Goal: Contribute content: Contribute content

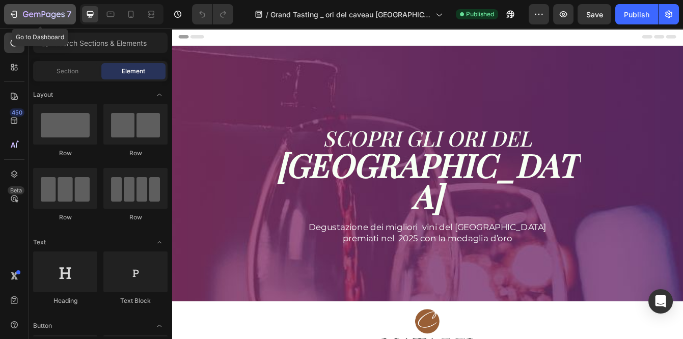
click at [29, 13] on icon "button" at bounding box center [44, 15] width 42 height 9
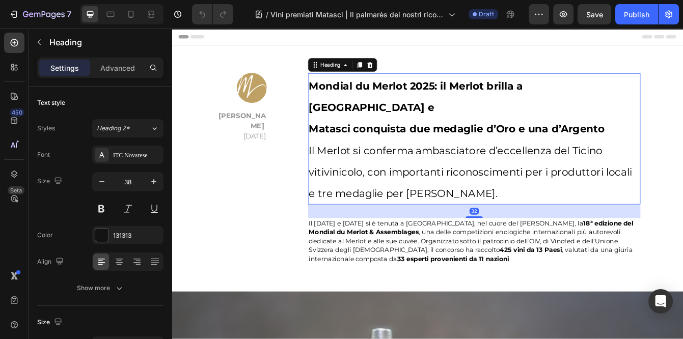
click at [458, 132] on h2 "Mondial du Merlot 2025: il Merlot brilla a Sierre e Matasci conquista due medag…" at bounding box center [533, 160] width 397 height 157
click at [668, 13] on icon "button" at bounding box center [668, 15] width 7 height 8
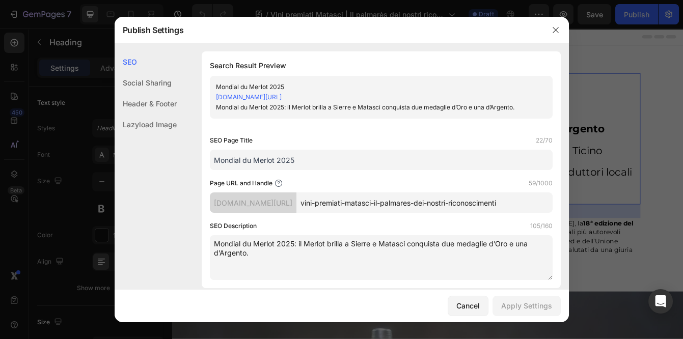
drag, startPoint x: 303, startPoint y: 162, endPoint x: 192, endPoint y: 160, distance: 111.1
paste input "Vini premiati Matasci | Il palmarès dei nostri riconoscimenti"
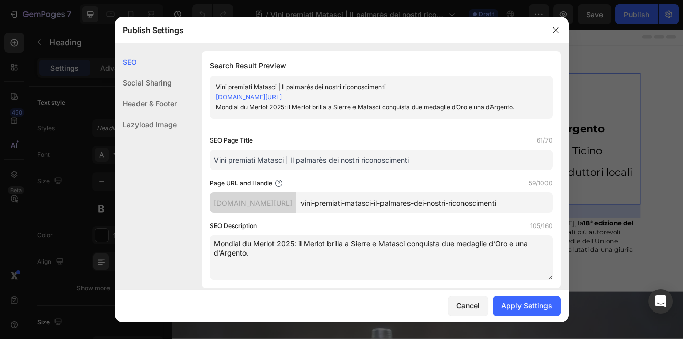
type input "Vini premiati Matasci | Il palmarès dei nostri riconoscimenti"
click at [375, 179] on div "Page URL and Handle 59/1000" at bounding box center [381, 183] width 343 height 10
drag, startPoint x: 456, startPoint y: 202, endPoint x: 553, endPoint y: 204, distance: 96.8
click at [553, 204] on div "Search Result Preview Vini premiati Matasci | Il palmarès dei nostri riconoscim…" at bounding box center [381, 169] width 359 height 237
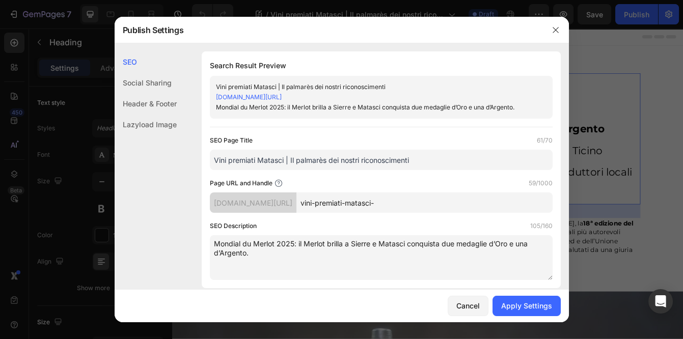
scroll to position [0, 0]
type input "vini-premiati-matasci-2025"
click at [507, 184] on div "Page URL and Handle 26/1000" at bounding box center [381, 183] width 343 height 10
click at [474, 279] on textarea "Mondial du Merlot 2025: il Merlot brilla a Sierre e Matasci conquista due medag…" at bounding box center [381, 257] width 343 height 45
click at [528, 308] on div "Apply Settings" at bounding box center [526, 306] width 51 height 11
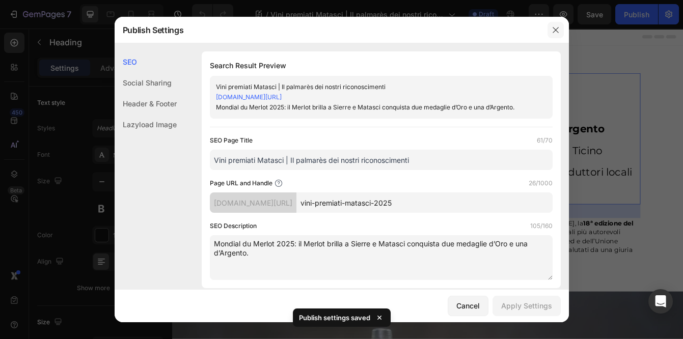
click at [554, 28] on icon "button" at bounding box center [556, 30] width 6 height 6
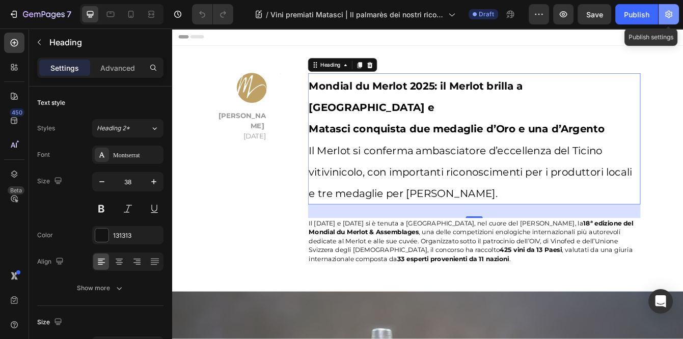
click at [672, 15] on icon "button" at bounding box center [668, 15] width 7 height 8
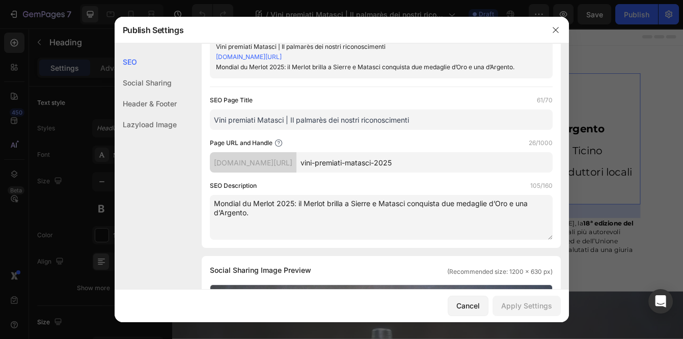
scroll to position [41, 0]
drag, startPoint x: 255, startPoint y: 217, endPoint x: 204, endPoint y: 192, distance: 57.0
click at [204, 192] on div "Search Result Preview Vini premiati Matasci | Il palmarès dei nostri riconoscim…" at bounding box center [381, 129] width 359 height 237
paste textarea "Un palmarès che racconta eccellenza e territorio: scopri i vini Matasci premiat…"
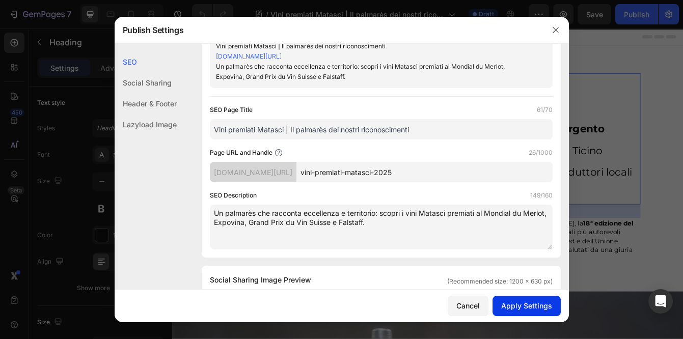
type textarea "Un palmarès che racconta eccellenza e territorio: scopri i vini Matasci premiat…"
click at [519, 306] on div "Apply Settings" at bounding box center [526, 306] width 51 height 11
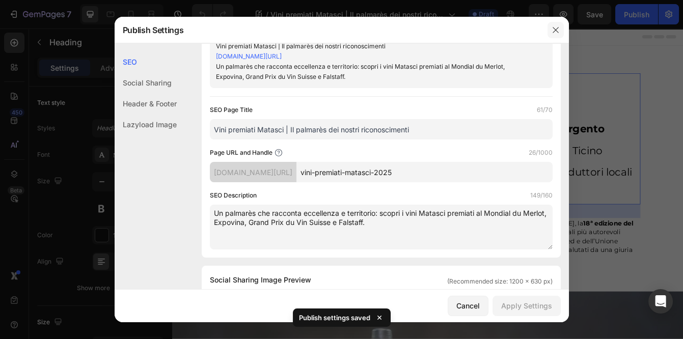
click at [558, 30] on icon "button" at bounding box center [556, 30] width 8 height 8
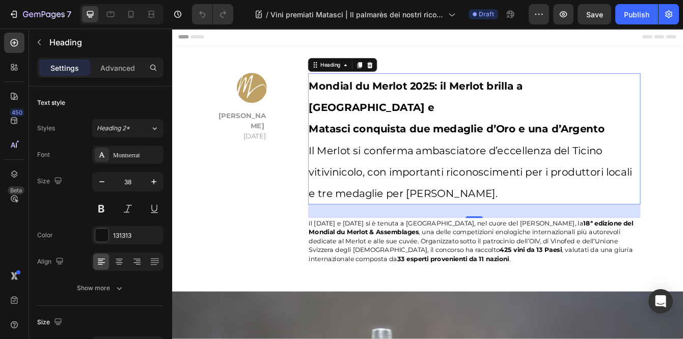
click at [498, 107] on h2 "Mondial du Merlot 2025: il Merlot brilla a Sierre e Matasci conquista due medag…" at bounding box center [533, 160] width 397 height 157
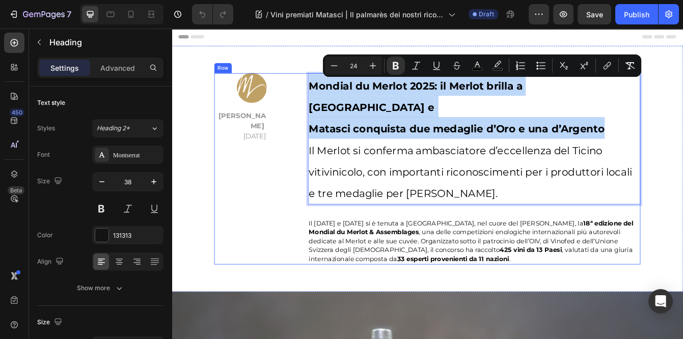
drag, startPoint x: 692, startPoint y: 125, endPoint x: 332, endPoint y: 102, distance: 360.4
click at [332, 102] on div "Image Matasci Vini 18/06/2025 Text block Title Line Row Mondial du Merlot 2025:…" at bounding box center [477, 196] width 509 height 229
type input "11"
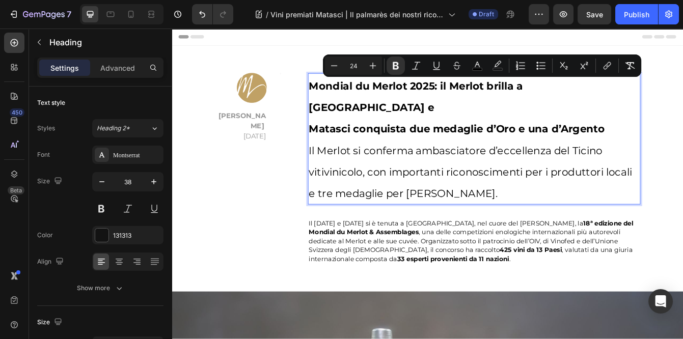
type input "11"
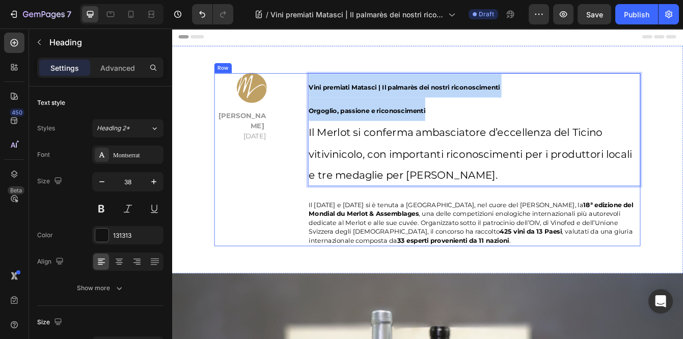
drag, startPoint x: 486, startPoint y: 126, endPoint x: 334, endPoint y: 95, distance: 155.4
click at [334, 95] on div "Image Matasci Vini 18/06/2025 Text block Title Line Row Vini premiati Matasci |…" at bounding box center [477, 185] width 509 height 207
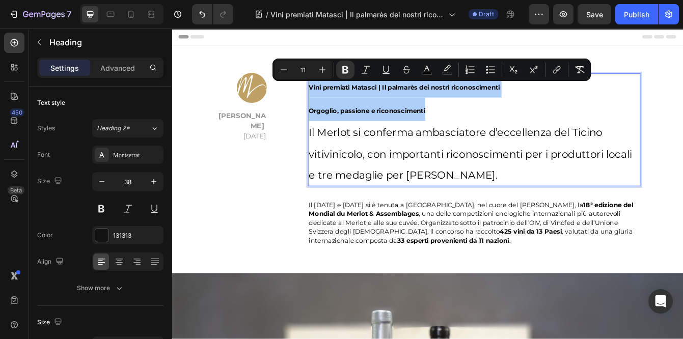
drag, startPoint x: 309, startPoint y: 68, endPoint x: 294, endPoint y: 68, distance: 14.8
click at [294, 68] on input "11" at bounding box center [303, 70] width 20 height 12
type input "24"
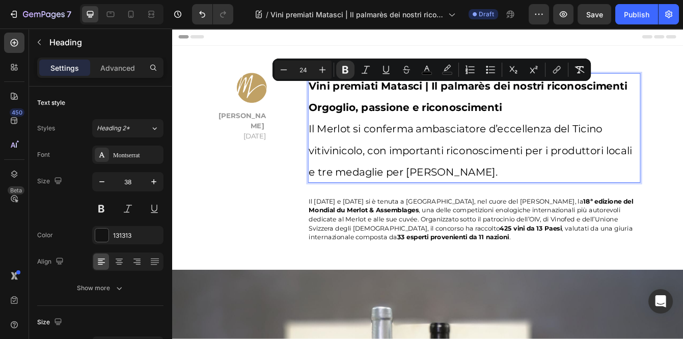
click at [406, 200] on span "Il Merlot si conferma ambasciatore d’eccellenza del Ticino vitivinicolo, con im…" at bounding box center [529, 174] width 386 height 66
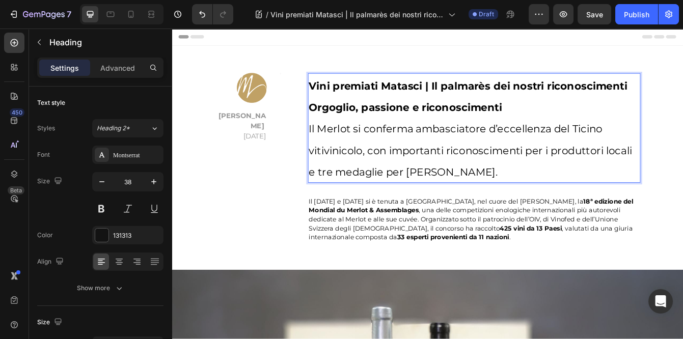
click at [580, 130] on p "Orgoglio, passione e riconoscimenti Il Merlot si conferma ambasciatore d’eccell…" at bounding box center [533, 160] width 395 height 103
click at [534, 204] on p "Orgoglio, passione e riconoscimenti Il Merlot si conferma ambasciatore d’eccell…" at bounding box center [533, 160] width 395 height 103
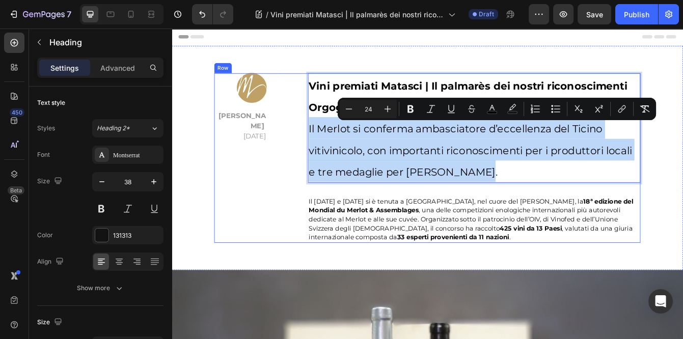
drag, startPoint x: 534, startPoint y: 204, endPoint x: 333, endPoint y: 147, distance: 209.2
click at [333, 147] on div "Image Matasci Vini 18/06/2025 Text block Title Line Row Vini premiati Matasci |…" at bounding box center [477, 183] width 509 height 203
type input "38"
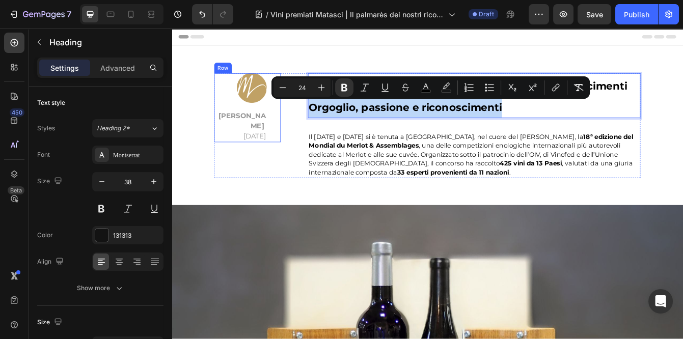
drag, startPoint x: 578, startPoint y: 121, endPoint x: 299, endPoint y: 117, distance: 279.2
click at [299, 117] on div "Image Matasci Vini 18/06/2025 Text block Title Line Row Vini premiati Matasci |…" at bounding box center [477, 144] width 509 height 125
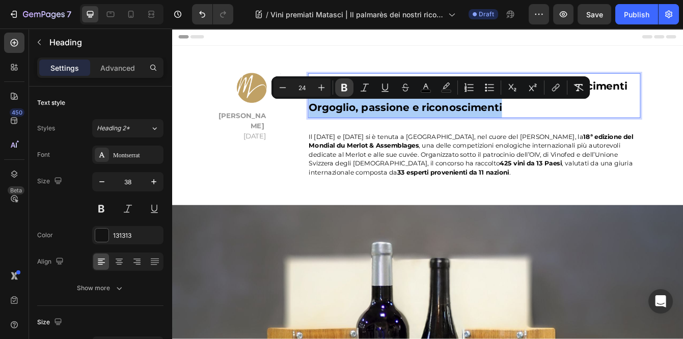
click at [350, 84] on button "Bold" at bounding box center [344, 87] width 18 height 18
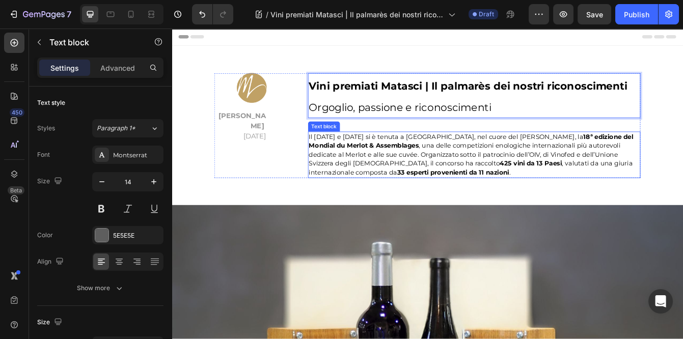
click at [564, 189] on strong "425 vini da 13 Paesi" at bounding box center [601, 189] width 74 height 9
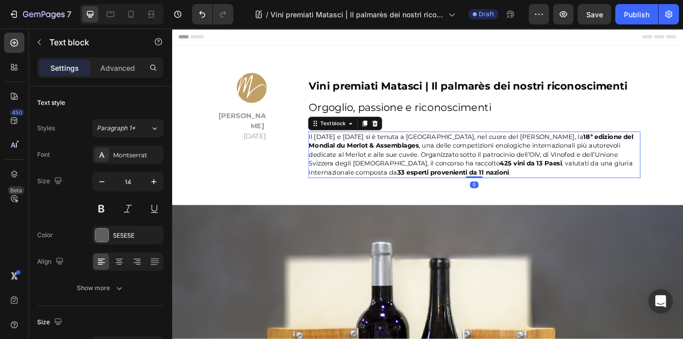
click at [564, 189] on strong "425 vini da 13 Paesi" at bounding box center [601, 189] width 74 height 9
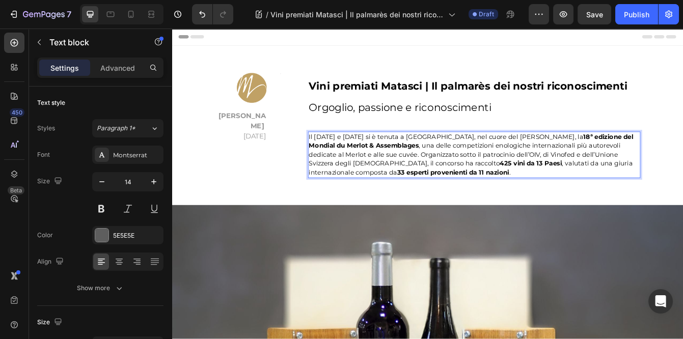
click at [445, 201] on p "Il 21 e 22 maggio 2025 si è tenuta a Sierre, nel cuore del Vallese, la 18ª ediz…" at bounding box center [533, 179] width 395 height 53
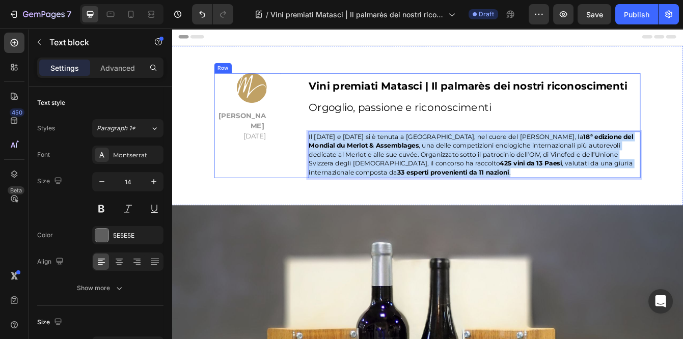
drag, startPoint x: 445, startPoint y: 201, endPoint x: 331, endPoint y: 157, distance: 122.4
click at [331, 157] on div "Image Matasci Vini 18/06/2025 Text block Title Line Row ⁠⁠⁠⁠⁠⁠⁠ Vini premiati M…" at bounding box center [477, 144] width 509 height 125
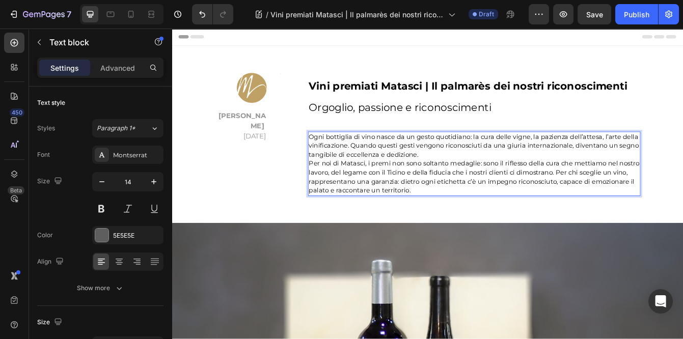
click at [466, 192] on span "Per noi di Matasci, i premi non sono soltanto medaglie: sono il riflesso della …" at bounding box center [533, 205] width 395 height 41
click at [683, 159] on span "Ogni bottiglia di vino nasce da un gesto quotidiano: la cura delle vigne, la pa…" at bounding box center [533, 168] width 394 height 31
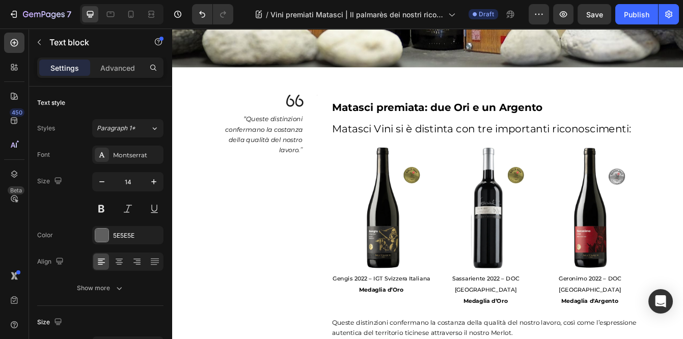
scroll to position [533, 0]
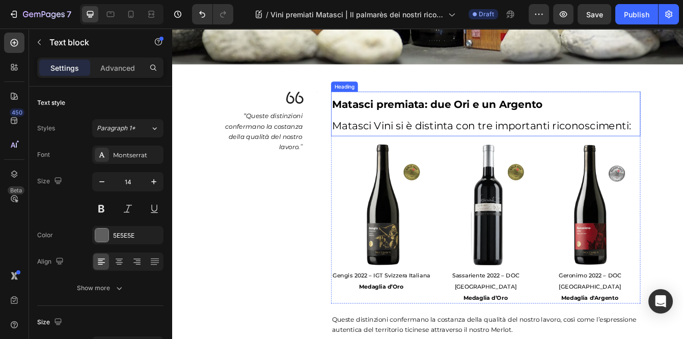
click at [467, 118] on strong "Matasci premiata: due Ori e un Argento" at bounding box center [489, 119] width 252 height 15
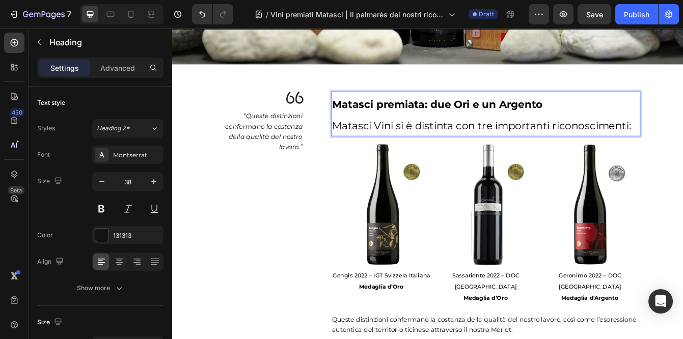
click at [636, 120] on p "Matasci premiata: due Ori e un Argento Matasci Vini si è distinta con tre impor…" at bounding box center [547, 130] width 368 height 51
click at [683, 148] on p "Matasci premiata: due Ori e un Argento Matasci Vini si è distinta con tre impor…" at bounding box center [547, 130] width 368 height 51
click at [626, 126] on p "Matasci premiata: due Ori e un Argento Matasci Vini si è distinta con tre impor…" at bounding box center [547, 130] width 368 height 51
drag, startPoint x: 626, startPoint y: 126, endPoint x: 619, endPoint y: 121, distance: 9.2
click at [619, 121] on p "Matasci premiata: due Ori e un Argento Matasci Vini si è distinta con tre impor…" at bounding box center [547, 130] width 368 height 51
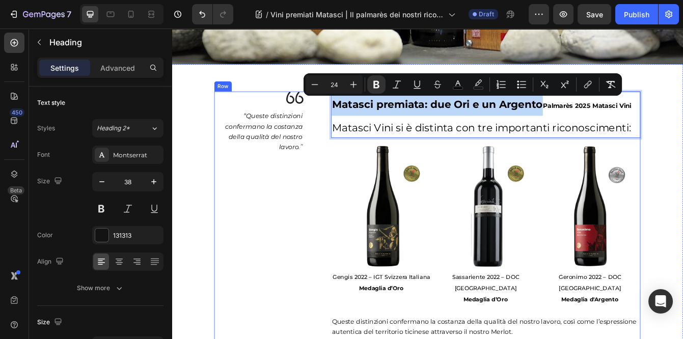
drag, startPoint x: 614, startPoint y: 121, endPoint x: 359, endPoint y: 124, distance: 254.8
type input "11"
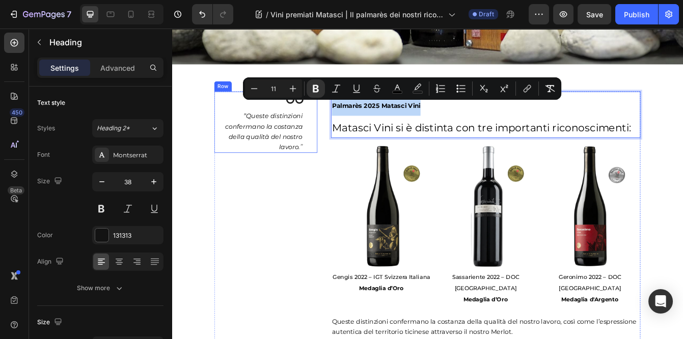
drag, startPoint x: 480, startPoint y: 124, endPoint x: 330, endPoint y: 124, distance: 149.8
drag, startPoint x: 278, startPoint y: 89, endPoint x: 261, endPoint y: 88, distance: 17.3
click at [261, 88] on div "Minus 11 Plus" at bounding box center [273, 88] width 57 height 18
type input "24"
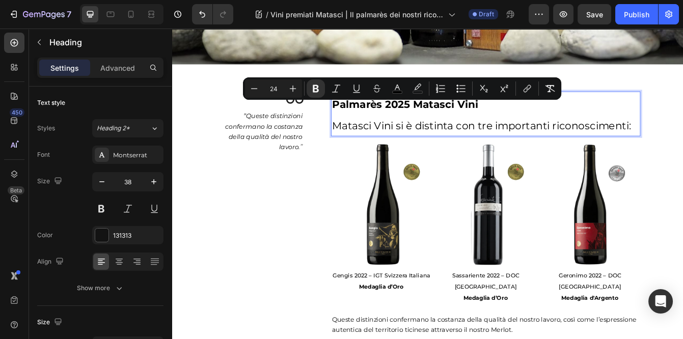
click at [435, 141] on span "Matasci Vini si è distinta con tre importanti riconoscimenti:" at bounding box center [542, 145] width 358 height 15
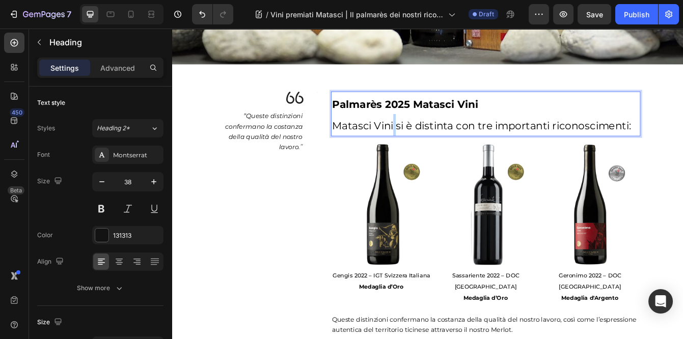
click at [435, 141] on span "Matasci Vini si è distinta con tre importanti riconoscimenti:" at bounding box center [542, 145] width 358 height 15
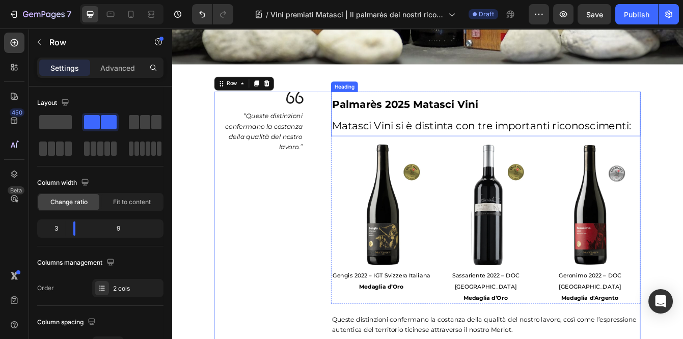
click at [490, 143] on span "Matasci Vini si è distinta con tre importanti riconoscimenti:" at bounding box center [542, 145] width 358 height 15
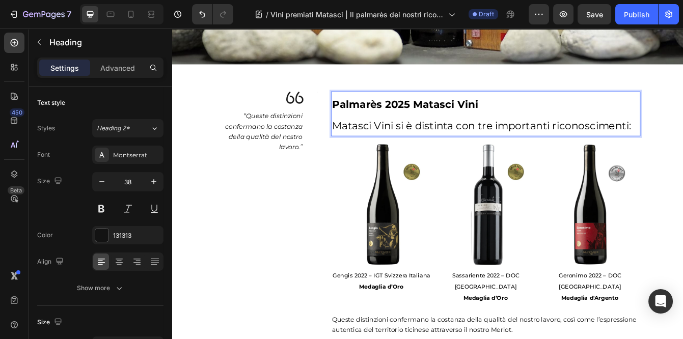
click at [490, 143] on span "Matasci Vini si è distinta con tre importanti riconoscimenti:" at bounding box center [542, 145] width 358 height 15
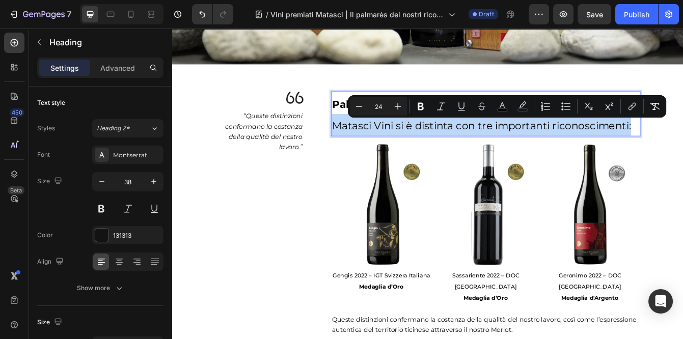
drag, startPoint x: 724, startPoint y: 147, endPoint x: 364, endPoint y: 147, distance: 360.7
click at [364, 147] on p "Palmarès 2025 Matasci Vini Matasci Vini si è distinta con tre importanti ricono…" at bounding box center [547, 130] width 368 height 51
type input "11"
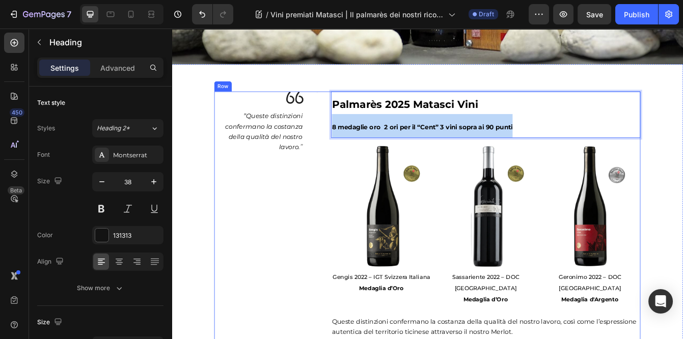
drag, startPoint x: 596, startPoint y: 144, endPoint x: 346, endPoint y: 150, distance: 250.2
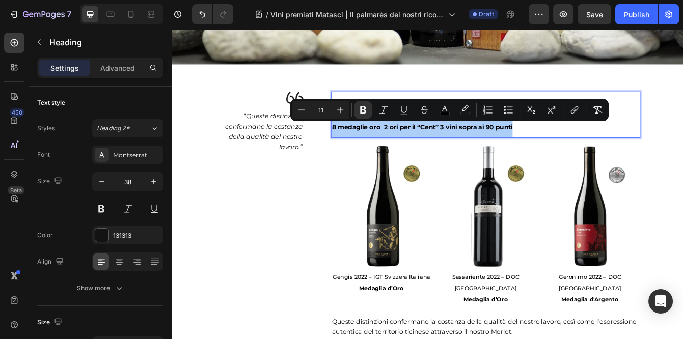
drag, startPoint x: 328, startPoint y: 111, endPoint x: 317, endPoint y: 111, distance: 10.7
click at [317, 111] on input "11" at bounding box center [321, 110] width 20 height 12
type input "24"
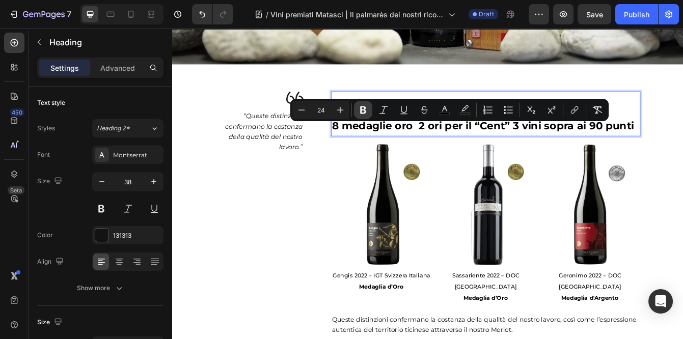
click at [364, 111] on icon "Editor contextual toolbar" at bounding box center [363, 110] width 10 height 10
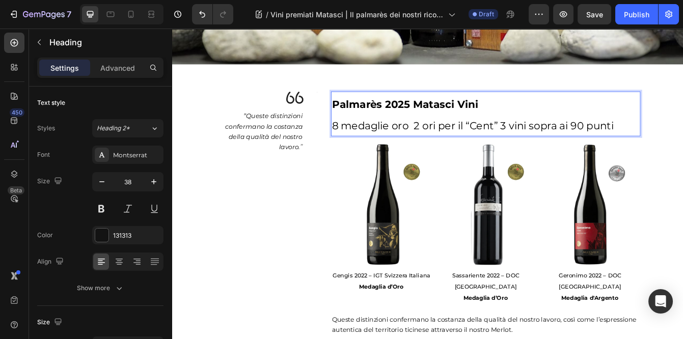
click at [462, 147] on span "8 medaglie oro 2 ori per il “Cent” 3 vini sopra ai 90 punti" at bounding box center [531, 145] width 337 height 15
click at [460, 148] on span "8 medaglie oro -2 ori per il “Cent” 3 vini sopra ai 90 punti" at bounding box center [533, 145] width 341 height 15
click at [467, 148] on span "8 medaglie oro -2 ori per il “Cent” 3 vini sopra ai 90 punti" at bounding box center [532, 145] width 338 height 15
click at [465, 148] on span "8 medaglie oro -2 ori per il “Cent” 3 vini sopra ai 90 punti" at bounding box center [532, 145] width 338 height 15
click at [567, 150] on span "8 medaglie oro - 2 ori per il “Cent” 3 vini sopra ai 90 punti" at bounding box center [533, 145] width 341 height 15
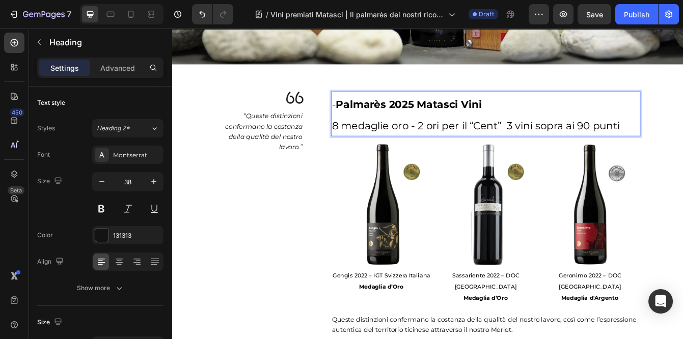
click at [569, 143] on span "8 medaglie oro - 2 ori per il “Cent” 3 vini sopra ai 90 punti" at bounding box center [535, 145] width 344 height 15
click at [572, 145] on span "8 medaglie oro - 2 ori per il “Cent” 3 vini sopra ai 90 punti" at bounding box center [536, 145] width 347 height 15
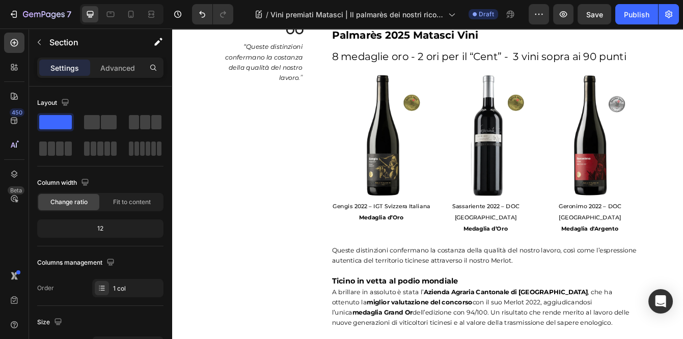
scroll to position [607, 0]
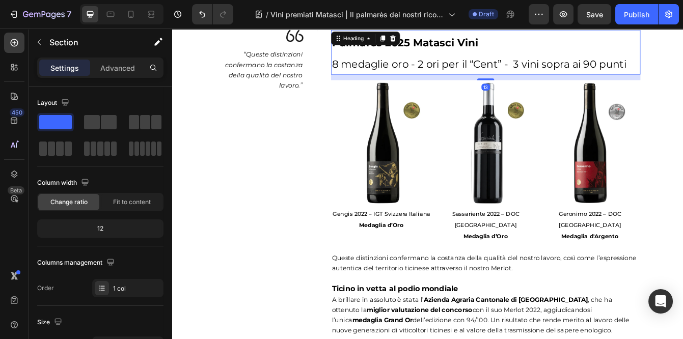
click at [683, 76] on span "8 medaglie oro - 2 ori per il “Cent” - 3 vini sopra ai 90 punti" at bounding box center [539, 71] width 352 height 15
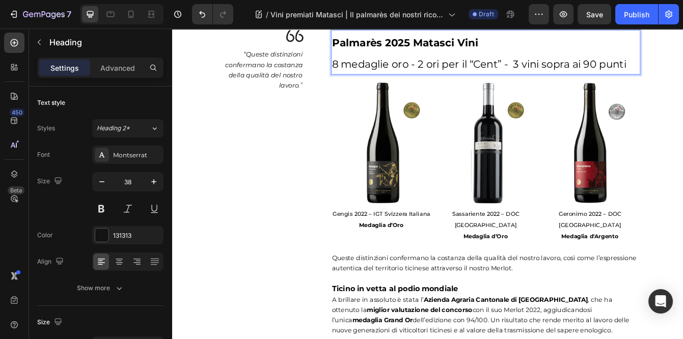
click at [683, 73] on h2 "Palmarès 2025 Matasci Vini 8 medaglie oro - 2 ori per il “Cent” - 3 vini sopra …" at bounding box center [547, 57] width 370 height 53
click at [683, 73] on p "Palmarès 2025 Matasci Vini 8 medaglie oro - 2 ori per il “Cent” - 3 vini sopra …" at bounding box center [547, 57] width 368 height 51
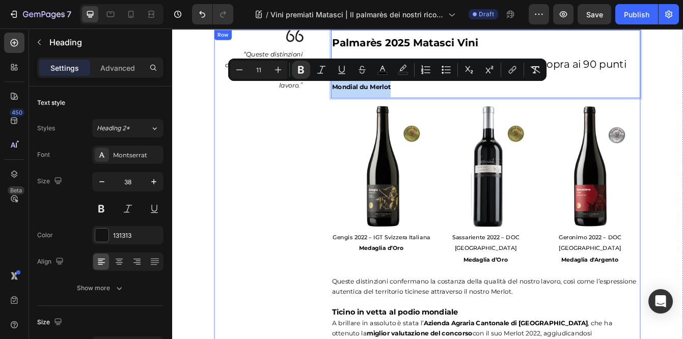
drag, startPoint x: 441, startPoint y: 102, endPoint x: 358, endPoint y: 103, distance: 83.1
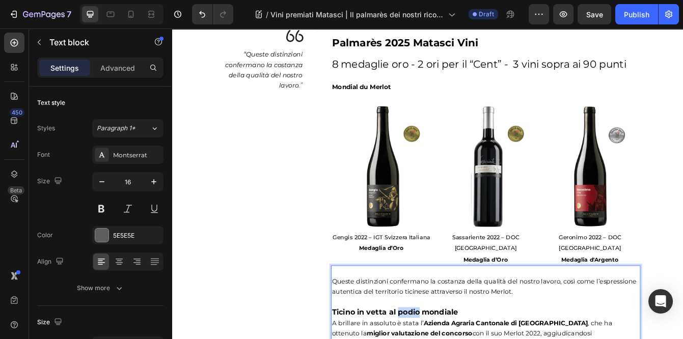
drag, startPoint x: 448, startPoint y: 356, endPoint x: 389, endPoint y: 356, distance: 58.6
click at [429, 103] on p "⁠⁠⁠⁠⁠⁠⁠ Palmarès 2025 Matasci Vini 8 medaglie oro - 2 ori per il “Cent” - 3 vin…" at bounding box center [547, 71] width 368 height 79
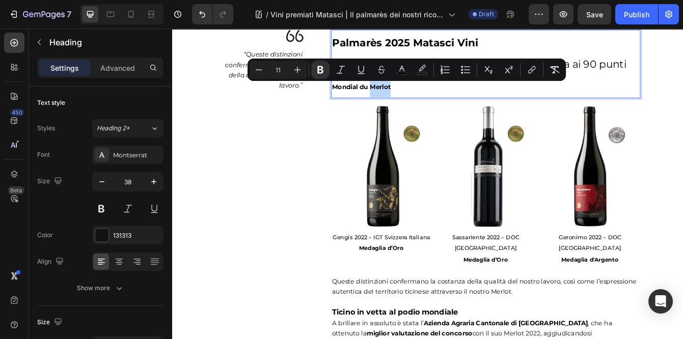
click at [440, 98] on p "Palmarès 2025 Matasci Vini 8 medaglie oro - 2 ori per il “Cent” - 3 vini sopra …" at bounding box center [547, 71] width 368 height 79
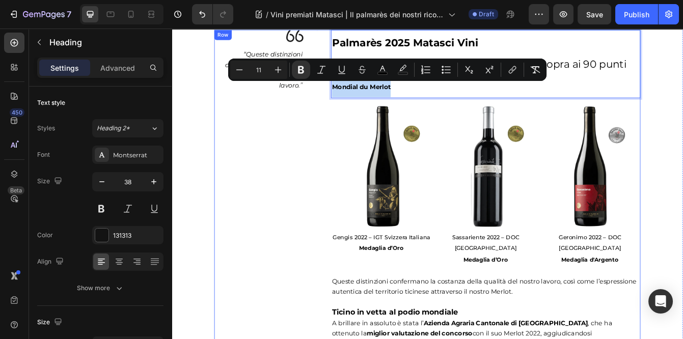
drag, startPoint x: 440, startPoint y: 98, endPoint x: 362, endPoint y: 99, distance: 78.5
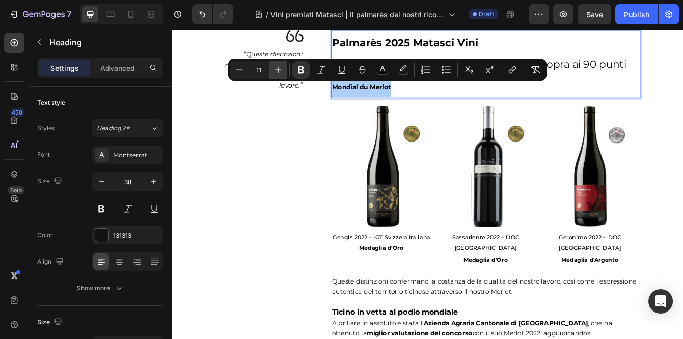
click at [280, 69] on icon "Editor contextual toolbar" at bounding box center [278, 70] width 7 height 7
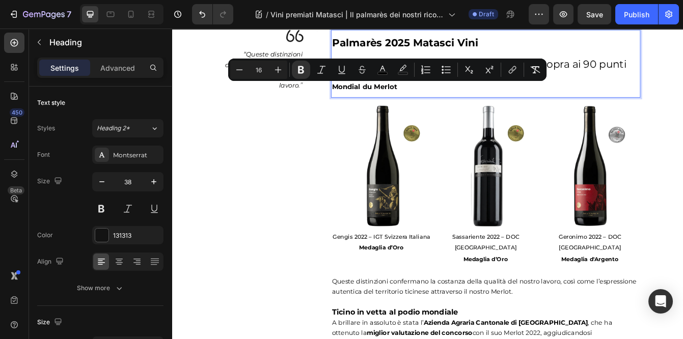
drag, startPoint x: 265, startPoint y: 70, endPoint x: 249, endPoint y: 70, distance: 16.3
click at [249, 70] on input "16" at bounding box center [259, 70] width 20 height 12
type input "2"
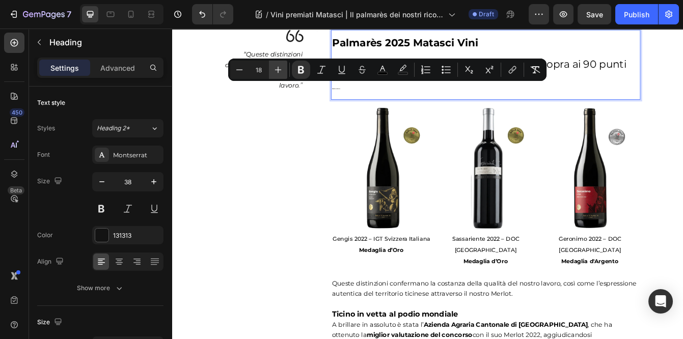
type input "18"
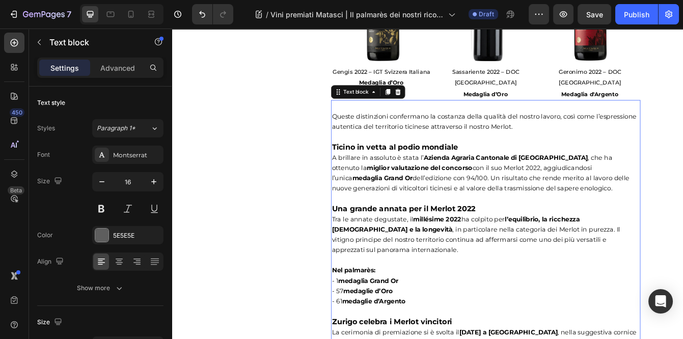
scroll to position [803, 0]
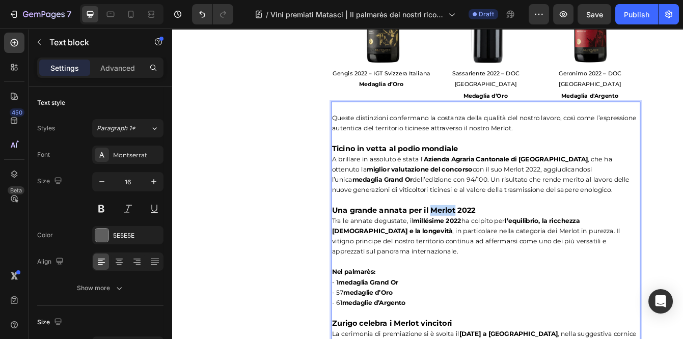
click at [481, 240] on strong "Una grande annata per il Merlot 2022" at bounding box center [449, 245] width 172 height 11
drag, startPoint x: 480, startPoint y: 234, endPoint x: 419, endPoint y: 235, distance: 61.7
click at [419, 240] on strong "Una grande annata per il Merlot 2022" at bounding box center [449, 245] width 172 height 11
drag, startPoint x: 415, startPoint y: 230, endPoint x: 363, endPoint y: 230, distance: 52.0
click at [363, 230] on div "Queste distinzioni confermano la costanza della qualità del nostro lavoro, così…" at bounding box center [547, 320] width 370 height 408
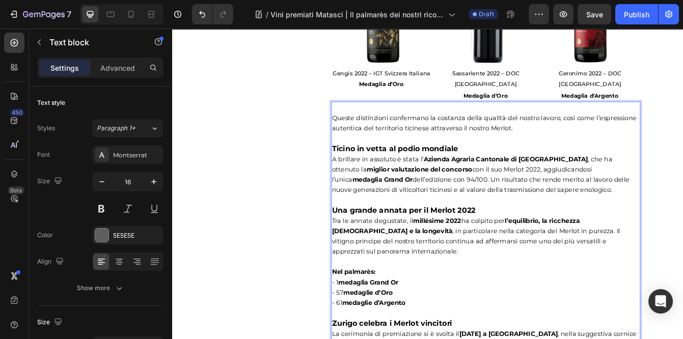
click at [457, 279] on p "Tra le annate degustate, il millésime 2022 ha colpito per l’equilibrio, la ricc…" at bounding box center [547, 277] width 368 height 49
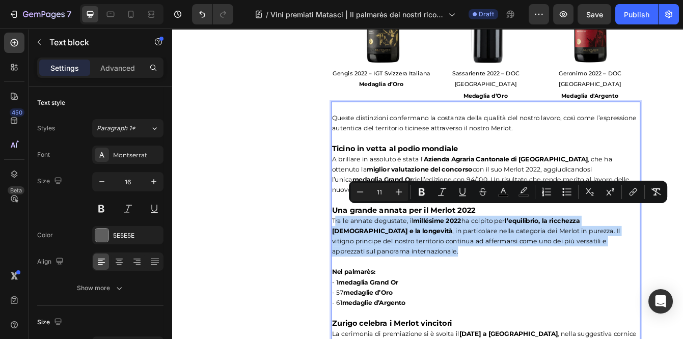
drag, startPoint x: 457, startPoint y: 279, endPoint x: 367, endPoint y: 246, distance: 95.9
click at [367, 253] on p "Tra le annate degustate, il millésime 2022 ha colpito per l’equilibrio, la ricc…" at bounding box center [547, 277] width 368 height 49
click at [314, 151] on div "Image " Queste distinzioni confermano la costanza della qualità del nostro lavo…" at bounding box center [284, 179] width 123 height 688
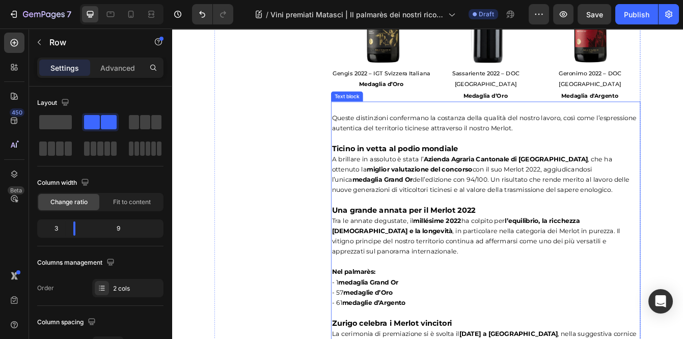
click at [433, 180] on span "A brillare in assoluto è stata l’ Azienda Agraria Cantonale di Mezzana , che ha…" at bounding box center [541, 203] width 356 height 46
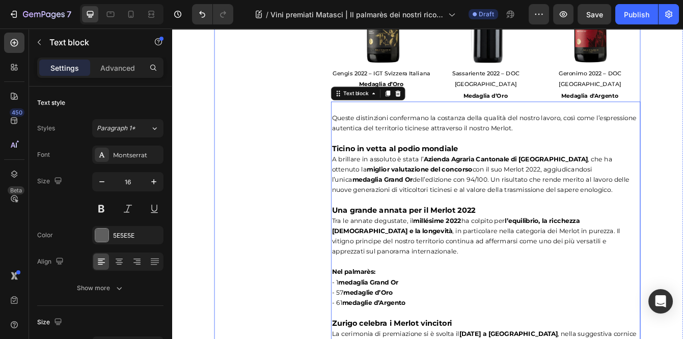
click at [332, 176] on div "Image " Queste distinzioni confermano la costanza della qualità del nostro lavo…" at bounding box center [284, 179] width 123 height 688
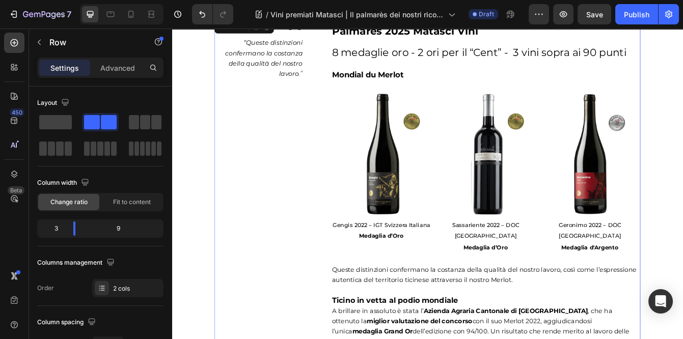
scroll to position [628, 0]
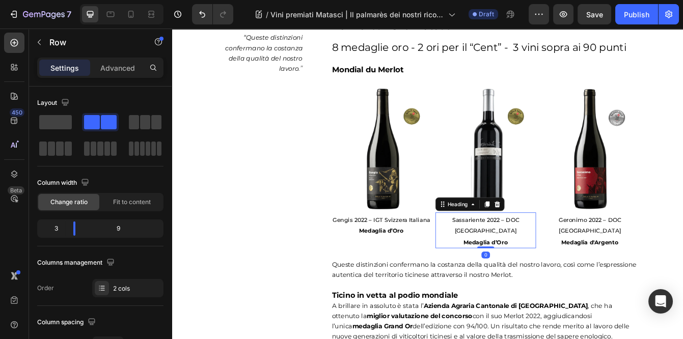
click at [565, 280] on strong "Medaglia d’Oro" at bounding box center [547, 284] width 53 height 8
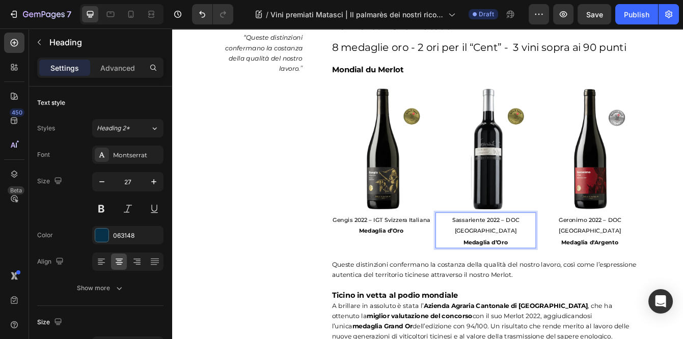
click at [520, 272] on p "Sassariente 2022 – DOC Ticino Medaglia d’Oro" at bounding box center [547, 270] width 119 height 41
drag, startPoint x: 602, startPoint y: 270, endPoint x: 549, endPoint y: 271, distance: 53.5
click at [549, 271] on p "Sassariente 2022 – DOC Ticino 89.4 punti, Oro Medaglia d’Oro" at bounding box center [547, 270] width 119 height 41
click at [547, 280] on span "89.4 punti, Oro" at bounding box center [521, 284] width 56 height 9
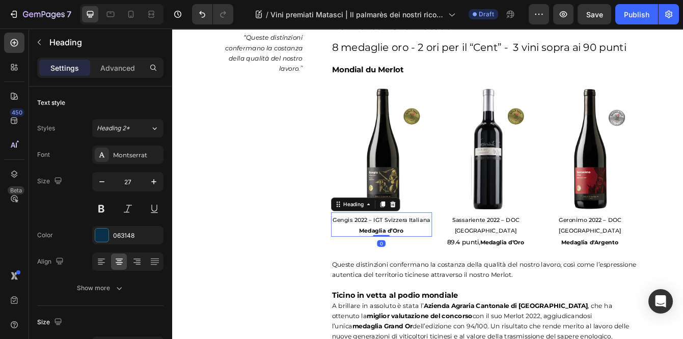
click at [420, 272] on strong "Medaglia d’Oro" at bounding box center [422, 270] width 53 height 8
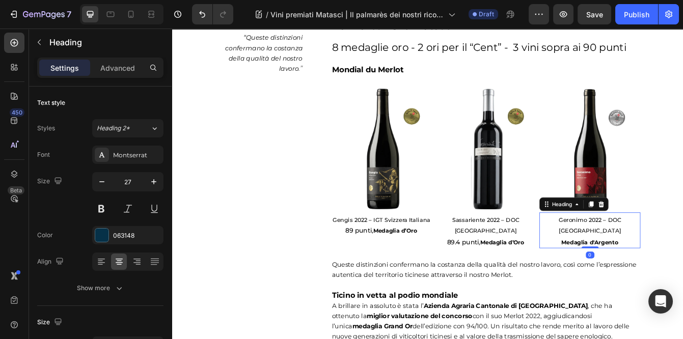
click at [637, 270] on h2 "Geronimo 2022 – DOC Ticino Medaglia d'Argento" at bounding box center [671, 270] width 121 height 43
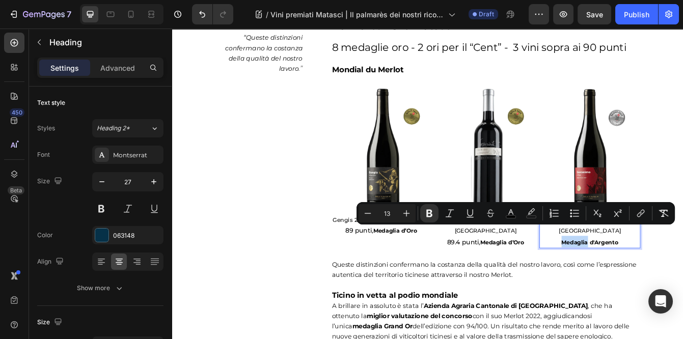
click at [637, 270] on p "Geronimo 2022 – DOC Ticino Medaglia d'Argento" at bounding box center [671, 270] width 119 height 41
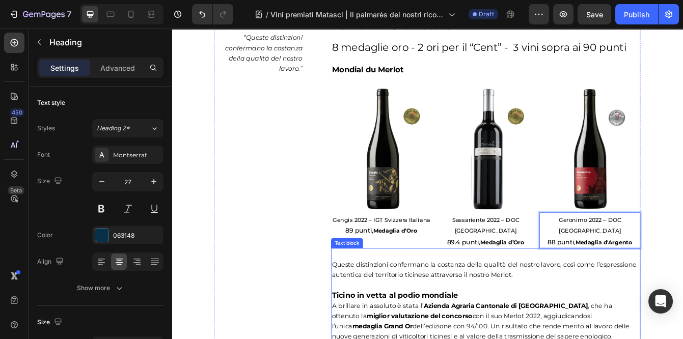
click at [672, 305] on p "Queste distinzioni confermano la costanza della qualità del nostro lavoro, così…" at bounding box center [547, 317] width 368 height 24
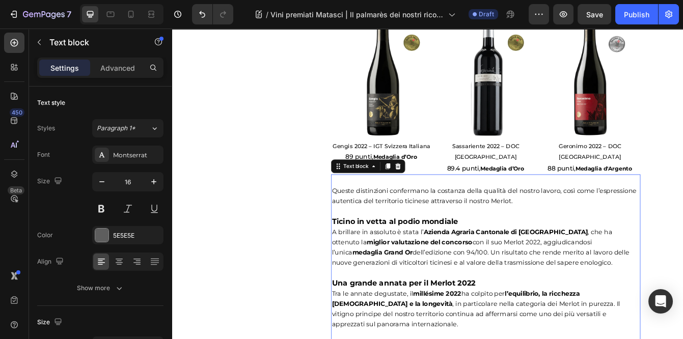
scroll to position [716, 0]
drag, startPoint x: 444, startPoint y: 178, endPoint x: 451, endPoint y: 239, distance: 62.1
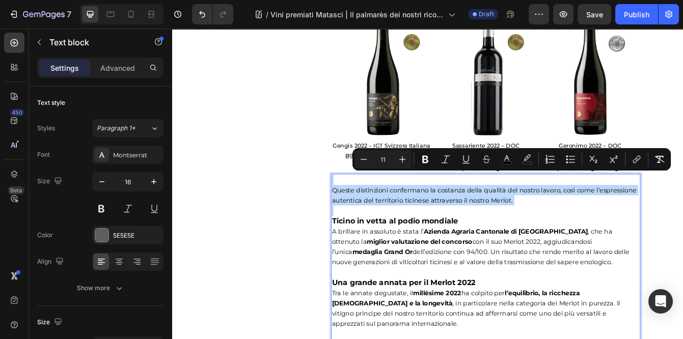
drag, startPoint x: 363, startPoint y: 245, endPoint x: 369, endPoint y: 190, distance: 54.9
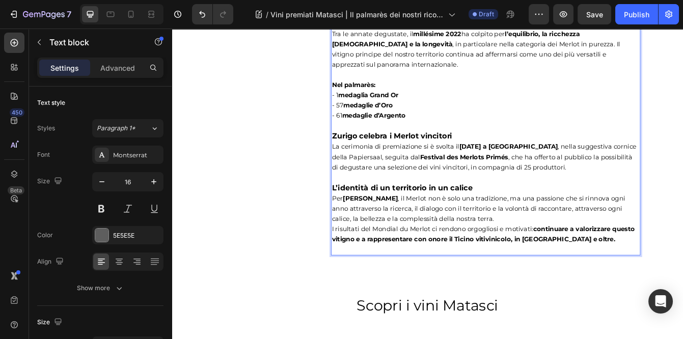
scroll to position [978, 0]
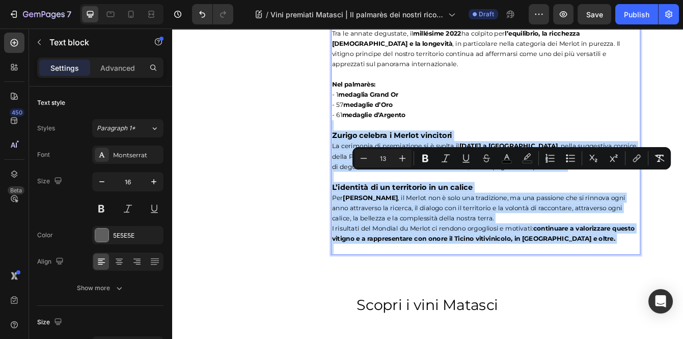
type input "11"
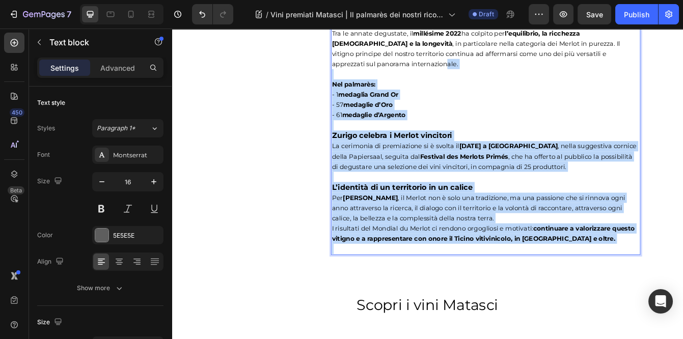
drag, startPoint x: 665, startPoint y: 276, endPoint x: 403, endPoint y: 52, distance: 344.4
click at [403, 52] on div "Ticino in vetta al podio mondiale A brillare in assoluto è stata l’ Azienda Agr…" at bounding box center [547, 120] width 370 height 359
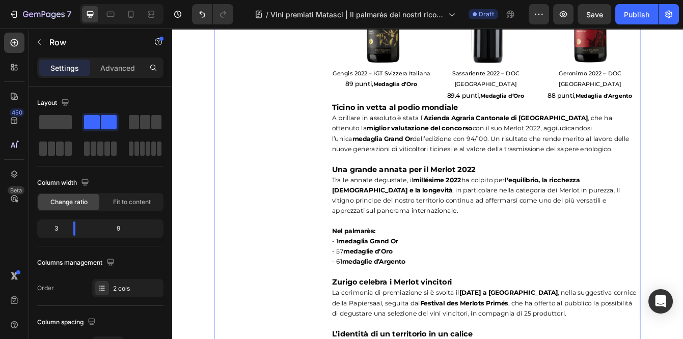
scroll to position [798, 0]
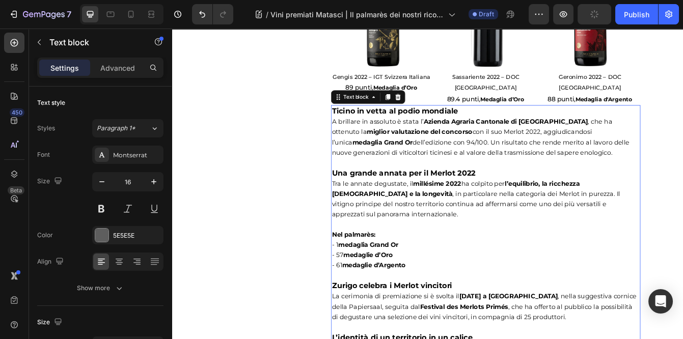
click at [395, 183] on p "Rich Text Editor. Editing area: main" at bounding box center [547, 189] width 368 height 12
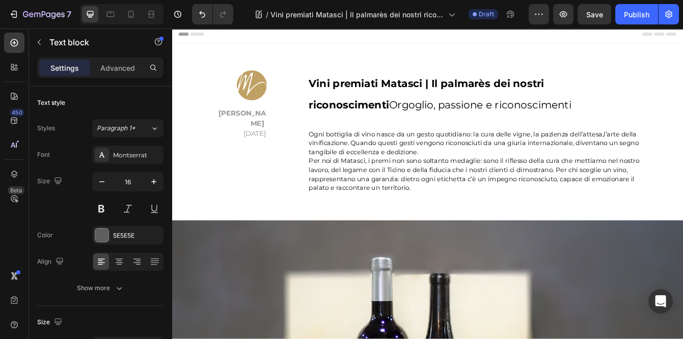
scroll to position [1, 0]
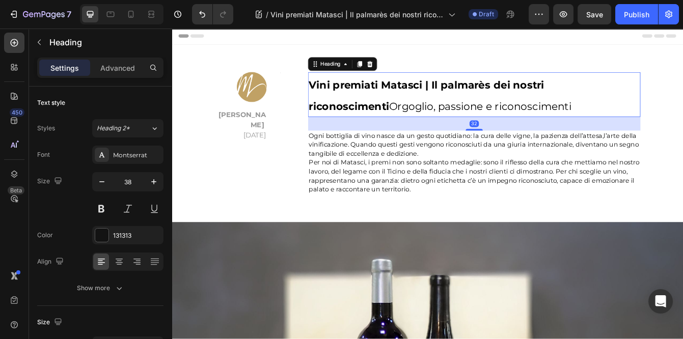
click at [417, 111] on h2 "Vini premiati Matasci | Il palmarès dei nostri riconoscimenti Orgoglio, passion…" at bounding box center [533, 107] width 397 height 53
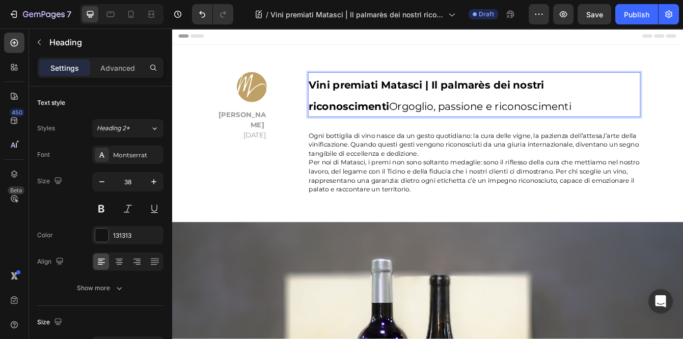
click at [643, 112] on h2 "Vini premiati Matasci | Il palmarès dei nostri riconoscimenti Orgoglio, passion…" at bounding box center [533, 107] width 397 height 53
click at [433, 123] on span "Vini premiati Matasci | Il palmarès dei nostri riconoscimenti Orgoglio, passion…" at bounding box center [493, 109] width 314 height 41
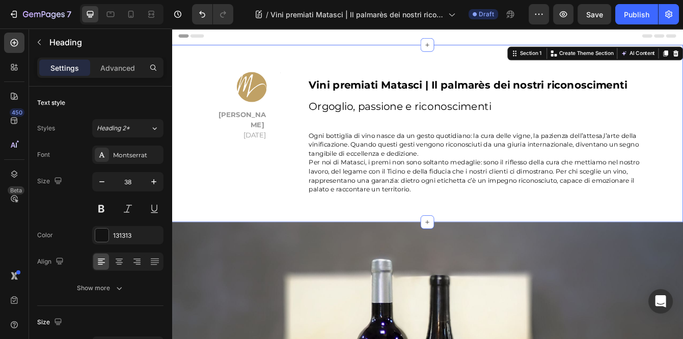
click at [464, 247] on div "Image Matasci Vini 18/06/2025 Text block Title Line Row ⁠⁠⁠⁠⁠⁠⁠ Vini premiati M…" at bounding box center [477, 154] width 611 height 212
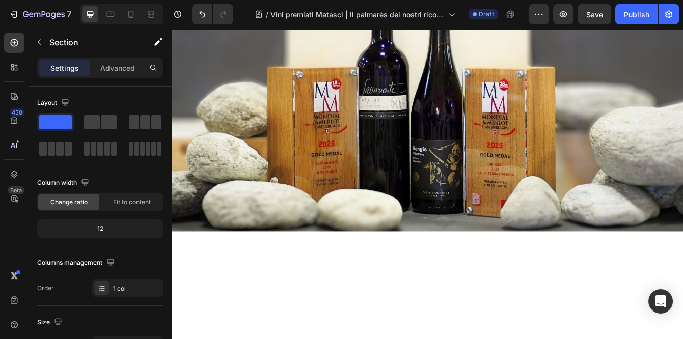
scroll to position [339, 0]
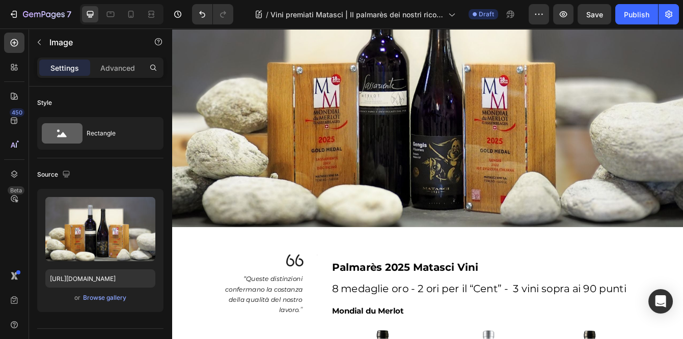
click at [464, 246] on img at bounding box center [477, 95] width 611 height 344
click at [109, 297] on div "Browse gallery" at bounding box center [104, 297] width 43 height 9
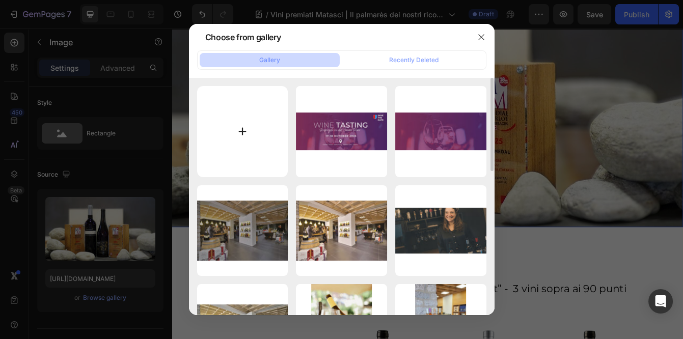
click at [247, 144] on input "file" at bounding box center [242, 131] width 91 height 91
type input "C:\fakepath\Foto Medaglie Ori 25 Caveau-Orizz.jpg"
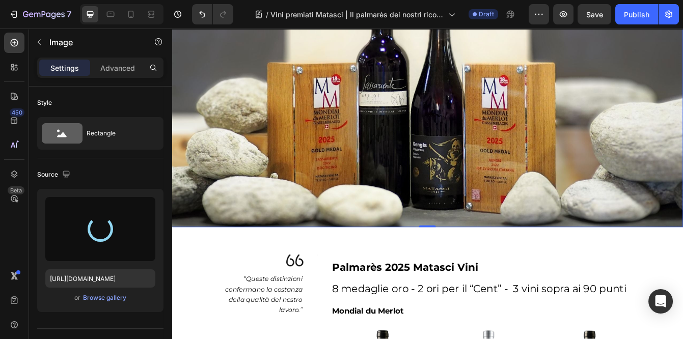
type input "https://cdn.shopify.com/s/files/1/0532/6497/4012/files/gempages_480608911133508…"
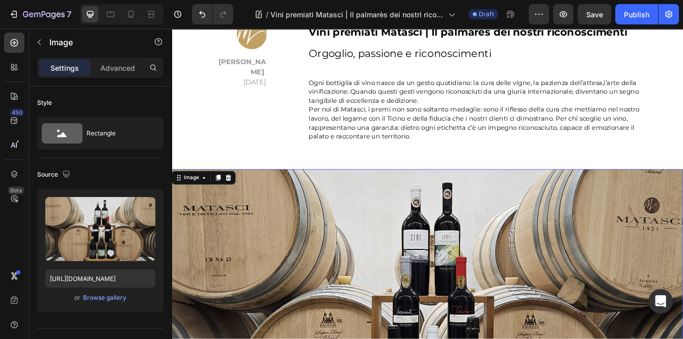
scroll to position [0, 0]
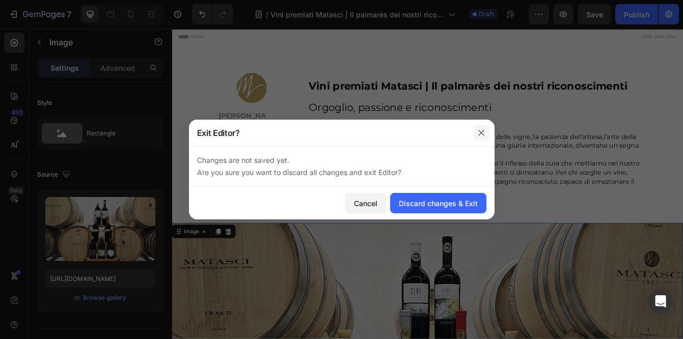
click at [486, 135] on button "button" at bounding box center [481, 133] width 16 height 16
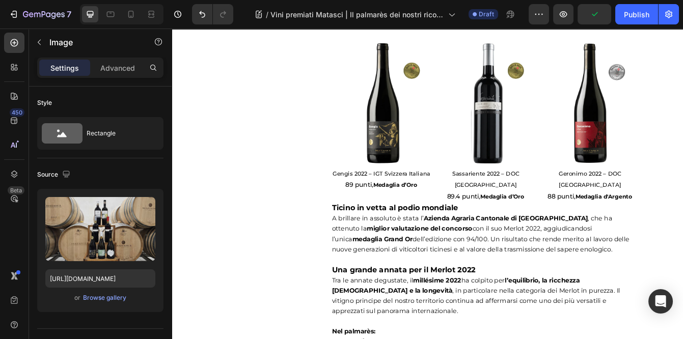
scroll to position [683, 0]
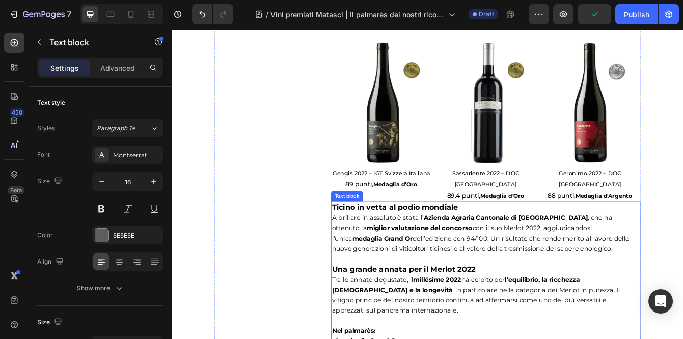
click at [495, 251] on strong "Azienda Agraria Cantonale di Mezzana" at bounding box center [571, 255] width 197 height 9
click at [445, 222] on icon at bounding box center [442, 226] width 8 height 8
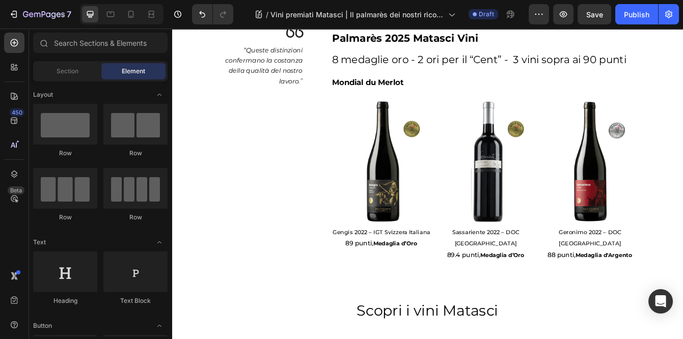
scroll to position [617, 0]
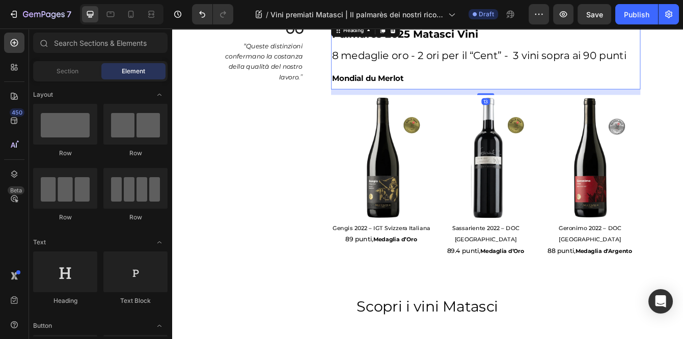
click at [404, 82] on h2 "Palmarès 2025 Matasci Vini 8 medaglie oro - 2 ori per il “Cent” - 3 vini sopra …" at bounding box center [547, 61] width 370 height 81
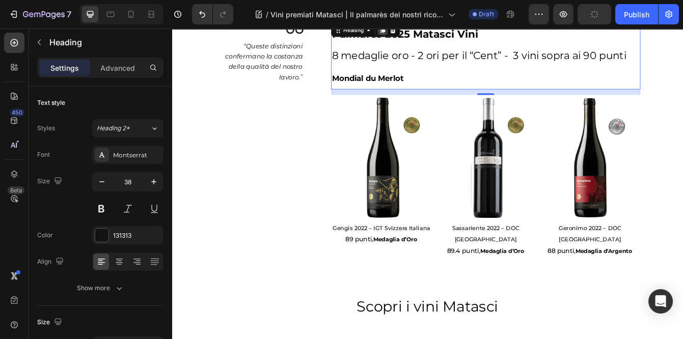
click at [424, 30] on icon at bounding box center [424, 31] width 6 height 7
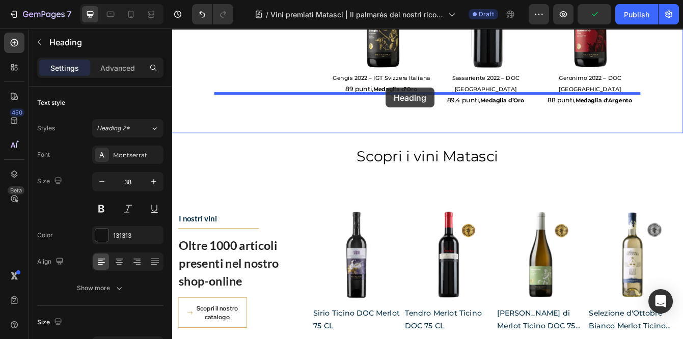
scroll to position [518, 0]
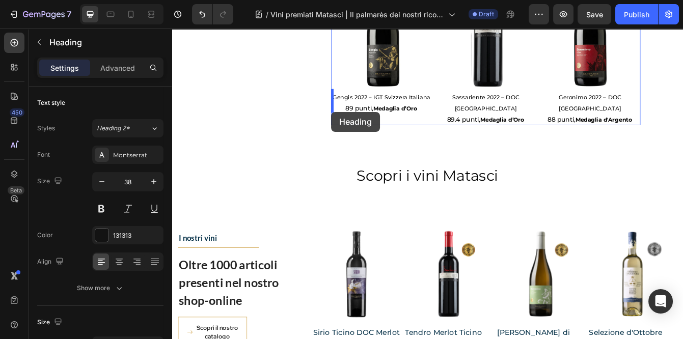
drag, startPoint x: 372, startPoint y: 97, endPoint x: 362, endPoint y: 128, distance: 32.6
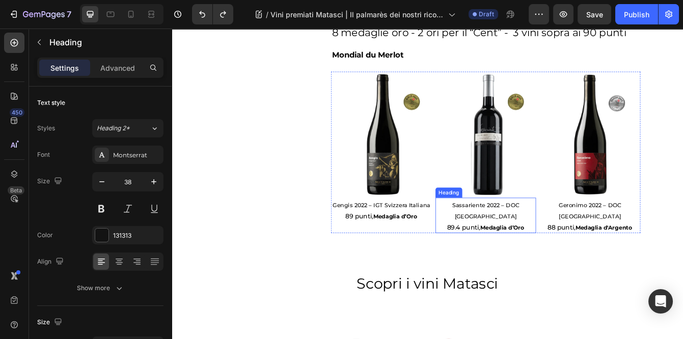
scroll to position [246, 0]
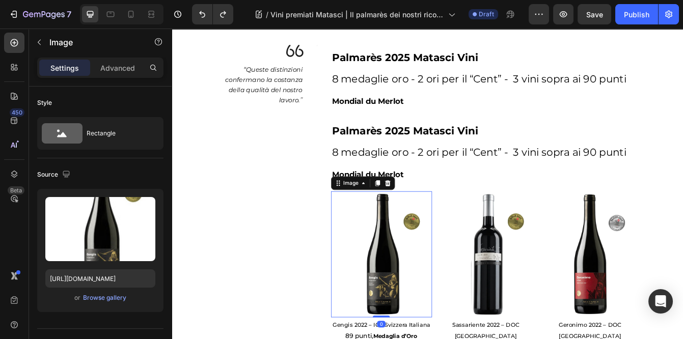
click at [446, 259] on img at bounding box center [422, 299] width 121 height 151
click at [370, 210] on icon at bounding box center [371, 214] width 8 height 8
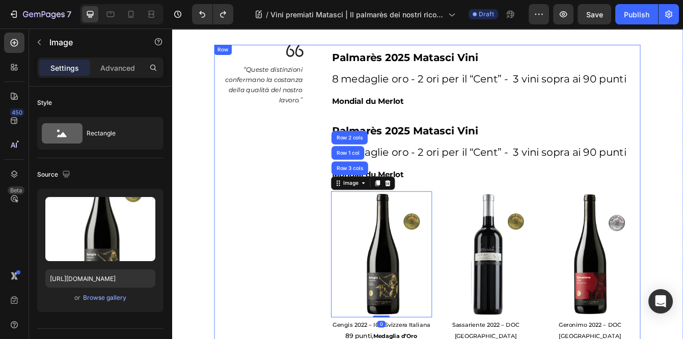
click at [340, 235] on div "Image " Queste distinzioni confermano la costanza della qualità del nostro lavo…" at bounding box center [284, 232] width 123 height 368
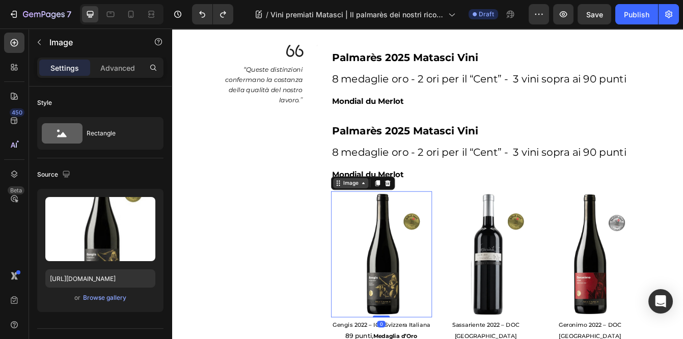
click at [379, 215] on div "Image" at bounding box center [386, 213] width 22 height 9
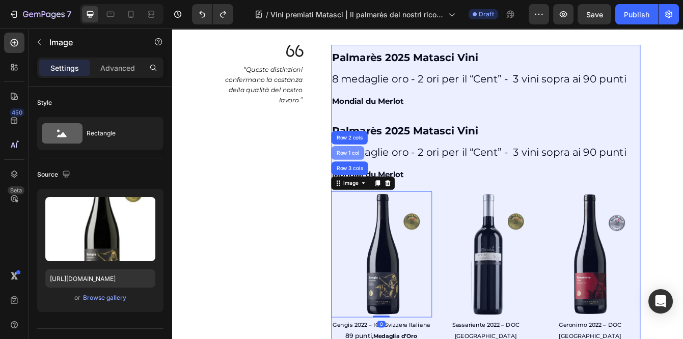
click at [377, 175] on div "Row 1 col" at bounding box center [382, 178] width 31 height 6
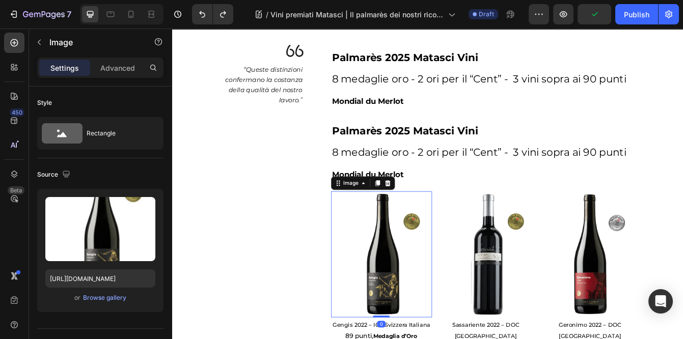
click at [375, 225] on img at bounding box center [422, 299] width 121 height 151
click at [372, 216] on icon at bounding box center [372, 217] width 2 height 2
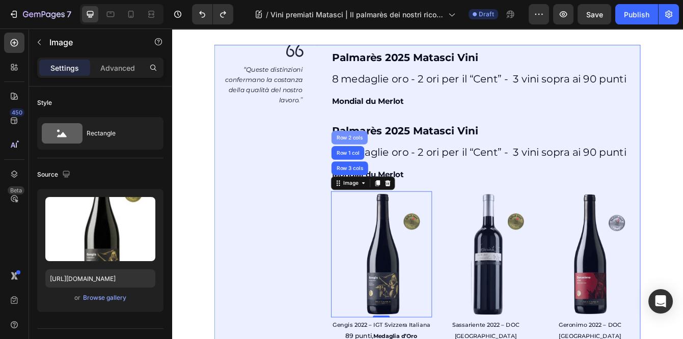
click at [385, 156] on div "Row 2 cols" at bounding box center [384, 159] width 35 height 6
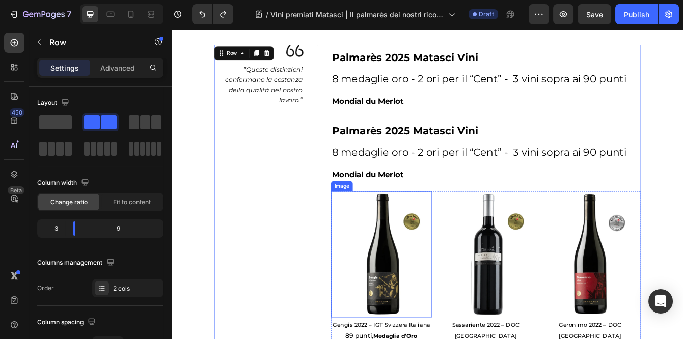
click at [407, 255] on img at bounding box center [422, 299] width 121 height 151
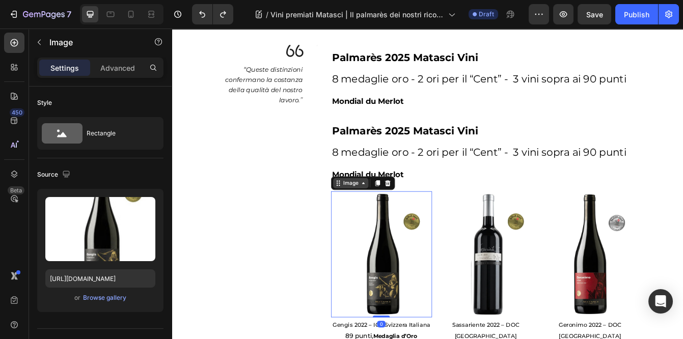
click at [368, 210] on icon at bounding box center [371, 214] width 8 height 8
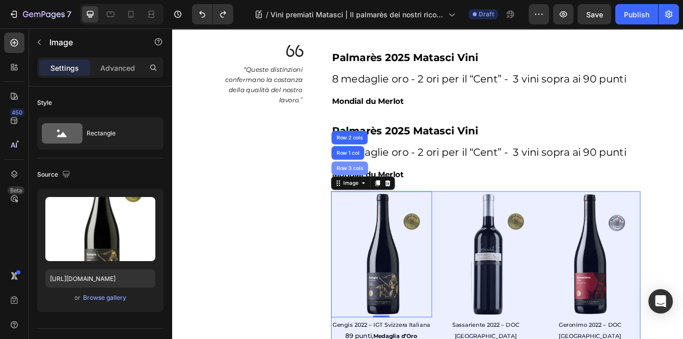
click at [377, 198] on div "Row 3 cols" at bounding box center [385, 196] width 44 height 16
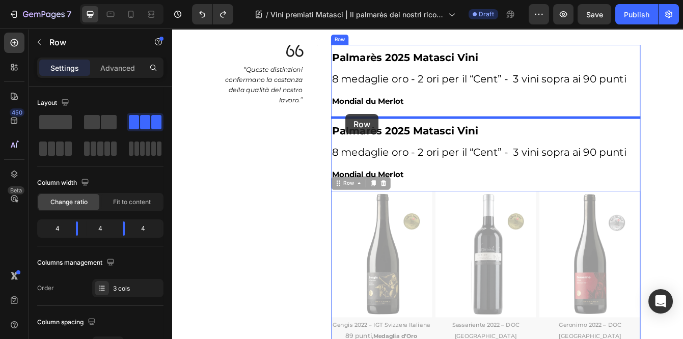
drag, startPoint x: 372, startPoint y: 213, endPoint x: 380, endPoint y: 131, distance: 82.3
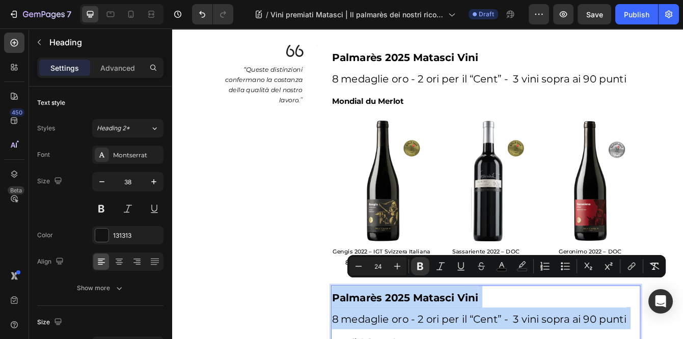
drag, startPoint x: 364, startPoint y: 389, endPoint x: 365, endPoint y: 331, distance: 58.1
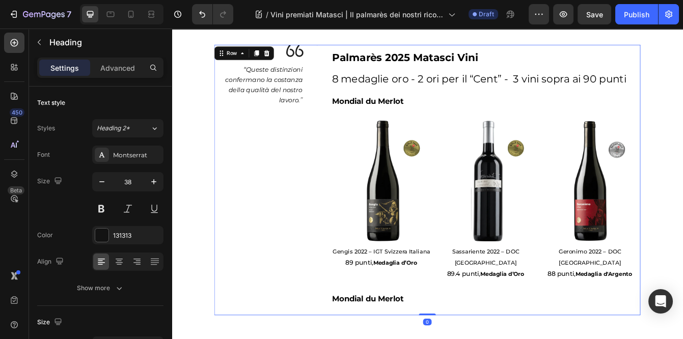
click at [320, 326] on div "Image " Queste distinzioni confermano la costanza della qualità del nostro lavo…" at bounding box center [284, 210] width 123 height 324
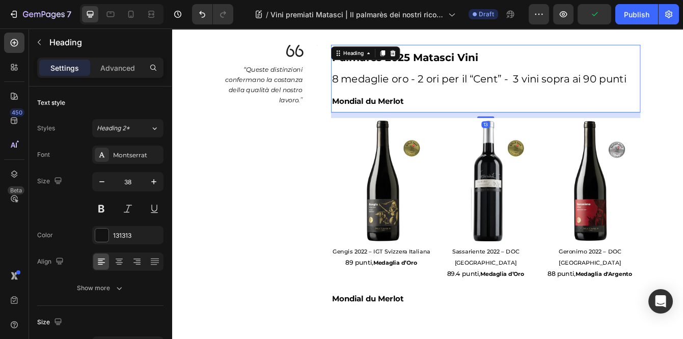
click at [362, 127] on h2 "Palmarès 2025 Matasci Vini 8 medaglie oro - 2 ori per il “Cent” - 3 vini sopra …" at bounding box center [547, 88] width 370 height 81
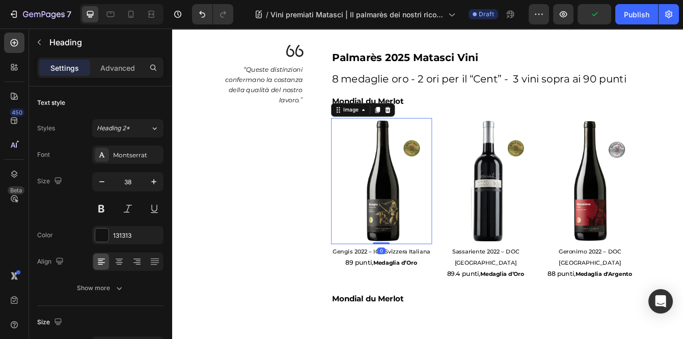
click at [378, 149] on img at bounding box center [422, 211] width 121 height 151
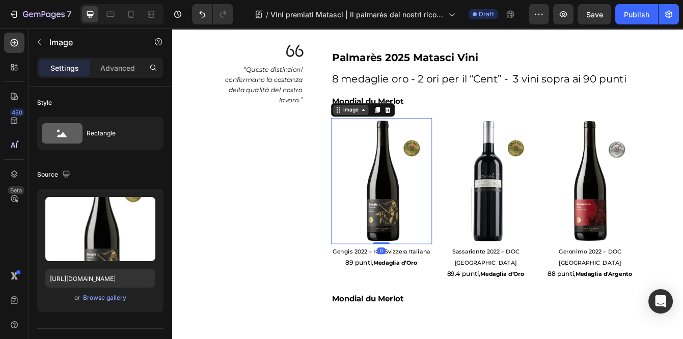
click at [371, 122] on icon at bounding box center [371, 126] width 8 height 8
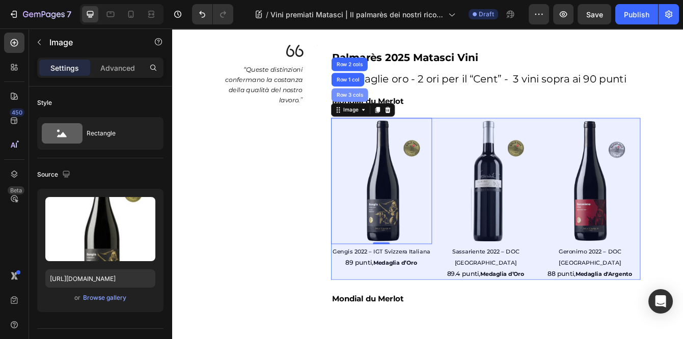
click at [381, 109] on div "Row 3 cols" at bounding box center [385, 108] width 36 height 6
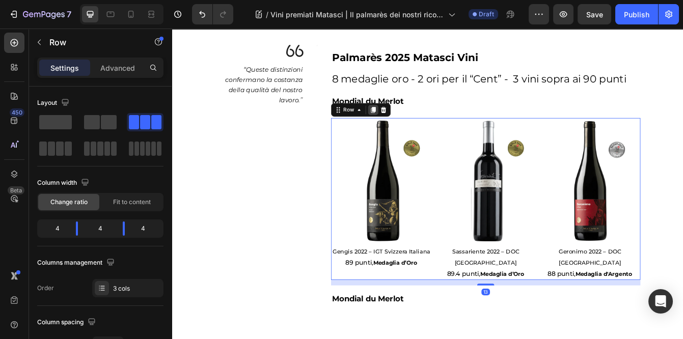
click at [411, 125] on icon at bounding box center [413, 126] width 8 height 8
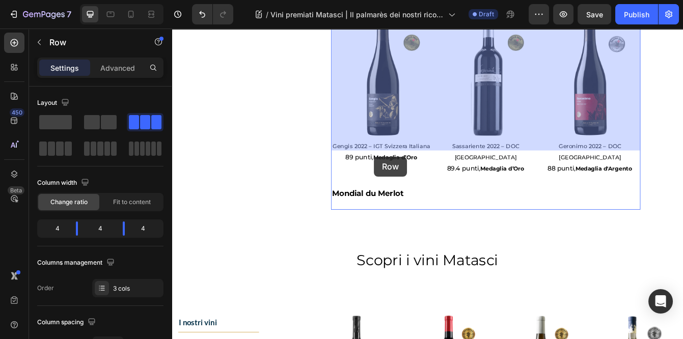
scroll to position [913, 0]
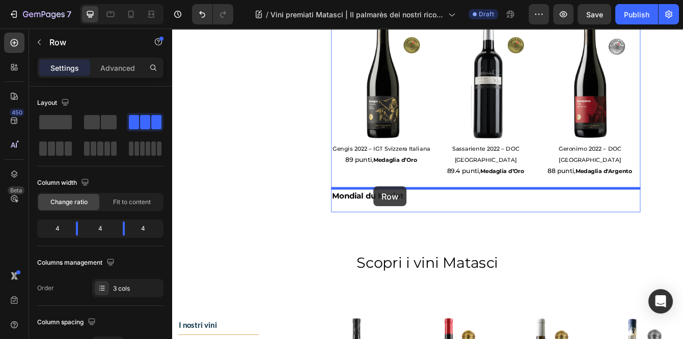
drag, startPoint x: 371, startPoint y: 51, endPoint x: 413, endPoint y: 218, distance: 172.1
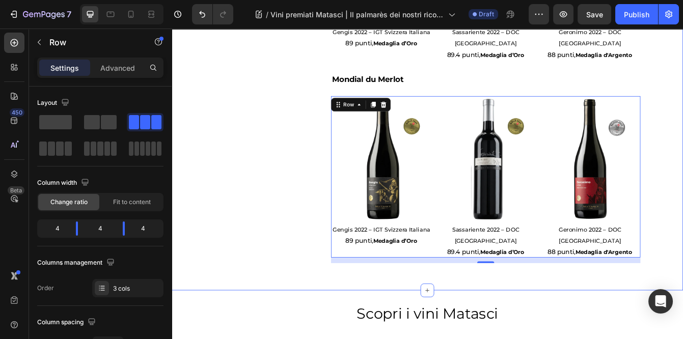
scroll to position [854, 0]
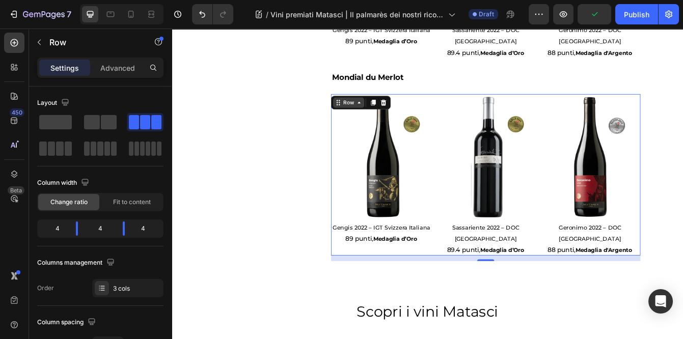
click at [373, 114] on icon at bounding box center [371, 118] width 8 height 8
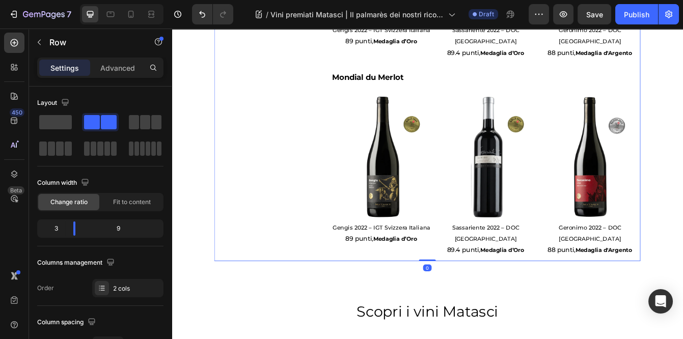
click at [317, 165] on div "Image " Queste distinzioni confermano la costanza della qualità del nostro lavo…" at bounding box center [284, 46] width 123 height 524
click at [324, 122] on div "Image " Queste distinzioni confermano la costanza della qualità del nostro lavo…" at bounding box center [284, 46] width 123 height 524
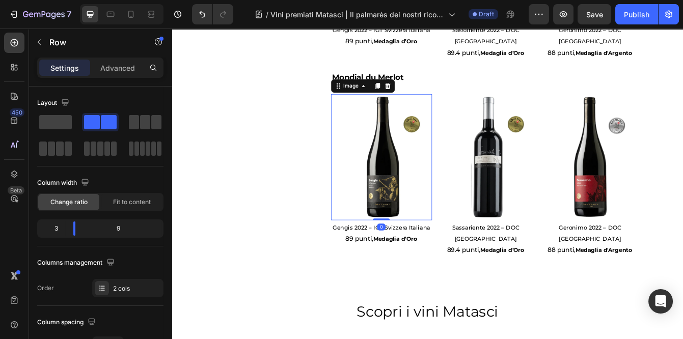
click at [375, 90] on div "Image" at bounding box center [400, 98] width 76 height 16
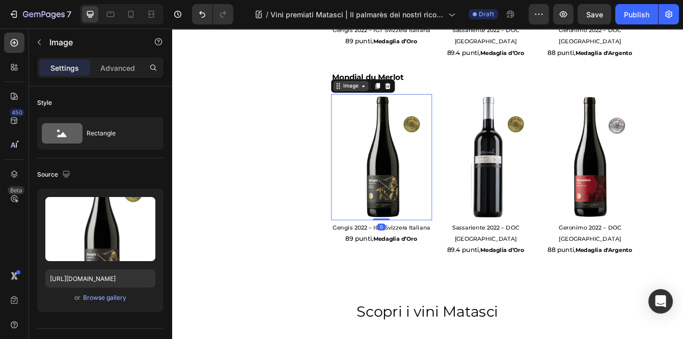
click at [376, 93] on div "Image" at bounding box center [386, 97] width 22 height 9
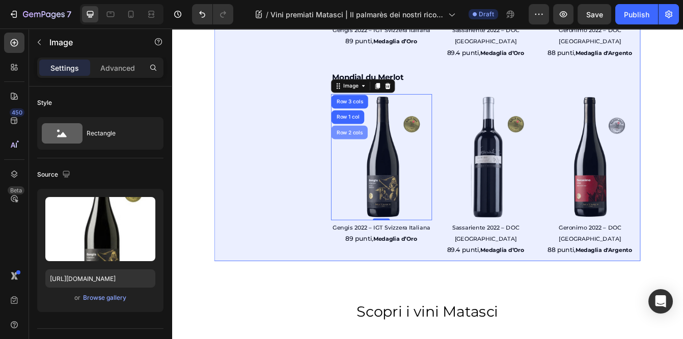
click at [384, 150] on div "Row 2 cols" at bounding box center [384, 153] width 35 height 6
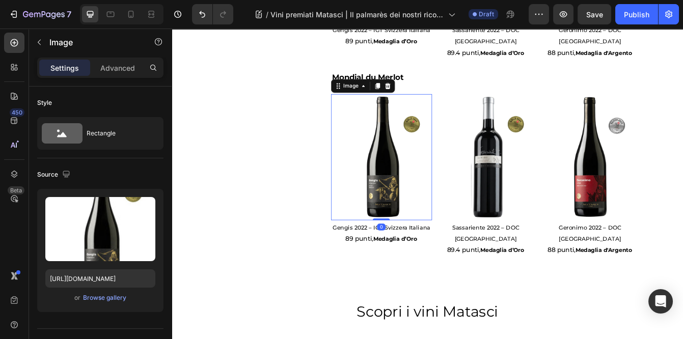
click at [430, 112] on img at bounding box center [422, 183] width 121 height 151
click at [388, 93] on div "Image" at bounding box center [386, 97] width 22 height 9
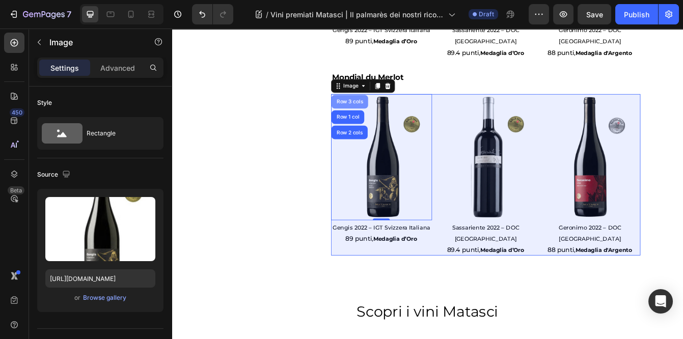
click at [385, 114] on div "Row 3 cols" at bounding box center [385, 117] width 36 height 6
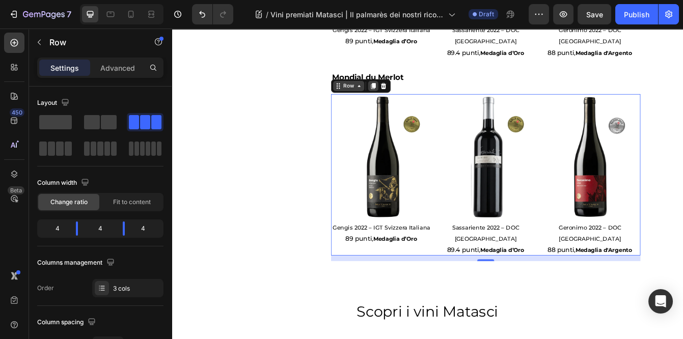
click at [412, 94] on icon at bounding box center [413, 97] width 6 height 7
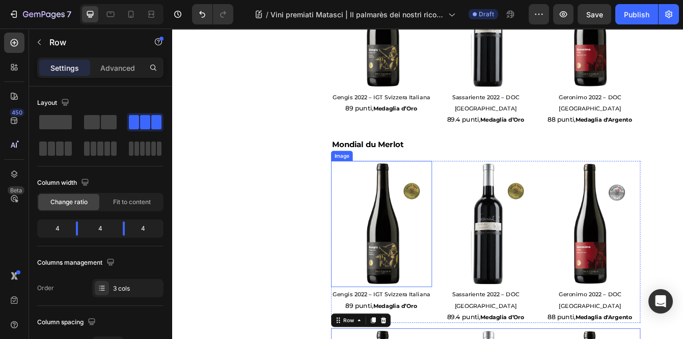
scroll to position [425, 0]
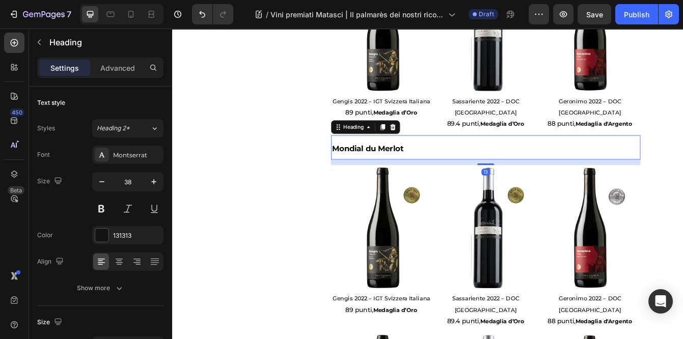
click at [448, 167] on strong "Mondial du Merlot" at bounding box center [406, 172] width 86 height 11
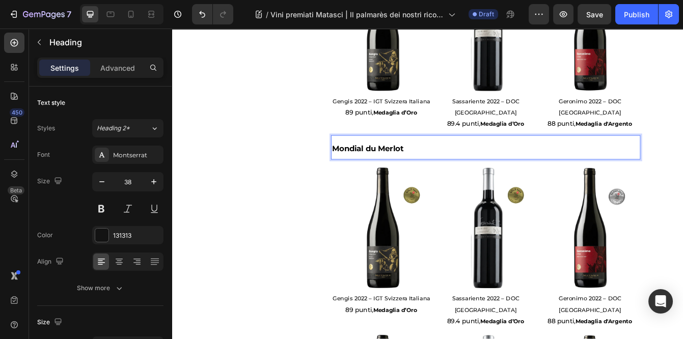
click at [533, 157] on p "Mondial du Merlot" at bounding box center [547, 171] width 368 height 28
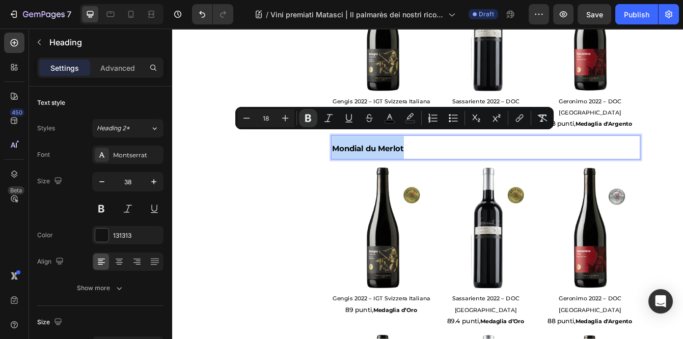
drag, startPoint x: 463, startPoint y: 157, endPoint x: 363, endPoint y: 157, distance: 99.9
click at [363, 157] on p "Mondial du Merlot" at bounding box center [547, 171] width 368 height 28
click at [480, 159] on p "Mondial du Merlot" at bounding box center [547, 171] width 368 height 28
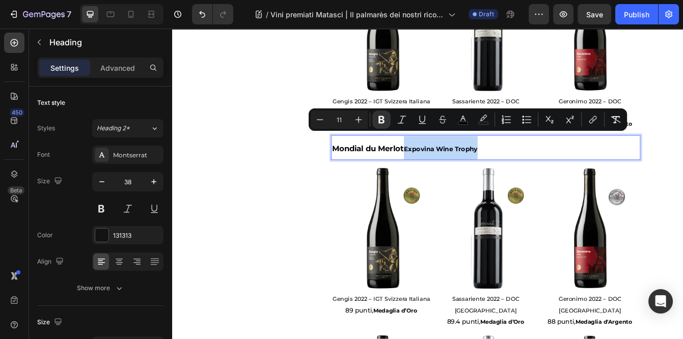
drag, startPoint x: 539, startPoint y: 160, endPoint x: 451, endPoint y: 167, distance: 87.8
click at [451, 167] on p "Mondial du Merlot Expovina Wine Trophy" at bounding box center [547, 171] width 368 height 28
click at [360, 116] on icon "Editor contextual toolbar" at bounding box center [359, 120] width 10 height 10
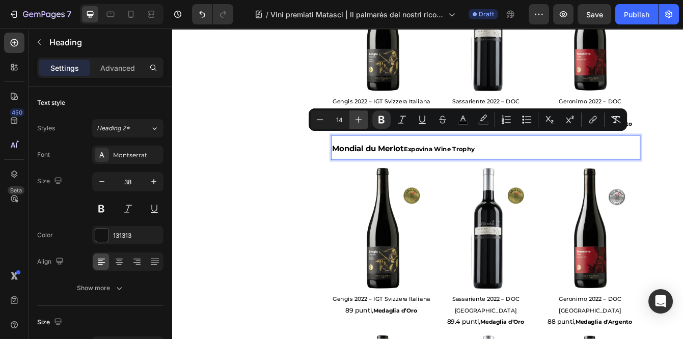
click at [360, 116] on icon "Editor contextual toolbar" at bounding box center [359, 120] width 10 height 10
type input "17"
click at [401, 167] on strong "Mondial du Merlot" at bounding box center [406, 172] width 86 height 11
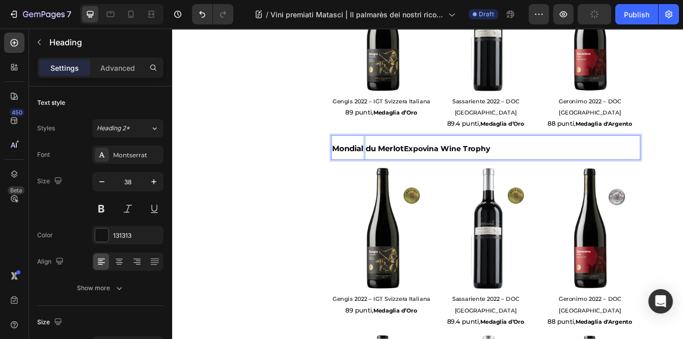
click at [401, 167] on strong "Mondial du Merlot" at bounding box center [406, 172] width 86 height 11
drag, startPoint x: 401, startPoint y: 157, endPoint x: 355, endPoint y: 157, distance: 46.4
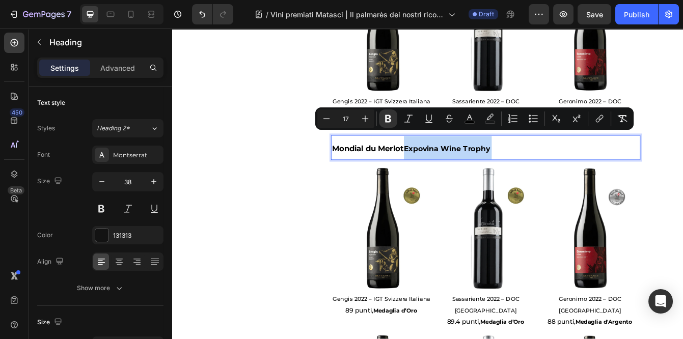
drag, startPoint x: 572, startPoint y: 158, endPoint x: 450, endPoint y: 165, distance: 122.5
click at [450, 165] on p "Mondial du Merlot Expovina Wine Trophy" at bounding box center [547, 171] width 368 height 28
click at [364, 116] on icon "Editor contextual toolbar" at bounding box center [365, 119] width 10 height 10
type input "18"
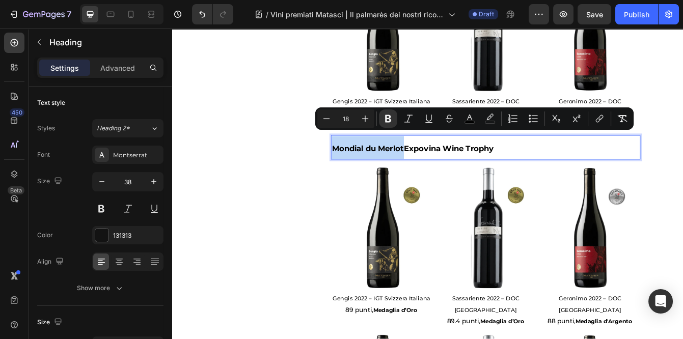
click at [454, 167] on strong "Mondial du MerlotExpovina Wine Trophy" at bounding box center [460, 172] width 194 height 11
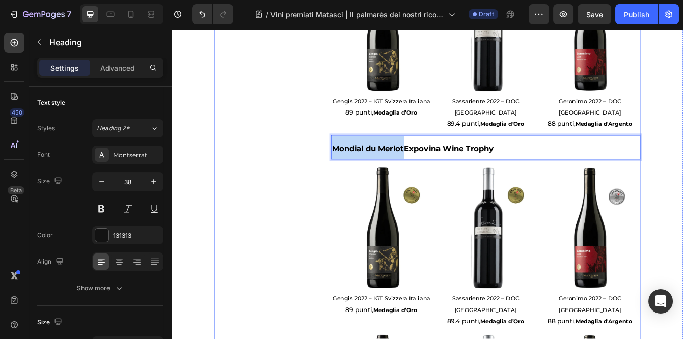
drag, startPoint x: 452, startPoint y: 160, endPoint x: 352, endPoint y: 154, distance: 100.1
click at [352, 154] on div "Image " Queste distinzioni confermano la costanza della qualità del nostro lavo…" at bounding box center [477, 230] width 509 height 723
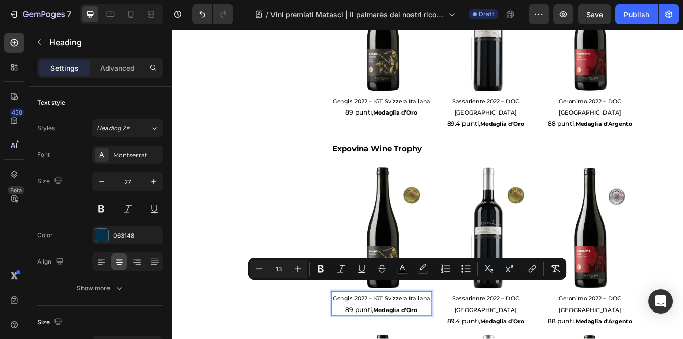
drag, startPoint x: 480, startPoint y: 337, endPoint x: 365, endPoint y: 340, distance: 115.2
type input "11"
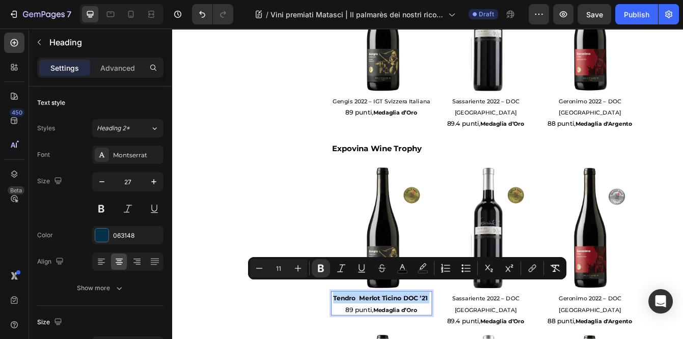
drag, startPoint x: 481, startPoint y: 335, endPoint x: 362, endPoint y: 336, distance: 119.7
click at [320, 262] on button "Bold" at bounding box center [321, 268] width 18 height 18
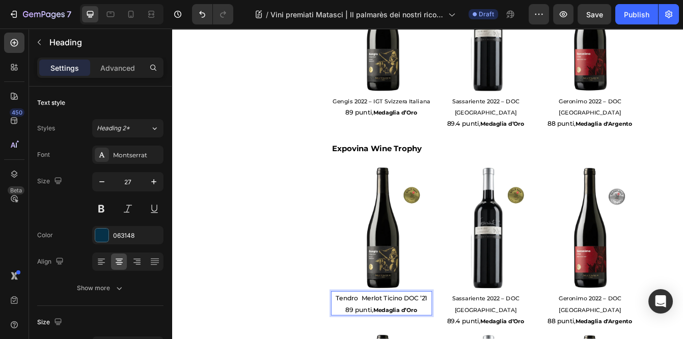
drag, startPoint x: 414, startPoint y: 352, endPoint x: 375, endPoint y: 344, distance: 38.9
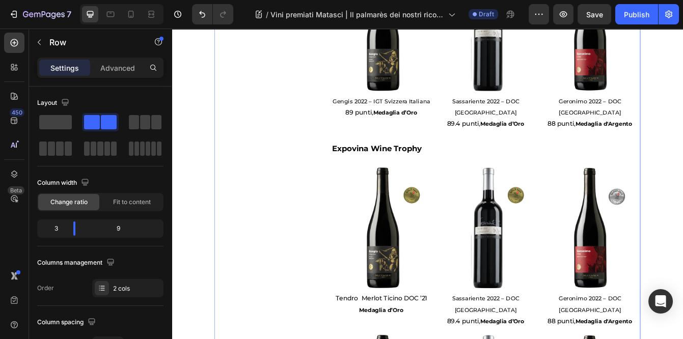
click at [309, 305] on div "Image " Queste distinzioni confermano la costanza della qualità del nostro lavo…" at bounding box center [284, 230] width 123 height 723
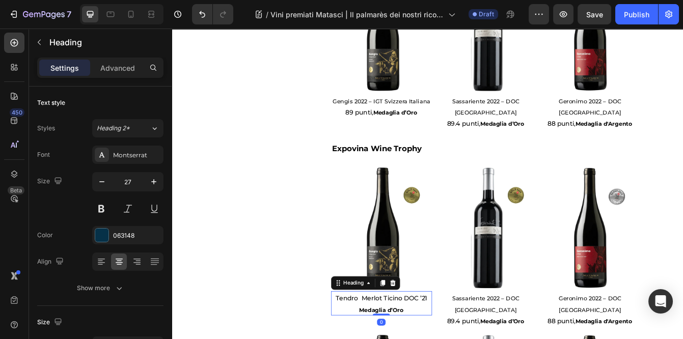
drag, startPoint x: 432, startPoint y: 333, endPoint x: 389, endPoint y: 333, distance: 42.8
drag, startPoint x: 398, startPoint y: 349, endPoint x: 453, endPoint y: 350, distance: 54.5
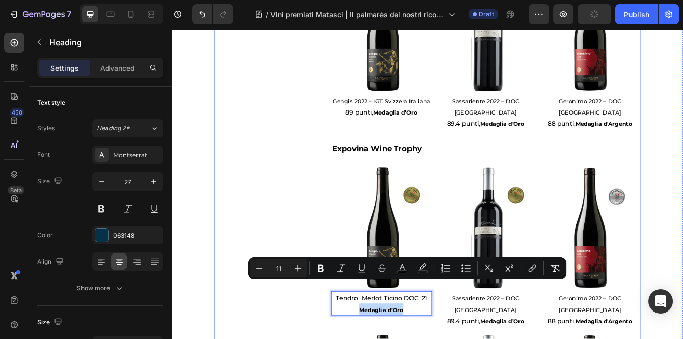
drag, startPoint x: 478, startPoint y: 335, endPoint x: 357, endPoint y: 331, distance: 121.3
click at [357, 331] on div "Image " Queste distinzioni confermano la costanza della qualità del nostro lavo…" at bounding box center [477, 230] width 509 height 723
click at [300, 267] on icon "Editor contextual toolbar" at bounding box center [298, 268] width 10 height 10
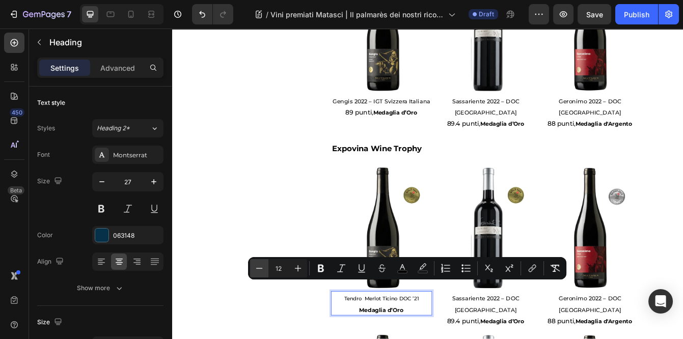
click at [257, 265] on icon "Editor contextual toolbar" at bounding box center [259, 268] width 10 height 10
click at [302, 268] on icon "Editor contextual toolbar" at bounding box center [298, 268] width 10 height 10
type input "13"
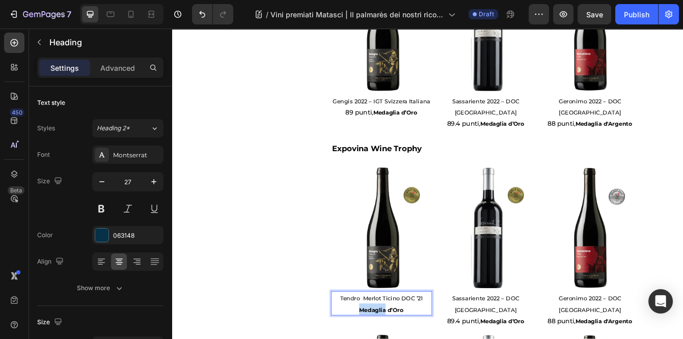
drag, startPoint x: 450, startPoint y: 350, endPoint x: 370, endPoint y: 333, distance: 81.8
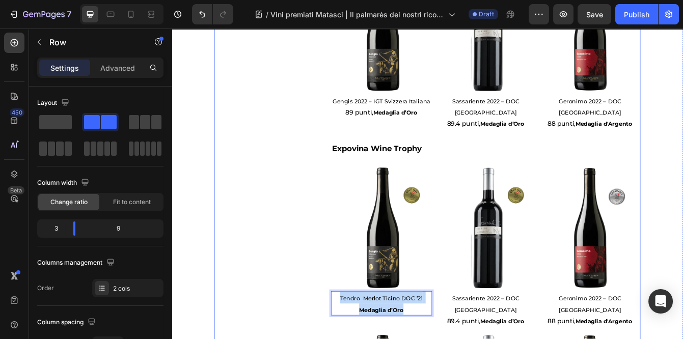
click at [307, 339] on div "Image " Queste distinzioni confermano la costanza della qualità del nostro lavo…" at bounding box center [284, 230] width 123 height 723
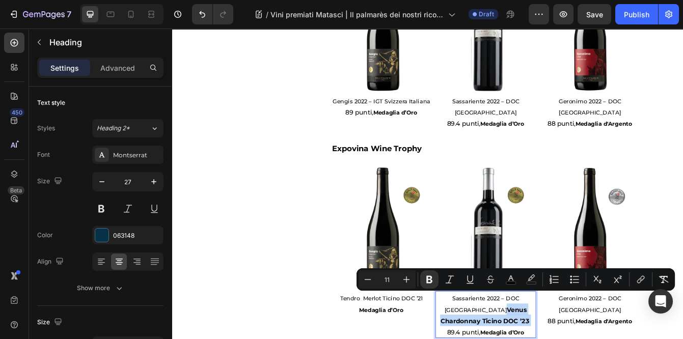
drag, startPoint x: 577, startPoint y: 362, endPoint x: 519, endPoint y: 348, distance: 59.1
click at [428, 279] on icon "Editor contextual toolbar" at bounding box center [429, 280] width 10 height 10
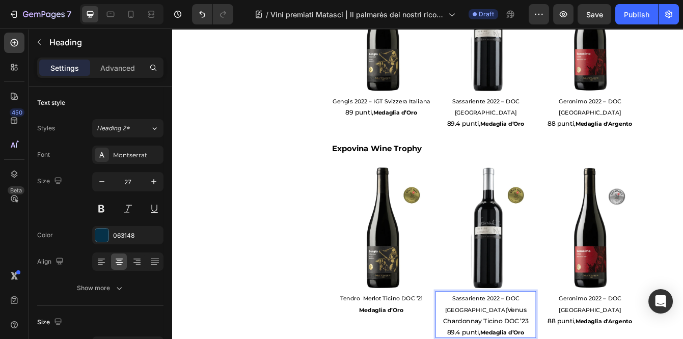
drag, startPoint x: 511, startPoint y: 350, endPoint x: 505, endPoint y: 334, distance: 16.6
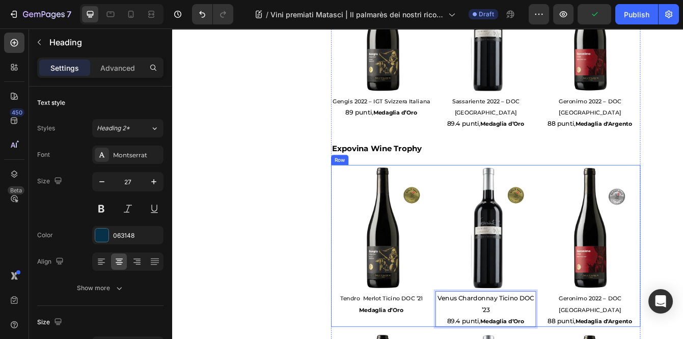
drag, startPoint x: 558, startPoint y: 350, endPoint x: 483, endPoint y: 334, distance: 76.4
click at [483, 334] on div "Image ⁠⁠⁠⁠⁠⁠⁠ Tendro Merlot Ticino DOC ’21 Medaglia d’Oro Heading Image Venus C…" at bounding box center [547, 289] width 370 height 194
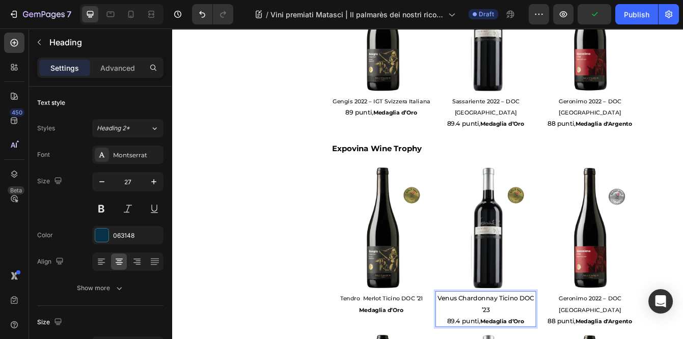
drag, startPoint x: 553, startPoint y: 351, endPoint x: 487, endPoint y: 333, distance: 68.1
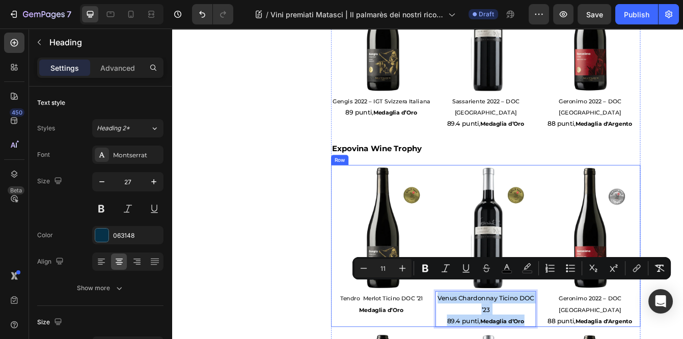
drag, startPoint x: 595, startPoint y: 362, endPoint x: 480, endPoint y: 327, distance: 119.9
click at [480, 327] on div "Image ⁠⁠⁠⁠⁠⁠⁠ Tendro Merlot Ticino DOC ’21 Medaglia d’Oro Heading Image Venus C…" at bounding box center [547, 289] width 370 height 194
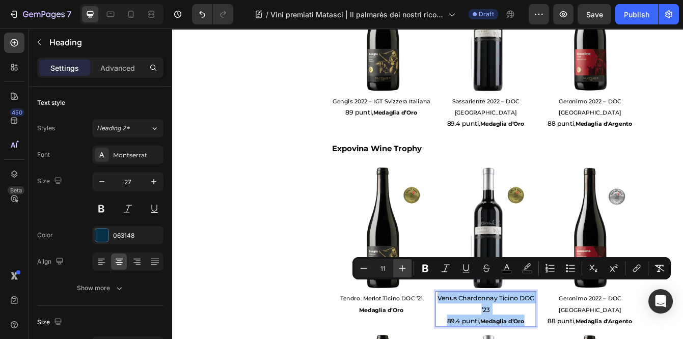
click at [402, 268] on icon "Editor contextual toolbar" at bounding box center [402, 268] width 7 height 7
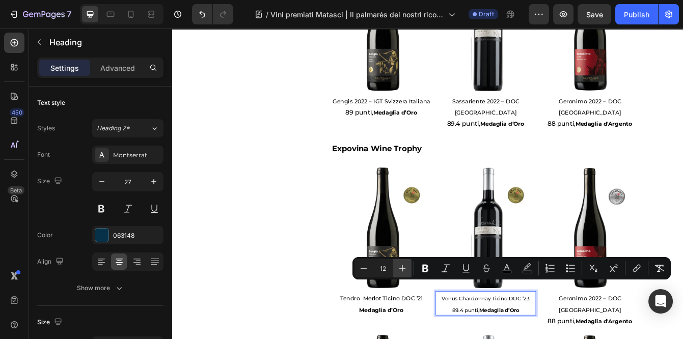
click at [402, 268] on icon "Editor contextual toolbar" at bounding box center [402, 268] width 7 height 7
type input "13"
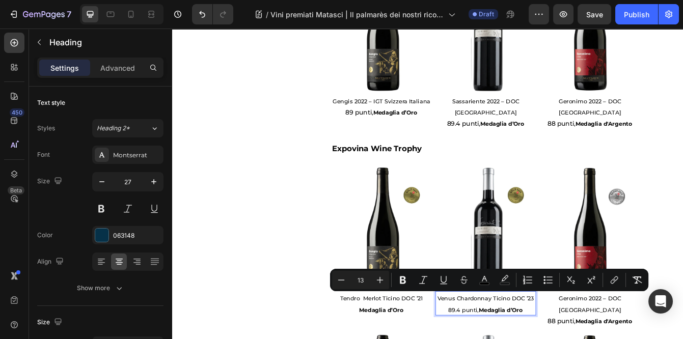
drag, startPoint x: 540, startPoint y: 350, endPoint x: 497, endPoint y: 349, distance: 42.8
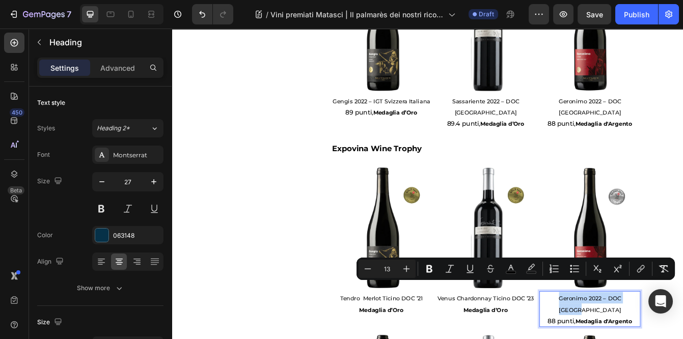
drag, startPoint x: 723, startPoint y: 337, endPoint x: 617, endPoint y: 335, distance: 106.5
type input "11"
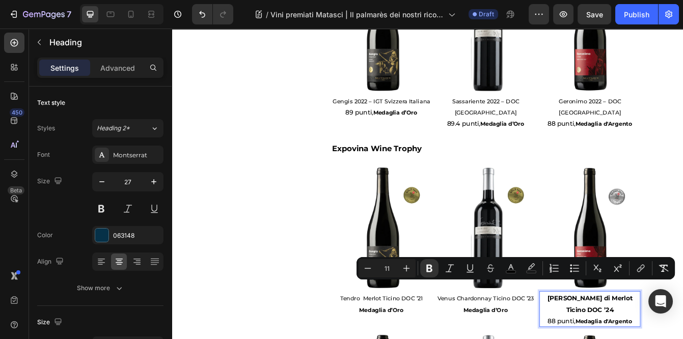
drag, startPoint x: 703, startPoint y: 348, endPoint x: 614, endPoint y: 335, distance: 89.6
click at [407, 267] on icon "Editor contextual toolbar" at bounding box center [406, 268] width 10 height 10
type input "13"
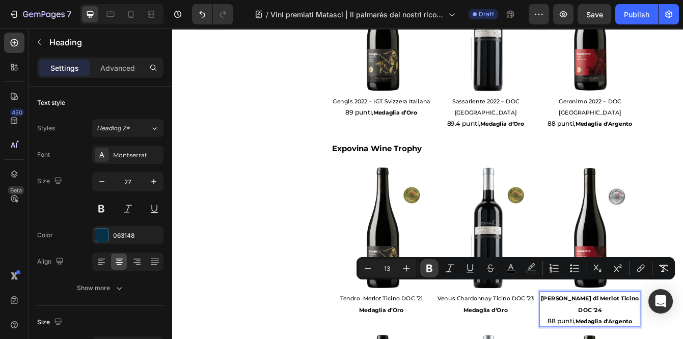
click at [432, 266] on icon "Editor contextual toolbar" at bounding box center [429, 268] width 10 height 10
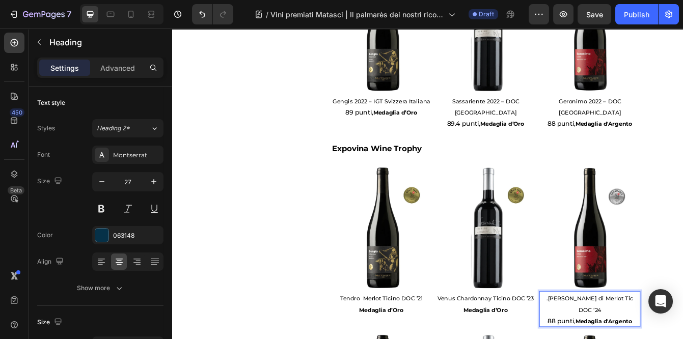
drag, startPoint x: 717, startPoint y: 337, endPoint x: 686, endPoint y: 339, distance: 31.2
drag, startPoint x: 624, startPoint y: 338, endPoint x: 604, endPoint y: 338, distance: 19.4
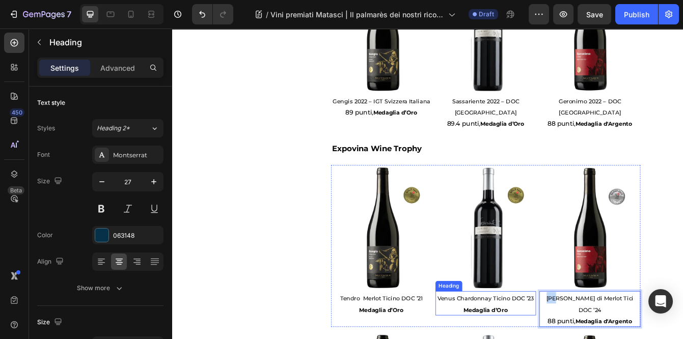
click at [604, 338] on div "Image ⁠⁠⁠⁠⁠⁠⁠ Tendro Merlot Ticino DOC ’21 Medaglia d’Oro Heading Image ⁠⁠⁠⁠⁠⁠⁠…" at bounding box center [547, 289] width 370 height 194
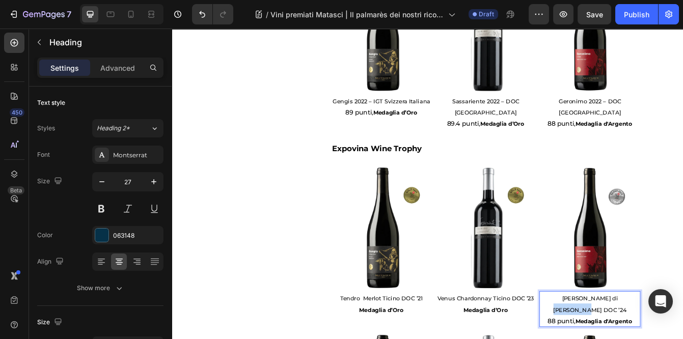
drag, startPoint x: 714, startPoint y: 336, endPoint x: 682, endPoint y: 341, distance: 31.9
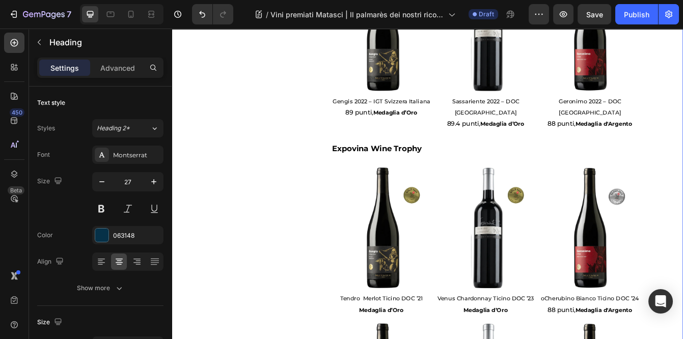
click at [683, 295] on div "Image " Queste distinzioni confermano la costanza della qualità del nostro lavo…" at bounding box center [477, 224] width 596 height 710
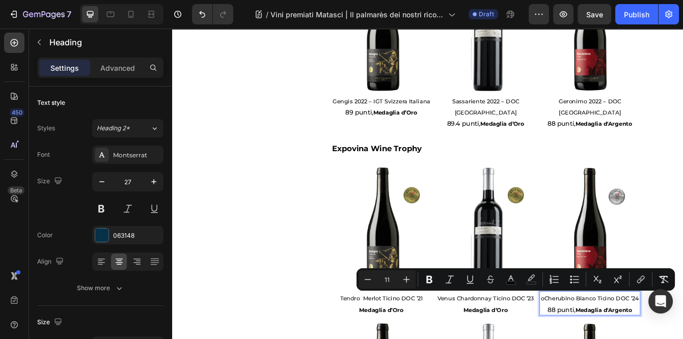
drag, startPoint x: 655, startPoint y: 351, endPoint x: 613, endPoint y: 352, distance: 41.8
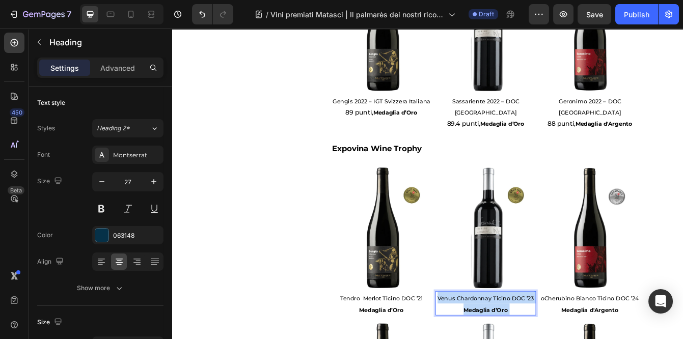
drag, startPoint x: 577, startPoint y: 348, endPoint x: 519, endPoint y: 345, distance: 58.7
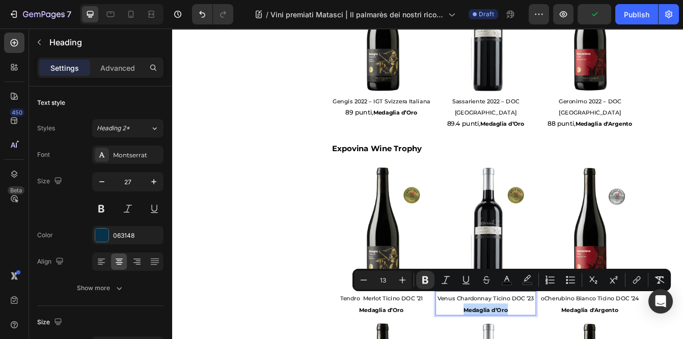
drag, startPoint x: 574, startPoint y: 350, endPoint x: 519, endPoint y: 350, distance: 55.5
copy strong "Medaglia d’Oro"
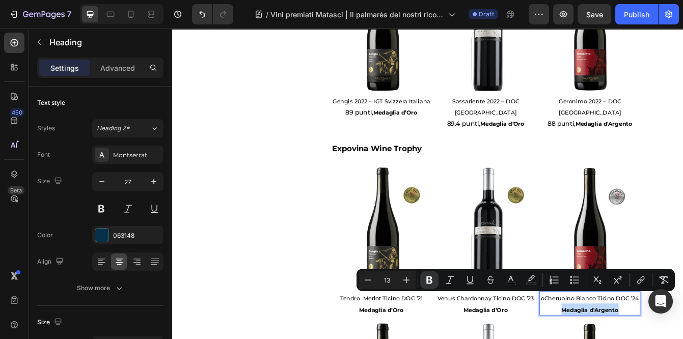
drag, startPoint x: 710, startPoint y: 349, endPoint x: 636, endPoint y: 351, distance: 74.4
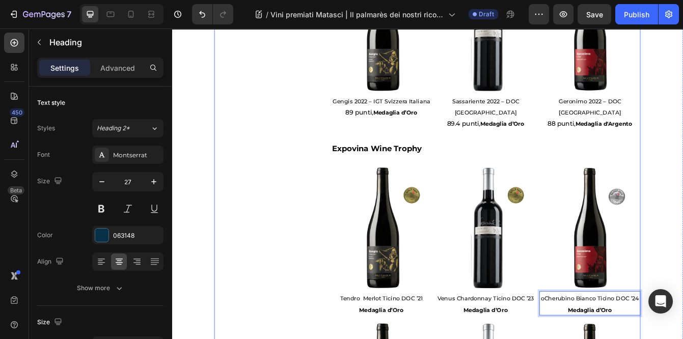
click at [331, 311] on div "Image " Queste distinzioni confermano la costanza della qualità del nostro lavo…" at bounding box center [284, 224] width 123 height 710
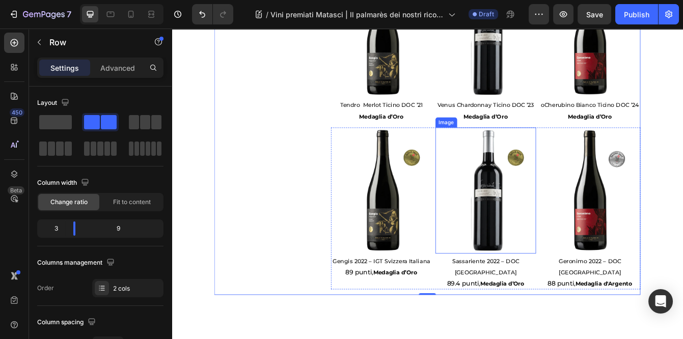
scroll to position [668, 0]
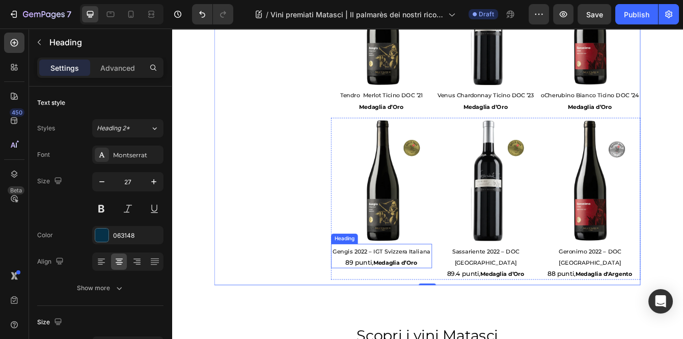
click at [443, 286] on h2 "Gengis 2022 – IGT Svizzera Italiana 89 punti, Medaglia d’Oro" at bounding box center [422, 300] width 121 height 29
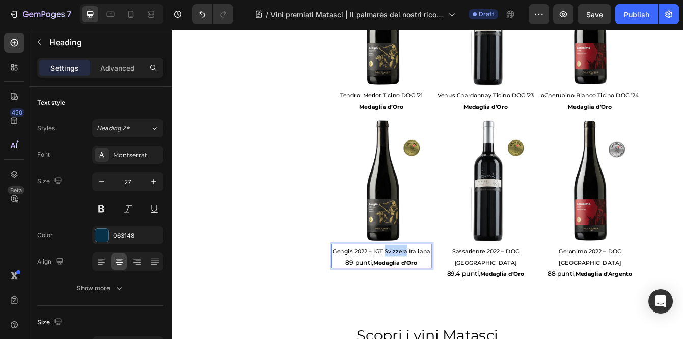
click at [443, 286] on h2 "Gengis 2022 – IGT Svizzera Italiana 89 punti, Medaglia d’Oro" at bounding box center [422, 300] width 121 height 29
click at [466, 287] on p "Gengis 2022 – IGT Svizzera Italiana 89 punti, Medaglia d’Oro" at bounding box center [422, 300] width 119 height 27
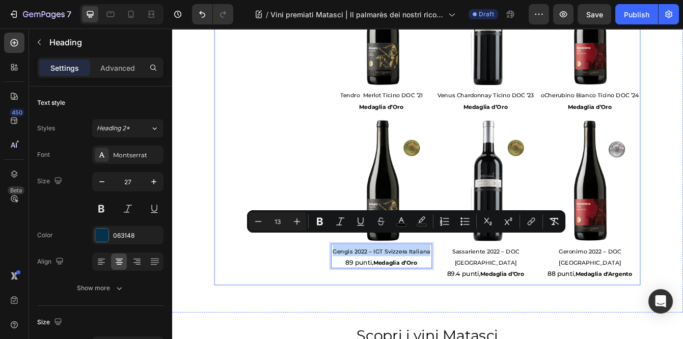
drag, startPoint x: 479, startPoint y: 283, endPoint x: 354, endPoint y: 284, distance: 124.8
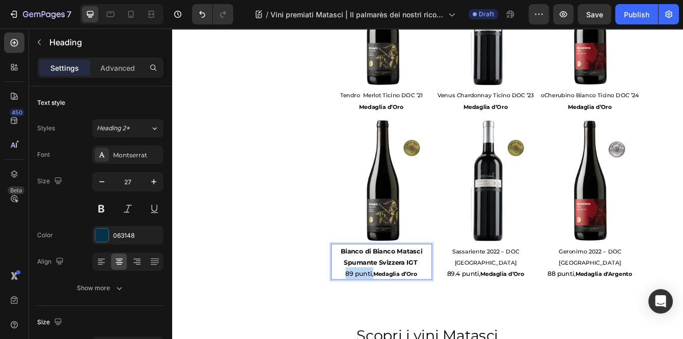
drag, startPoint x: 412, startPoint y: 306, endPoint x: 372, endPoint y: 307, distance: 39.8
click at [372, 307] on p "Bianco di Bianco Matasci Spumante Svizzera IGT 89 punti, Medaglia d’Oro" at bounding box center [422, 307] width 119 height 41
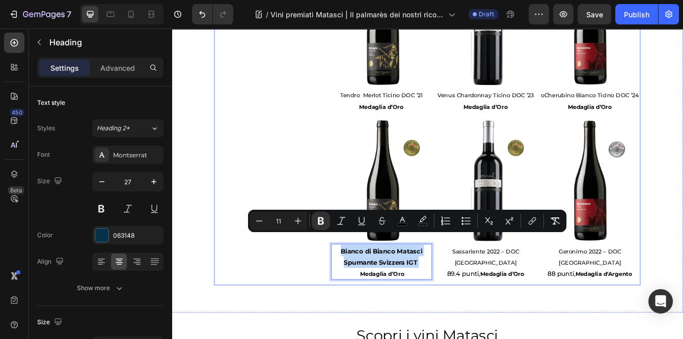
drag, startPoint x: 468, startPoint y: 293, endPoint x: 358, endPoint y: 277, distance: 111.3
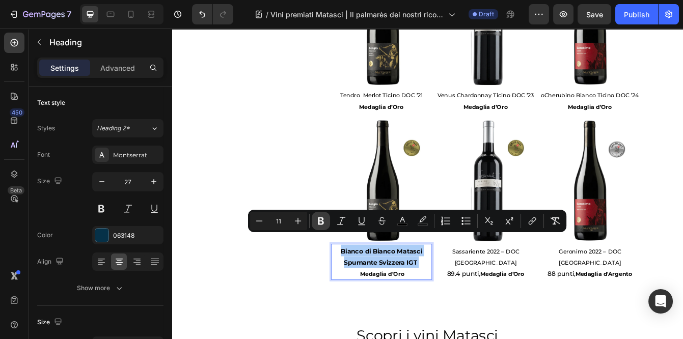
click at [317, 217] on icon "Editor contextual toolbar" at bounding box center [321, 221] width 10 height 10
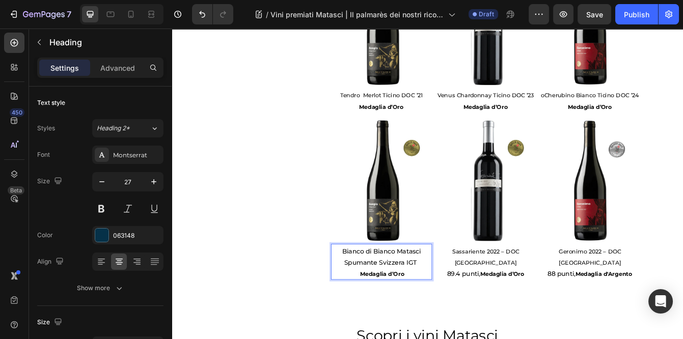
click at [423, 291] on span "Bianco di Bianco Matasci Spumante Svizzera IGT" at bounding box center [422, 301] width 94 height 23
drag, startPoint x: 469, startPoint y: 292, endPoint x: 371, endPoint y: 278, distance: 99.4
click at [371, 287] on p "Bianco di Bianco Matasci Spumante Svizzera IGT Medaglia d’Oro" at bounding box center [422, 307] width 119 height 41
click at [388, 291] on span "Bianco di Bianco Matasci Spumante Svizzera IGT" at bounding box center [422, 301] width 94 height 23
click at [390, 293] on span "Bianco di Bianco Matasci Spumante Svizzera IGT" at bounding box center [422, 301] width 94 height 23
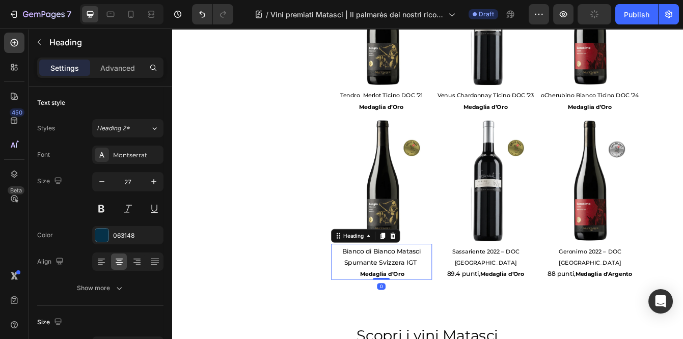
click at [416, 300] on p "⁠⁠⁠⁠⁠⁠⁠ Bianco di Bianco Matasci Spumante Svizzera IGT Medaglia d’Oro" at bounding box center [422, 307] width 119 height 41
click at [416, 300] on p "Bianco di Bianco Matasci Spumante Svizzera IGT Medaglia d’Oro" at bounding box center [422, 307] width 119 height 41
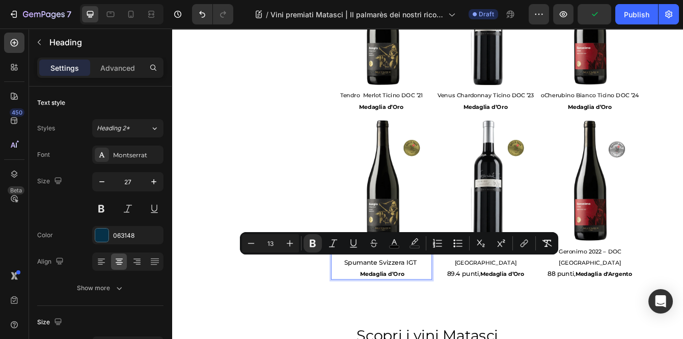
click at [435, 311] on p "Bianco di Bianco Matasci Spumante Svizzera IGT Medaglia d’Oro" at bounding box center [422, 307] width 119 height 41
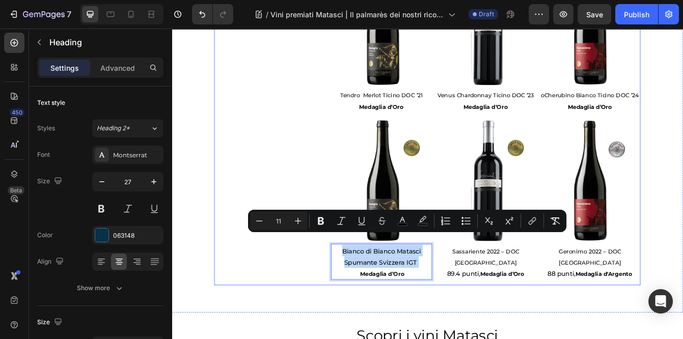
drag, startPoint x: 468, startPoint y: 291, endPoint x: 357, endPoint y: 276, distance: 112.6
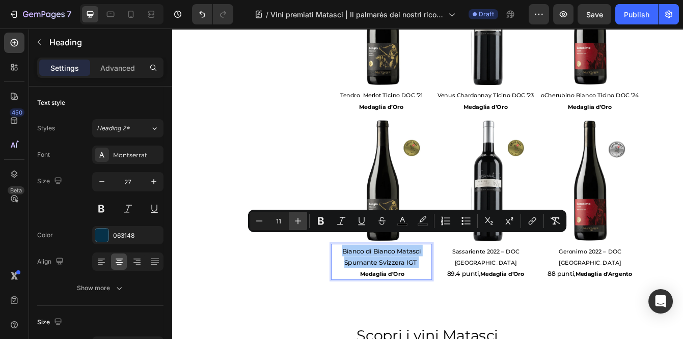
click at [297, 219] on icon "Editor contextual toolbar" at bounding box center [298, 221] width 10 height 10
type input "13"
click at [410, 297] on p "Bianco di Bianco Matasci Spumante Svizzera IGT Medaglia d’Oro" at bounding box center [422, 307] width 119 height 41
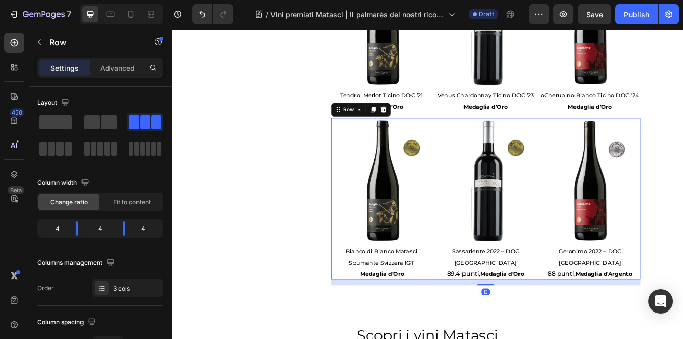
click at [588, 302] on div "Image Sassariente 2022 – DOC Ticino 89.4 punti, Medaglia d’Oro Heading" at bounding box center [547, 233] width 121 height 194
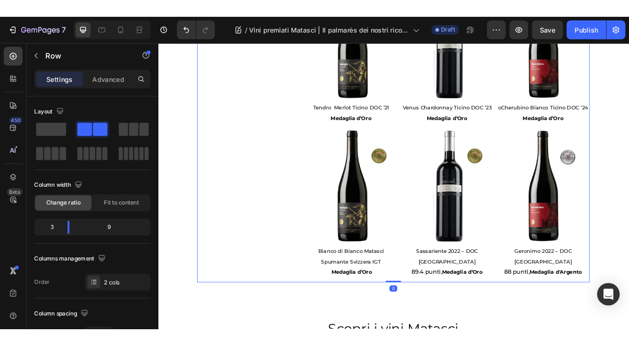
scroll to position [665, 0]
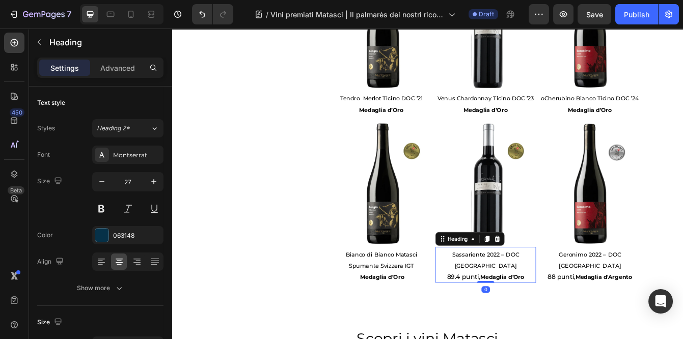
click at [524, 321] on span "89.4 punti," at bounding box center [521, 325] width 40 height 9
click at [552, 291] on h2 "Sassariente 2022 – DOC Ticino 89.4 punti, Medaglia d’Oro" at bounding box center [547, 311] width 121 height 43
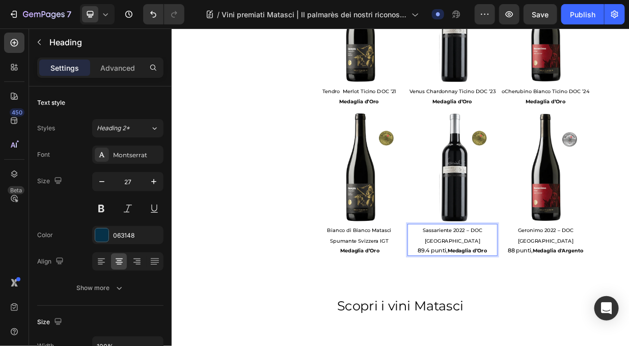
click at [568, 321] on strong "Medaglia d’Oro" at bounding box center [566, 325] width 53 height 8
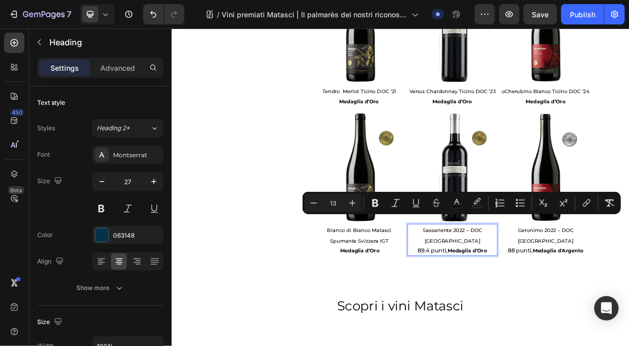
drag, startPoint x: 542, startPoint y: 297, endPoint x: 492, endPoint y: 281, distance: 52.9
click at [492, 290] on p "Sassariente 2022 – DOC Ticino 89.4 punti, Medaglia d’Oro" at bounding box center [547, 310] width 119 height 41
type input "11"
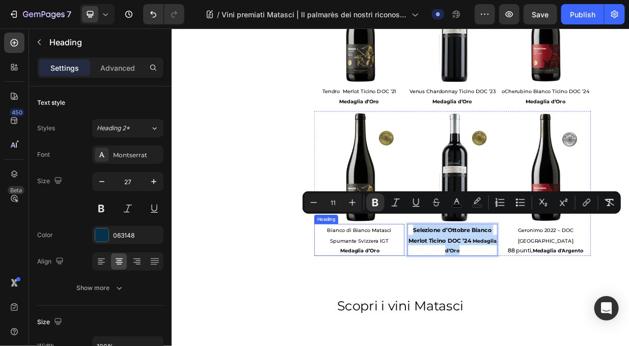
drag, startPoint x: 579, startPoint y: 306, endPoint x: 478, endPoint y: 275, distance: 105.7
click at [478, 275] on div "Image ⁠⁠⁠⁠⁠⁠⁠ Bianco di Bianco Matasci Spumante Svizzera IGT Medaglia d’Oro Hea…" at bounding box center [547, 236] width 370 height 194
click at [350, 201] on icon "Editor contextual toolbar" at bounding box center [352, 203] width 10 height 10
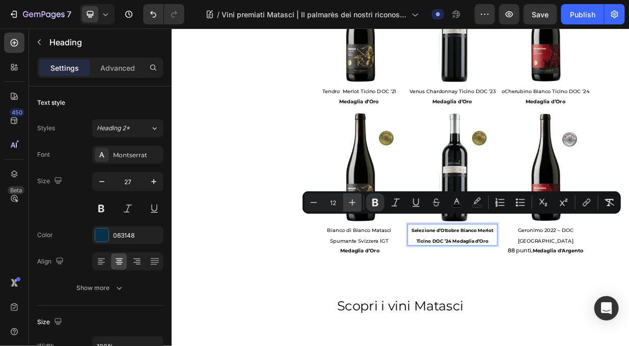
click at [350, 201] on icon "Editor contextual toolbar" at bounding box center [352, 203] width 10 height 10
type input "13"
click at [570, 308] on strong "Medaglia d’Oro" at bounding box center [569, 319] width 65 height 22
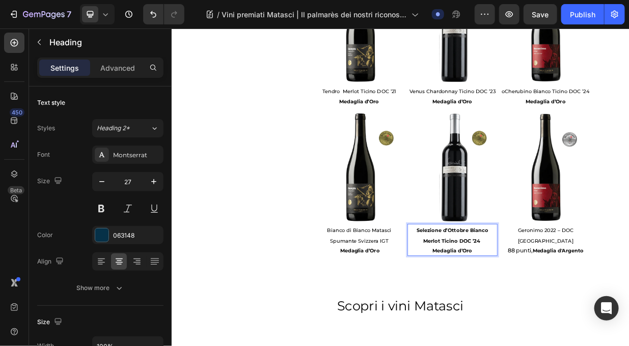
click at [577, 307] on p "Selezione d’Ottobre Bianco Merlot Ticino DOC ’24 ⁠⁠⁠⁠⁠⁠⁠ Medaglia d’Oro" at bounding box center [547, 310] width 119 height 41
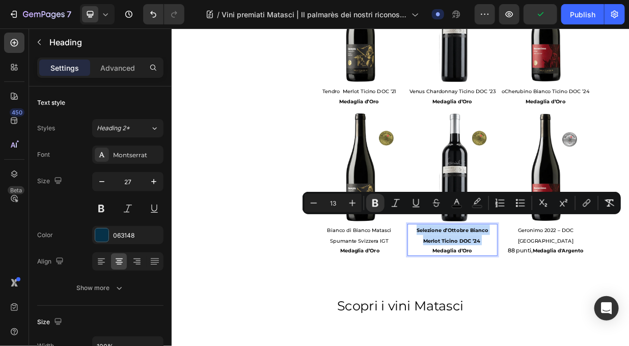
drag, startPoint x: 592, startPoint y: 292, endPoint x: 493, endPoint y: 284, distance: 98.7
click at [493, 290] on p "Selezione d’Ottobre Bianco Merlot Ticino DOC ’24 Medaglia d’Oro" at bounding box center [547, 310] width 119 height 41
click at [371, 204] on icon "Editor contextual toolbar" at bounding box center [375, 203] width 10 height 10
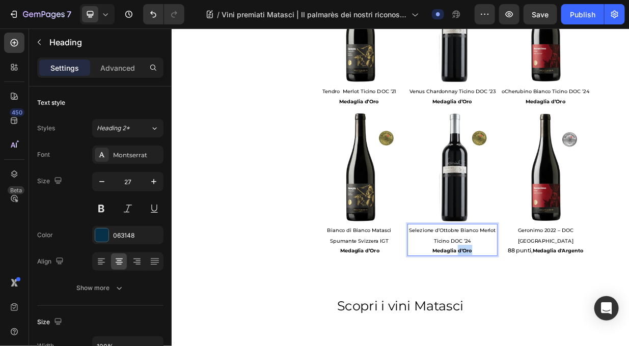
drag, startPoint x: 576, startPoint y: 309, endPoint x: 554, endPoint y: 312, distance: 22.7
click at [554, 312] on p "Selezione d’Ottobre Bianco Merlot Ticino DOC ’24 Medaglia d’Oro" at bounding box center [547, 310] width 119 height 41
click at [526, 294] on strong "otnegrA" at bounding box center [513, 298] width 29 height 8
click at [560, 321] on strong "Medaglia" at bounding box center [547, 325] width 32 height 8
click at [566, 308] on p "Selezione d’Ottobre Bianco Merlot Ticino DOC ’24 Medaglia" at bounding box center [547, 310] width 119 height 41
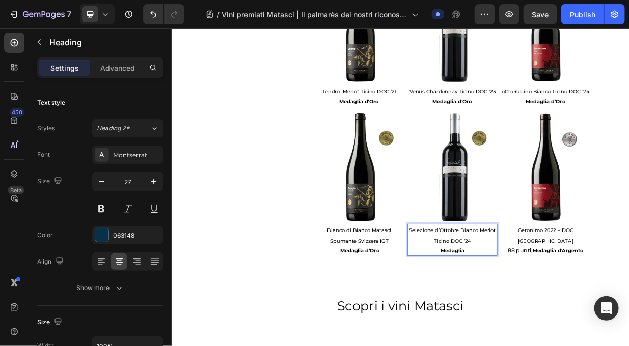
click at [560, 321] on strong "Medaglia" at bounding box center [547, 325] width 32 height 8
click at [577, 312] on p "Selezione d’Ottobre Bianco Merlot Ticino DOC ’24 MedagliaA" at bounding box center [547, 310] width 119 height 41
click at [561, 321] on strong "MedagliaA" at bounding box center [546, 325] width 37 height 8
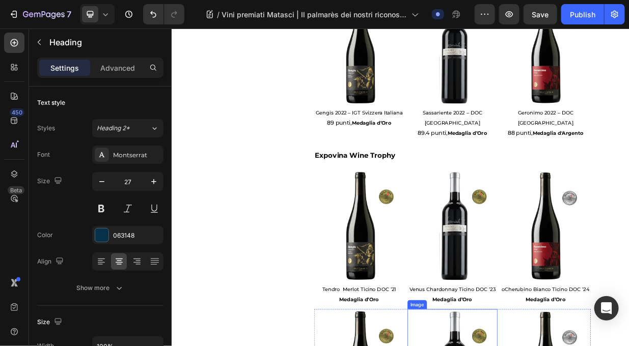
scroll to position [375, 0]
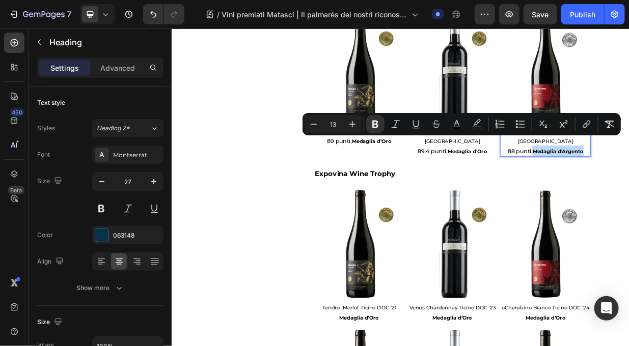
drag, startPoint x: 725, startPoint y: 176, endPoint x: 655, endPoint y: 178, distance: 69.8
copy strong "Medaglia d'Argento"
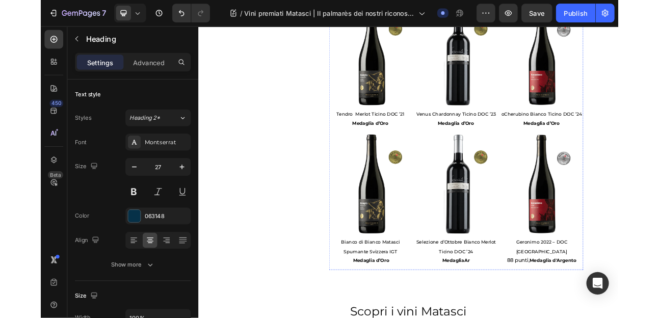
scroll to position [623, 0]
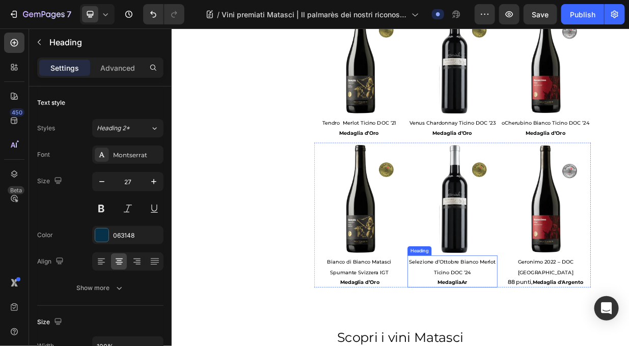
drag, startPoint x: 567, startPoint y: 354, endPoint x: 558, endPoint y: 354, distance: 8.7
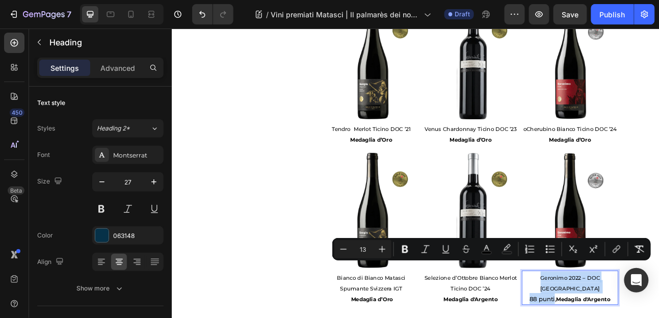
drag, startPoint x: 652, startPoint y: 340, endPoint x: 621, endPoint y: 326, distance: 34.2
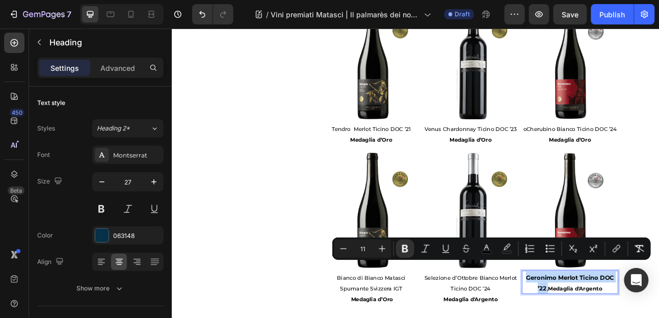
drag, startPoint x: 643, startPoint y: 340, endPoint x: 617, endPoint y: 325, distance: 30.3
click at [403, 247] on icon "Editor contextual toolbar" at bounding box center [405, 249] width 6 height 8
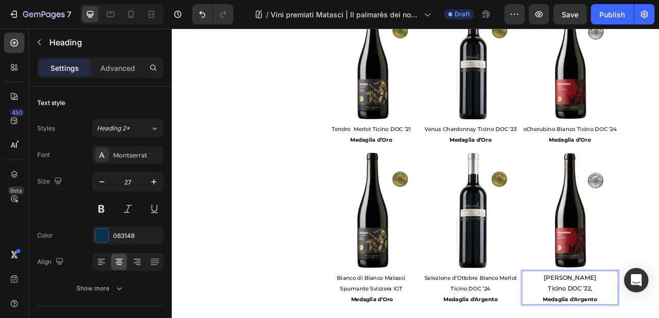
drag, startPoint x: 706, startPoint y: 339, endPoint x: 631, endPoint y: 328, distance: 75.2
click at [683, 339] on div "Image " Queste distinzioni confermano la costanza della qualità del nostro lavo…" at bounding box center [476, 25] width 611 height 775
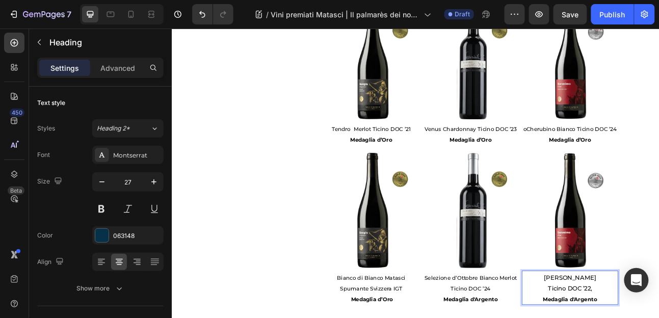
drag, startPoint x: 705, startPoint y: 338, endPoint x: 620, endPoint y: 324, distance: 86.3
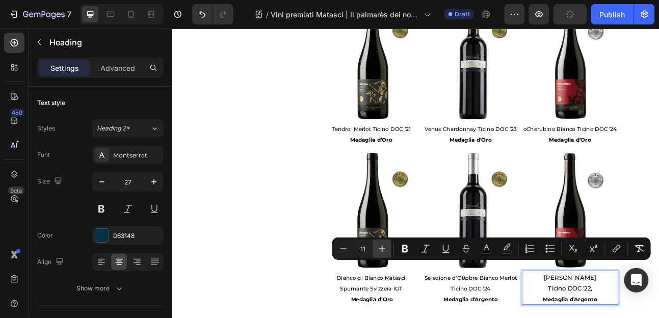
click at [383, 244] on icon "Editor contextual toolbar" at bounding box center [382, 249] width 10 height 10
click at [384, 245] on icon "Editor contextual toolbar" at bounding box center [382, 249] width 10 height 10
type input "13"
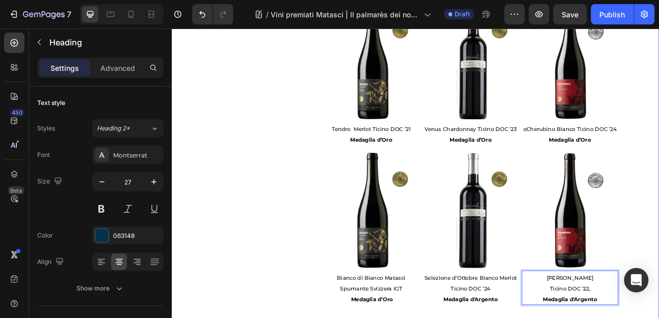
click at [628, 339] on div "Image " Queste distinzioni confermano la costanza della qualità del nostro lavo…" at bounding box center [476, 25] width 611 height 775
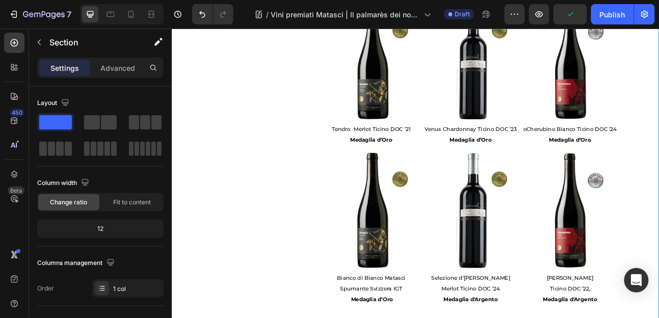
click at [621, 339] on div "Image " Queste distinzioni confermano la costanza della qualità del nostro lavo…" at bounding box center [476, 25] width 611 height 775
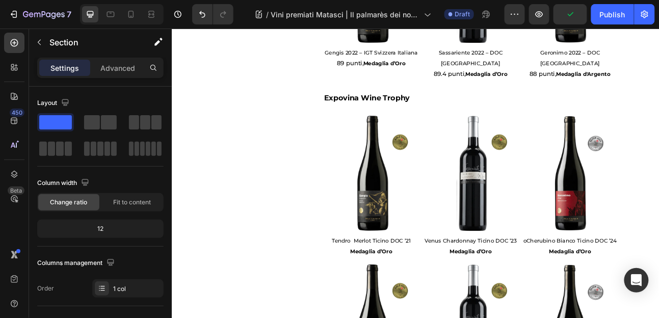
scroll to position [481, 0]
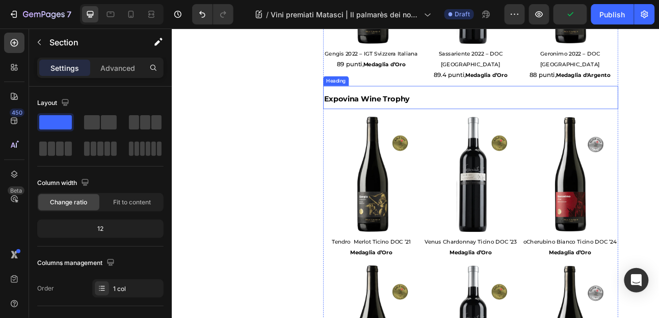
click at [423, 111] on strong "Expovina Wine Trophy" at bounding box center [417, 116] width 108 height 11
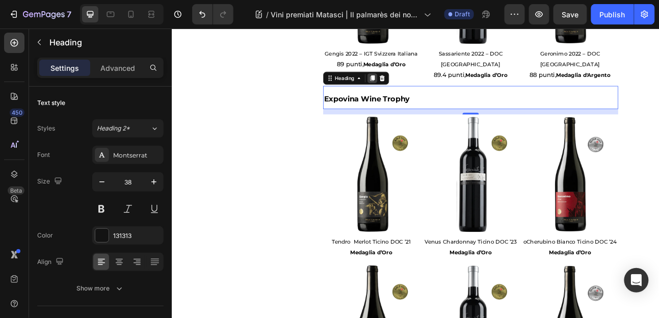
click at [422, 86] on icon at bounding box center [423, 90] width 8 height 8
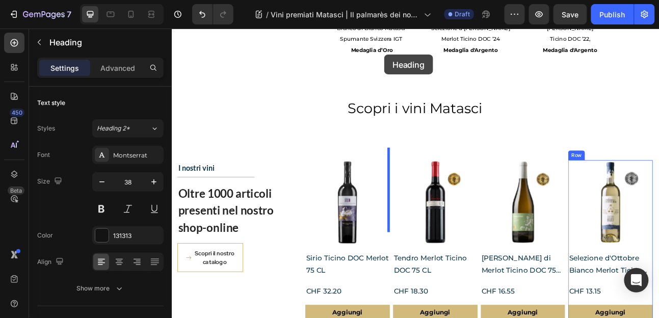
scroll to position [923, 0]
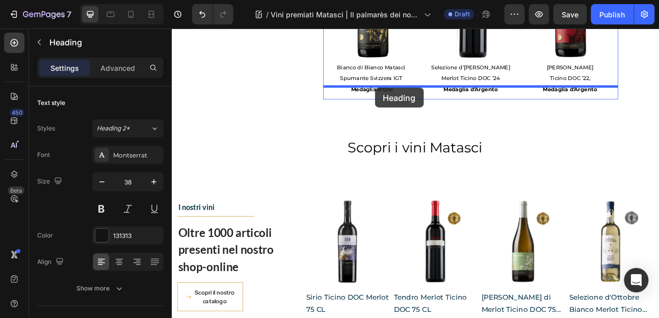
drag, startPoint x: 369, startPoint y: 115, endPoint x: 426, endPoint y: 102, distance: 58.4
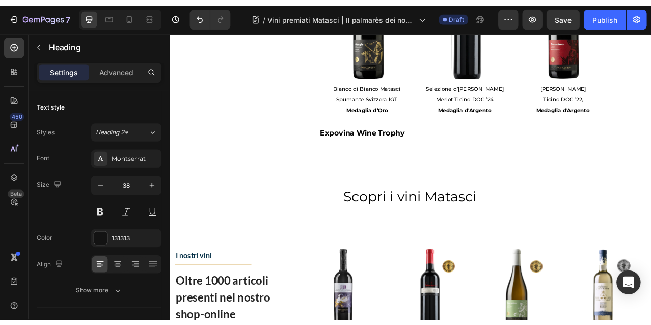
scroll to position [1207, 0]
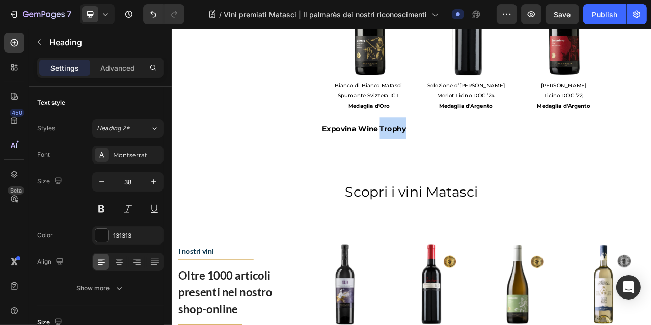
click at [437, 151] on strong "Expovina Wine Trophy" at bounding box center [417, 156] width 108 height 11
click at [470, 151] on strong "Expovina Wine Trophy" at bounding box center [417, 156] width 108 height 11
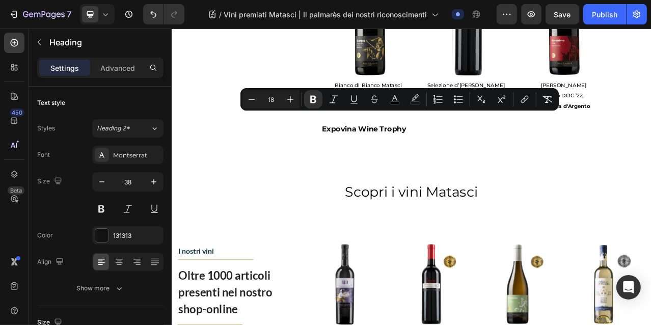
drag, startPoint x: 473, startPoint y: 145, endPoint x: 362, endPoint y: 148, distance: 110.6
click at [362, 148] on h2 "Expovina Wine Trophy" at bounding box center [547, 155] width 370 height 30
click at [474, 141] on p "Expovina Wine Trophy" at bounding box center [547, 155] width 368 height 28
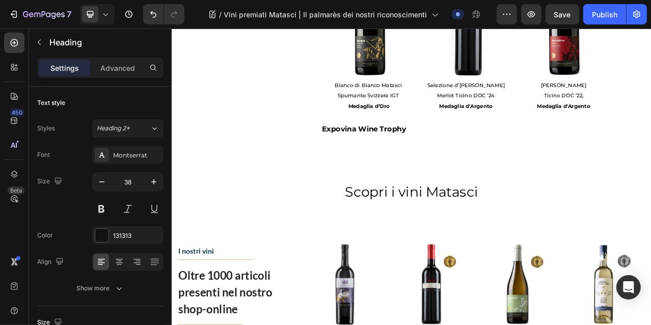
click at [470, 151] on strong "Expovina Wine Trophy" at bounding box center [417, 156] width 108 height 11
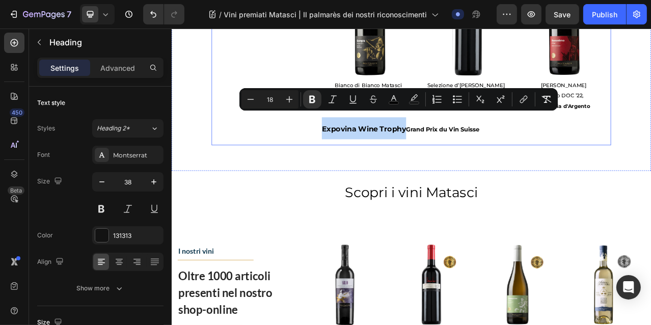
drag, startPoint x: 469, startPoint y: 141, endPoint x: 344, endPoint y: 143, distance: 125.4
type input "11"
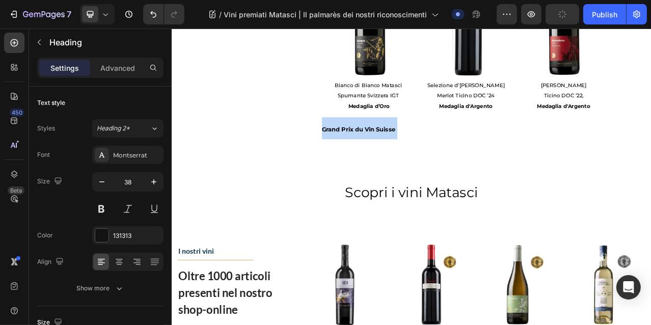
drag, startPoint x: 462, startPoint y: 143, endPoint x: 364, endPoint y: 146, distance: 97.9
click at [364, 146] on p "Grand Prix du Vin Suisse" at bounding box center [547, 155] width 368 height 28
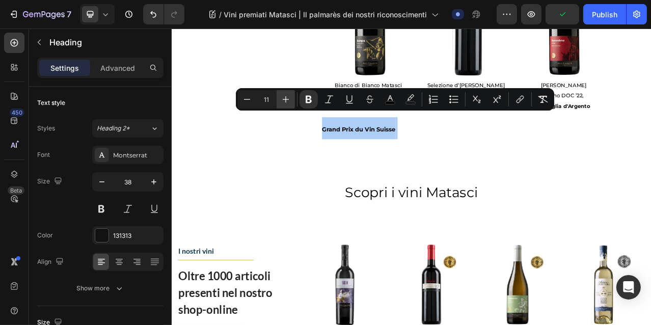
click at [285, 97] on icon "Editor contextual toolbar" at bounding box center [286, 99] width 10 height 10
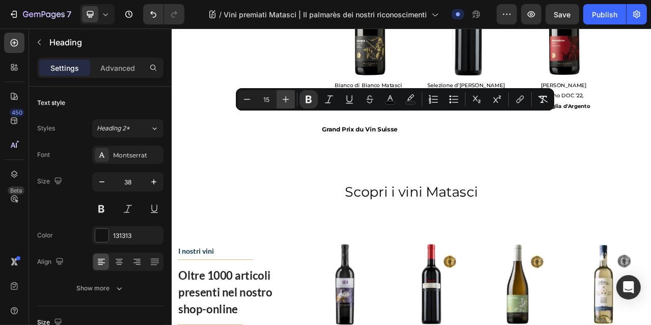
click at [285, 97] on icon "Editor contextual toolbar" at bounding box center [286, 99] width 10 height 10
type input "18"
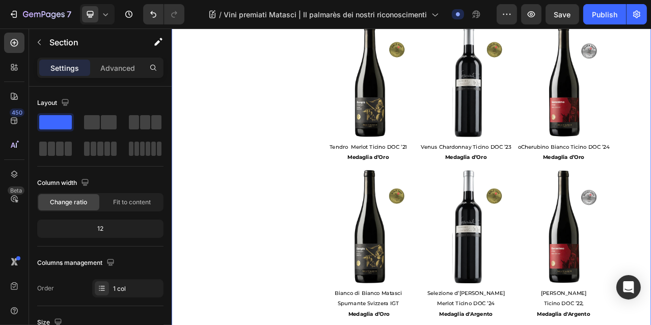
scroll to position [946, 0]
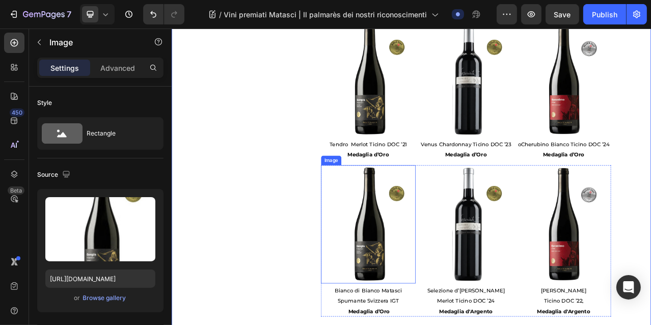
click at [371, 192] on div "Image" at bounding box center [375, 196] width 22 height 9
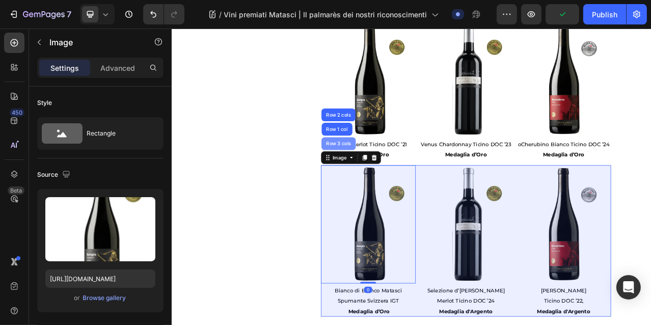
click at [385, 172] on div "Row 3 cols" at bounding box center [384, 175] width 36 height 6
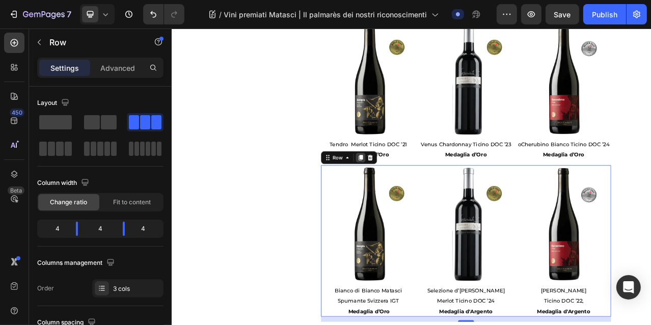
click at [413, 189] on icon at bounding box center [412, 193] width 8 height 8
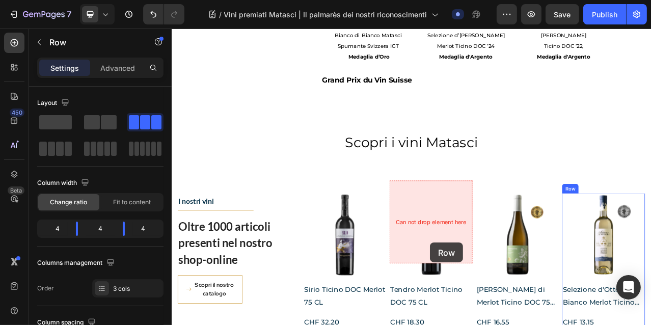
scroll to position [1487, 0]
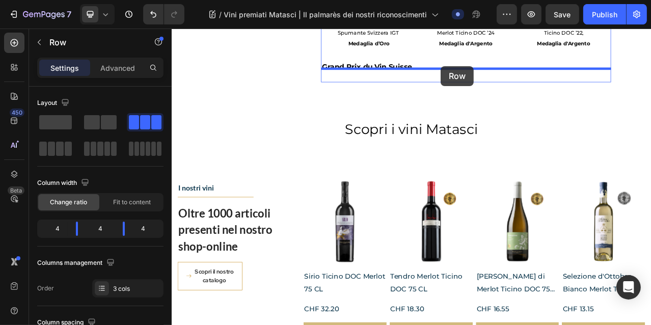
drag, startPoint x: 371, startPoint y: 56, endPoint x: 514, endPoint y: 75, distance: 144.0
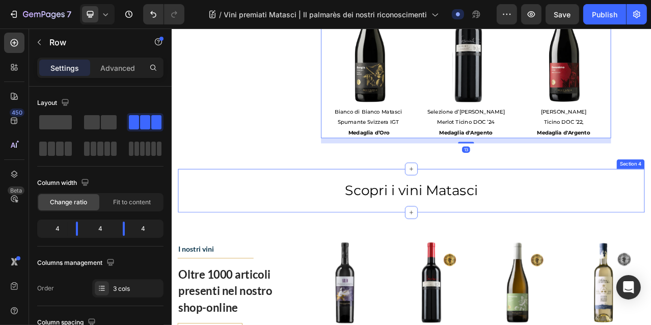
scroll to position [1363, 0]
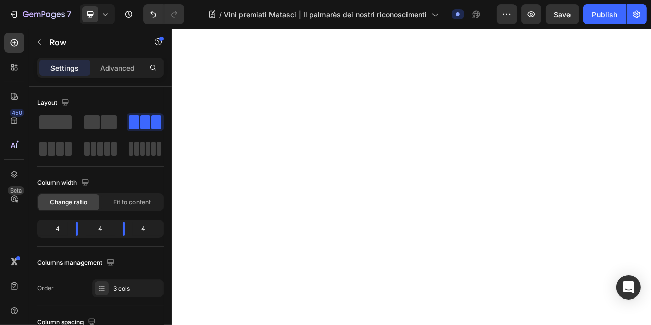
scroll to position [1164, 0]
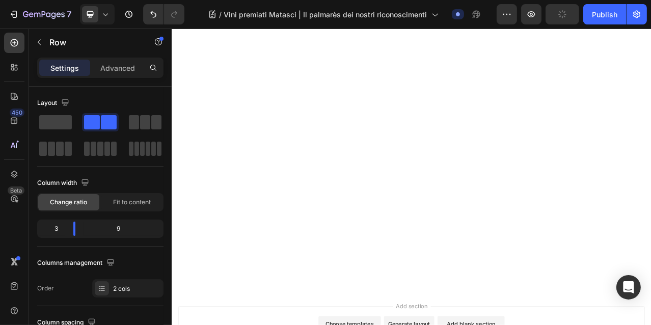
scroll to position [1323, 0]
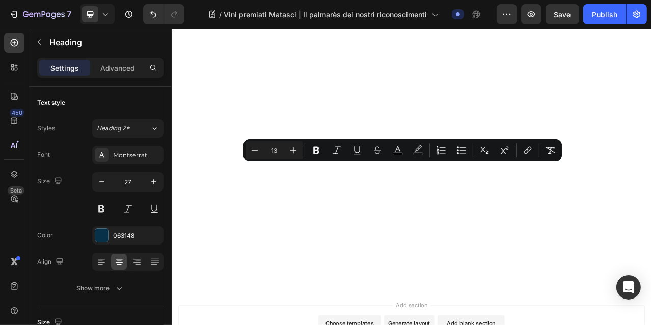
drag, startPoint x: 458, startPoint y: 218, endPoint x: 366, endPoint y: 202, distance: 93.1
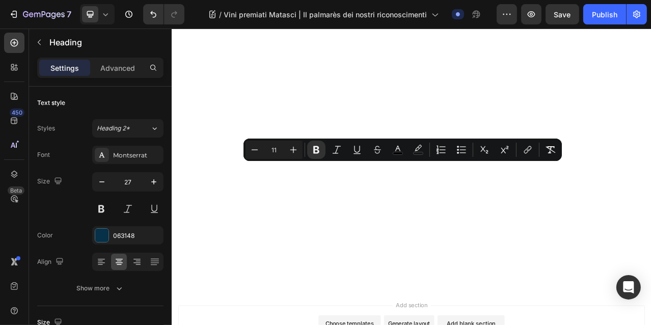
drag, startPoint x: 438, startPoint y: 219, endPoint x: 365, endPoint y: 205, distance: 74.1
click at [299, 151] on button "Plus" at bounding box center [293, 150] width 18 height 18
click at [296, 150] on icon "Editor contextual toolbar" at bounding box center [293, 150] width 10 height 10
type input "13"
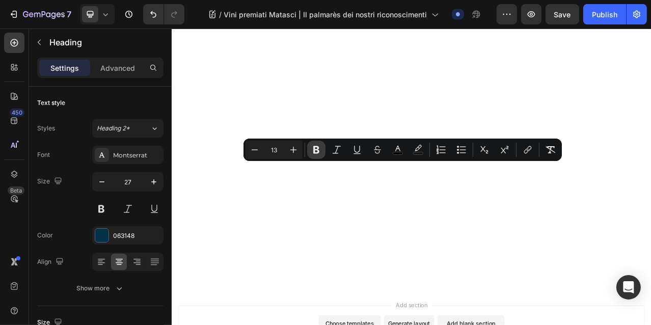
click at [317, 148] on icon "Editor contextual toolbar" at bounding box center [316, 150] width 6 height 8
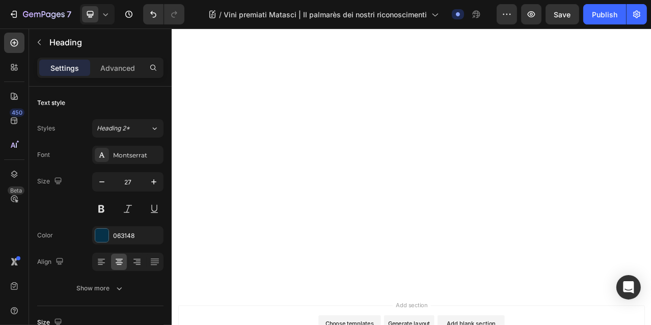
drag, startPoint x: 583, startPoint y: 220, endPoint x: 485, endPoint y: 202, distance: 99.8
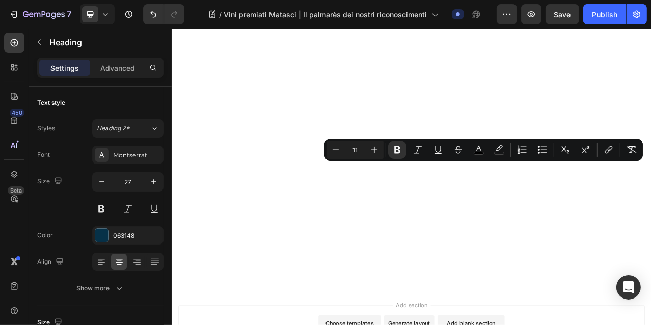
drag, startPoint x: 568, startPoint y: 218, endPoint x: 491, endPoint y: 206, distance: 78.3
click at [370, 147] on icon "Editor contextual toolbar" at bounding box center [374, 150] width 10 height 10
type input "13"
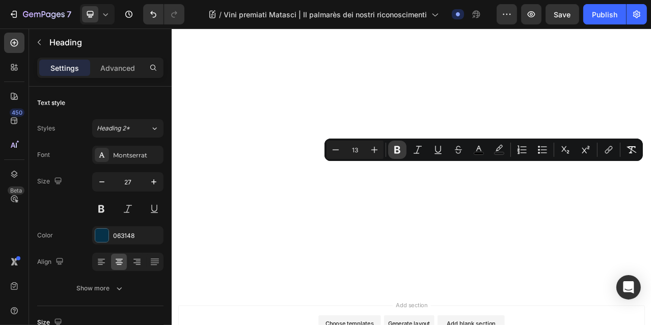
click at [393, 149] on icon "Editor contextual toolbar" at bounding box center [397, 150] width 10 height 10
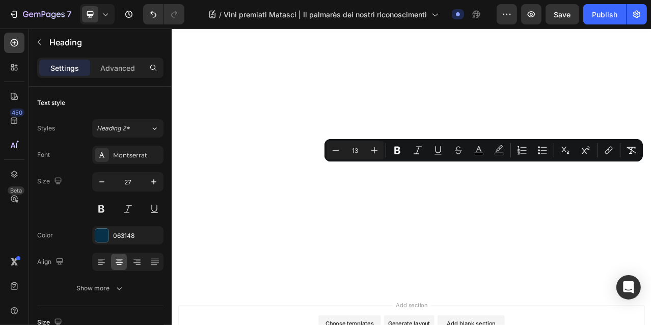
drag, startPoint x: 705, startPoint y: 216, endPoint x: 635, endPoint y: 207, distance: 70.4
type input "11"
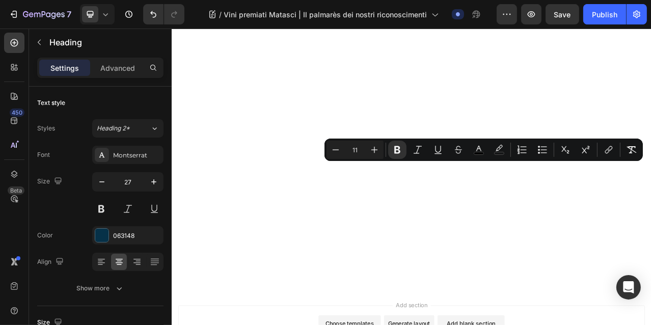
drag, startPoint x: 702, startPoint y: 218, endPoint x: 608, endPoint y: 208, distance: 94.2
click at [396, 150] on icon "Editor contextual toolbar" at bounding box center [397, 150] width 6 height 8
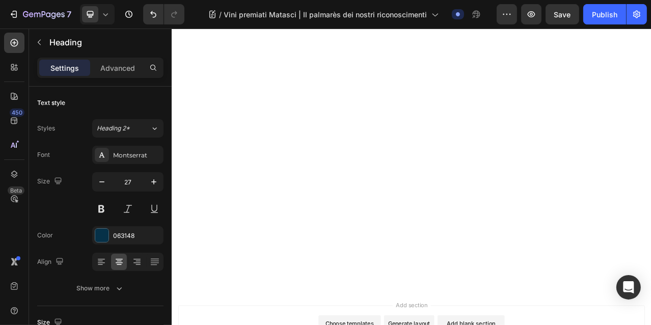
drag, startPoint x: 705, startPoint y: 221, endPoint x: 614, endPoint y: 204, distance: 92.8
drag, startPoint x: 711, startPoint y: 230, endPoint x: 606, endPoint y: 200, distance: 109.7
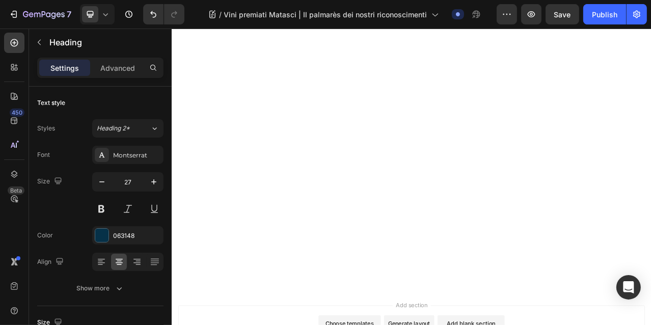
drag, startPoint x: 697, startPoint y: 214, endPoint x: 612, endPoint y: 206, distance: 85.0
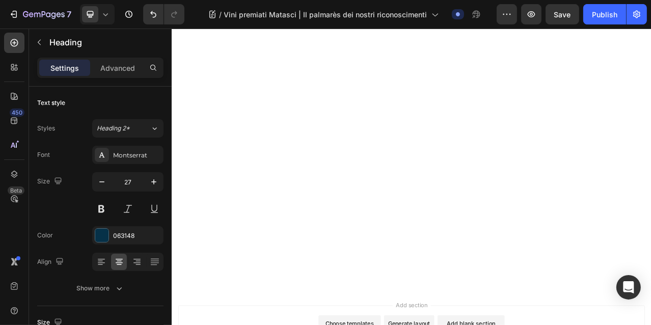
drag, startPoint x: 708, startPoint y: 218, endPoint x: 614, endPoint y: 203, distance: 94.9
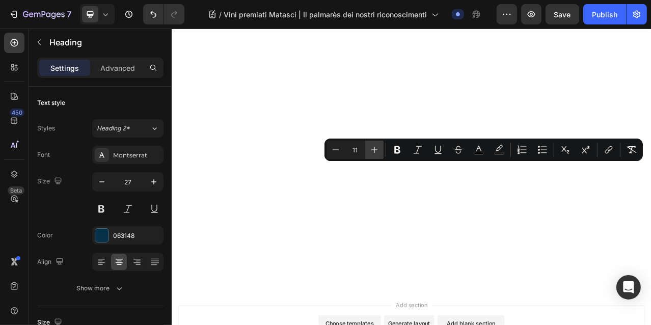
click at [374, 149] on icon "Editor contextual toolbar" at bounding box center [374, 150] width 7 height 7
type input "13"
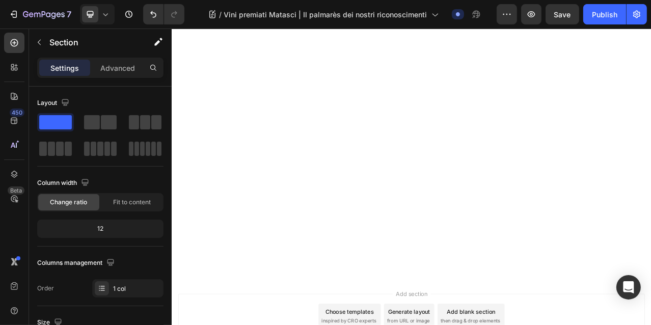
scroll to position [1357, 0]
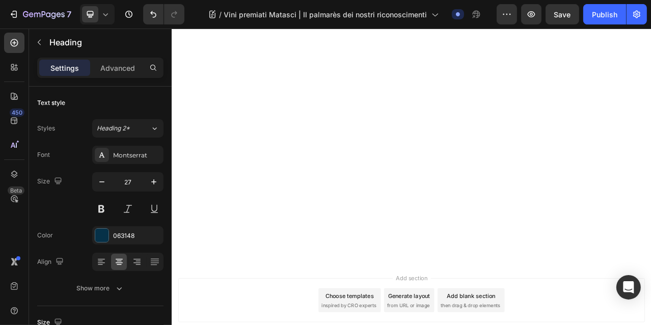
drag, startPoint x: 581, startPoint y: 198, endPoint x: 550, endPoint y: 199, distance: 30.6
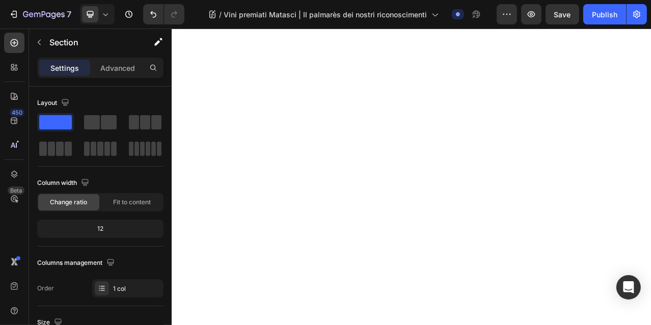
scroll to position [1202, 0]
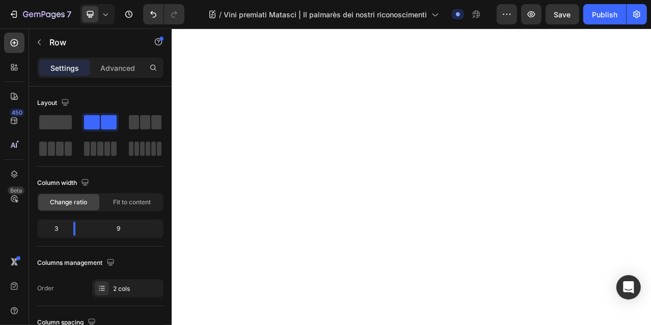
scroll to position [1302, 0]
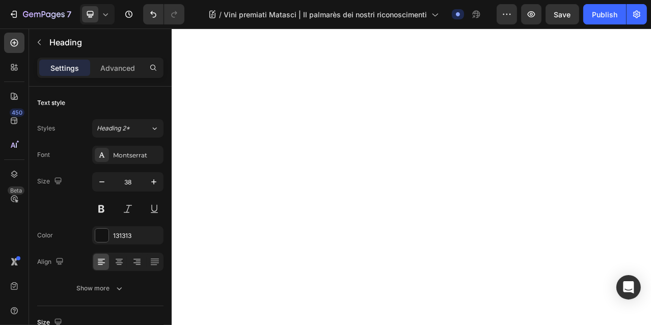
scroll to position [1218, 0]
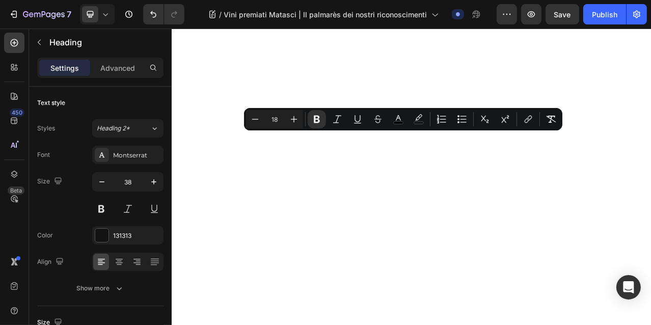
drag, startPoint x: 481, startPoint y: 167, endPoint x: 365, endPoint y: 168, distance: 116.7
type input "11"
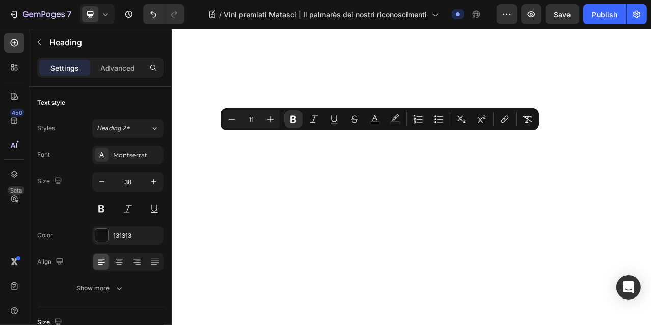
drag, startPoint x: 427, startPoint y: 163, endPoint x: 349, endPoint y: 163, distance: 78.5
click at [273, 119] on icon "Editor contextual toolbar" at bounding box center [270, 119] width 7 height 7
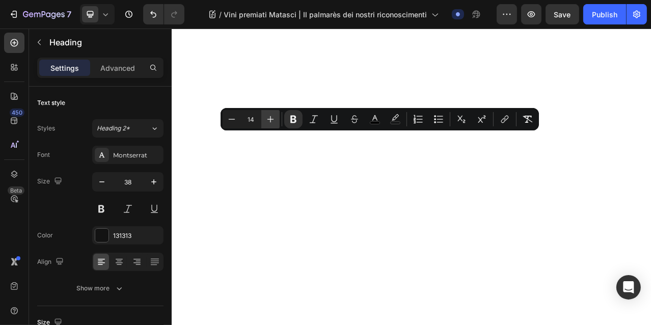
click at [273, 119] on icon "Editor contextual toolbar" at bounding box center [270, 119] width 7 height 7
type input "18"
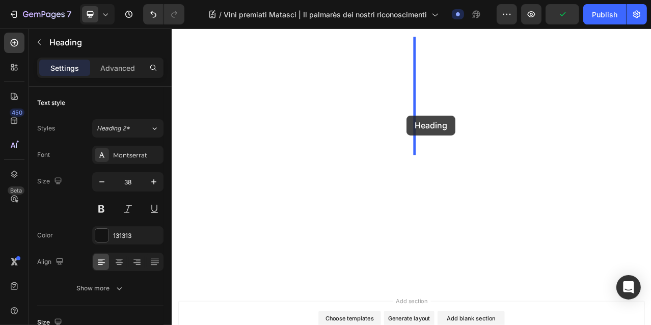
scroll to position [1358, 0]
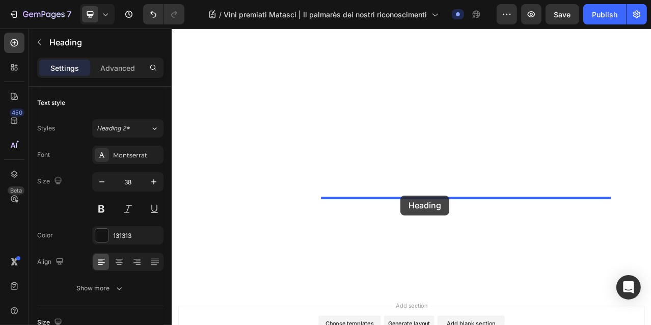
drag, startPoint x: 368, startPoint y: 139, endPoint x: 463, endPoint y: 241, distance: 138.8
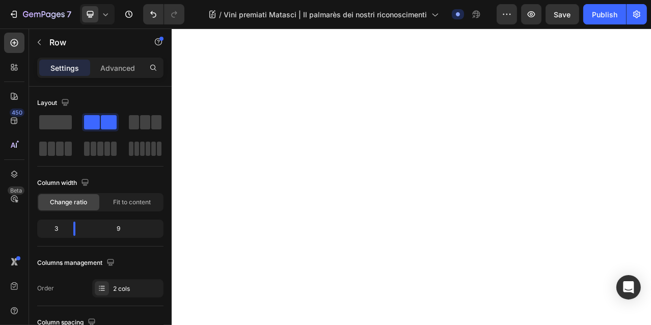
scroll to position [1311, 0]
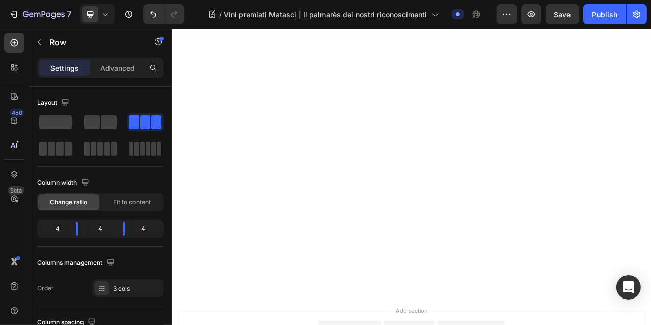
scroll to position [1394, 0]
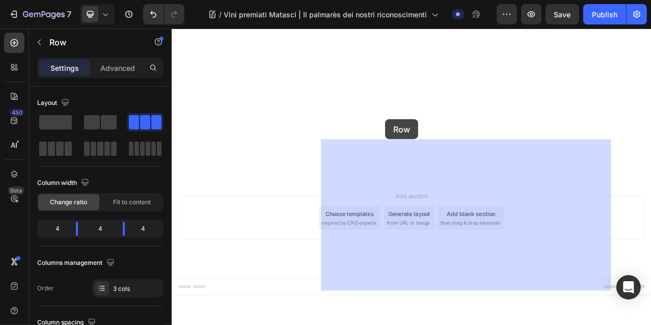
scroll to position [1804, 0]
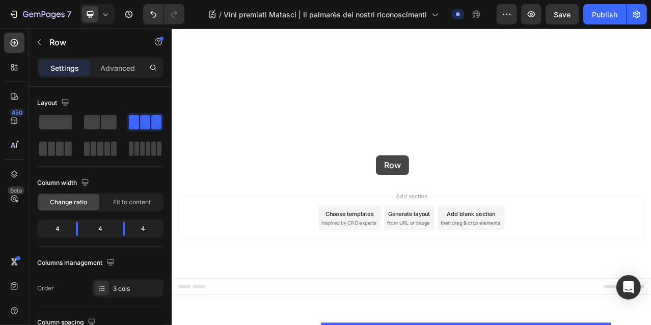
drag, startPoint x: 372, startPoint y: 57, endPoint x: 432, endPoint y: 190, distance: 145.1
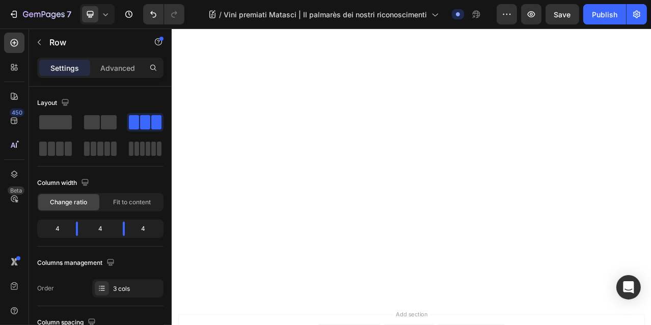
scroll to position [1432, 0]
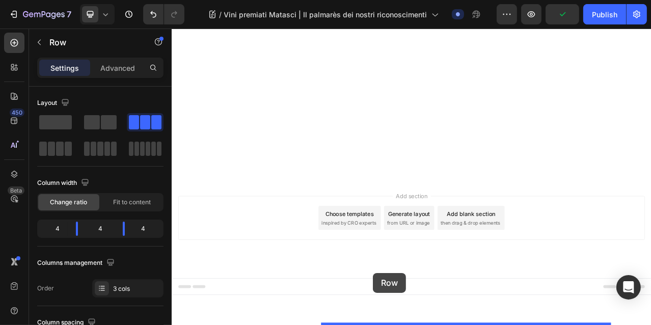
scroll to position [2072, 0]
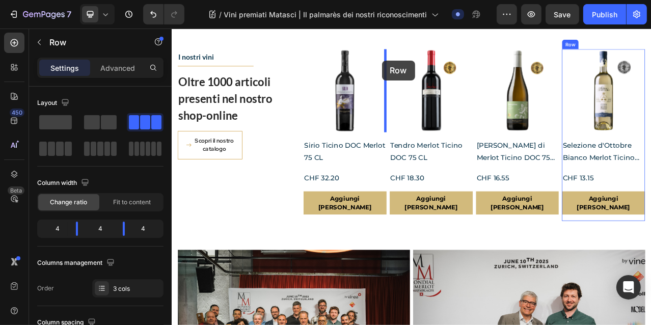
drag, startPoint x: 371, startPoint y: 128, endPoint x: 439, endPoint y: 69, distance: 90.2
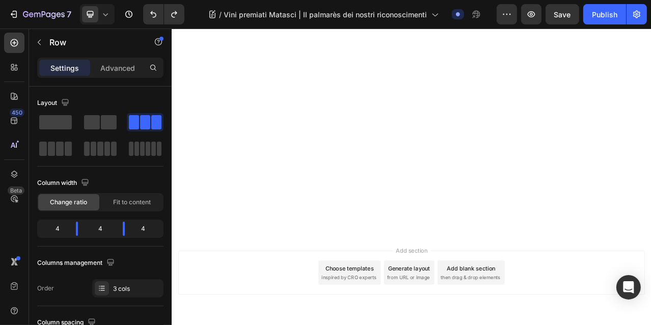
scroll to position [1508, 0]
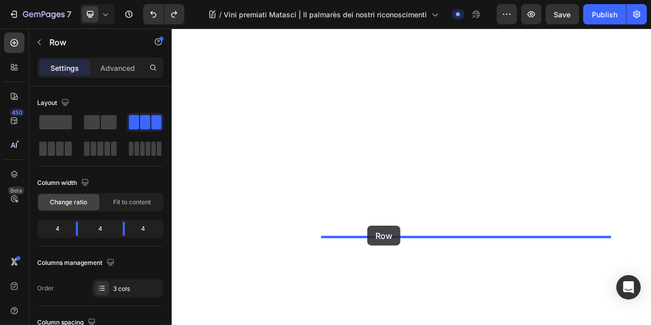
drag, startPoint x: 370, startPoint y: 70, endPoint x: 421, endPoint y: 280, distance: 215.5
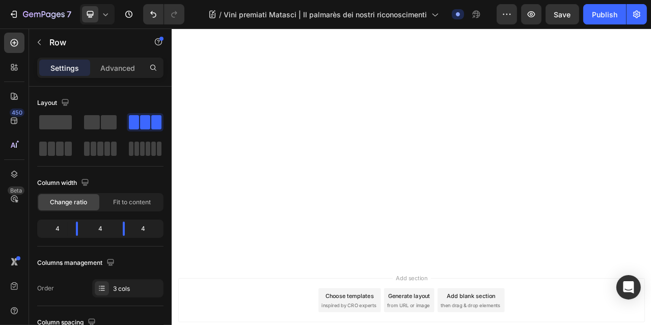
scroll to position [1489, 0]
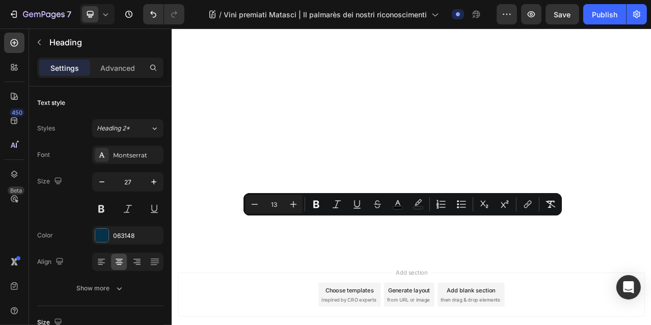
drag, startPoint x: 450, startPoint y: 287, endPoint x: 378, endPoint y: 268, distance: 74.9
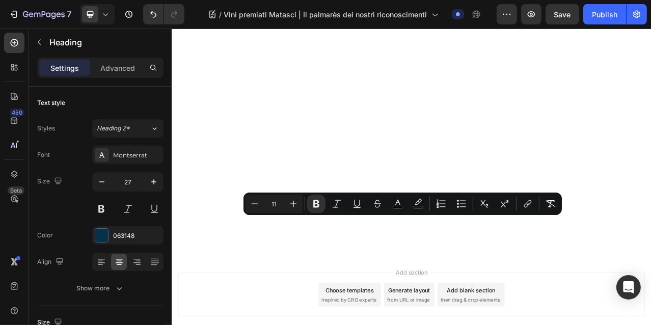
drag, startPoint x: 444, startPoint y: 286, endPoint x: 360, endPoint y: 272, distance: 85.8
click at [296, 203] on icon "Editor contextual toolbar" at bounding box center [293, 204] width 7 height 7
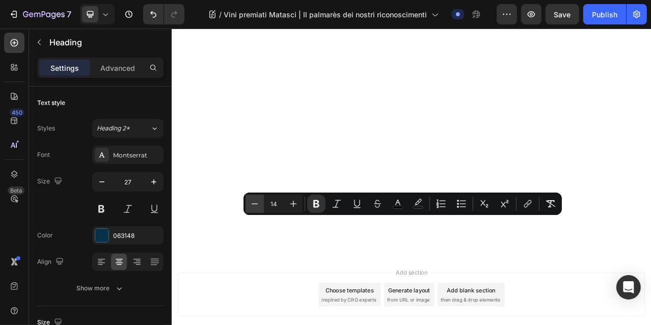
click at [258, 203] on icon "Editor contextual toolbar" at bounding box center [255, 204] width 10 height 10
type input "13"
click at [316, 205] on icon "Editor contextual toolbar" at bounding box center [316, 204] width 10 height 10
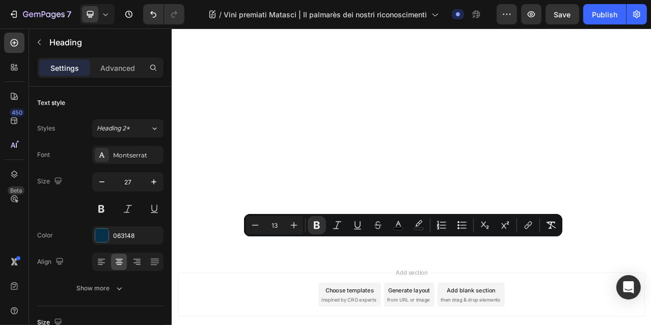
drag, startPoint x: 452, startPoint y: 301, endPoint x: 397, endPoint y: 302, distance: 55.0
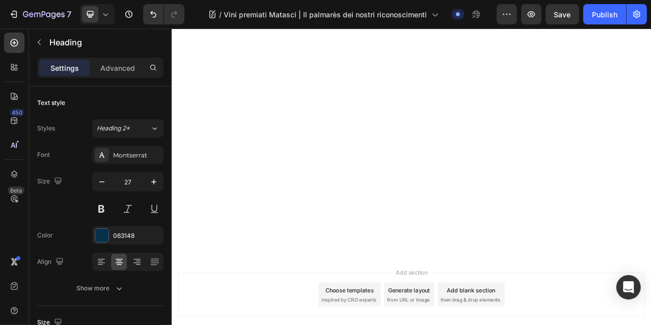
drag, startPoint x: 465, startPoint y: 299, endPoint x: 381, endPoint y: 303, distance: 84.7
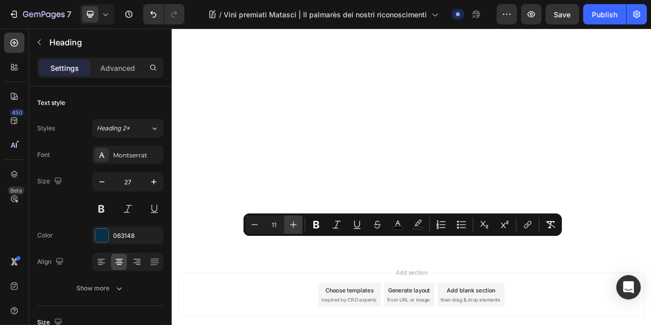
click at [297, 224] on icon "Editor contextual toolbar" at bounding box center [293, 225] width 10 height 10
type input "13"
click at [319, 225] on icon "Editor contextual toolbar" at bounding box center [316, 225] width 10 height 10
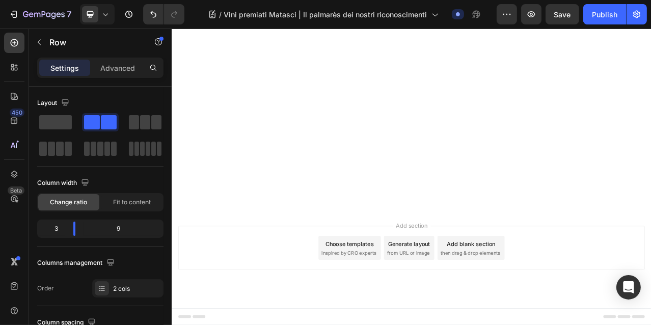
scroll to position [1627, 0]
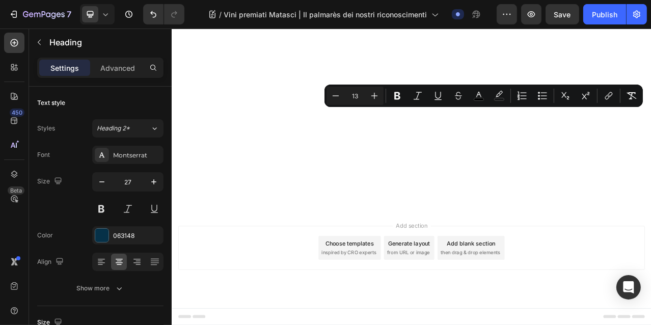
drag, startPoint x: 569, startPoint y: 145, endPoint x: 513, endPoint y: 137, distance: 56.7
type input "11"
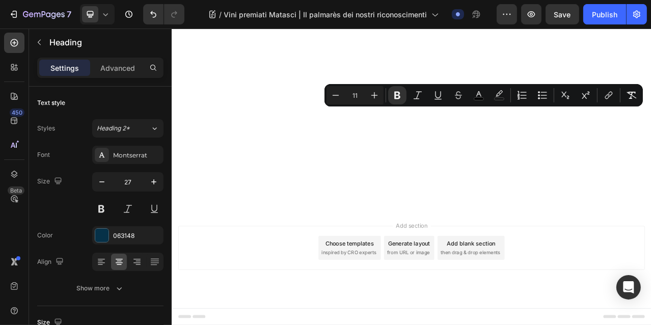
drag, startPoint x: 565, startPoint y: 147, endPoint x: 483, endPoint y: 133, distance: 83.2
click at [368, 93] on button "Plus" at bounding box center [374, 95] width 18 height 18
type input "13"
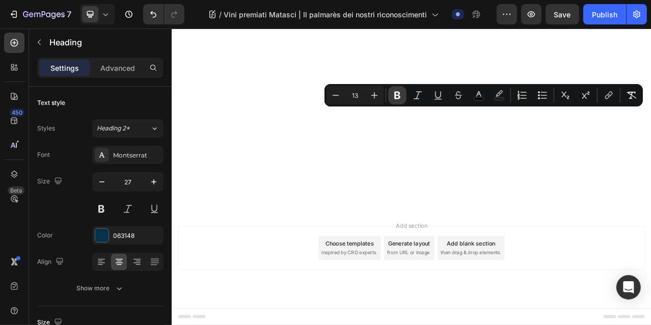
click at [397, 94] on icon "Editor contextual toolbar" at bounding box center [397, 96] width 6 height 8
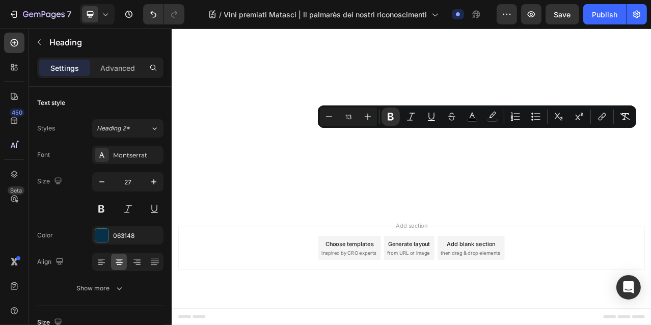
drag, startPoint x: 543, startPoint y: 162, endPoint x: 488, endPoint y: 160, distance: 55.0
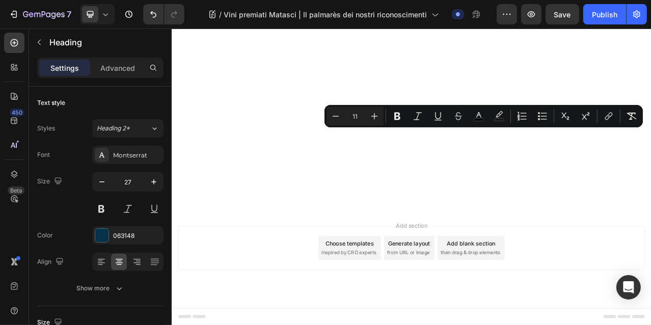
drag, startPoint x: 592, startPoint y: 159, endPoint x: 488, endPoint y: 159, distance: 103.4
click at [373, 115] on icon "Editor contextual toolbar" at bounding box center [374, 116] width 10 height 10
type input "13"
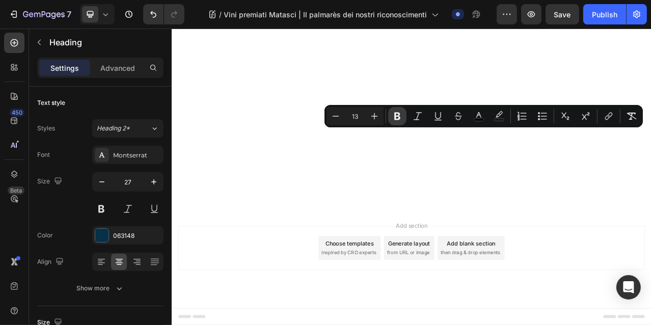
click at [400, 115] on icon "Editor contextual toolbar" at bounding box center [397, 116] width 10 height 10
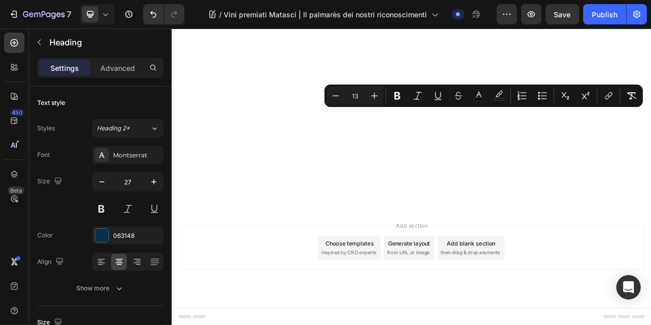
drag, startPoint x: 711, startPoint y: 160, endPoint x: 624, endPoint y: 135, distance: 90.9
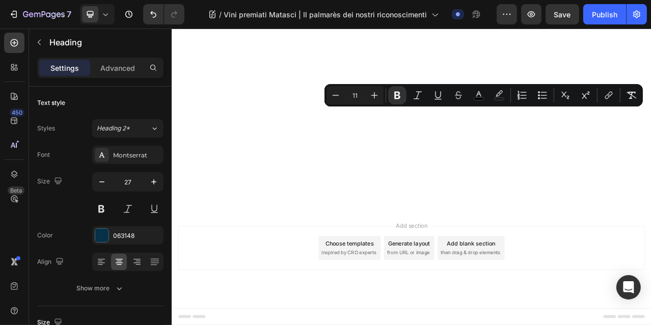
drag, startPoint x: 729, startPoint y: 147, endPoint x: 613, endPoint y: 133, distance: 116.5
click at [377, 94] on icon "Editor contextual toolbar" at bounding box center [374, 95] width 10 height 10
type input "13"
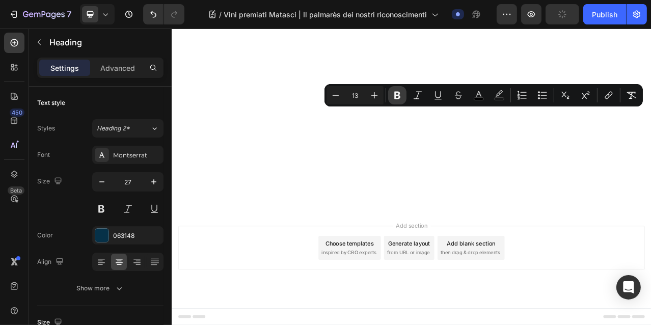
click at [400, 96] on icon "Editor contextual toolbar" at bounding box center [397, 95] width 10 height 10
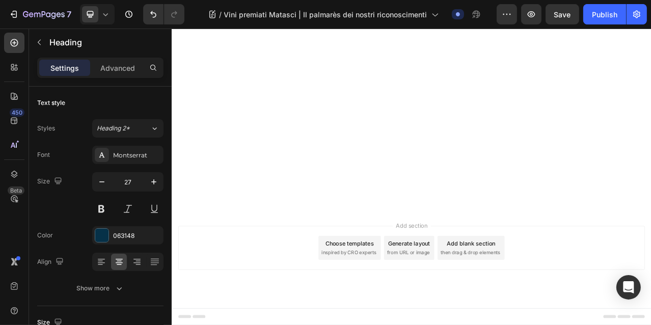
drag, startPoint x: 713, startPoint y: 160, endPoint x: 628, endPoint y: 160, distance: 85.1
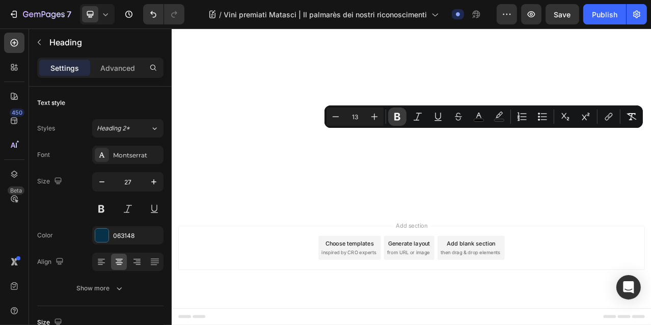
click at [399, 120] on icon "Editor contextual toolbar" at bounding box center [397, 117] width 6 height 8
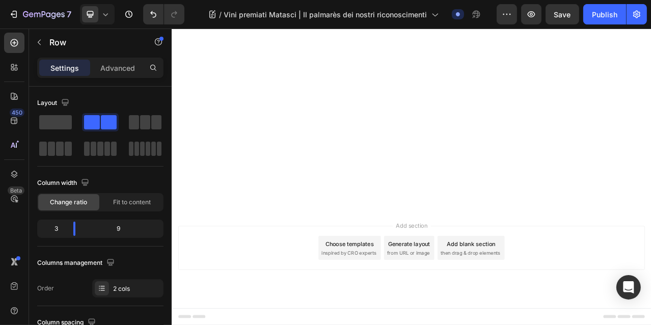
scroll to position [1669, 0]
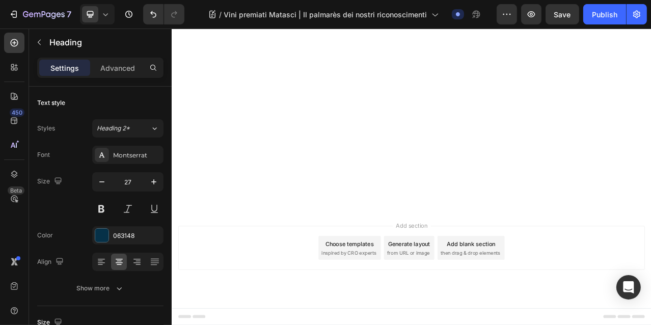
drag, startPoint x: 455, startPoint y: 319, endPoint x: 402, endPoint y: 301, distance: 56.6
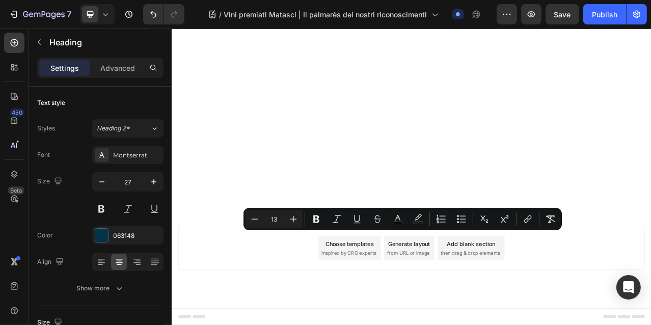
drag, startPoint x: 449, startPoint y: 320, endPoint x: 378, endPoint y: 288, distance: 77.5
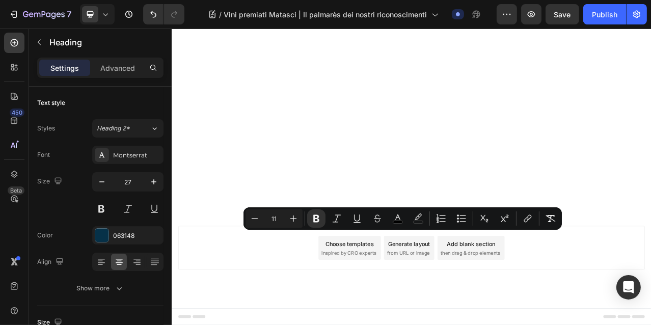
drag, startPoint x: 465, startPoint y: 304, endPoint x: 362, endPoint y: 291, distance: 103.8
click at [317, 215] on icon "Editor contextual toolbar" at bounding box center [316, 219] width 6 height 8
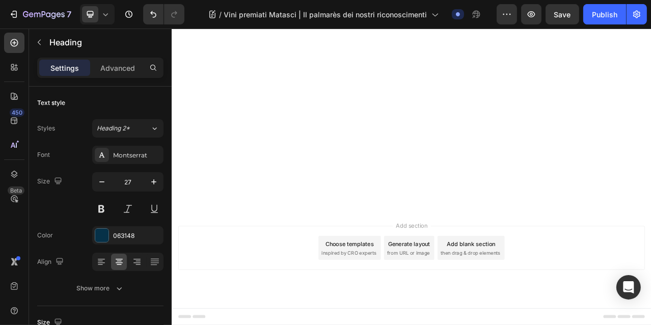
drag, startPoint x: 466, startPoint y: 303, endPoint x: 364, endPoint y: 291, distance: 103.0
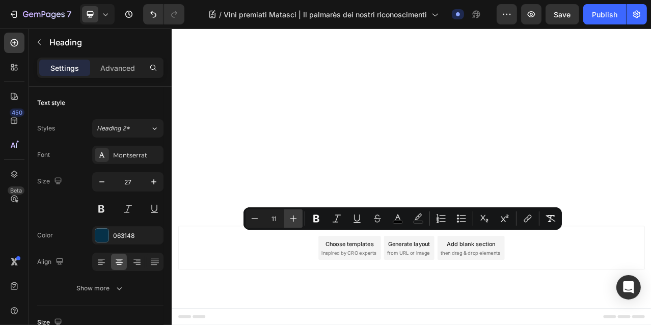
click at [292, 219] on icon "Editor contextual toolbar" at bounding box center [293, 218] width 10 height 10
type input "13"
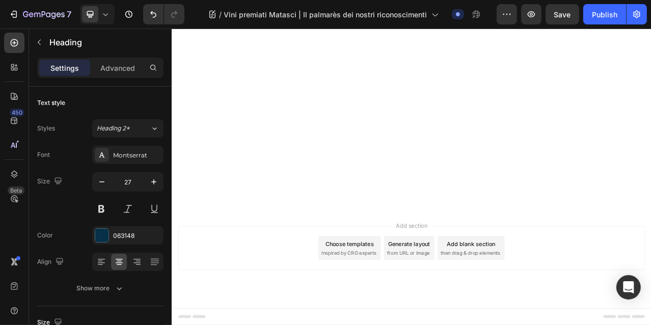
drag, startPoint x: 469, startPoint y: 304, endPoint x: 382, endPoint y: 309, distance: 87.3
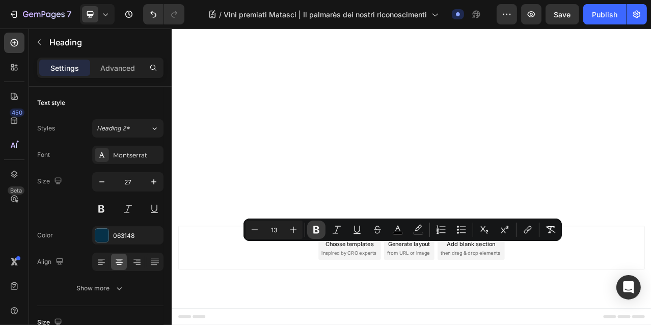
click at [318, 229] on icon "Editor contextual toolbar" at bounding box center [316, 230] width 10 height 10
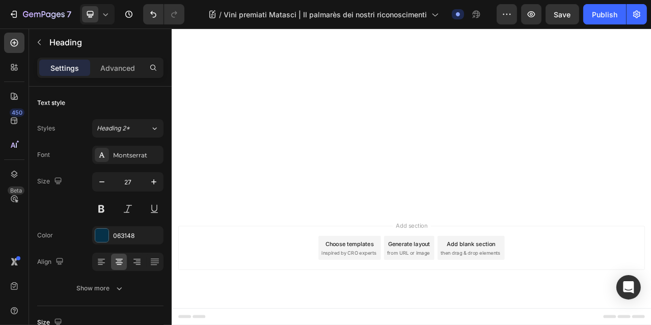
drag, startPoint x: 572, startPoint y: 319, endPoint x: 513, endPoint y: 290, distance: 65.6
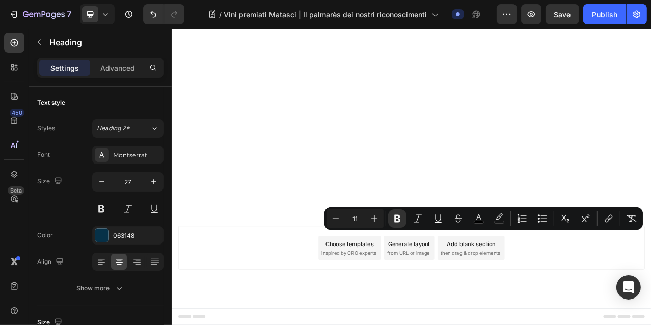
drag, startPoint x: 569, startPoint y: 313, endPoint x: 509, endPoint y: 285, distance: 66.5
click at [373, 220] on icon "Editor contextual toolbar" at bounding box center [374, 218] width 10 height 10
type input "13"
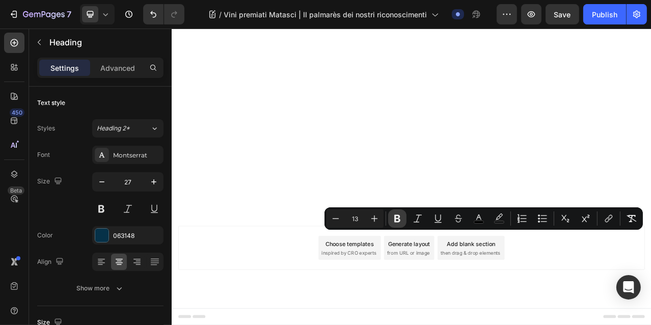
click at [400, 219] on icon "Editor contextual toolbar" at bounding box center [397, 218] width 10 height 10
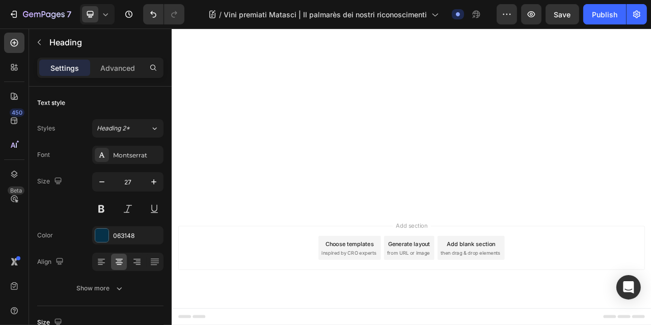
drag, startPoint x: 586, startPoint y: 305, endPoint x: 495, endPoint y: 309, distance: 91.3
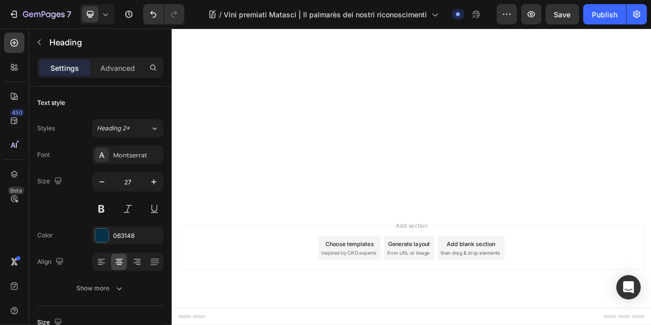
drag, startPoint x: 587, startPoint y: 305, endPoint x: 574, endPoint y: 302, distance: 13.0
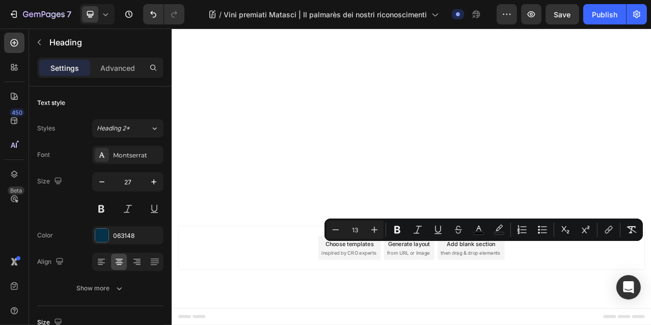
drag, startPoint x: 584, startPoint y: 305, endPoint x: 508, endPoint y: 307, distance: 76.0
click at [397, 230] on icon "Editor contextual toolbar" at bounding box center [397, 230] width 6 height 8
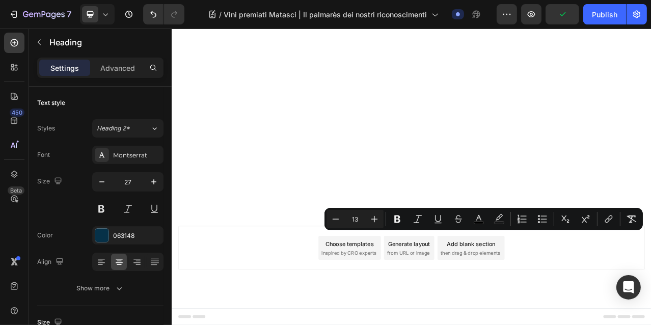
drag, startPoint x: 710, startPoint y: 318, endPoint x: 616, endPoint y: 286, distance: 98.9
type input "11"
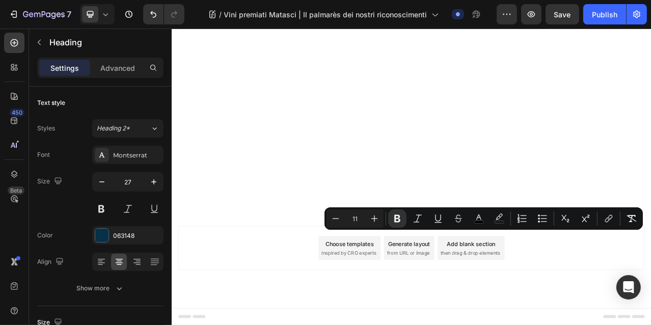
drag, startPoint x: 692, startPoint y: 319, endPoint x: 624, endPoint y: 289, distance: 74.6
click at [379, 214] on icon "Editor contextual toolbar" at bounding box center [374, 218] width 10 height 10
type input "13"
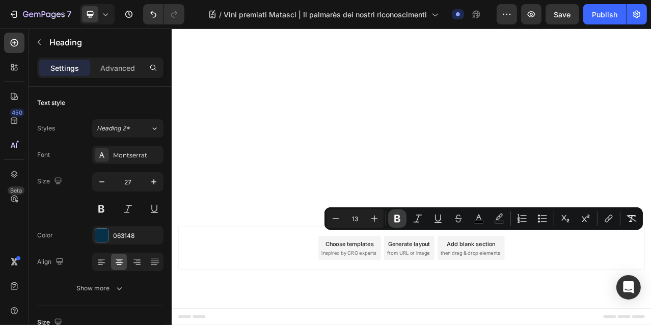
click at [400, 218] on icon "Editor contextual toolbar" at bounding box center [397, 218] width 10 height 10
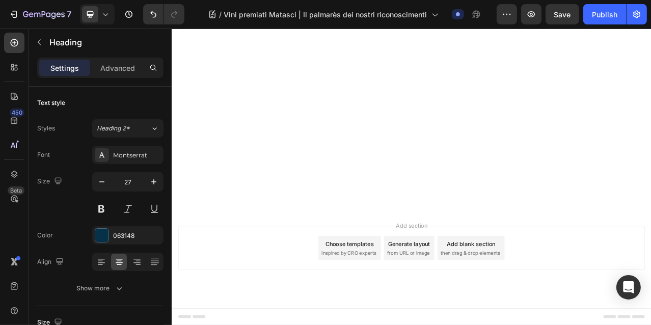
drag, startPoint x: 713, startPoint y: 307, endPoint x: 617, endPoint y: 306, distance: 95.8
drag, startPoint x: 718, startPoint y: 306, endPoint x: 628, endPoint y: 309, distance: 89.7
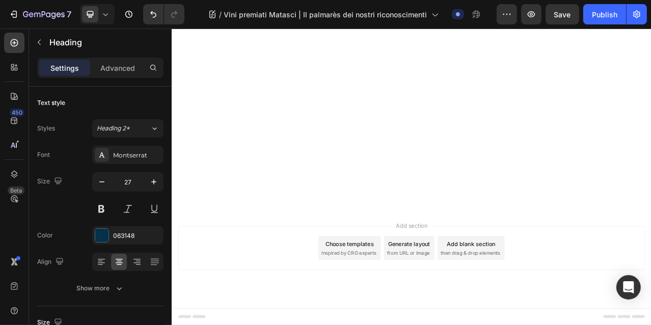
drag, startPoint x: 635, startPoint y: 305, endPoint x: 712, endPoint y: 301, distance: 77.0
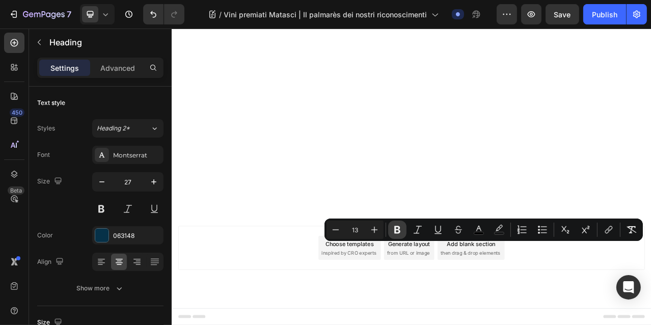
click at [402, 228] on icon "Editor contextual toolbar" at bounding box center [397, 230] width 10 height 10
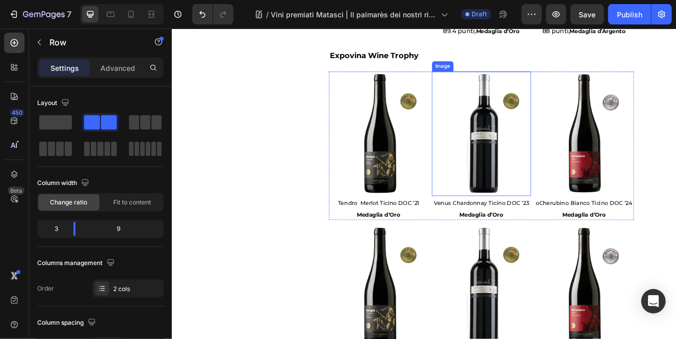
scroll to position [538, 0]
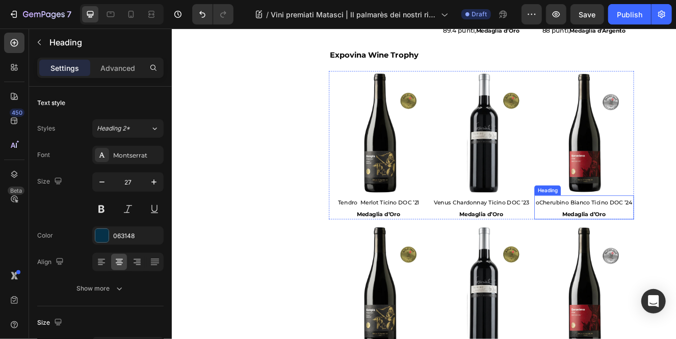
click at [623, 235] on span "oCherubino Bianco Ticino DOC ’24" at bounding box center [671, 239] width 117 height 8
click at [618, 235] on span "oCherubino Bianco Ticino DOC ’24" at bounding box center [671, 239] width 117 height 8
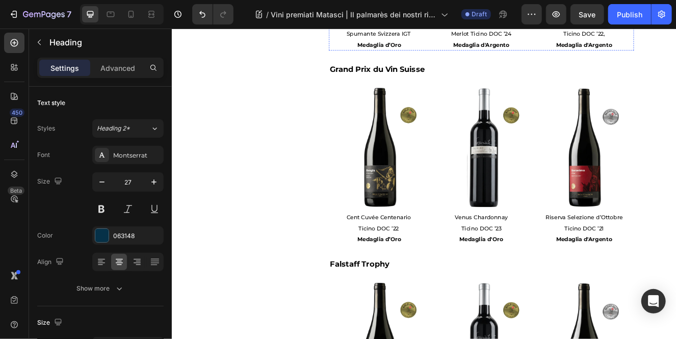
scroll to position [957, 0]
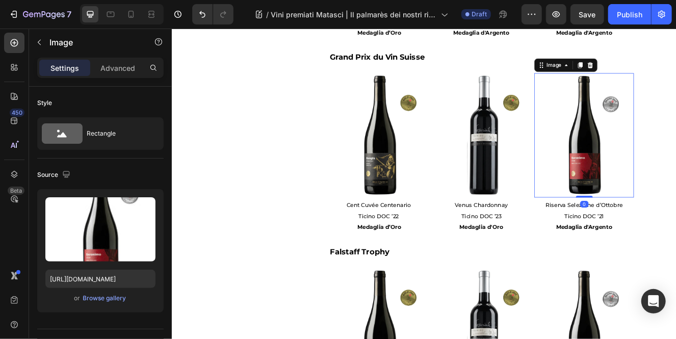
click at [651, 195] on img at bounding box center [671, 158] width 121 height 151
click at [106, 295] on div "Browse gallery" at bounding box center [104, 297] width 43 height 9
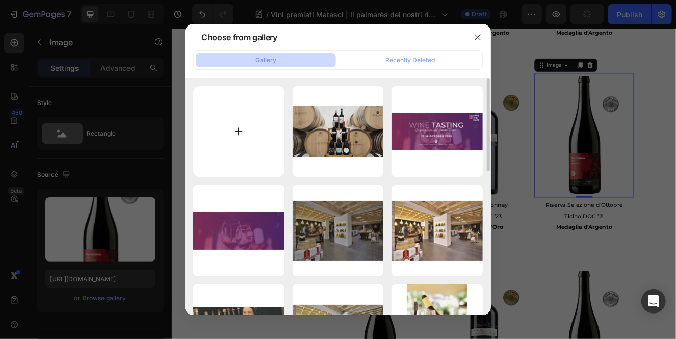
click at [231, 146] on input "file" at bounding box center [238, 131] width 91 height 91
type input "C:\fakepath\SelezioneRiservaNEW25ARG.webp"
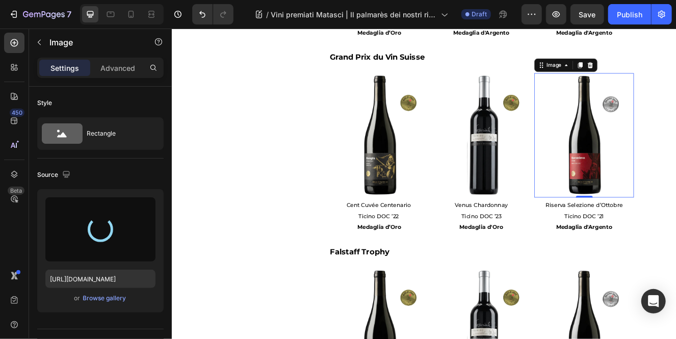
type input "https://cdn.shopify.com/s/files/1/0532/6497/4012/files/gempages_480608911133508…"
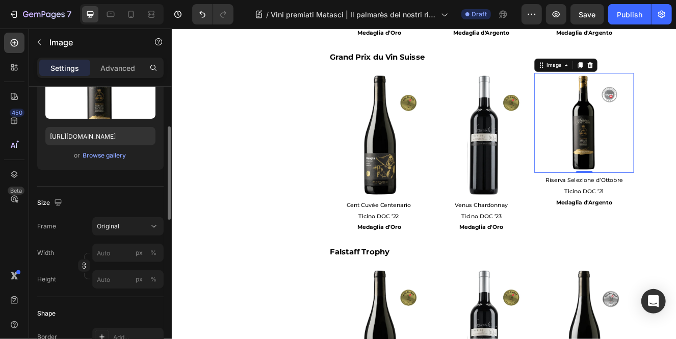
scroll to position [147, 0]
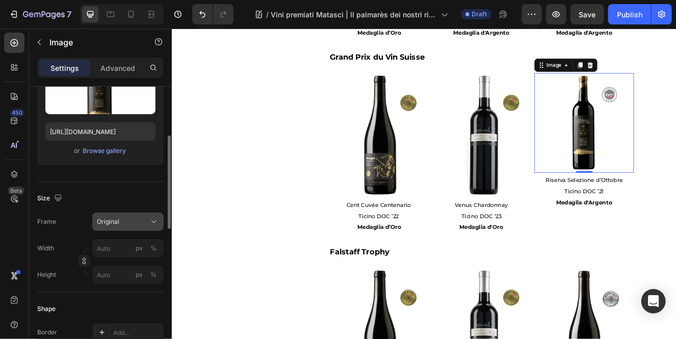
click at [146, 222] on div "Original" at bounding box center [122, 221] width 50 height 9
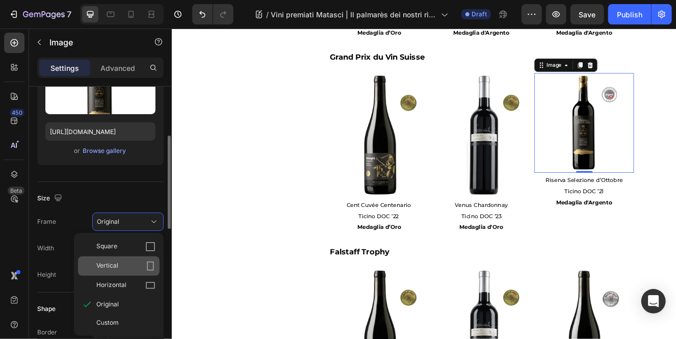
click at [143, 261] on div "Vertical" at bounding box center [125, 266] width 59 height 10
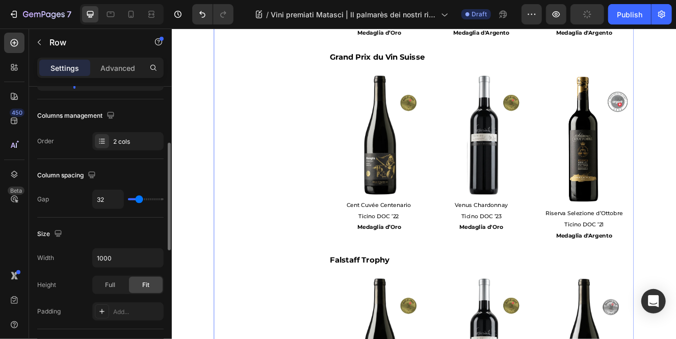
click at [238, 200] on div "Image " Queste distinzioni confermano la costanza della qualità del nostro lavo…" at bounding box center [283, 33] width 123 height 1392
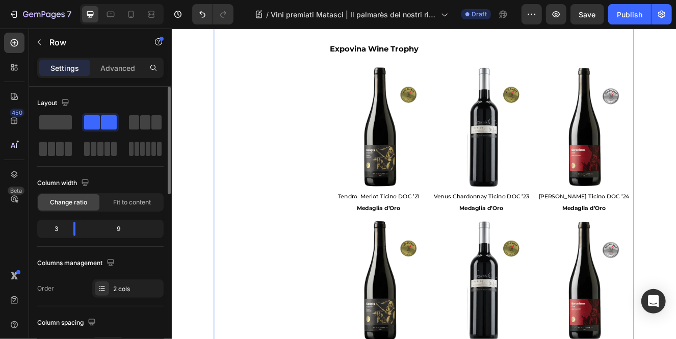
scroll to position [541, 0]
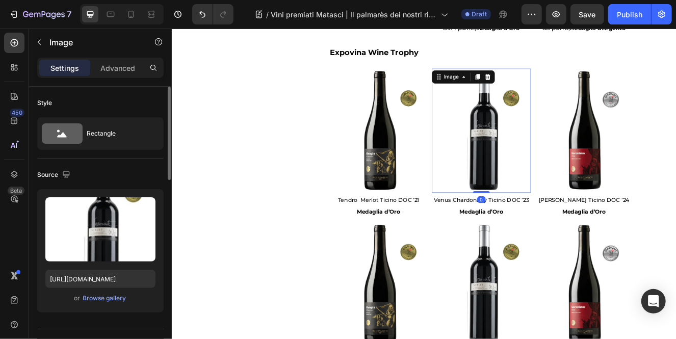
click at [548, 182] on img at bounding box center [547, 152] width 121 height 151
click at [119, 299] on div "Browse gallery" at bounding box center [104, 297] width 43 height 9
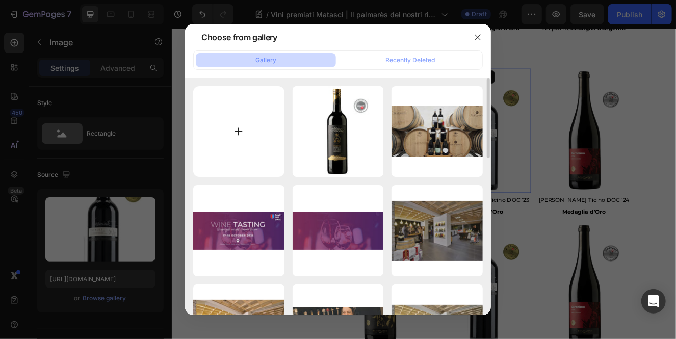
click at [268, 143] on input "file" at bounding box center [238, 131] width 91 height 91
type input "C:\fakepath\MatasciSassariente22Gold25.webp"
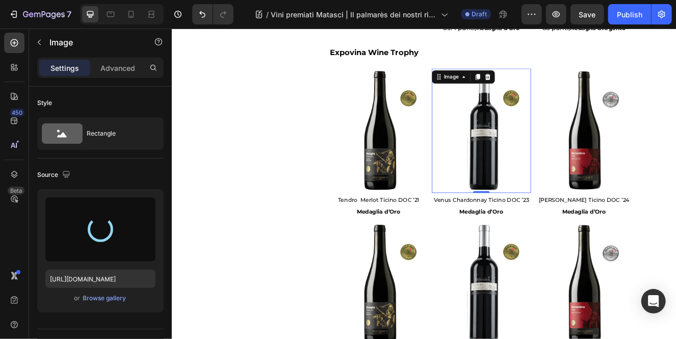
type input "https://cdn.shopify.com/s/files/1/0532/6497/4012/files/gempages_480608911133508…"
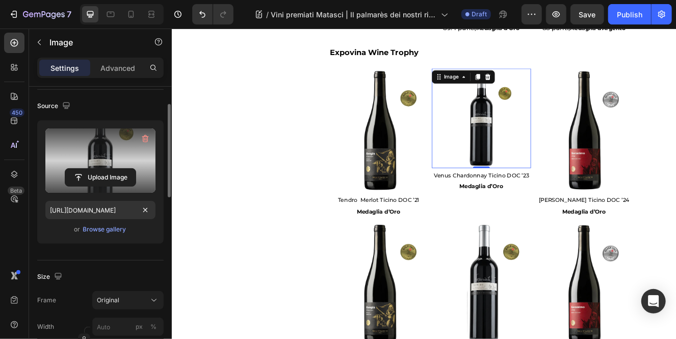
scroll to position [65, 0]
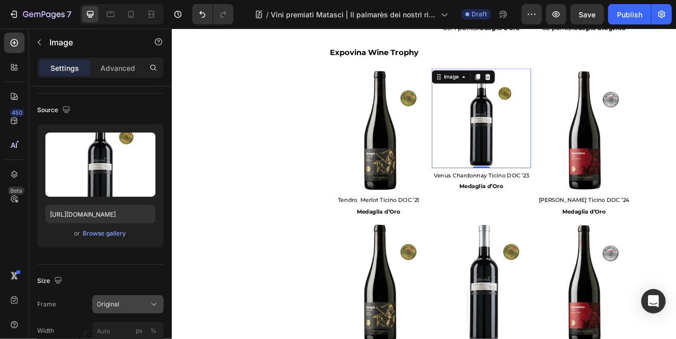
click at [129, 307] on div "Original" at bounding box center [122, 304] width 50 height 9
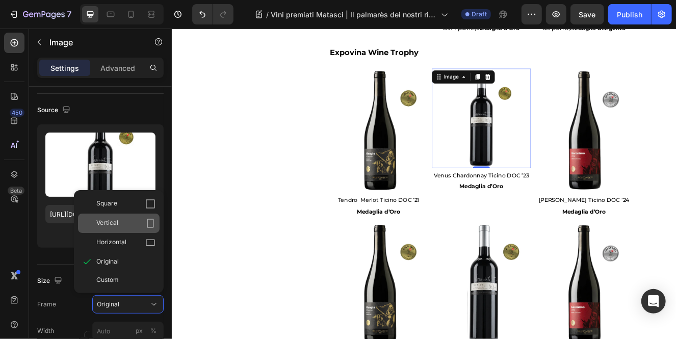
click at [133, 222] on div "Vertical" at bounding box center [125, 223] width 59 height 10
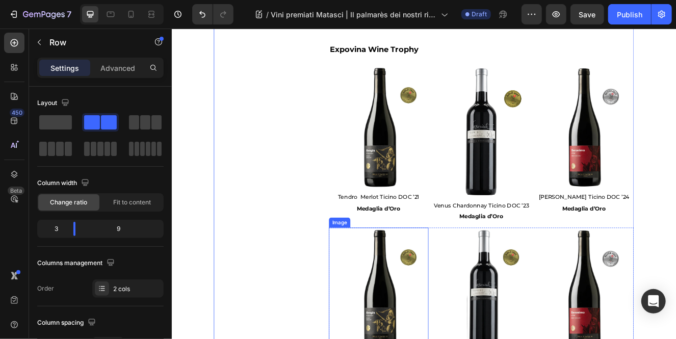
scroll to position [539, 0]
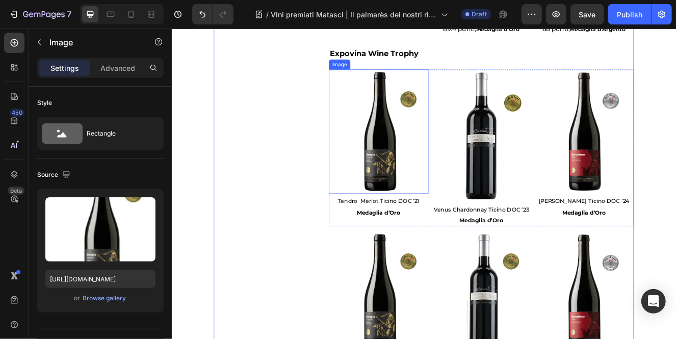
click at [439, 205] on img at bounding box center [422, 153] width 121 height 151
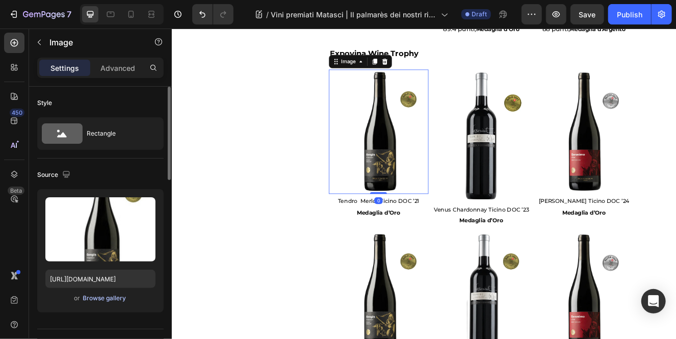
click at [115, 299] on div "Browse gallery" at bounding box center [104, 297] width 43 height 9
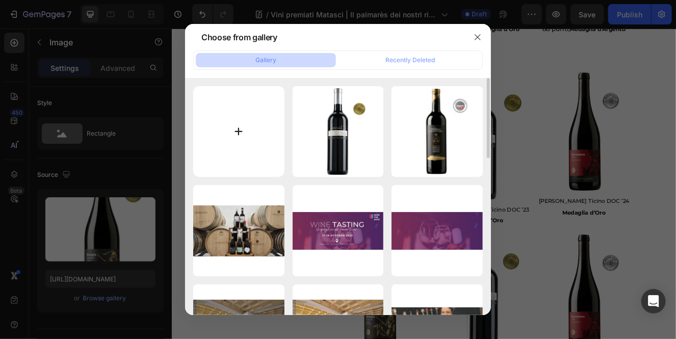
click at [244, 136] on input "file" at bounding box center [238, 131] width 91 height 91
type input "C:\fakepath\MatasciTendroMedOro25.webp"
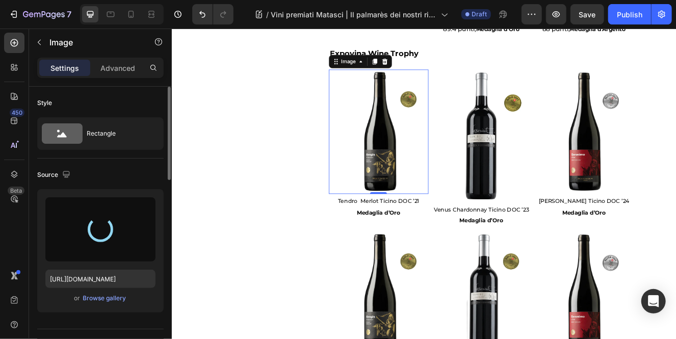
type input "https://cdn.shopify.com/s/files/1/0532/6497/4012/files/gempages_480608911133508…"
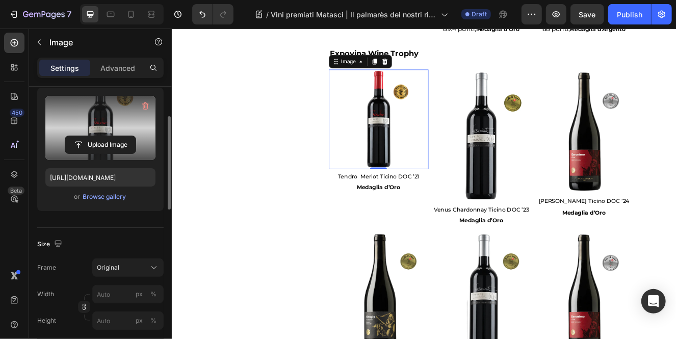
scroll to position [102, 0]
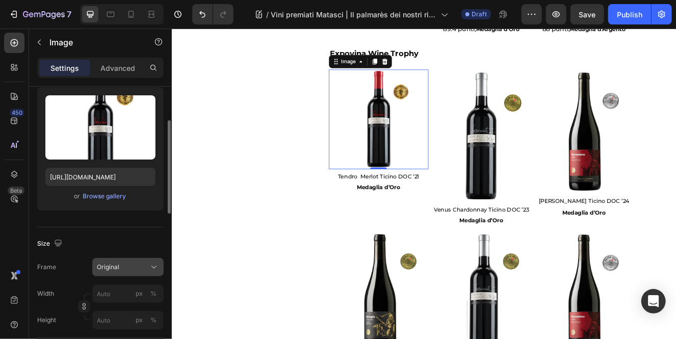
click at [126, 265] on div "Original" at bounding box center [122, 266] width 50 height 9
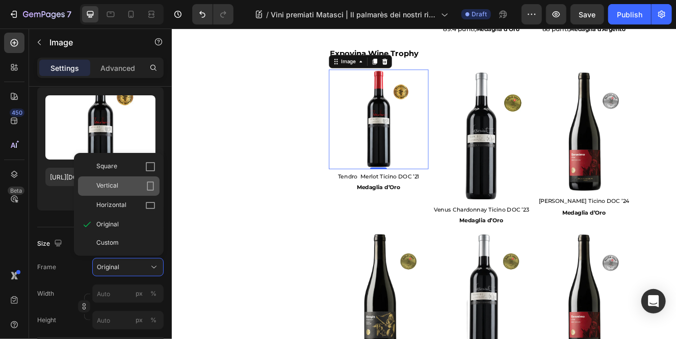
click at [123, 188] on div "Vertical" at bounding box center [125, 186] width 59 height 10
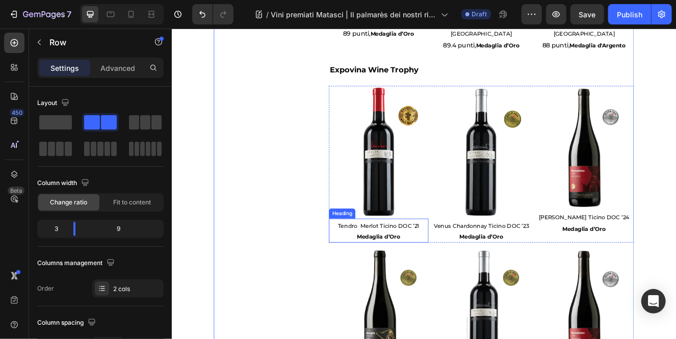
scroll to position [518, 0]
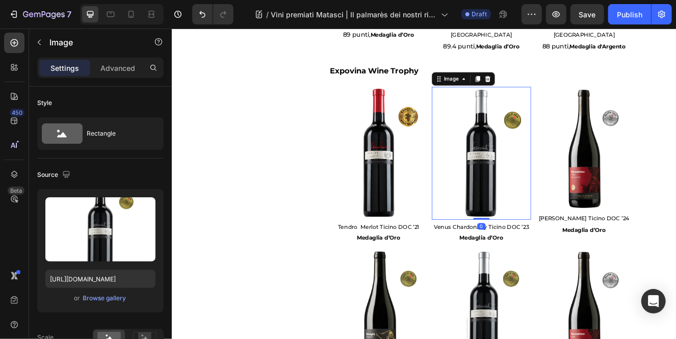
click at [548, 243] on img at bounding box center [547, 179] width 121 height 161
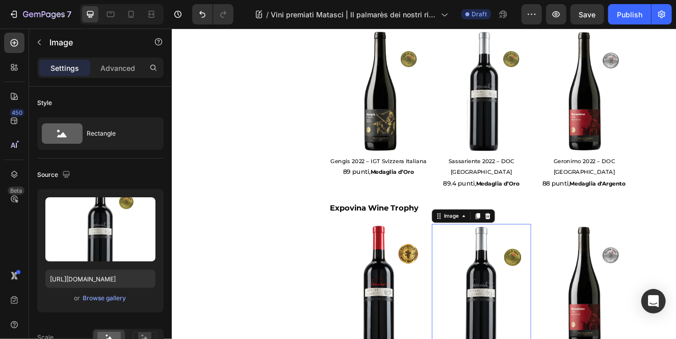
scroll to position [346, 0]
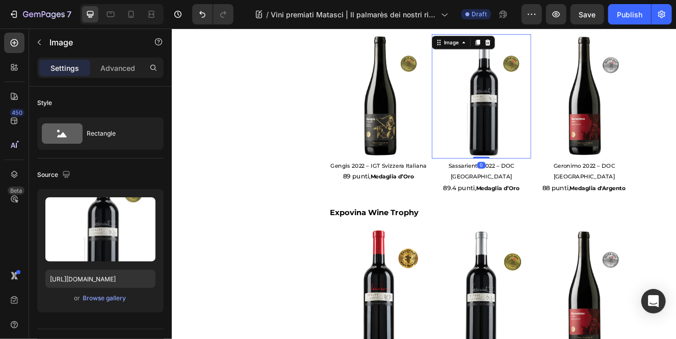
click at [549, 175] on img at bounding box center [547, 110] width 121 height 151
click at [98, 298] on div "Browse gallery" at bounding box center [104, 297] width 43 height 9
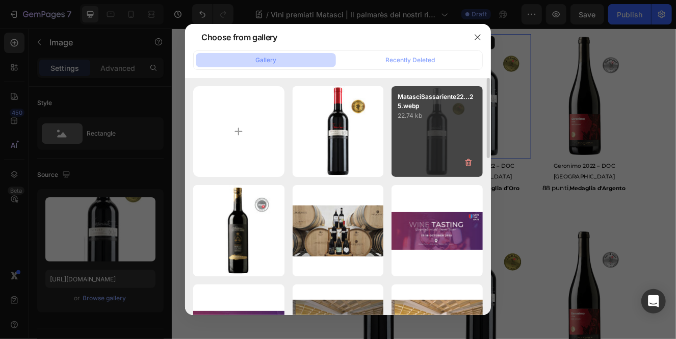
click at [429, 156] on div "MatasciSassariente22...25.webp 22.74 kb" at bounding box center [436, 131] width 91 height 91
type input "https://cdn.shopify.com/s/files/1/0532/6497/4012/files/gempages_480608911133508…"
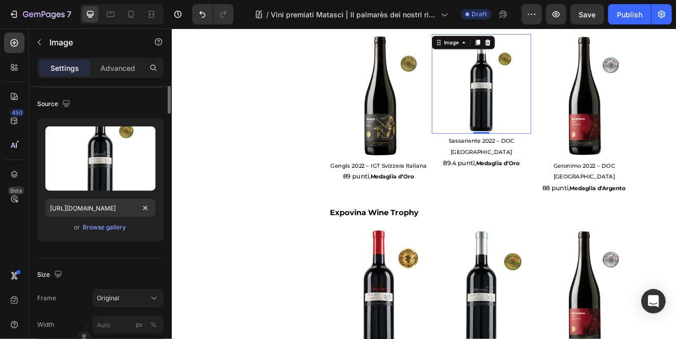
scroll to position [80, 0]
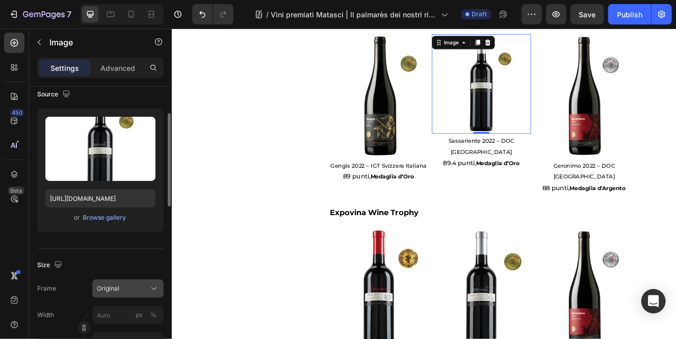
click at [118, 292] on span "Original" at bounding box center [108, 288] width 22 height 9
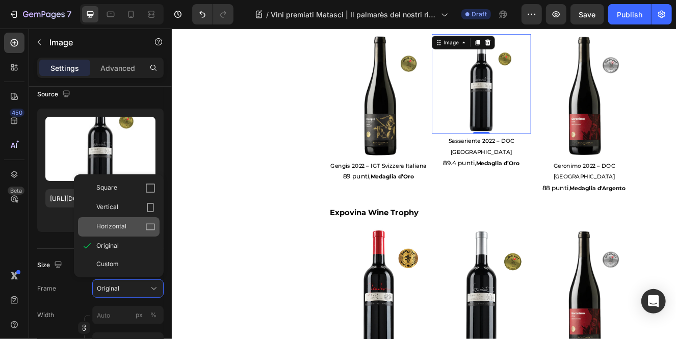
click at [129, 231] on div "Horizontal" at bounding box center [125, 227] width 59 height 10
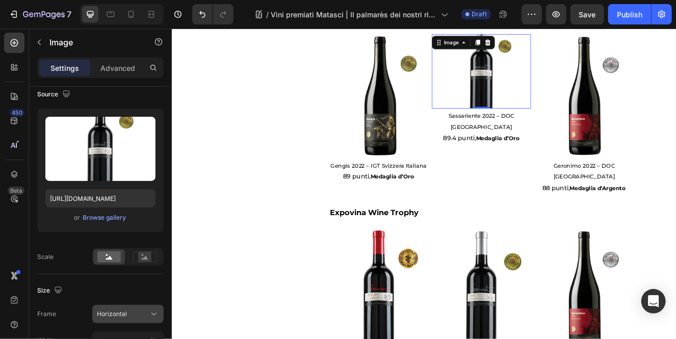
click at [125, 310] on span "Horizontal" at bounding box center [112, 313] width 30 height 9
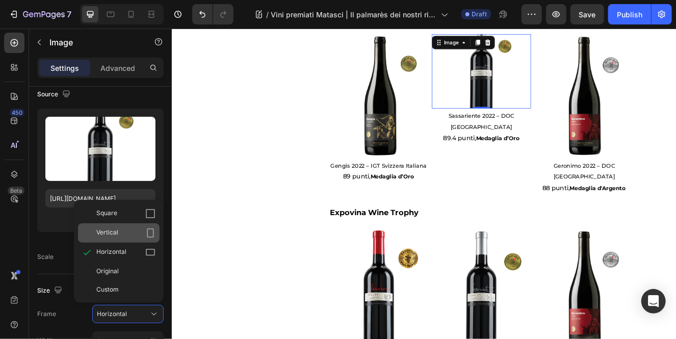
click at [131, 229] on div "Vertical" at bounding box center [125, 233] width 59 height 10
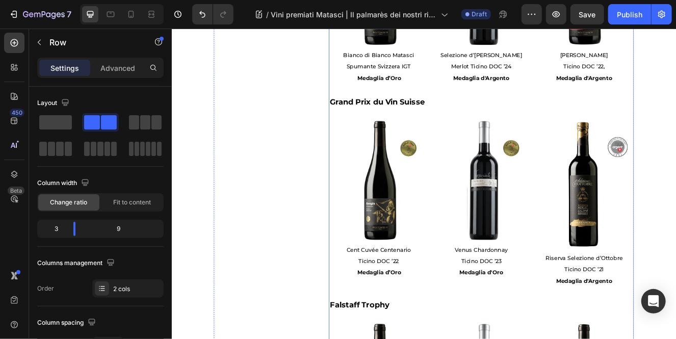
scroll to position [924, 0]
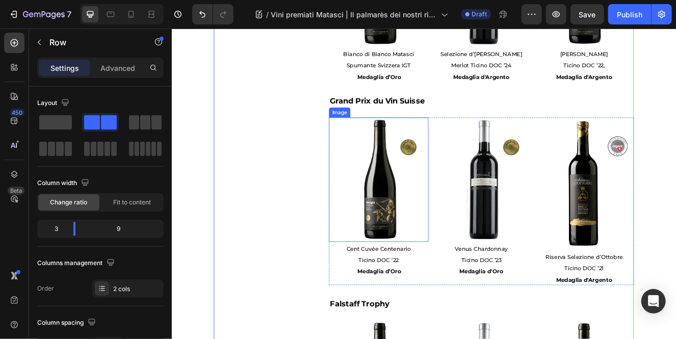
click at [424, 244] on img at bounding box center [422, 212] width 121 height 151
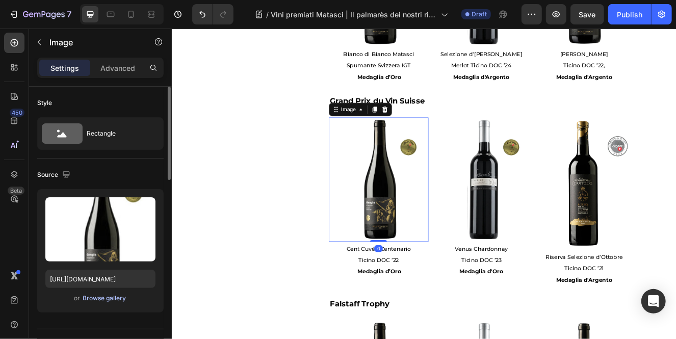
click at [113, 299] on div "Browse gallery" at bounding box center [104, 297] width 43 height 9
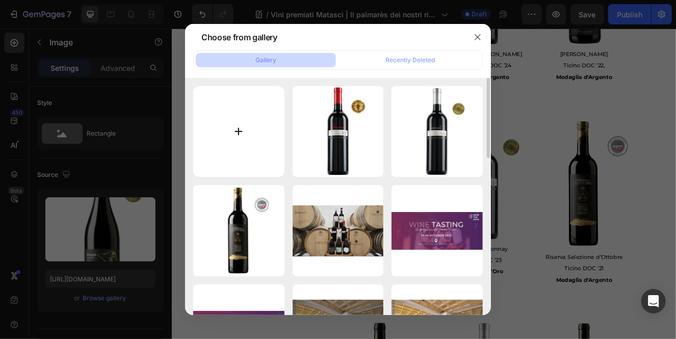
click at [226, 163] on input "file" at bounding box center [238, 131] width 91 height 91
type input "C:\fakepath\MatasciCentOro25.webp"
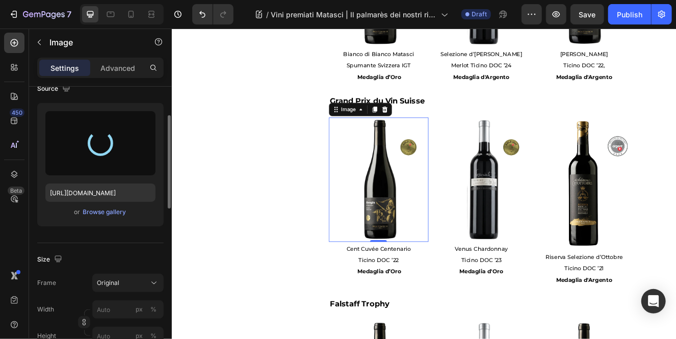
scroll to position [88, 0]
type input "https://cdn.shopify.com/s/files/1/0532/6497/4012/files/gempages_480608911133508…"
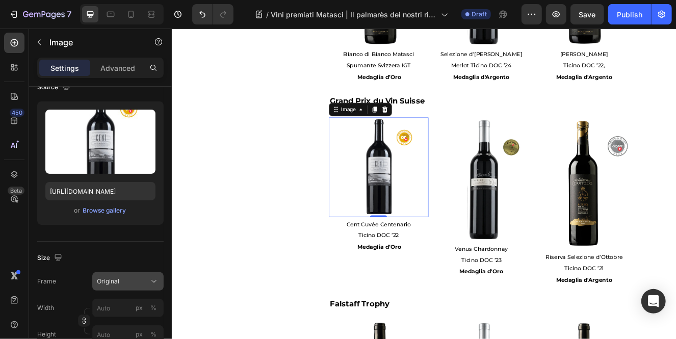
click at [143, 282] on div "Original" at bounding box center [122, 281] width 50 height 9
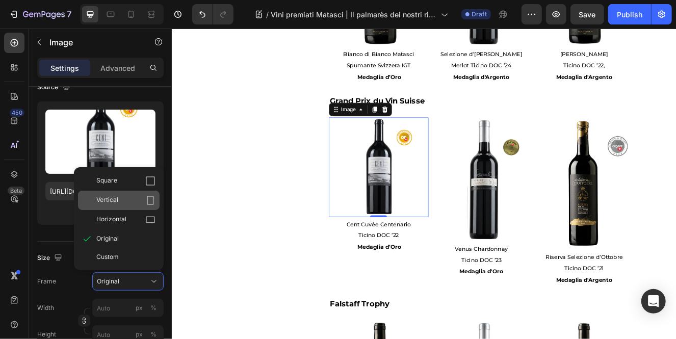
click at [139, 201] on div "Vertical" at bounding box center [125, 200] width 59 height 10
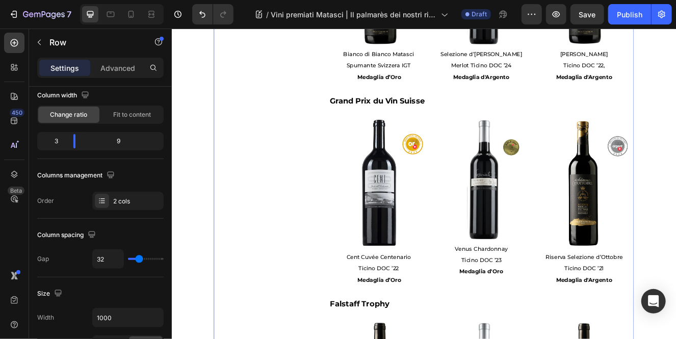
click at [272, 242] on div "Image " Queste distinzioni confermano la costanza della qualità del nostro lavo…" at bounding box center [283, 76] width 123 height 1412
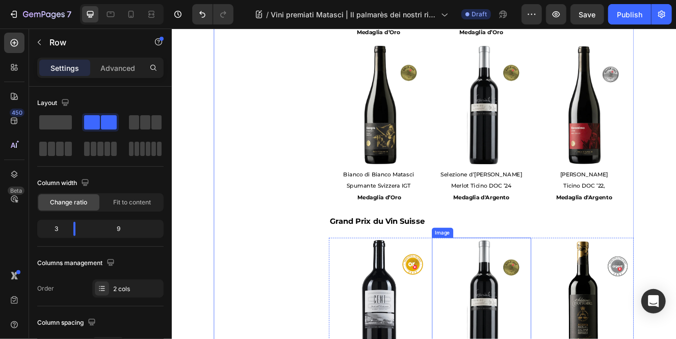
scroll to position [770, 0]
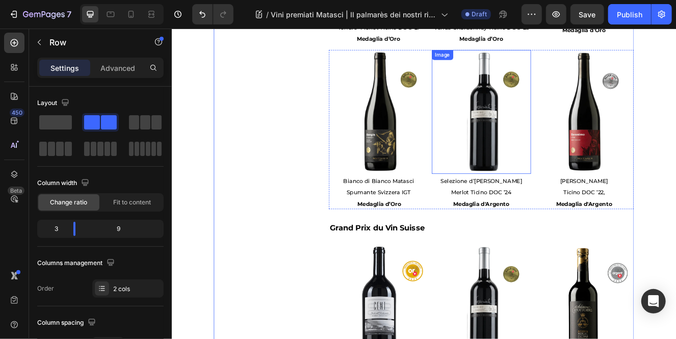
click at [558, 164] on img at bounding box center [547, 130] width 121 height 151
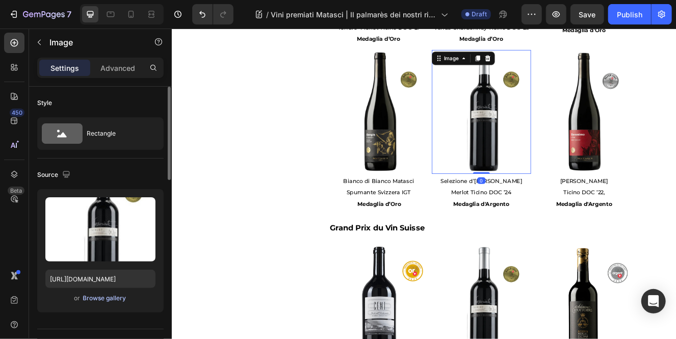
click at [116, 298] on div "Browse gallery" at bounding box center [104, 297] width 43 height 9
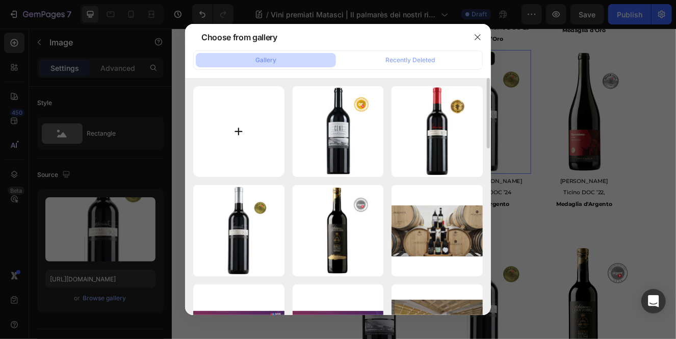
click at [251, 144] on input "file" at bounding box center [238, 131] width 91 height 91
type input "C:\fakepath\MatasciSelezioneBiancoNEWArg.webp"
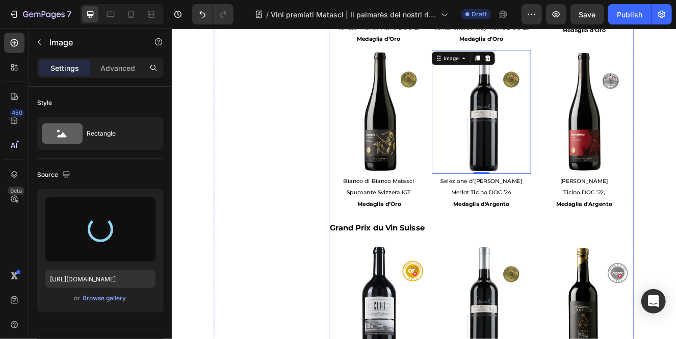
type input "https://cdn.shopify.com/s/files/1/0532/6497/4012/files/gempages_480608911133508…"
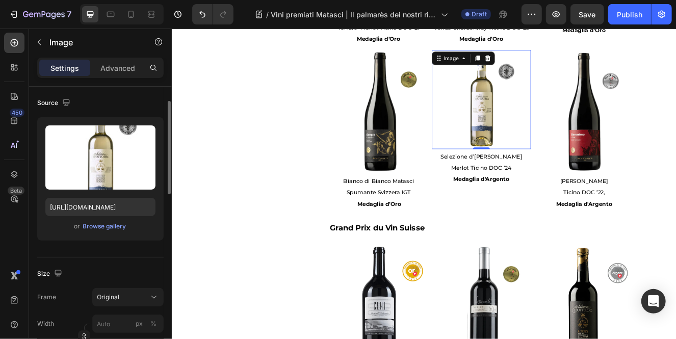
scroll to position [77, 0]
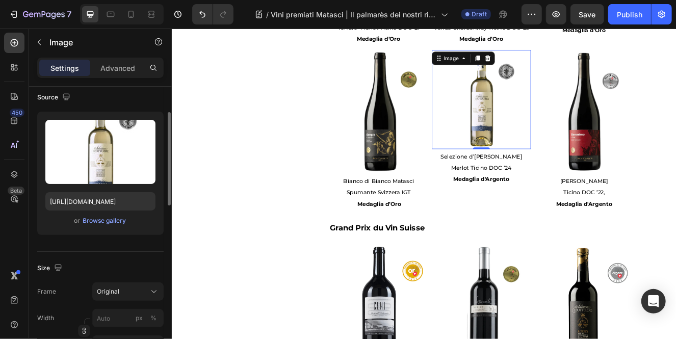
click at [144, 300] on div "Frame Original Width px % Height px %" at bounding box center [100, 317] width 126 height 71
click at [142, 290] on div "Original" at bounding box center [122, 291] width 50 height 9
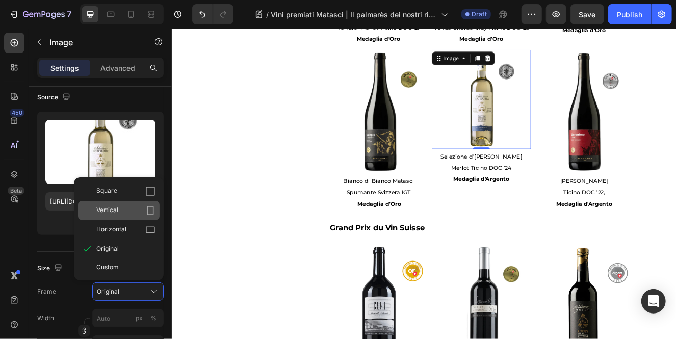
click at [126, 210] on div "Vertical" at bounding box center [125, 210] width 59 height 10
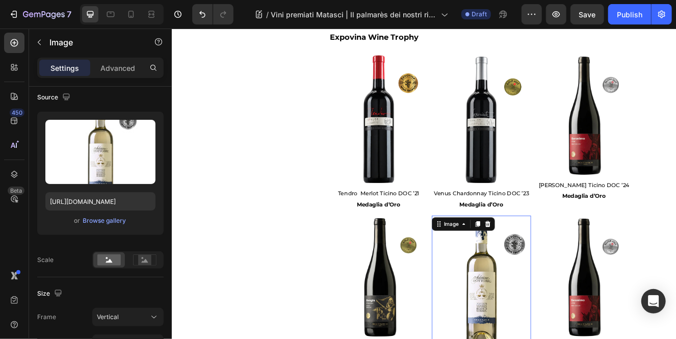
scroll to position [564, 0]
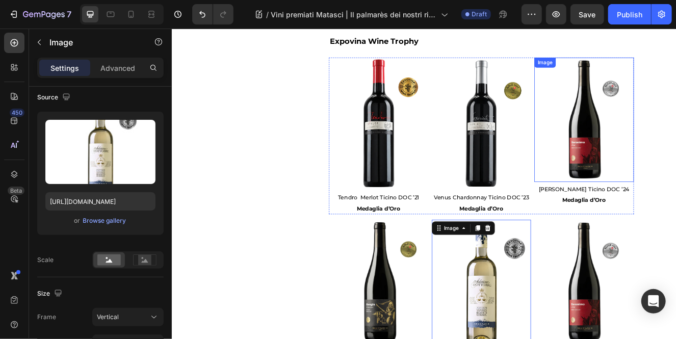
click at [651, 132] on img at bounding box center [671, 139] width 121 height 151
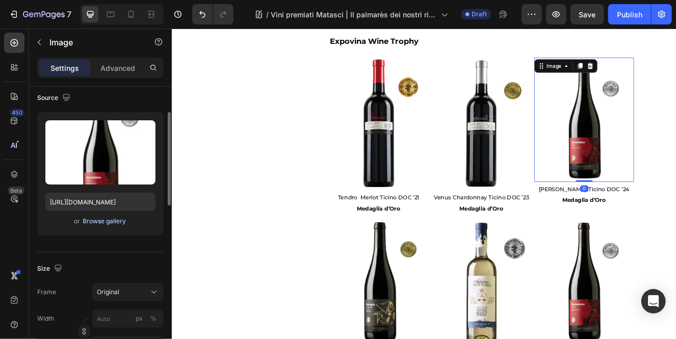
click at [108, 222] on div "Browse gallery" at bounding box center [104, 221] width 43 height 9
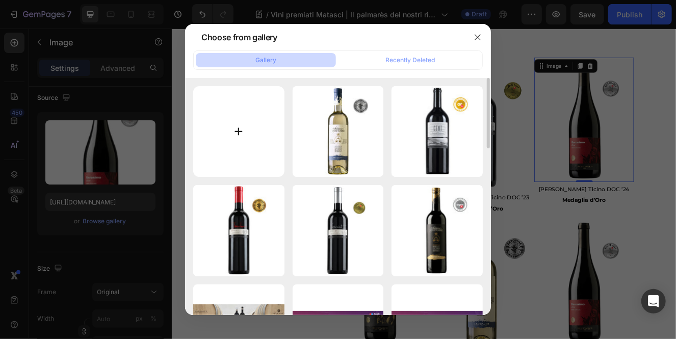
click at [245, 155] on input "file" at bounding box center [238, 131] width 91 height 91
type input "C:\fakepath\MatasciCherubinoNEWOro.webp"
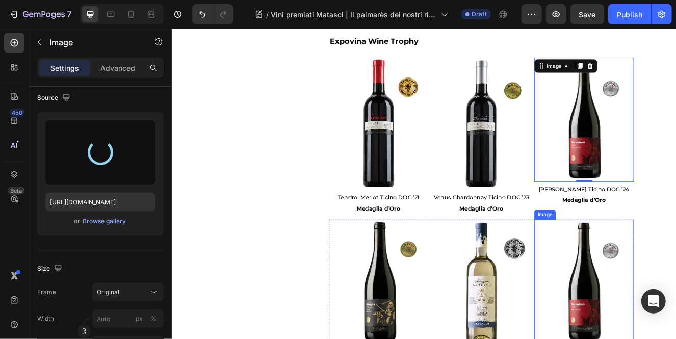
type input "https://cdn.shopify.com/s/files/1/0532/6497/4012/files/gempages_480608911133508…"
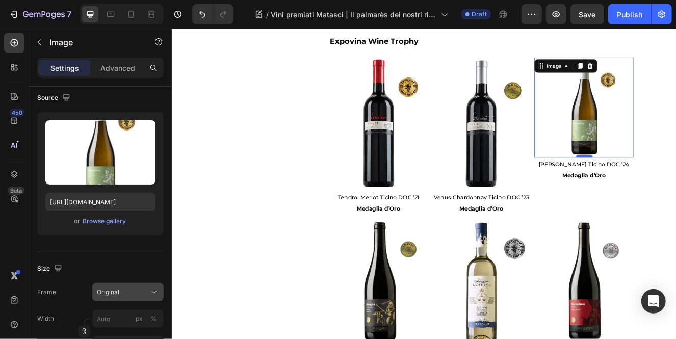
click at [136, 292] on div "Original" at bounding box center [122, 291] width 50 height 9
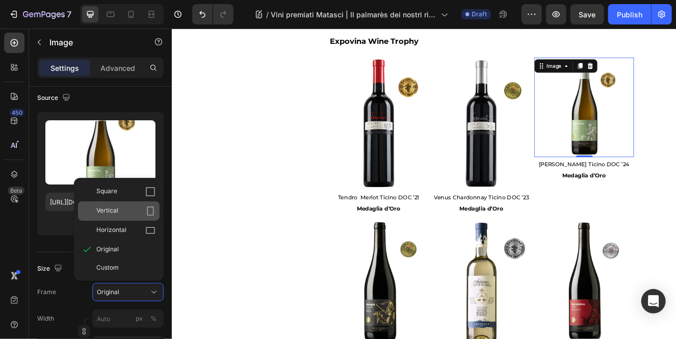
click at [132, 210] on div "Vertical" at bounding box center [125, 211] width 59 height 10
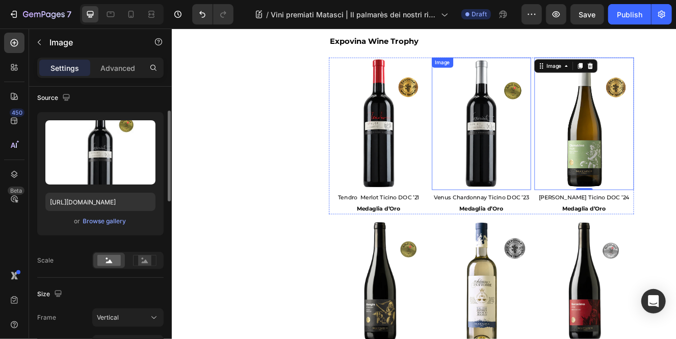
scroll to position [76, 0]
click at [539, 182] on img at bounding box center [547, 144] width 121 height 161
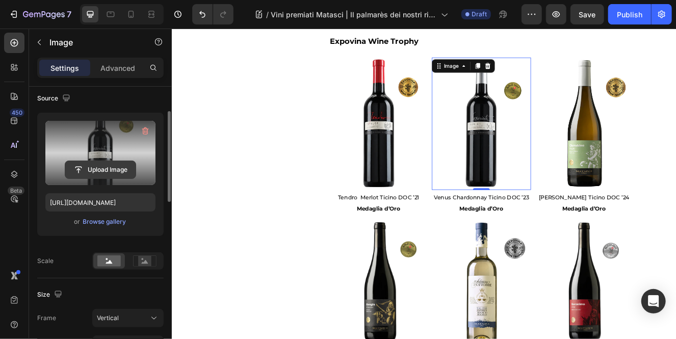
click at [103, 173] on input "file" at bounding box center [100, 169] width 70 height 17
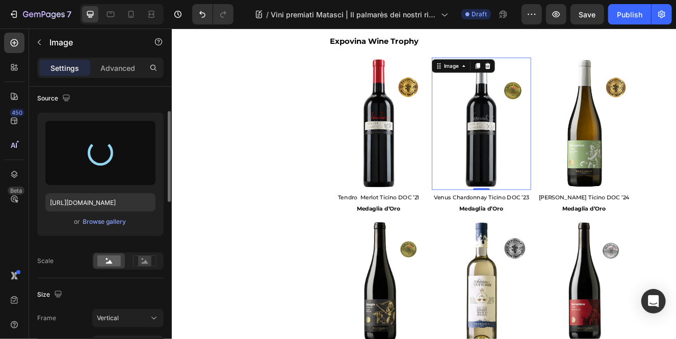
type input "https://cdn.shopify.com/s/files/1/0532/6497/4012/files/gempages_480608911133508…"
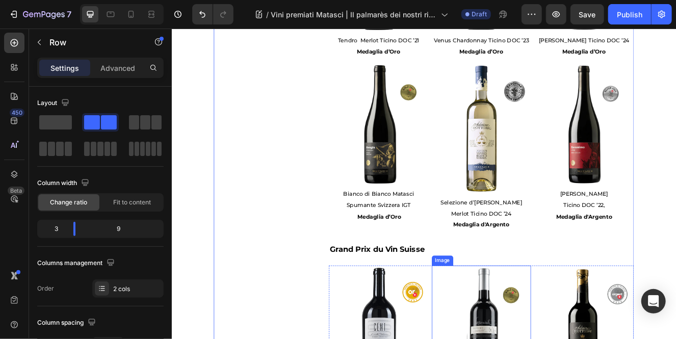
scroll to position [754, 0]
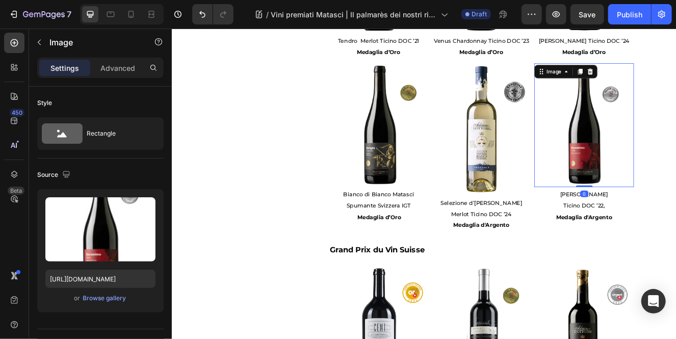
click at [651, 177] on img at bounding box center [671, 146] width 121 height 151
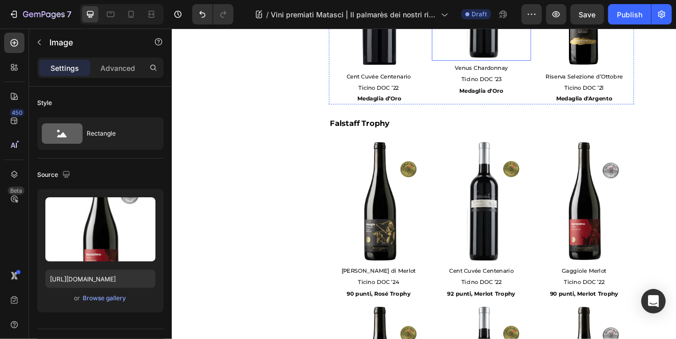
scroll to position [1160, 0]
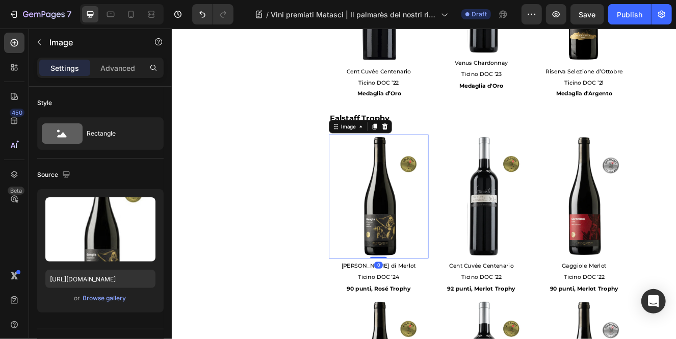
click at [427, 267] on img at bounding box center [422, 232] width 121 height 151
click at [109, 299] on div "Browse gallery" at bounding box center [104, 297] width 43 height 9
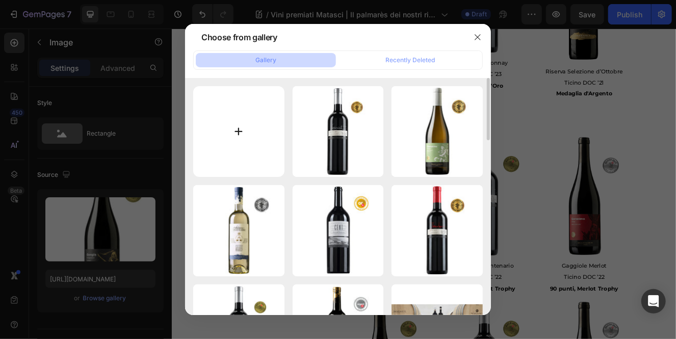
click at [246, 158] on input "file" at bounding box center [238, 131] width 91 height 91
type input "C:\fakepath\MatasciFrida.webp"
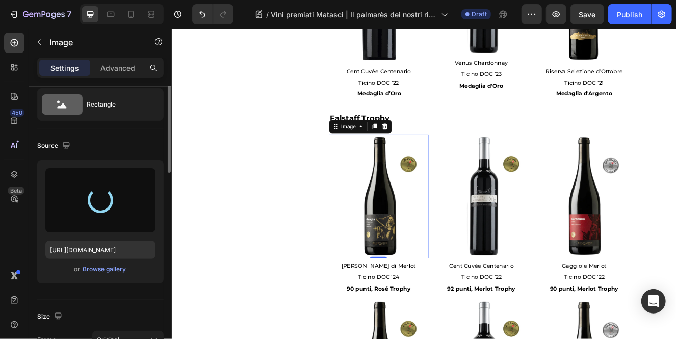
scroll to position [43, 0]
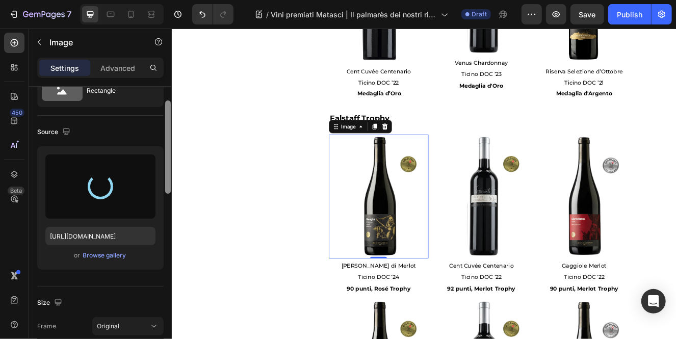
type input "https://cdn.shopify.com/s/files/1/0532/6497/4012/files/gempages_480608911133508…"
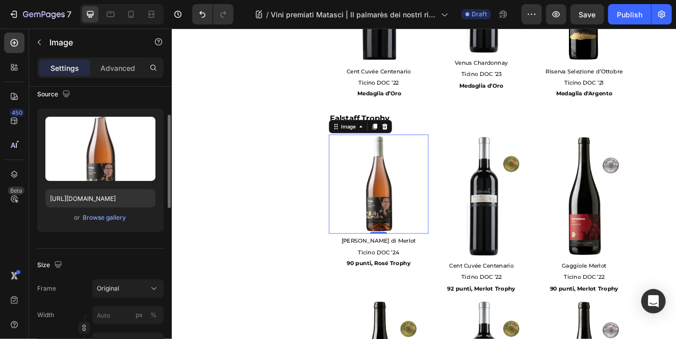
scroll to position [82, 0]
click at [150, 292] on button "Original" at bounding box center [127, 287] width 71 height 18
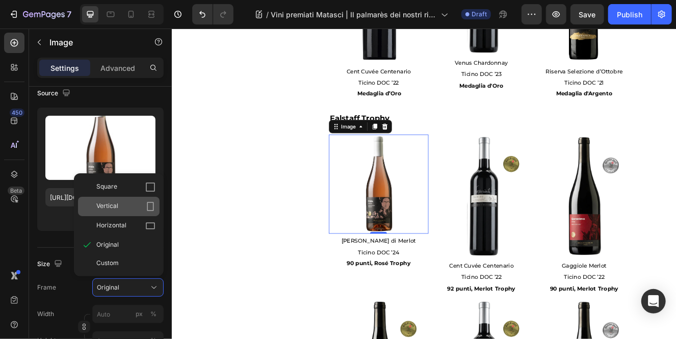
click at [145, 210] on icon at bounding box center [150, 206] width 10 height 10
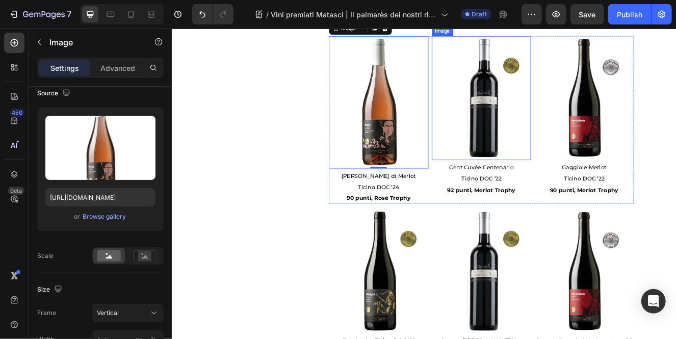
scroll to position [1281, 0]
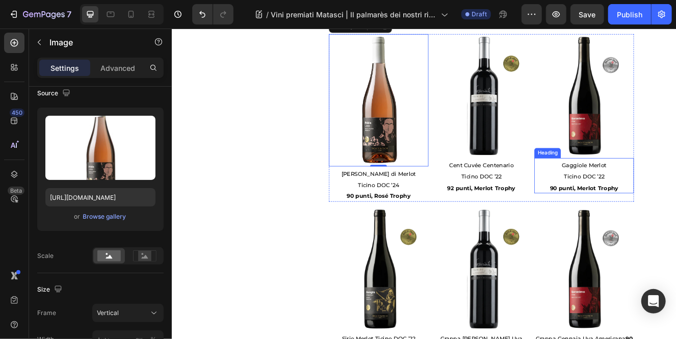
click at [640, 175] on div "Heading" at bounding box center [627, 179] width 28 height 9
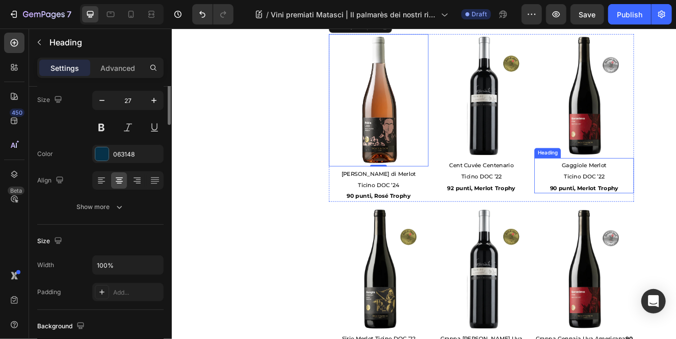
scroll to position [0, 0]
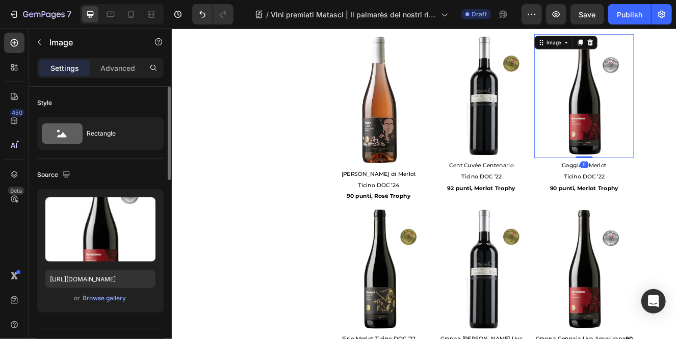
click at [651, 123] on img at bounding box center [671, 110] width 121 height 151
click at [113, 304] on div "or Browse gallery" at bounding box center [100, 298] width 110 height 12
click at [110, 294] on div "Browse gallery" at bounding box center [104, 297] width 43 height 9
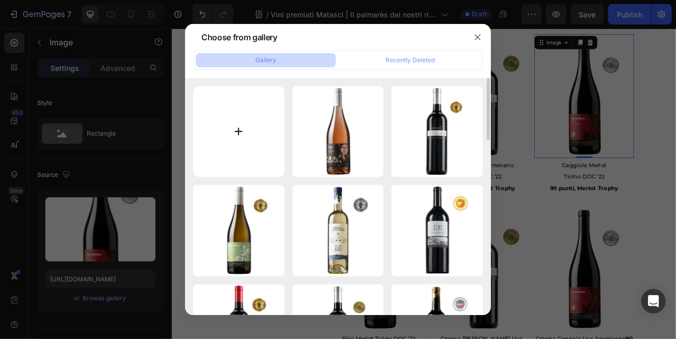
click at [238, 122] on input "file" at bounding box center [238, 131] width 91 height 91
type input "C:\fakepath\MatasciGaggioleNEW.webp"
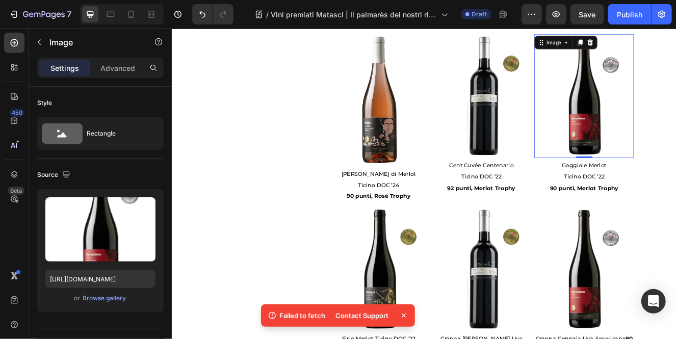
click at [403, 315] on icon at bounding box center [403, 315] width 10 height 10
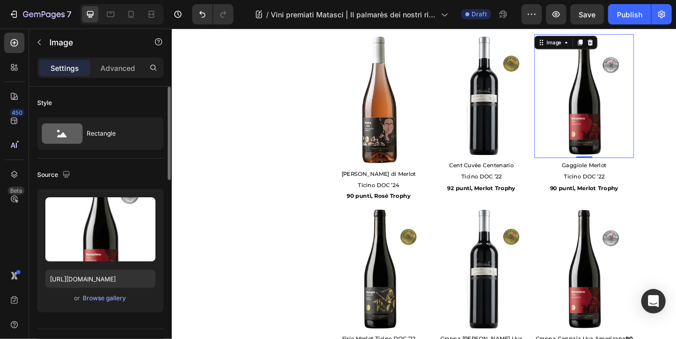
click at [117, 304] on div "Upload Image https://cdn.shopify.com/s/files/1/0532/6497/4012/files/gempages_48…" at bounding box center [100, 250] width 126 height 123
click at [115, 294] on div "Browse gallery" at bounding box center [104, 297] width 43 height 9
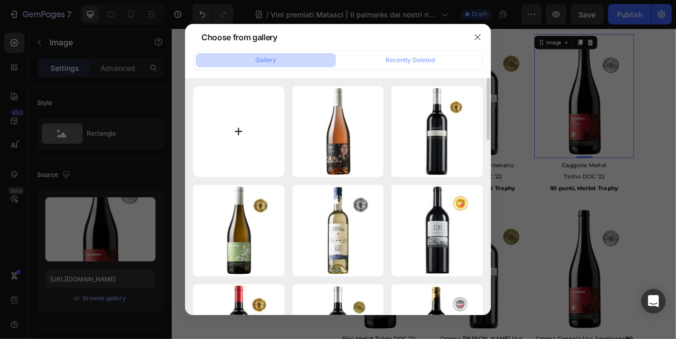
click at [243, 143] on input "file" at bounding box center [238, 131] width 91 height 91
type input "C:\fakepath\MatasciGaggioleNEW.webp"
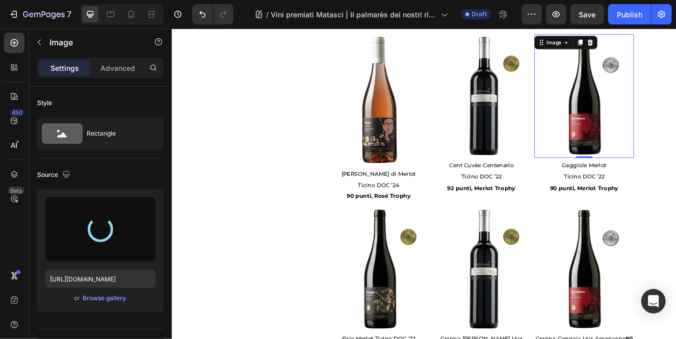
type input "https://cdn.shopify.com/s/files/1/0532/6497/4012/files/gempages_480608911133508…"
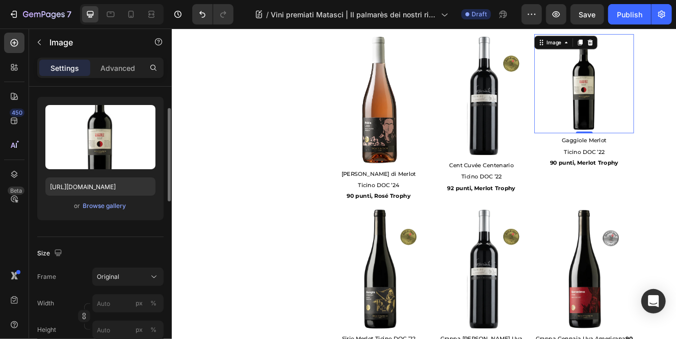
scroll to position [95, 0]
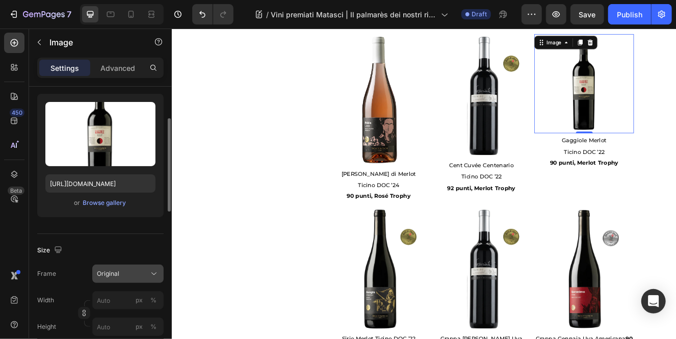
click at [145, 275] on div "Original" at bounding box center [122, 273] width 50 height 9
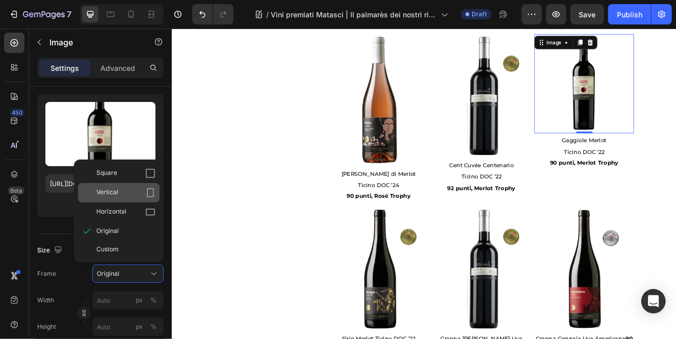
click at [138, 189] on div "Vertical" at bounding box center [125, 192] width 59 height 10
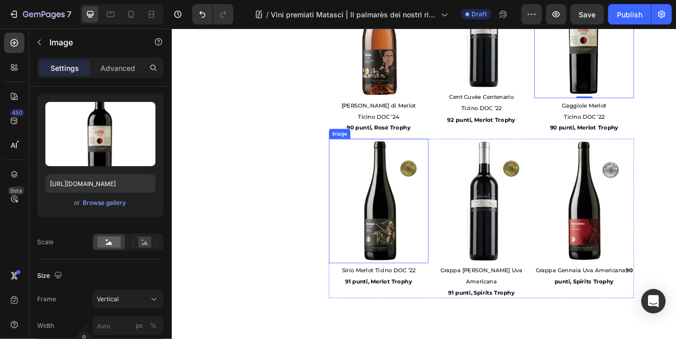
scroll to position [1373, 0]
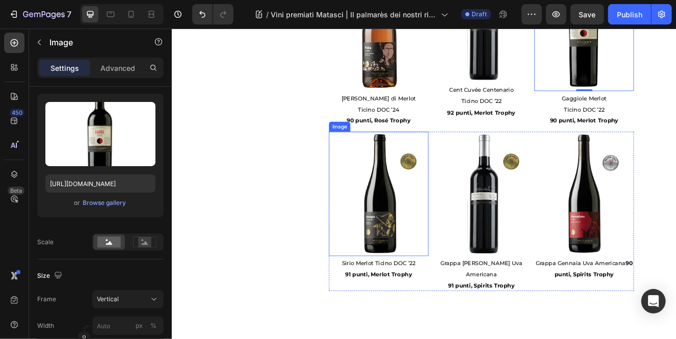
click at [423, 246] on img at bounding box center [422, 229] width 121 height 151
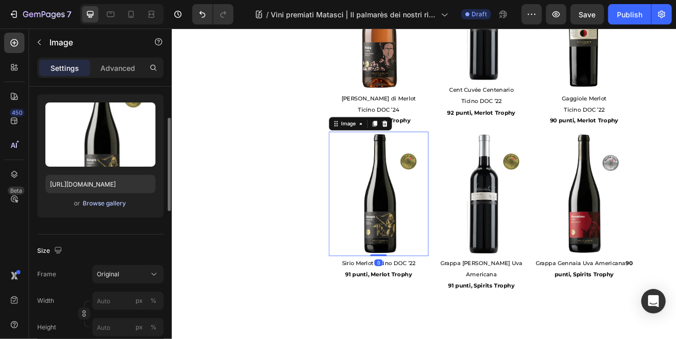
click at [98, 205] on div "Browse gallery" at bounding box center [104, 203] width 43 height 9
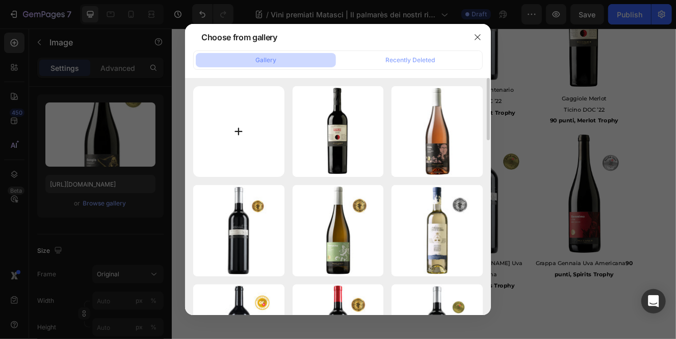
click at [252, 142] on input "file" at bounding box center [238, 131] width 91 height 91
type input "C:\fakepath\MatasciSirioNUOVA.webp"
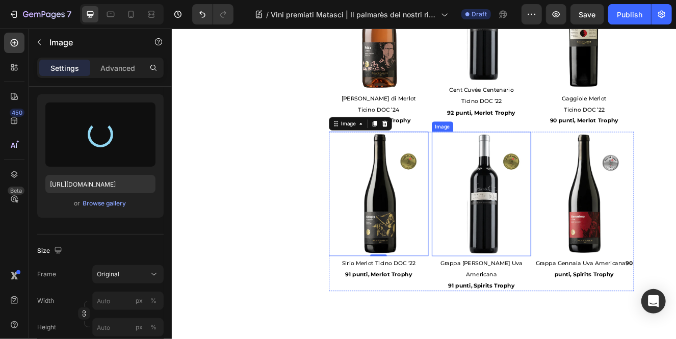
type input "https://cdn.shopify.com/s/files/1/0532/6497/4012/files/gempages_480608911133508…"
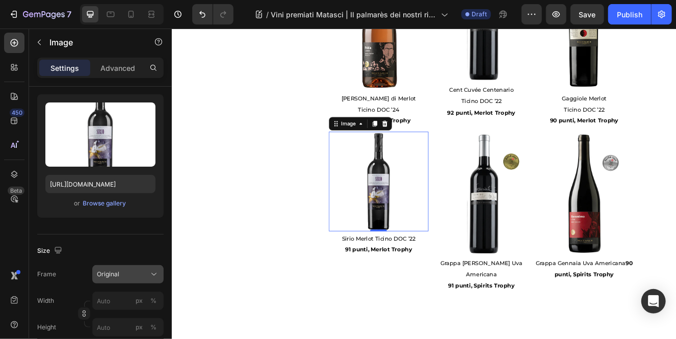
click at [142, 276] on div "Original" at bounding box center [122, 274] width 50 height 9
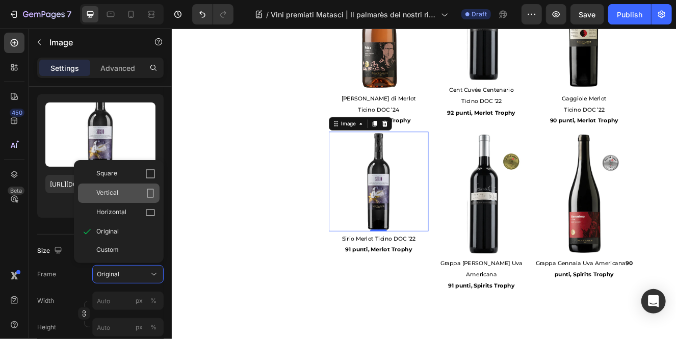
click at [138, 188] on div "Vertical" at bounding box center [125, 193] width 59 height 10
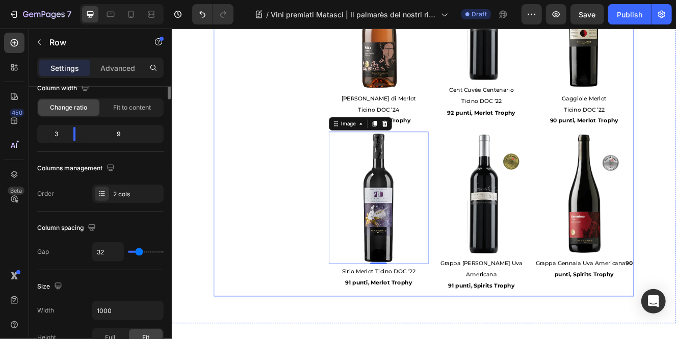
scroll to position [0, 0]
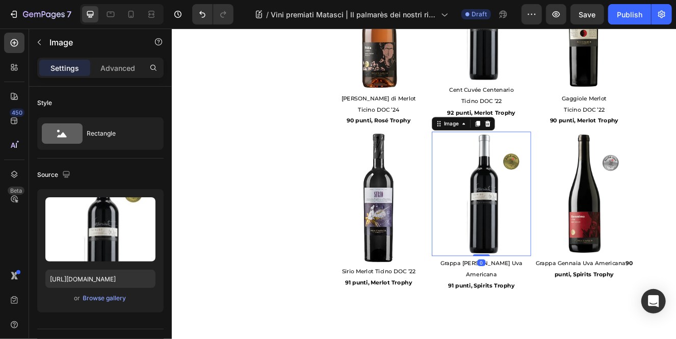
click at [549, 240] on img at bounding box center [547, 229] width 121 height 151
click at [101, 297] on div "Browse gallery" at bounding box center [104, 297] width 43 height 9
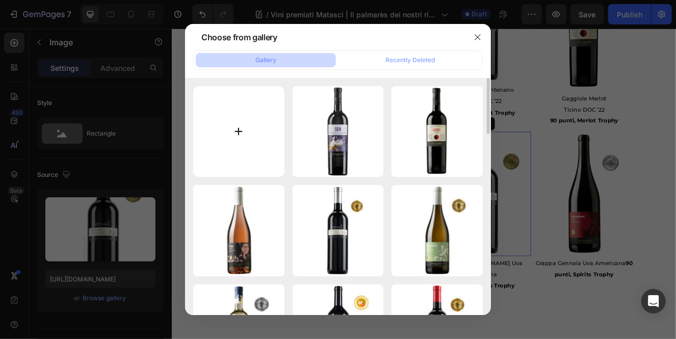
click at [248, 148] on input "file" at bounding box center [238, 131] width 91 height 91
type input "C:\fakepath\GrappaIsabella1024x1024NUOVA.webp"
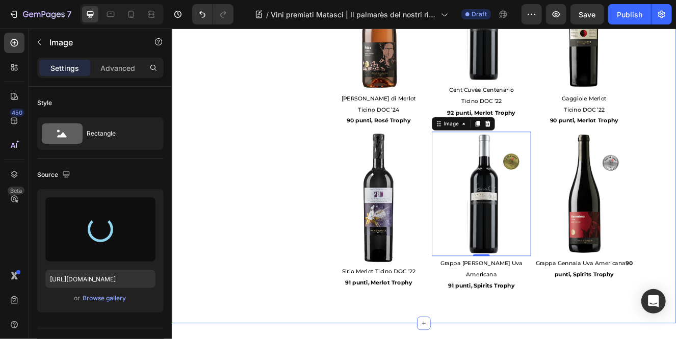
type input "https://cdn.shopify.com/s/files/1/0532/6497/4012/files/gempages_480608911133508…"
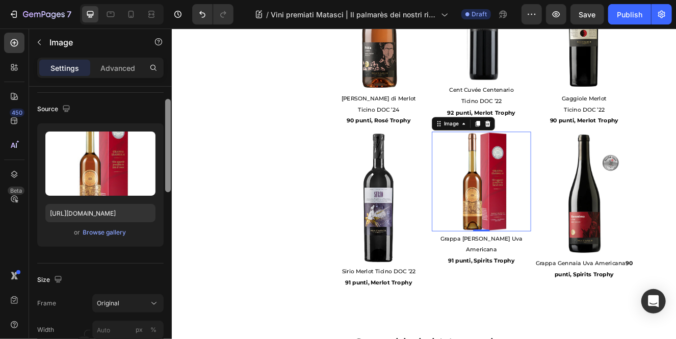
scroll to position [79, 0]
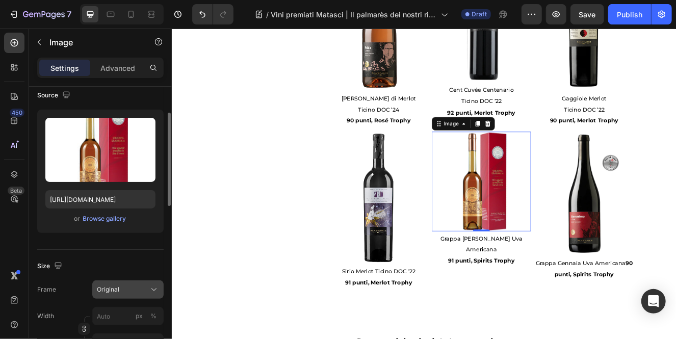
click at [157, 288] on icon at bounding box center [154, 289] width 10 height 10
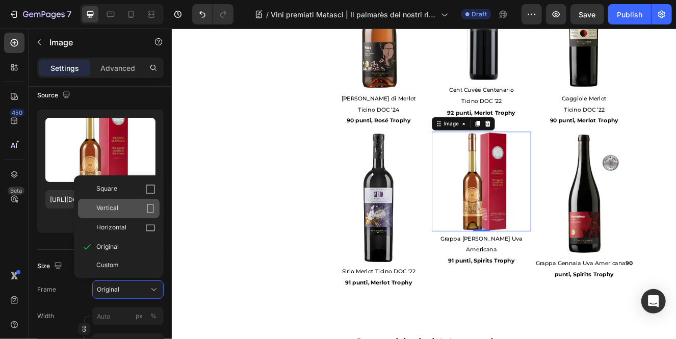
click at [138, 207] on div "Vertical" at bounding box center [125, 208] width 59 height 10
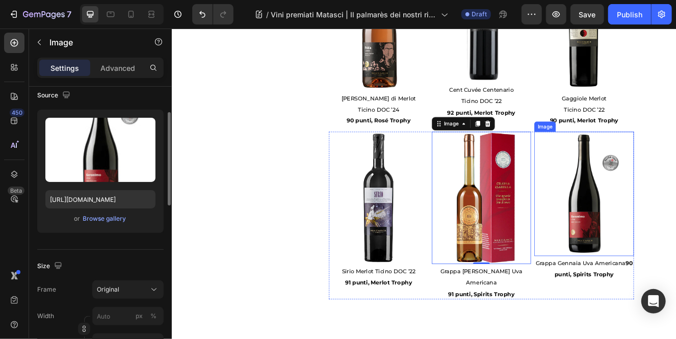
click at [651, 258] on img at bounding box center [671, 229] width 121 height 151
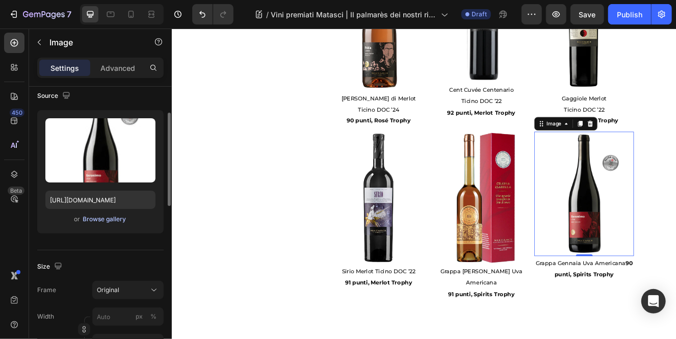
click at [105, 220] on div "Browse gallery" at bounding box center [104, 218] width 43 height 9
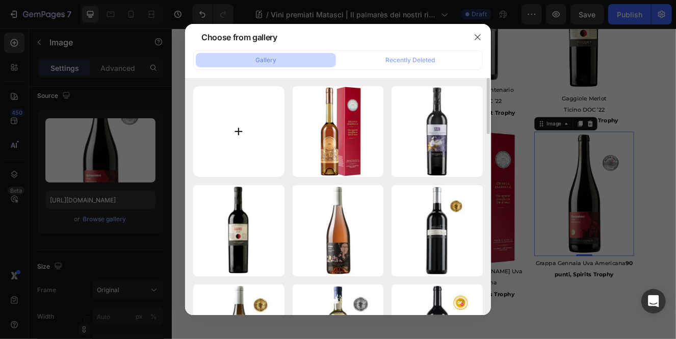
click at [252, 150] on input "file" at bounding box center [238, 131] width 91 height 91
type input "C:\fakepath\GrappaGennaia1024x1024_a3bf76b9-29d0-45a6-acde-608b4da8c3ca.webp"
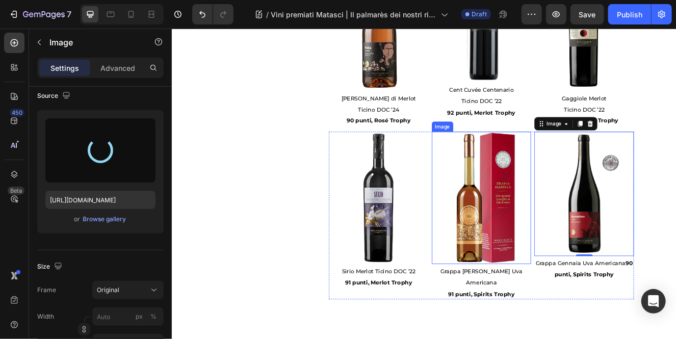
type input "https://cdn.shopify.com/s/files/1/0532/6497/4012/files/gempages_480608911133508…"
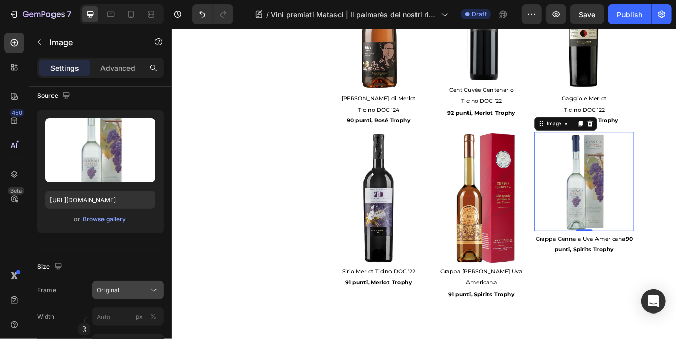
click at [155, 289] on icon at bounding box center [154, 290] width 10 height 10
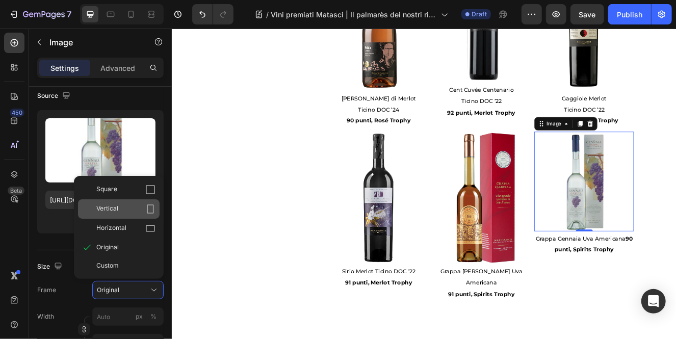
click at [145, 209] on icon at bounding box center [150, 209] width 10 height 10
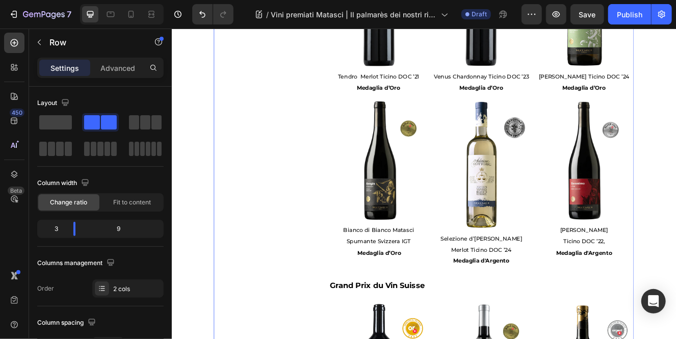
scroll to position [711, 0]
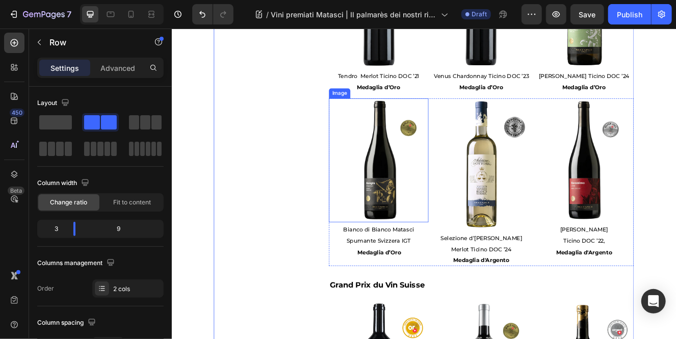
click at [415, 210] on img at bounding box center [422, 188] width 121 height 151
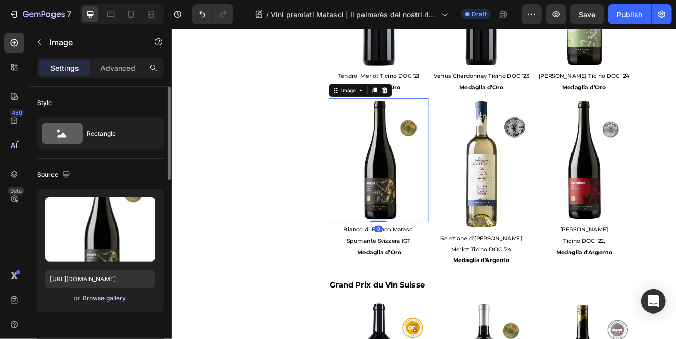
click at [113, 300] on div "Browse gallery" at bounding box center [104, 297] width 43 height 9
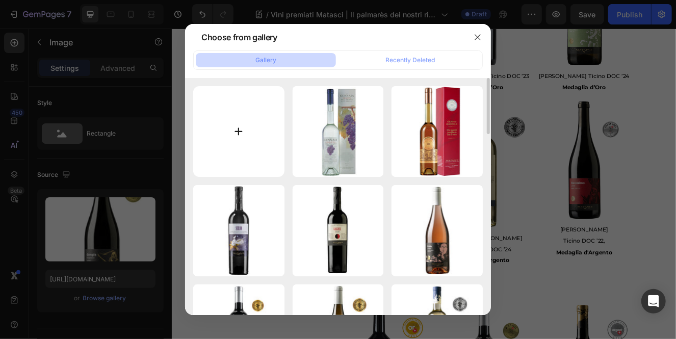
click at [232, 149] on input "file" at bounding box center [238, 131] width 91 height 91
type input "C:\fakepath\MatasciBiancodiBiancoORO.webp"
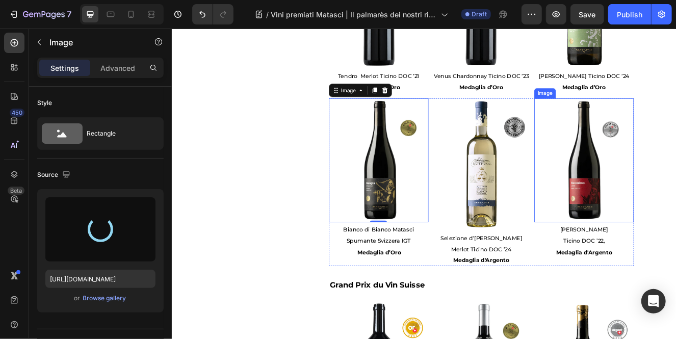
type input "https://cdn.shopify.com/s/files/1/0532/6497/4012/files/gempages_480608911133508…"
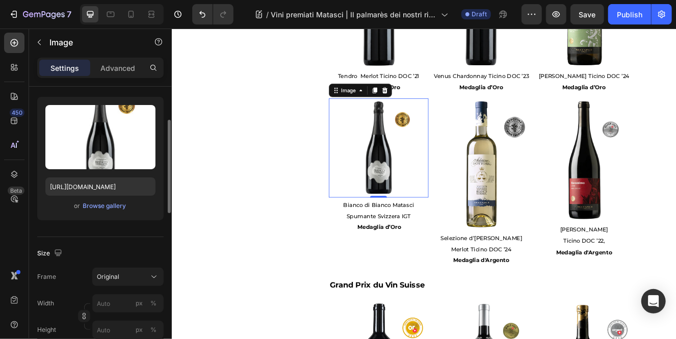
scroll to position [95, 0]
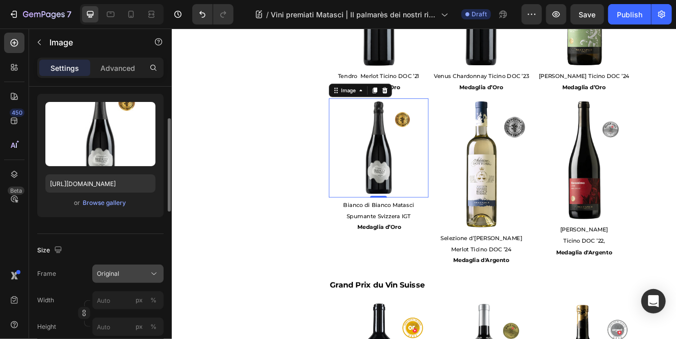
click at [154, 268] on icon at bounding box center [154, 273] width 10 height 10
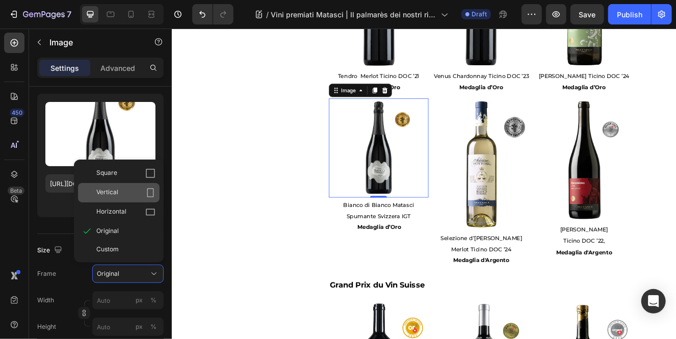
click at [136, 190] on div "Vertical" at bounding box center [125, 192] width 59 height 10
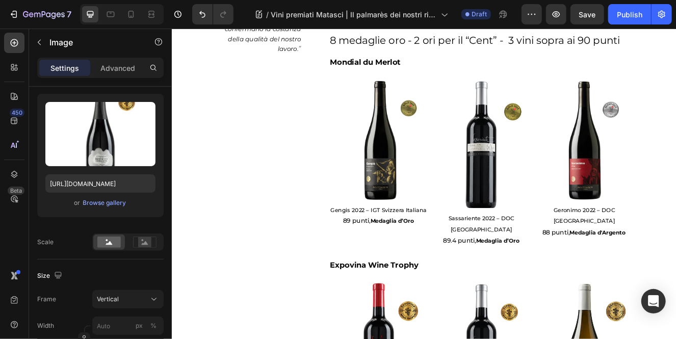
scroll to position [291, 0]
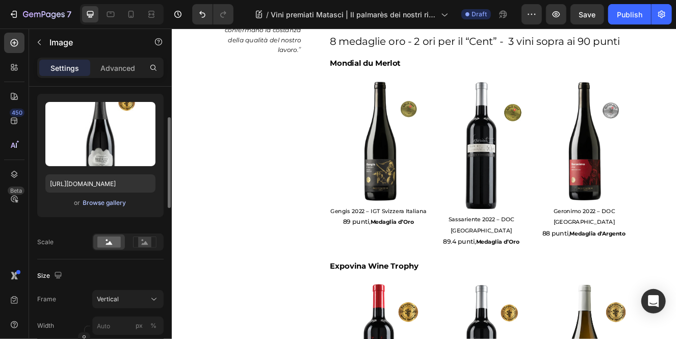
click at [121, 203] on div "Browse gallery" at bounding box center [104, 202] width 43 height 9
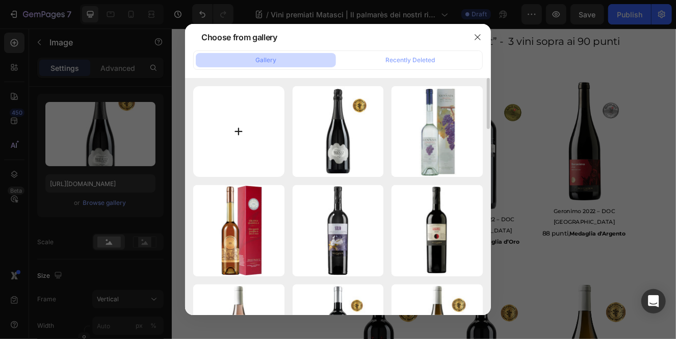
click at [247, 160] on input "file" at bounding box center [238, 131] width 91 height 91
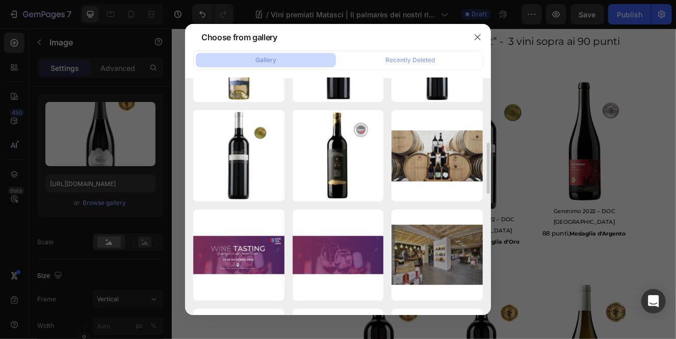
scroll to position [353, 0]
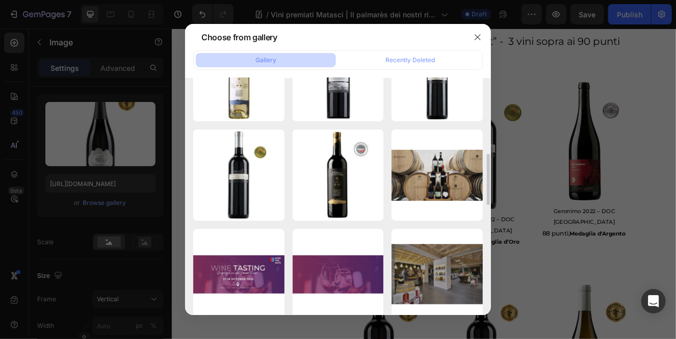
click at [536, 250] on div at bounding box center [338, 169] width 676 height 339
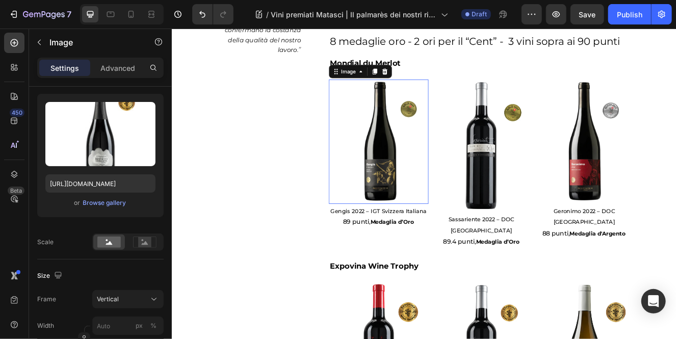
click at [425, 218] on img at bounding box center [422, 165] width 121 height 151
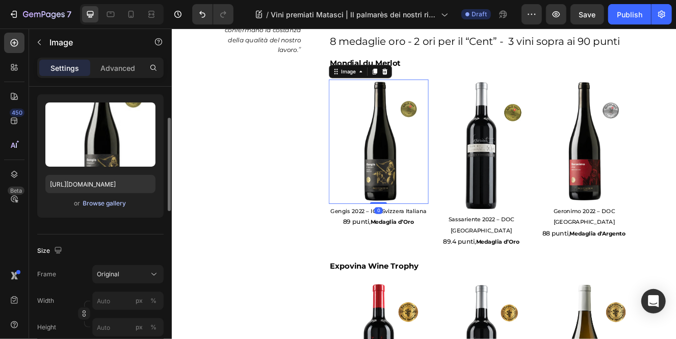
click at [101, 205] on div "Browse gallery" at bounding box center [104, 203] width 43 height 9
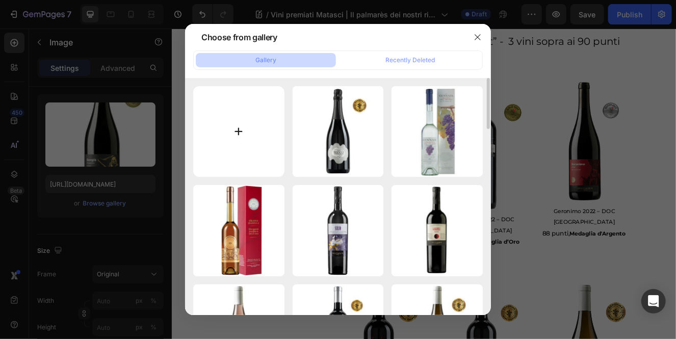
click at [229, 139] on input "file" at bounding box center [238, 131] width 91 height 91
type input "C:\fakepath\MatasciGengis22Gold25.webp"
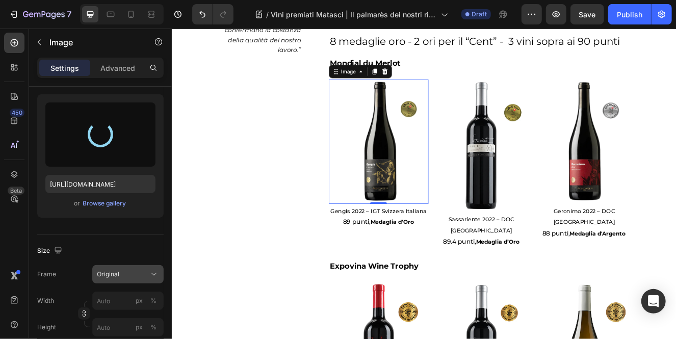
type input "https://cdn.shopify.com/s/files/1/0532/6497/4012/files/gempages_480608911133508…"
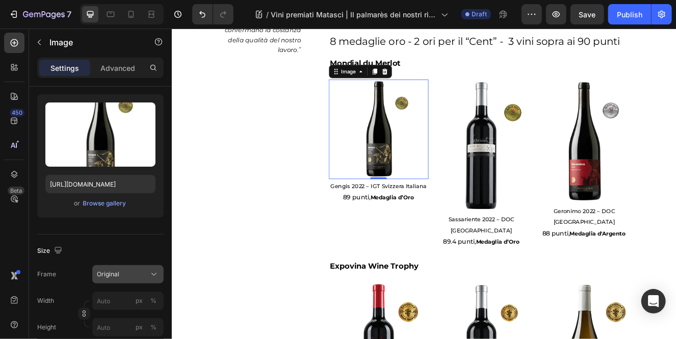
click at [156, 277] on icon at bounding box center [154, 274] width 10 height 10
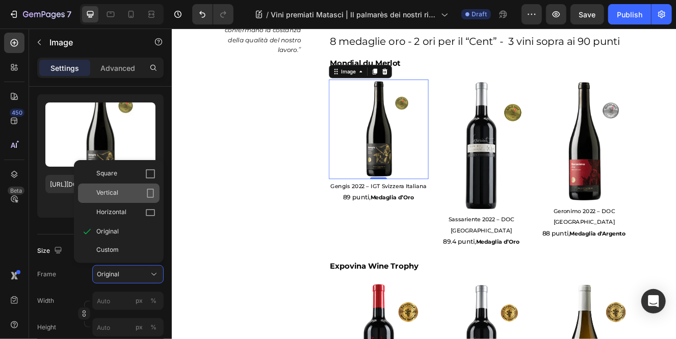
click at [140, 194] on div "Vertical" at bounding box center [125, 193] width 59 height 10
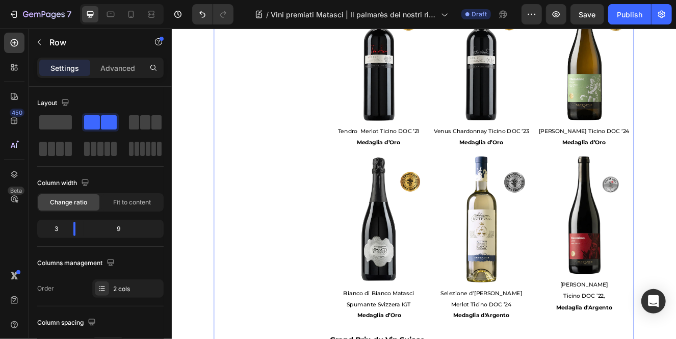
scroll to position [637, 0]
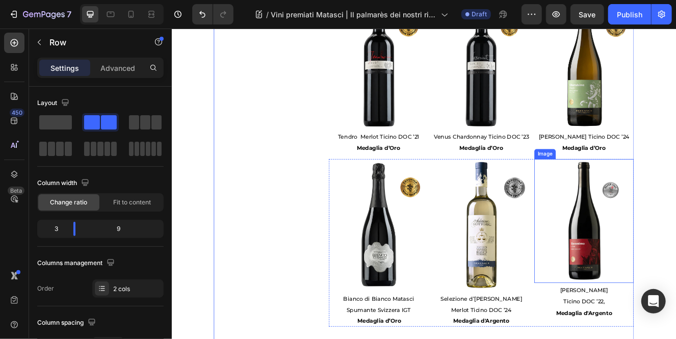
click at [651, 214] on img at bounding box center [671, 262] width 121 height 151
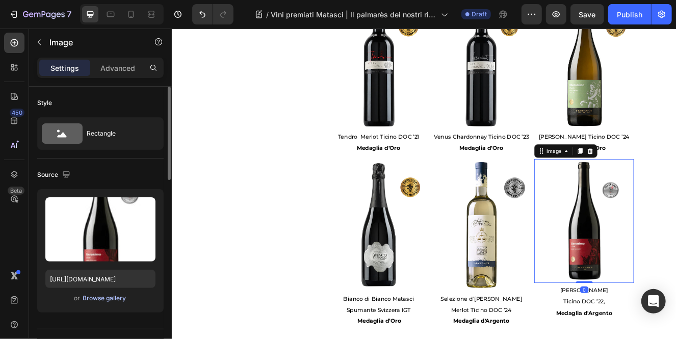
click at [103, 302] on div "Browse gallery" at bounding box center [104, 297] width 43 height 9
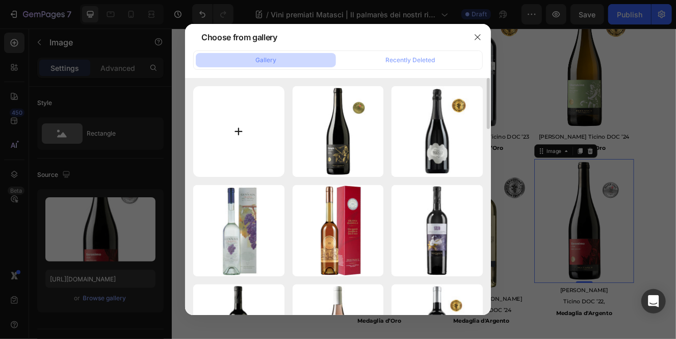
click at [247, 137] on input "file" at bounding box center [238, 131] width 91 height 91
type input "C:\fakepath\geronimo expovina argento.jpg"
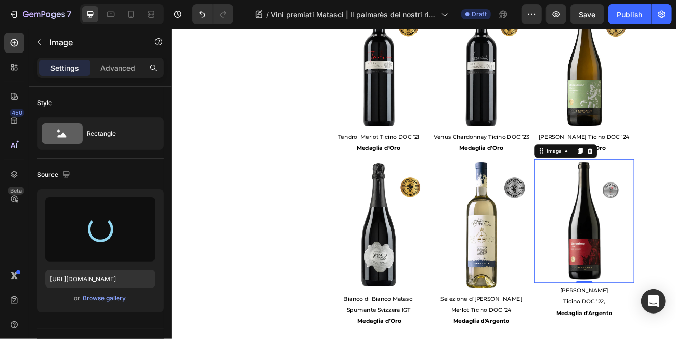
type input "https://cdn.shopify.com/s/files/1/0532/6497/4012/files/gempages_480608911133508…"
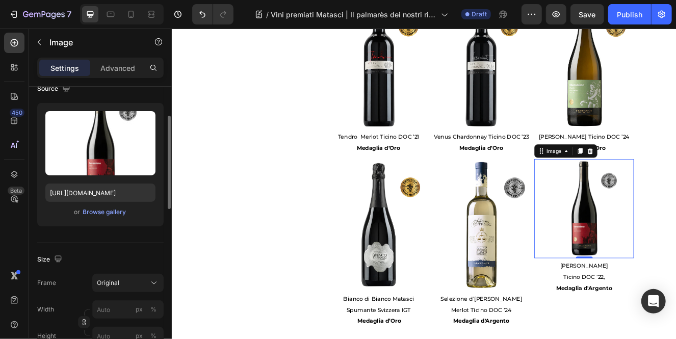
scroll to position [87, 0]
click at [141, 287] on button "Original" at bounding box center [127, 282] width 71 height 18
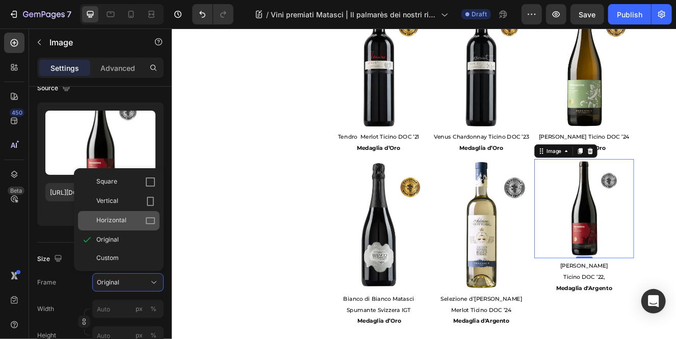
click at [132, 223] on div "Horizontal" at bounding box center [125, 221] width 59 height 10
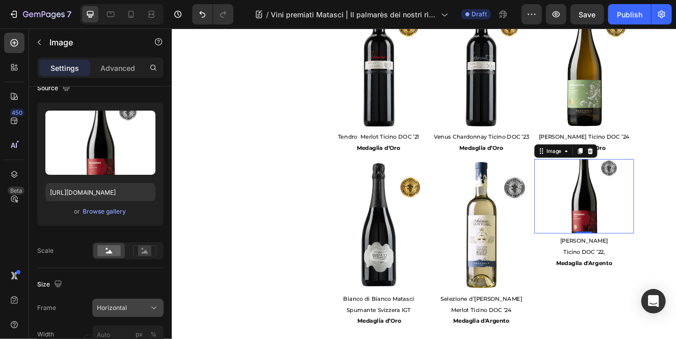
click at [140, 305] on div "Horizontal" at bounding box center [122, 307] width 50 height 9
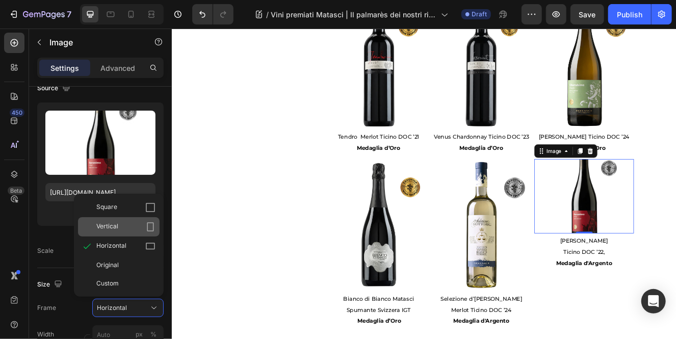
click at [144, 228] on div "Vertical" at bounding box center [125, 227] width 59 height 10
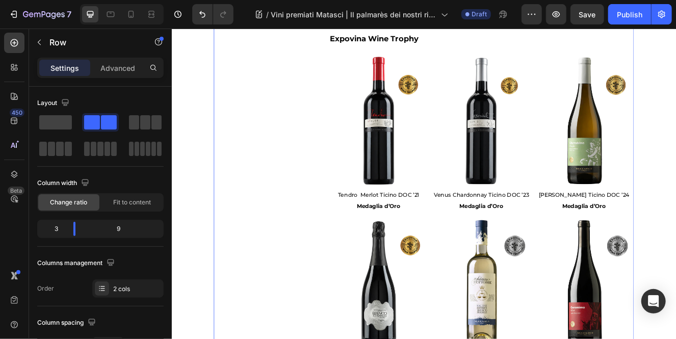
scroll to position [557, 0]
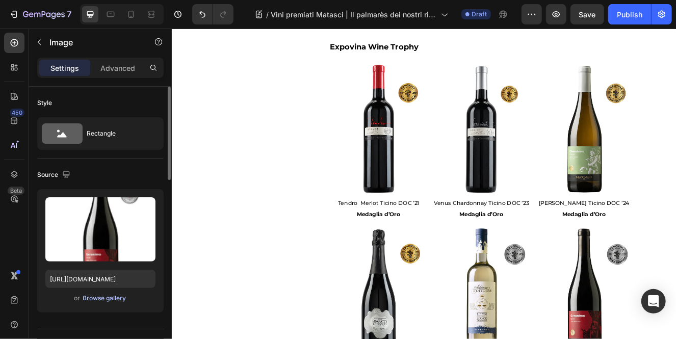
click at [113, 300] on div "Browse gallery" at bounding box center [104, 297] width 43 height 9
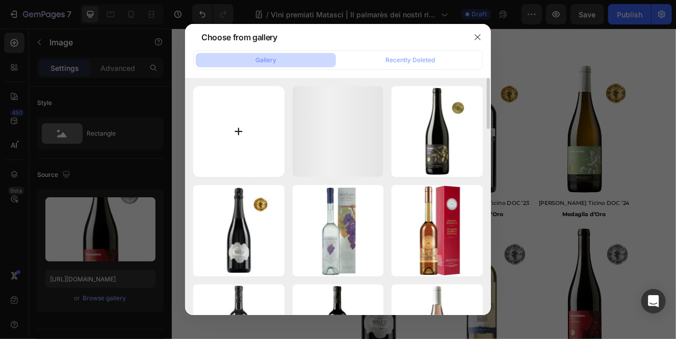
click at [222, 144] on input "file" at bounding box center [238, 131] width 91 height 91
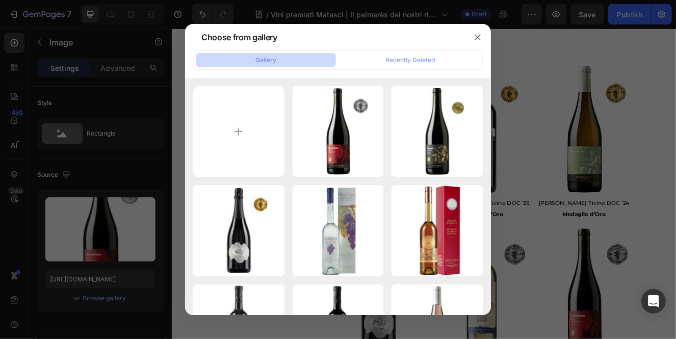
type input "C:\fakepath\geronimo mondial argento.jpg"
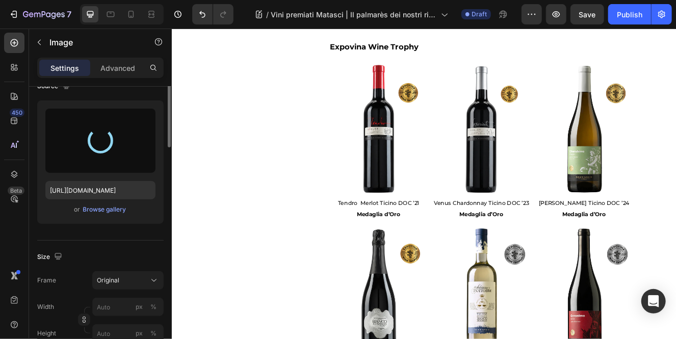
type input "https://cdn.shopify.com/s/files/1/0532/6497/4012/files/gempages_480608911133508…"
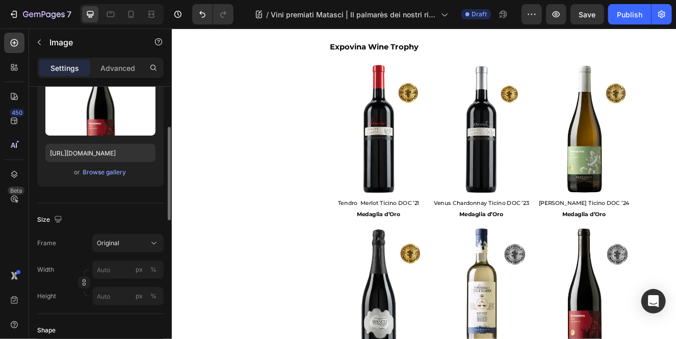
scroll to position [128, 0]
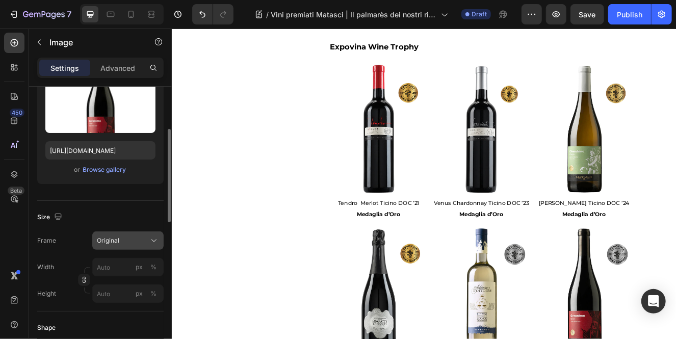
click at [151, 240] on icon at bounding box center [154, 240] width 10 height 10
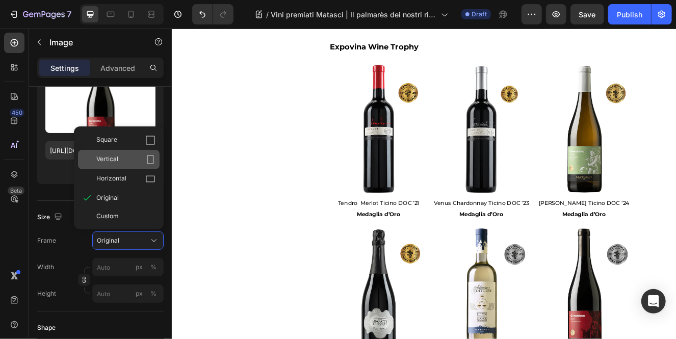
click at [140, 159] on div "Vertical" at bounding box center [125, 159] width 59 height 10
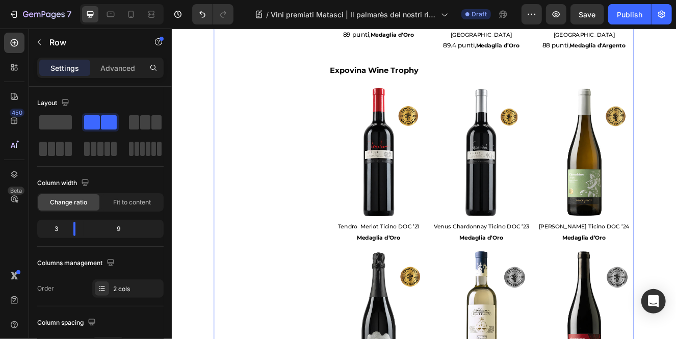
scroll to position [864, 0]
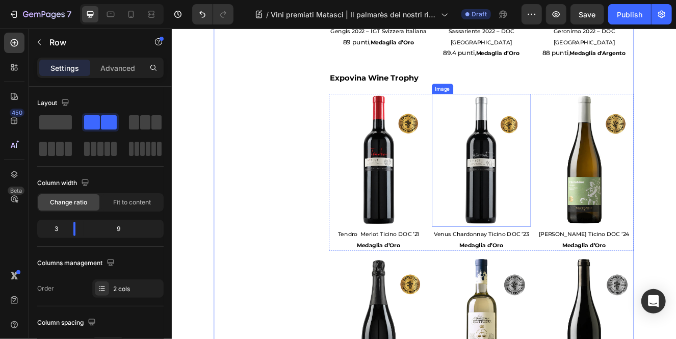
click at [555, 230] on img at bounding box center [547, 188] width 121 height 161
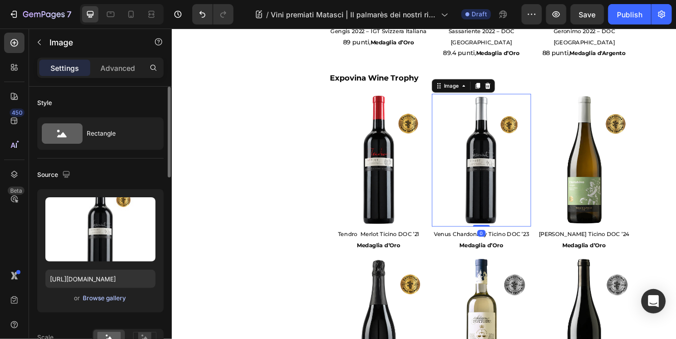
click at [114, 299] on div "Browse gallery" at bounding box center [104, 297] width 43 height 9
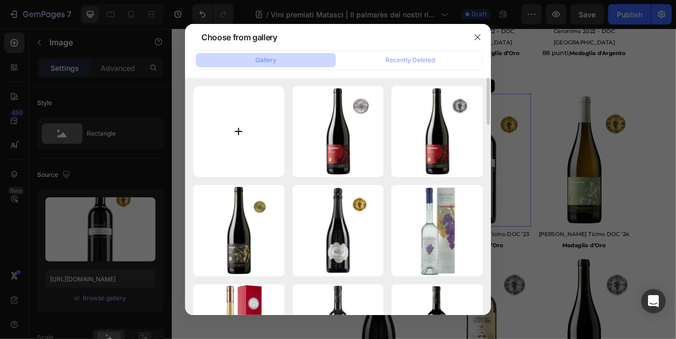
click at [224, 151] on input "file" at bounding box center [238, 131] width 91 height 91
type input "C:\fakepath\venus expovina oro.jpg"
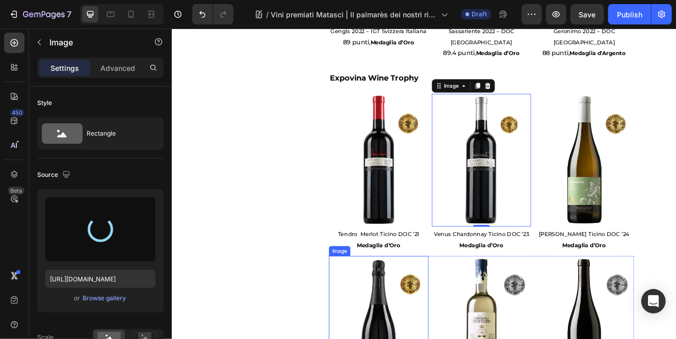
type input "https://cdn.shopify.com/s/files/1/0532/6497/4012/files/gempages_480608911133508…"
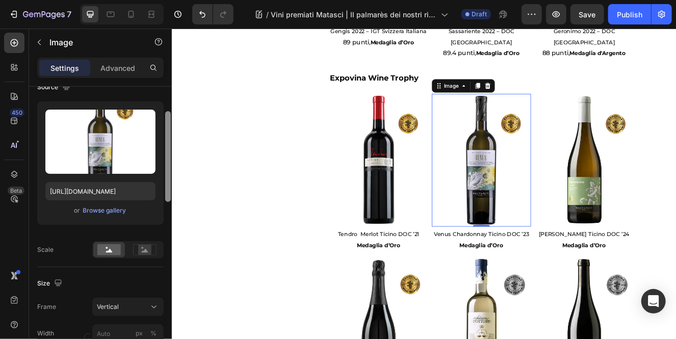
scroll to position [109, 0]
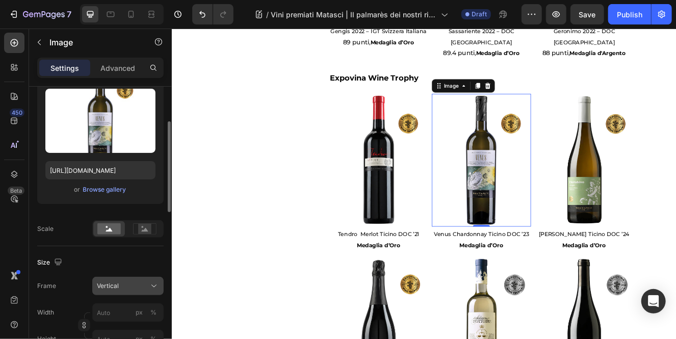
click at [131, 285] on div "Vertical" at bounding box center [122, 285] width 50 height 9
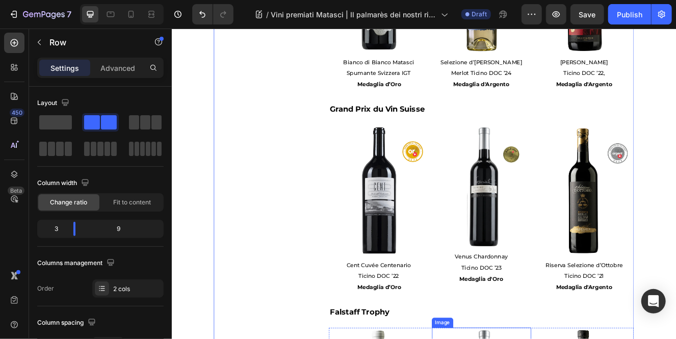
scroll to position [1271, 0]
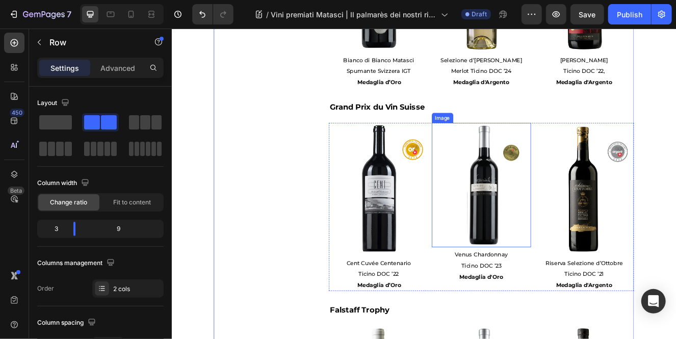
click at [565, 266] on img at bounding box center [547, 218] width 121 height 151
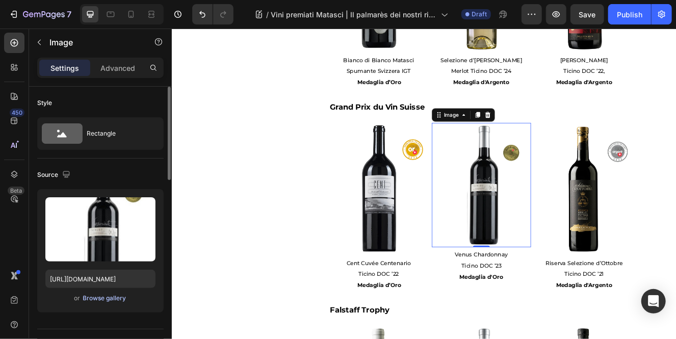
click at [119, 299] on div "Browse gallery" at bounding box center [104, 297] width 43 height 9
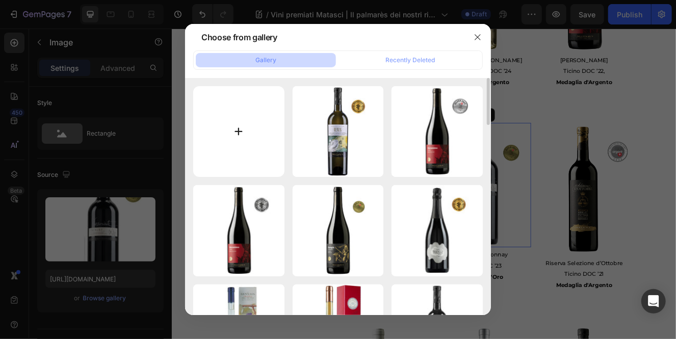
click at [246, 141] on input "file" at bounding box center [238, 131] width 91 height 91
type input "C:\fakepath\venus gran prix.jpg"
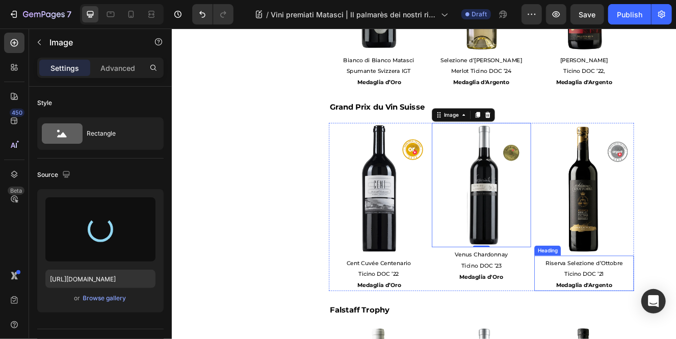
type input "https://cdn.shopify.com/s/files/1/0532/6497/4012/files/gempages_480608911133508…"
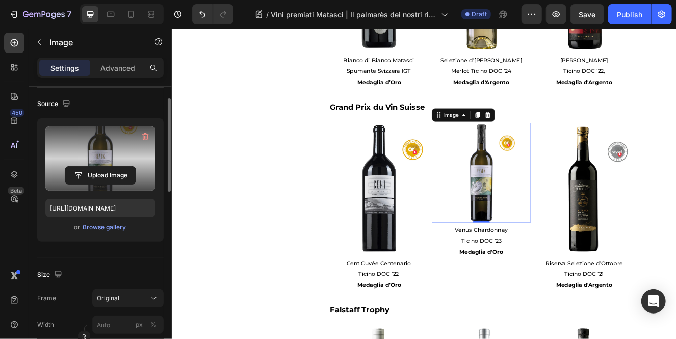
scroll to position [84, 0]
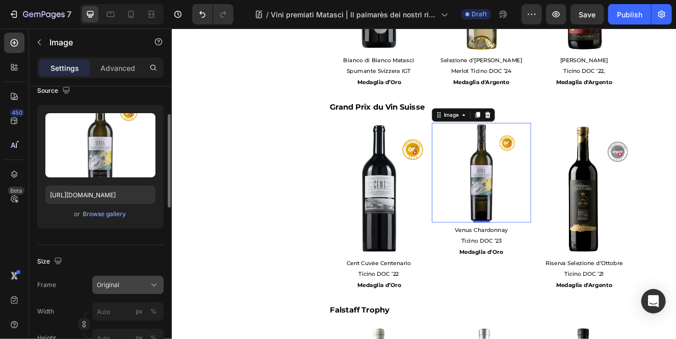
click at [150, 282] on icon at bounding box center [154, 285] width 10 height 10
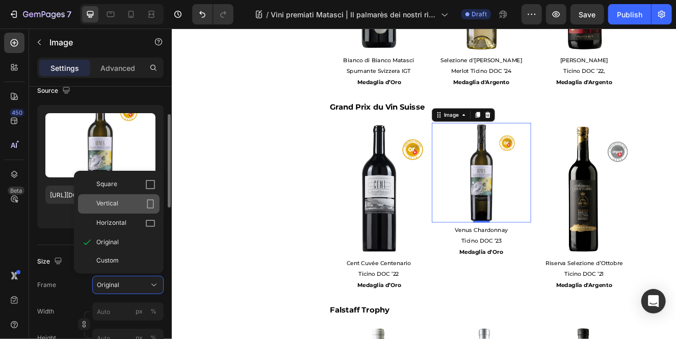
click at [147, 199] on icon at bounding box center [150, 204] width 10 height 10
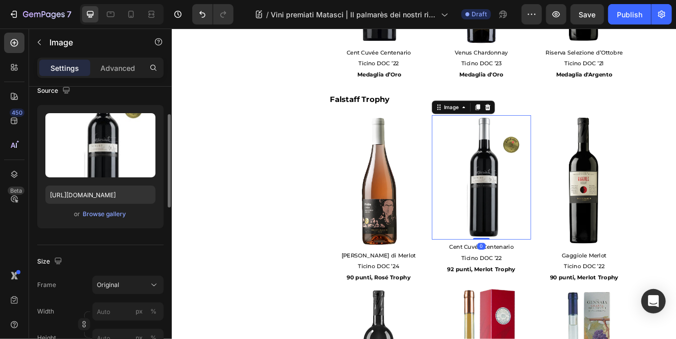
click at [551, 244] on img at bounding box center [547, 208] width 121 height 151
click at [102, 216] on div "Browse gallery" at bounding box center [104, 213] width 43 height 9
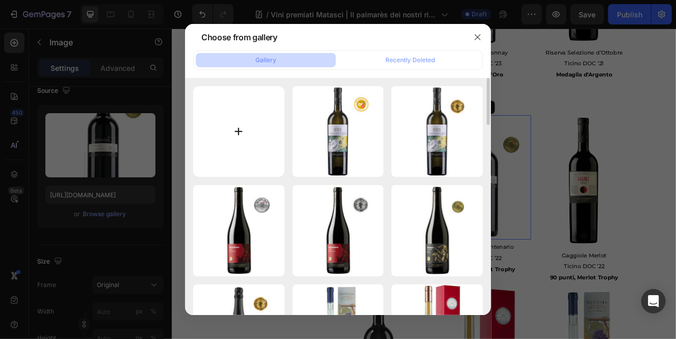
click at [259, 152] on input "file" at bounding box center [238, 131] width 91 height 91
type input "C:\fakepath\cent.jpg"
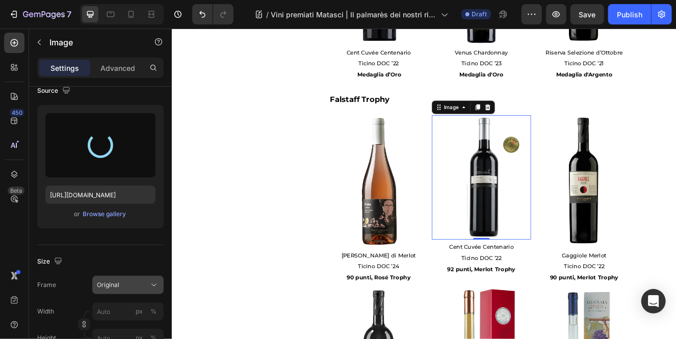
type input "https://cdn.shopify.com/s/files/1/0532/6497/4012/files/gempages_480608911133508…"
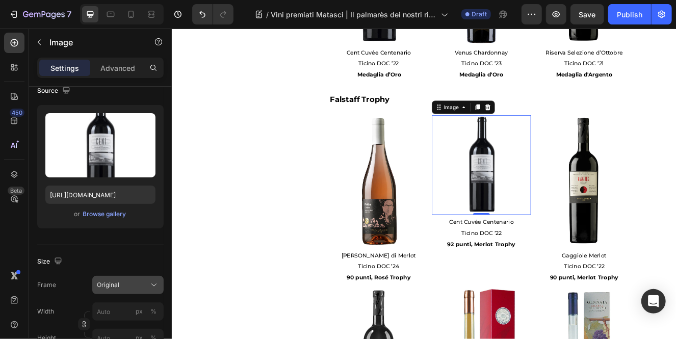
click at [158, 285] on icon at bounding box center [154, 285] width 10 height 10
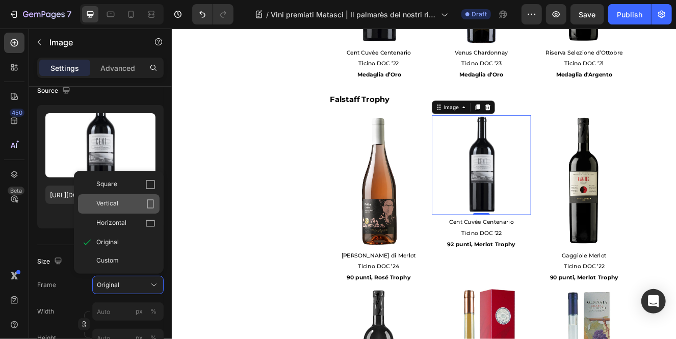
click at [140, 205] on div "Vertical" at bounding box center [125, 204] width 59 height 10
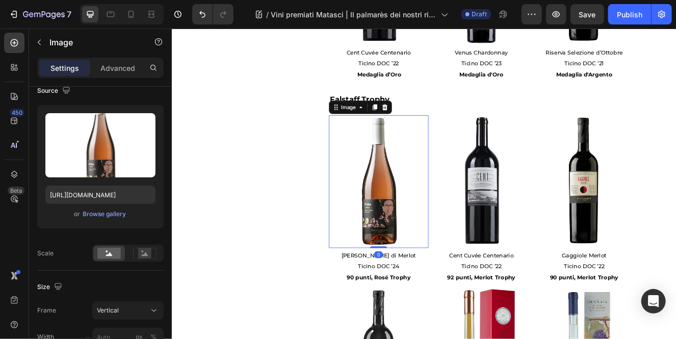
click at [365, 211] on img at bounding box center [422, 213] width 121 height 161
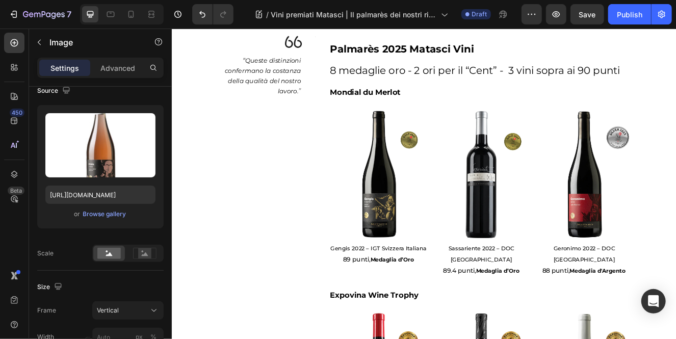
scroll to position [252, 0]
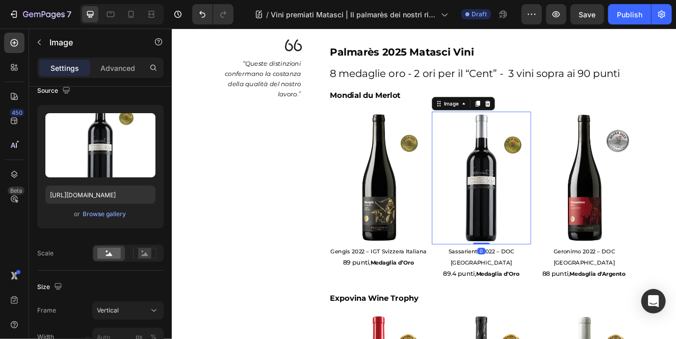
click at [554, 269] on img at bounding box center [547, 209] width 121 height 161
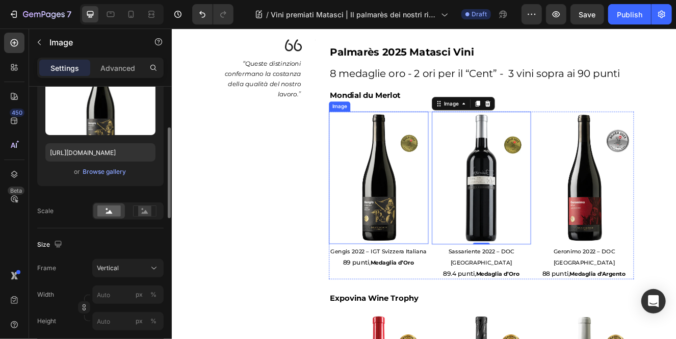
scroll to position [126, 0]
click at [435, 253] on img at bounding box center [422, 209] width 121 height 161
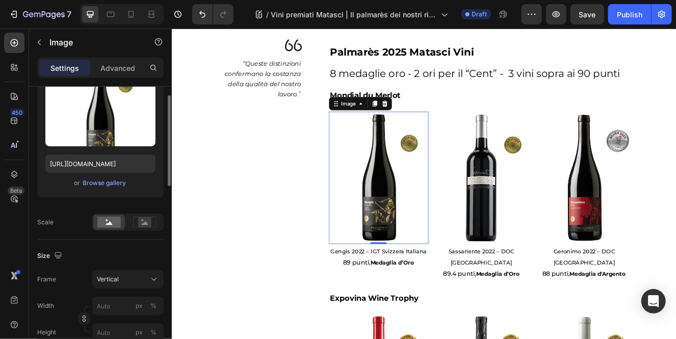
scroll to position [0, 0]
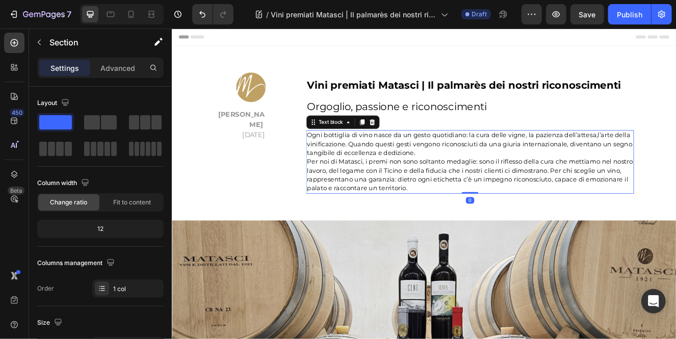
click at [577, 199] on span "Per noi di Matasci, i premi non sono soltanto medaglie: sono il riflesso della …" at bounding box center [532, 205] width 395 height 41
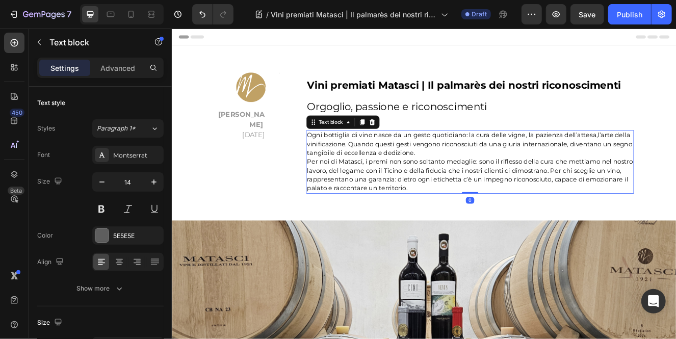
click at [577, 199] on span "Per noi di Matasci, i premi non sono soltanto medaglie: sono il riflesso della …" at bounding box center [532, 205] width 395 height 41
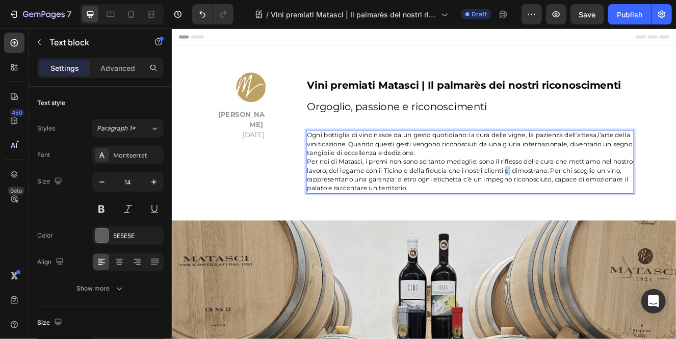
click at [577, 199] on span "Per noi di Matasci, i premi non sono soltanto medaglie: sono il riflesso della …" at bounding box center [532, 205] width 395 height 41
drag, startPoint x: 547, startPoint y: 206, endPoint x: 443, endPoint y: 206, distance: 103.4
click at [443, 206] on p "Per noi di Matasci, i premi non sono soltanto medaglie: sono il riflesso della …" at bounding box center [532, 206] width 395 height 43
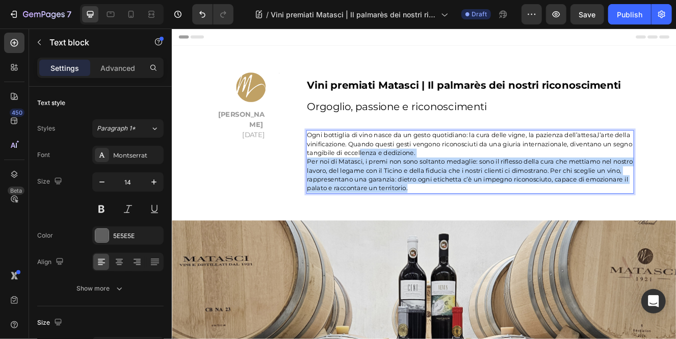
drag, startPoint x: 468, startPoint y: 228, endPoint x: 397, endPoint y: 179, distance: 86.4
click at [397, 179] on div "Ogni bottiglia di vino nasce da un gesto quotidiano: la cura delle vigne, la pa…" at bounding box center [532, 190] width 397 height 77
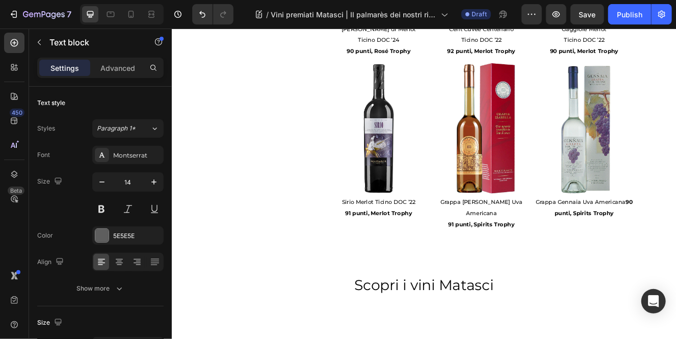
scroll to position [1798, 0]
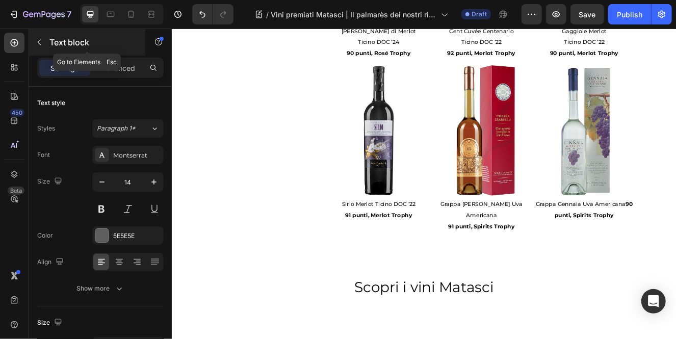
click at [41, 43] on icon "button" at bounding box center [39, 42] width 8 height 8
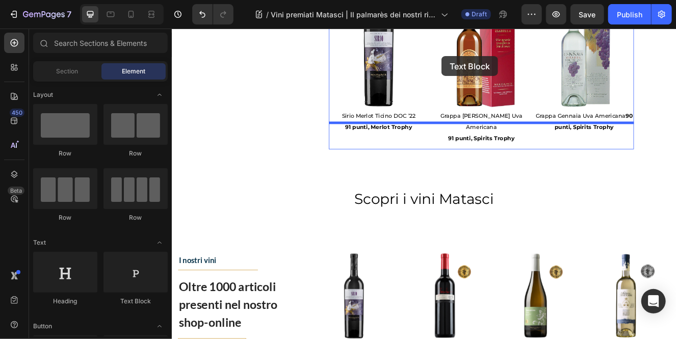
scroll to position [1900, 0]
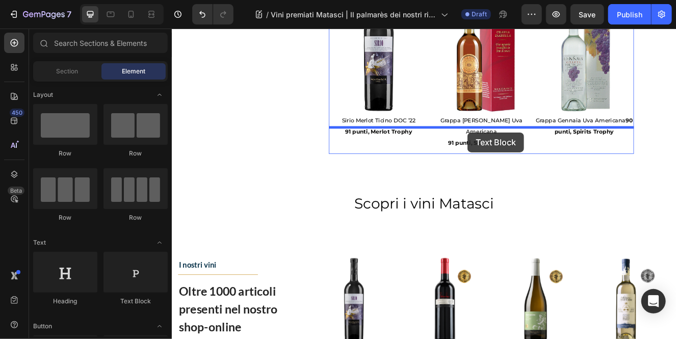
drag, startPoint x: 304, startPoint y: 312, endPoint x: 530, endPoint y: 155, distance: 275.2
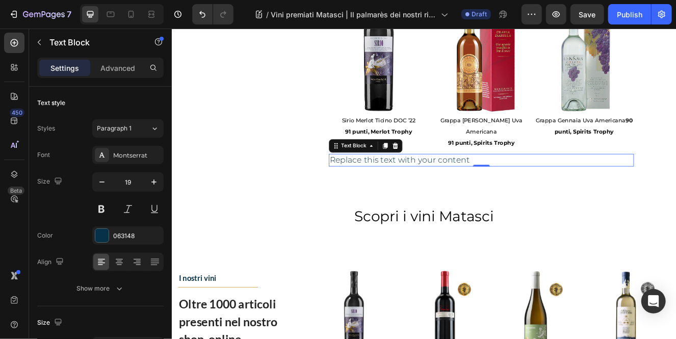
click at [549, 180] on div "Replace this text with your content" at bounding box center [547, 188] width 370 height 16
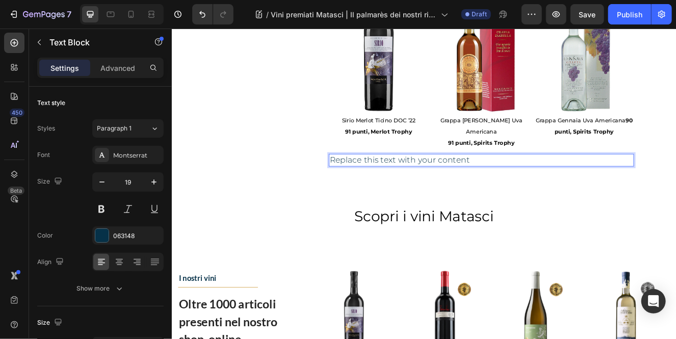
click at [549, 181] on p "Replace this text with your content" at bounding box center [547, 188] width 368 height 14
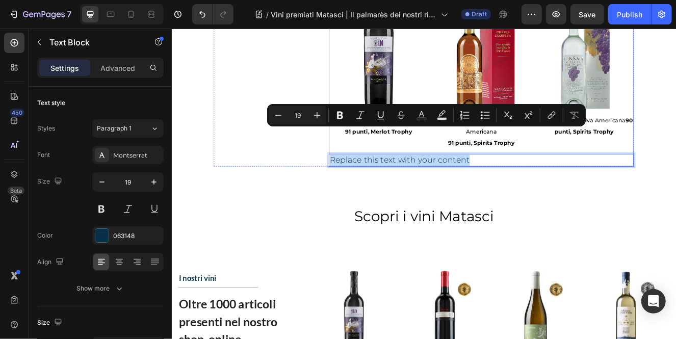
drag, startPoint x: 549, startPoint y: 155, endPoint x: 406, endPoint y: 145, distance: 143.5
type input "11"
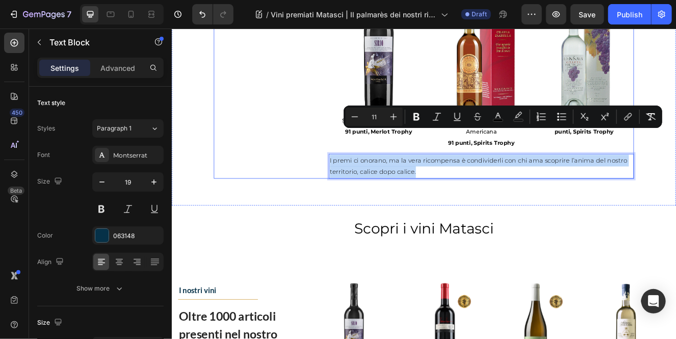
drag, startPoint x: 472, startPoint y: 171, endPoint x: 354, endPoint y: 151, distance: 120.4
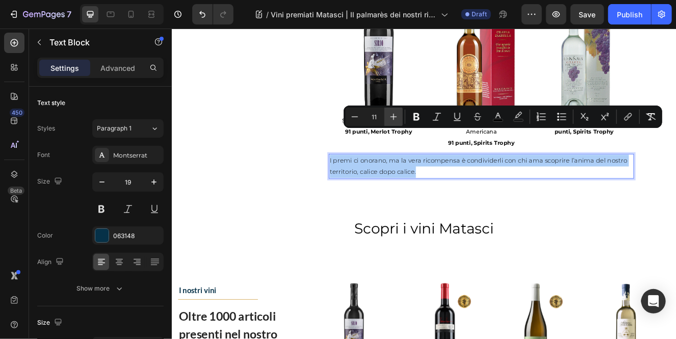
click at [397, 119] on icon "Editor contextual toolbar" at bounding box center [393, 117] width 10 height 10
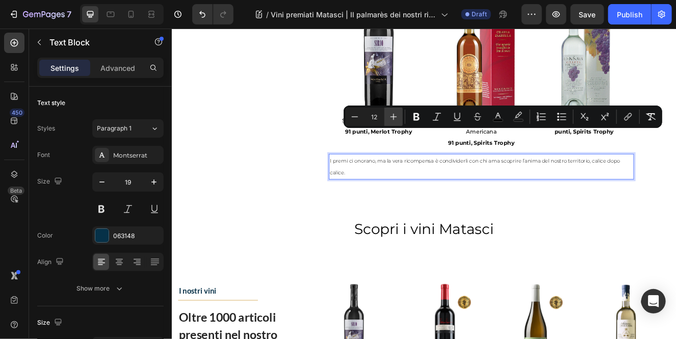
click at [395, 118] on icon "Editor contextual toolbar" at bounding box center [393, 117] width 10 height 10
type input "15"
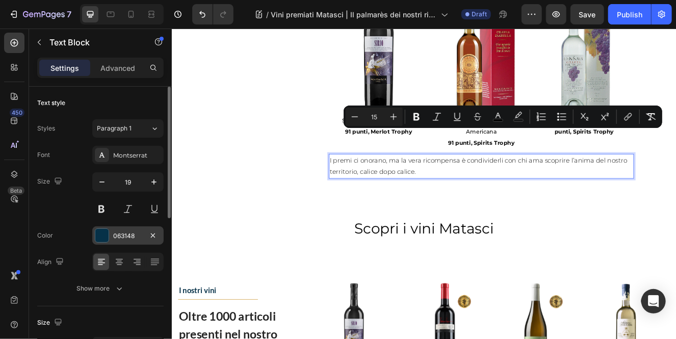
click at [138, 236] on div "063148" at bounding box center [128, 235] width 30 height 9
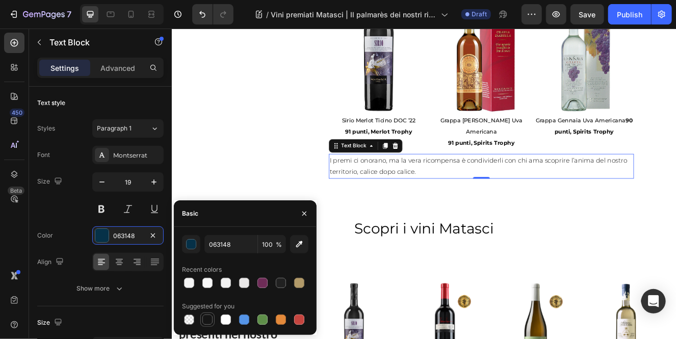
click at [201, 319] on div at bounding box center [207, 319] width 14 height 14
type input "151515"
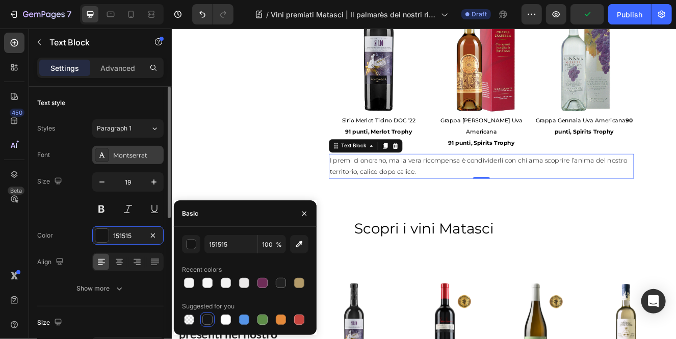
click at [147, 156] on div "Montserrat" at bounding box center [137, 155] width 48 height 9
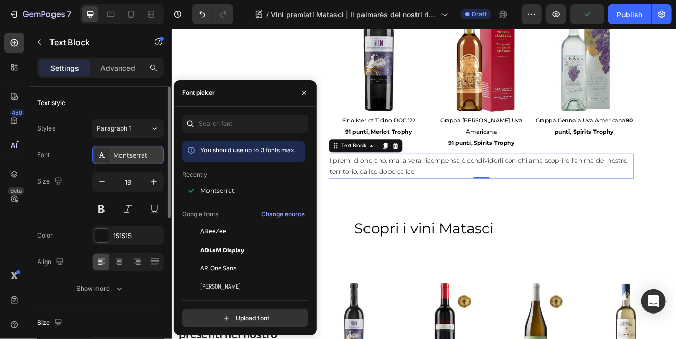
click at [147, 156] on div "Montserrat" at bounding box center [137, 155] width 48 height 9
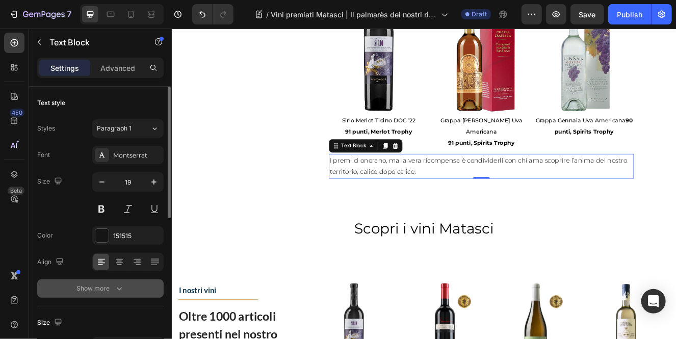
click at [118, 290] on icon "button" at bounding box center [119, 288] width 10 height 10
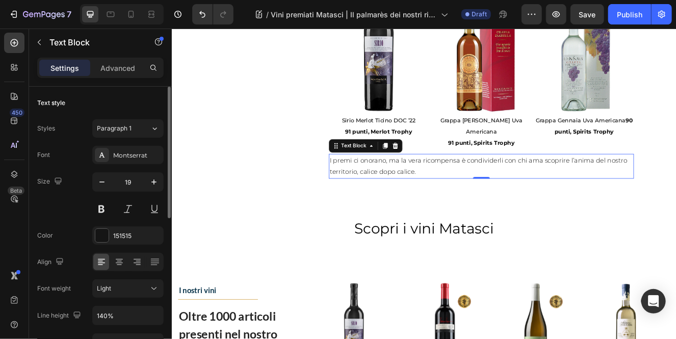
click at [118, 290] on div "Light" at bounding box center [123, 288] width 52 height 9
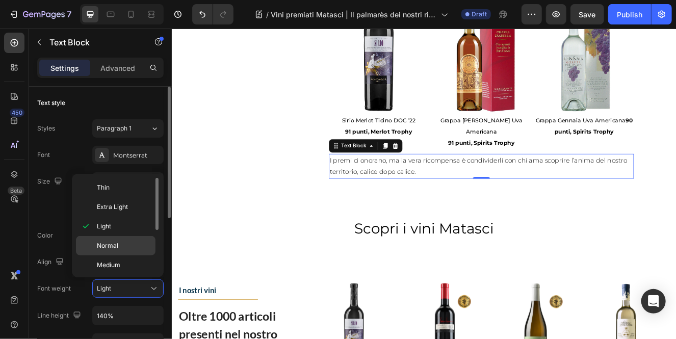
click at [121, 246] on p "Normal" at bounding box center [124, 245] width 54 height 9
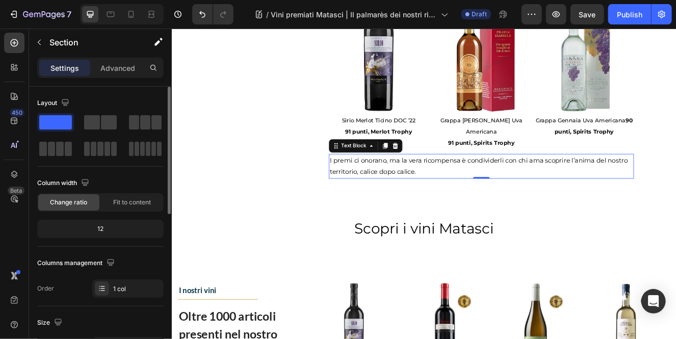
click at [519, 181] on p "I premi ci onorano, ma la vera ricompensa è condividerli con chi ama scoprire l…" at bounding box center [547, 195] width 368 height 28
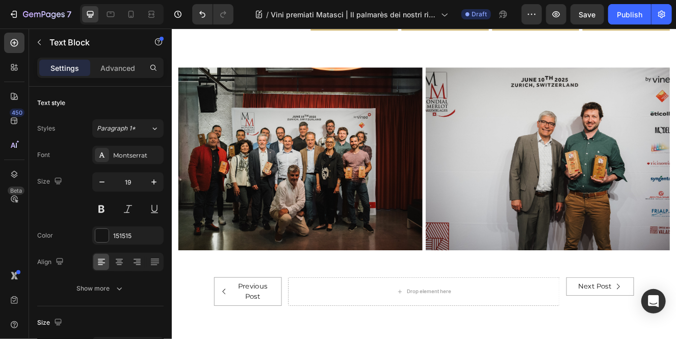
scroll to position [2386, 0]
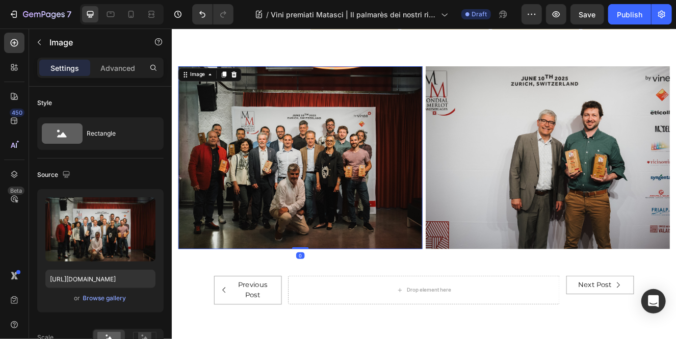
click at [412, 251] on img at bounding box center [327, 185] width 296 height 222
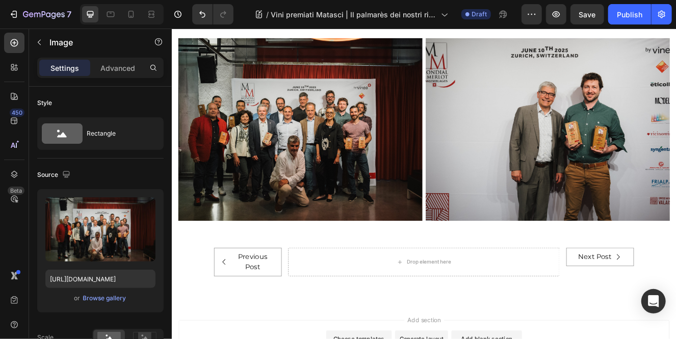
scroll to position [2428, 0]
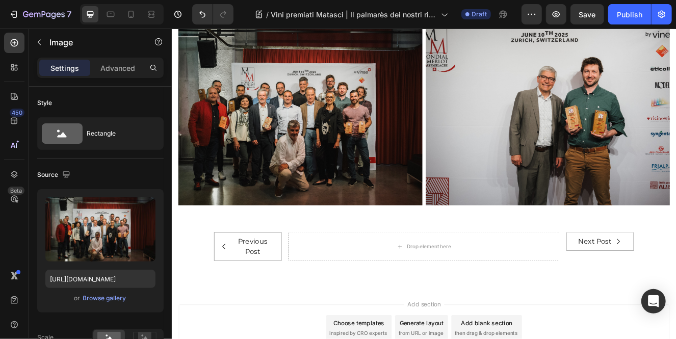
click at [380, 192] on img at bounding box center [327, 132] width 296 height 222
click at [391, 199] on img at bounding box center [327, 132] width 296 height 222
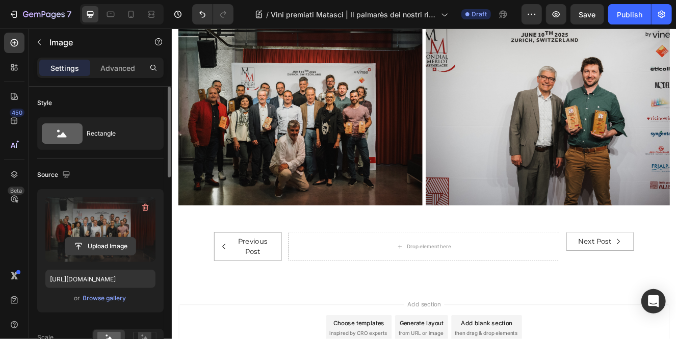
click at [109, 246] on input "file" at bounding box center [100, 245] width 70 height 17
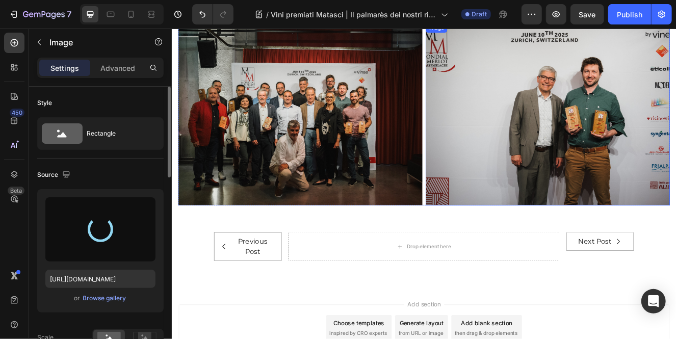
type input "https://cdn.shopify.com/s/files/1/0532/6497/4012/files/gempages_480608911133508…"
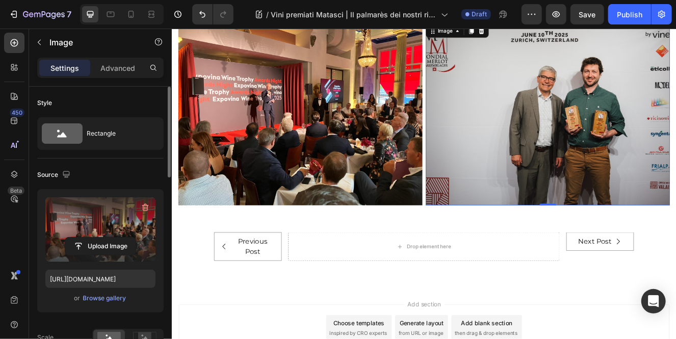
click at [553, 175] on img at bounding box center [627, 132] width 296 height 222
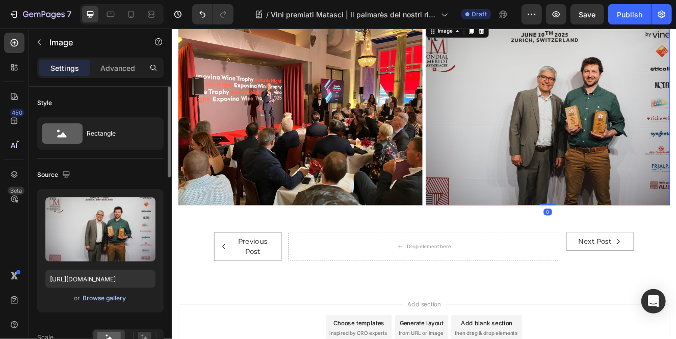
click at [106, 299] on div "Browse gallery" at bounding box center [104, 297] width 43 height 9
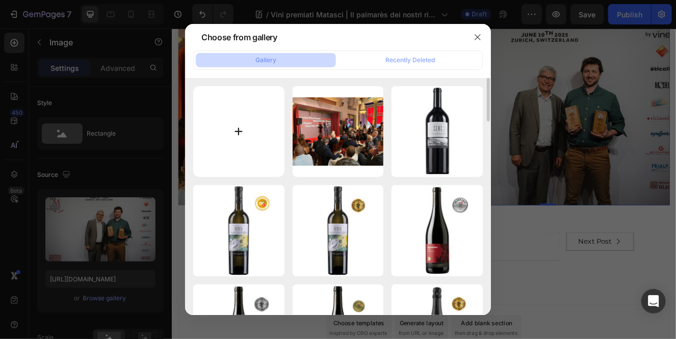
click at [232, 152] on input "file" at bounding box center [238, 131] width 91 height 91
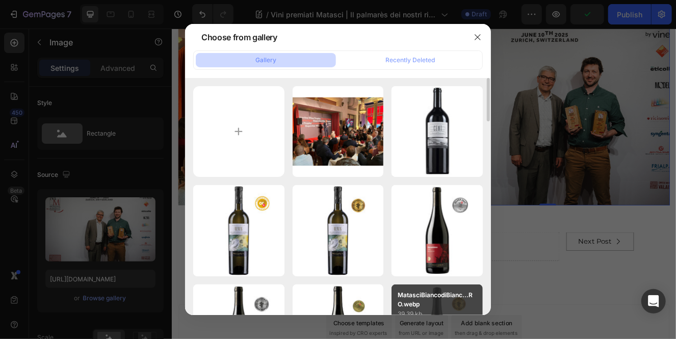
type input "C:\fakepath\WhatsApp Image 2025-08-26 at 10.11.53.jpeg"
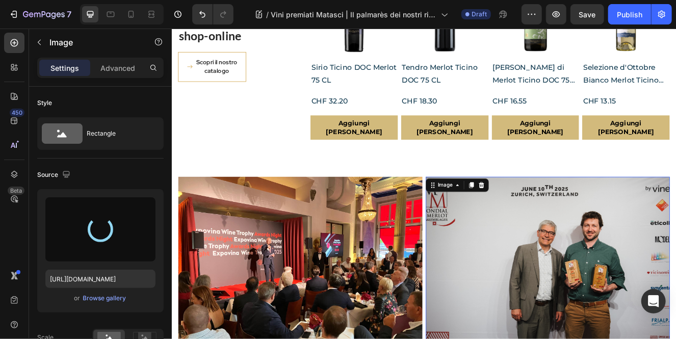
type input "https://cdn.shopify.com/s/files/1/0532/6497/4012/files/gempages_480608911133508…"
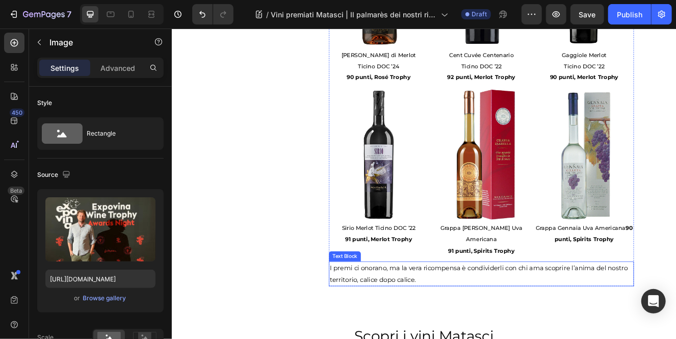
scroll to position [1439, 0]
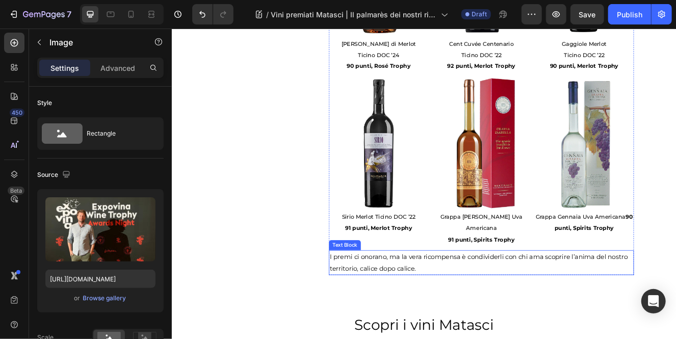
click at [467, 301] on span "I premi ci onorano, ma la vera ricompensa è condividerli con chi ama scoprire l…" at bounding box center [543, 313] width 361 height 24
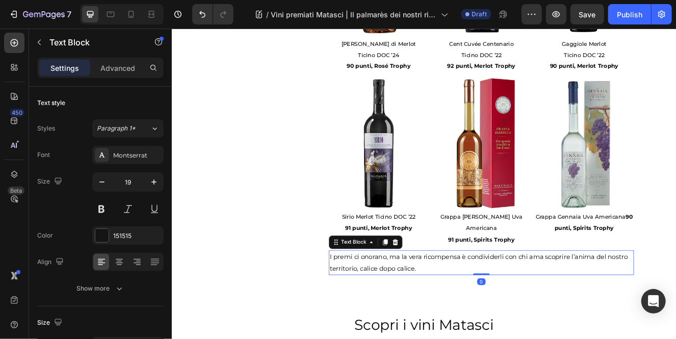
click at [467, 301] on span "I premi ci onorano, ma la vera ricompensa è condividerli con chi ama scoprire l…" at bounding box center [543, 313] width 361 height 24
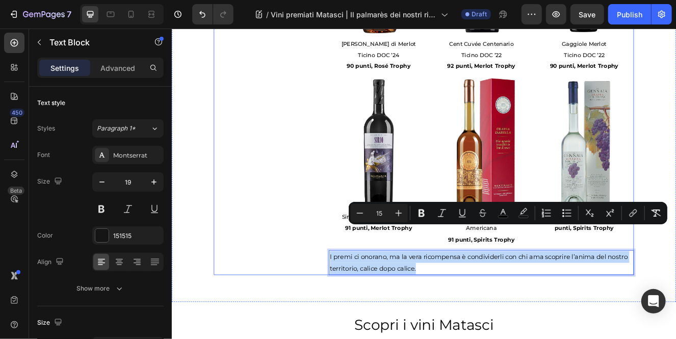
drag, startPoint x: 467, startPoint y: 287, endPoint x: 357, endPoint y: 265, distance: 112.7
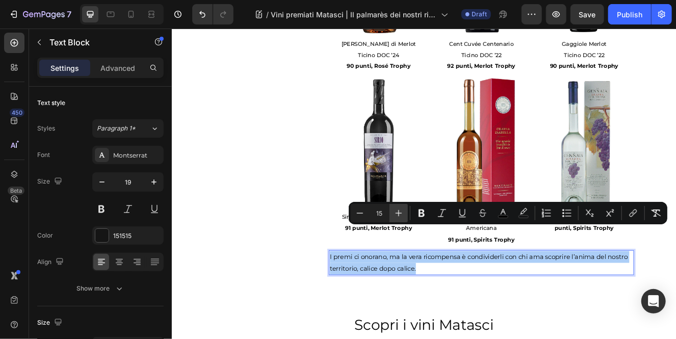
click at [394, 213] on icon "Editor contextual toolbar" at bounding box center [398, 213] width 10 height 10
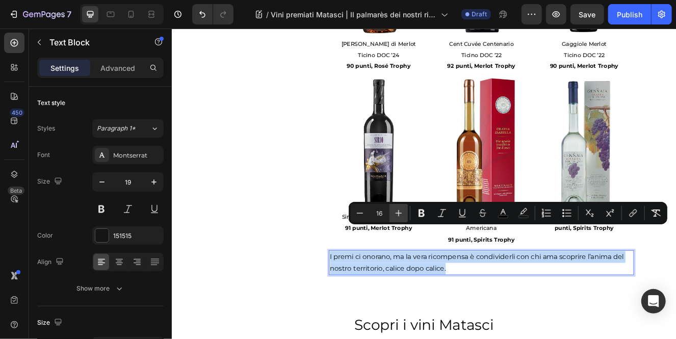
type input "17"
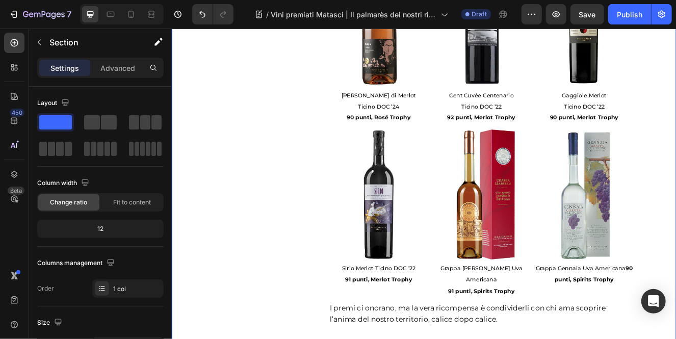
scroll to position [1369, 0]
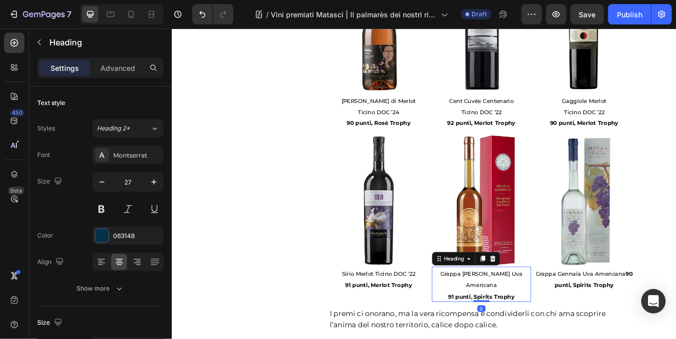
click at [578, 322] on span "Grappa [PERSON_NAME] Uva Americana" at bounding box center [546, 333] width 99 height 22
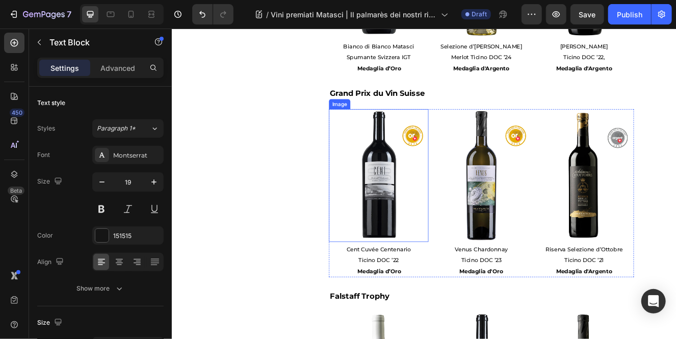
scroll to position [1283, 0]
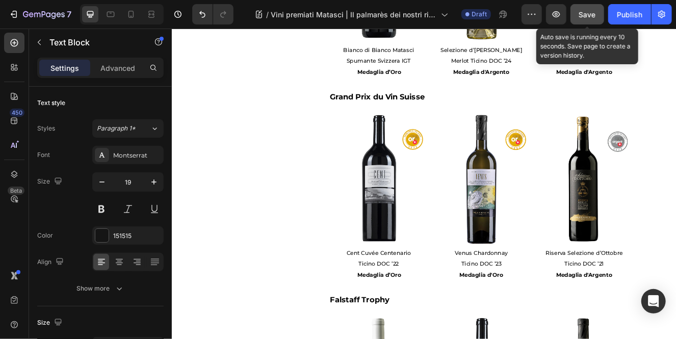
click at [587, 12] on span "Save" at bounding box center [587, 14] width 17 height 9
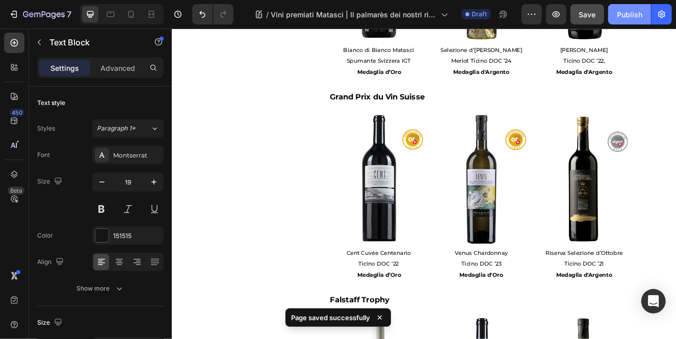
click at [624, 10] on div "Publish" at bounding box center [628, 14] width 25 height 11
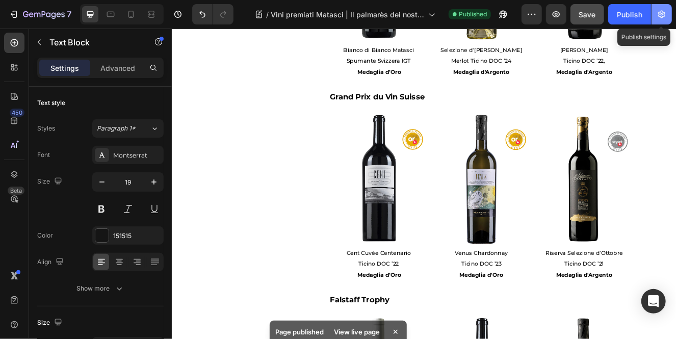
click at [656, 15] on icon "button" at bounding box center [661, 14] width 10 height 10
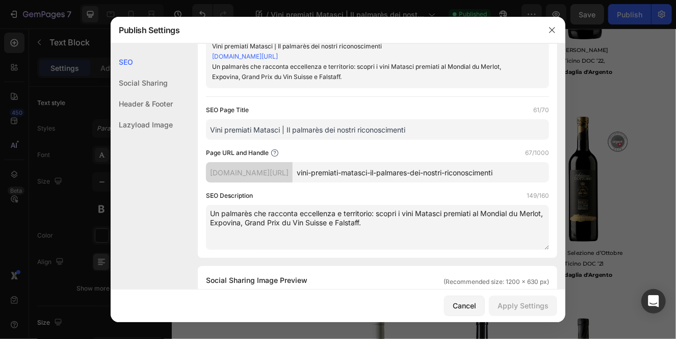
scroll to position [42, 0]
click at [429, 181] on input "vini-premiati-matasci-il-palmares-dei-nostri-riconoscimenti" at bounding box center [420, 170] width 256 height 20
drag, startPoint x: 409, startPoint y: 140, endPoint x: 281, endPoint y: 140, distance: 128.4
click at [281, 138] on input "Vini premiati Matasci | Il palmarès dei nostri riconoscimenti" at bounding box center [377, 128] width 343 height 20
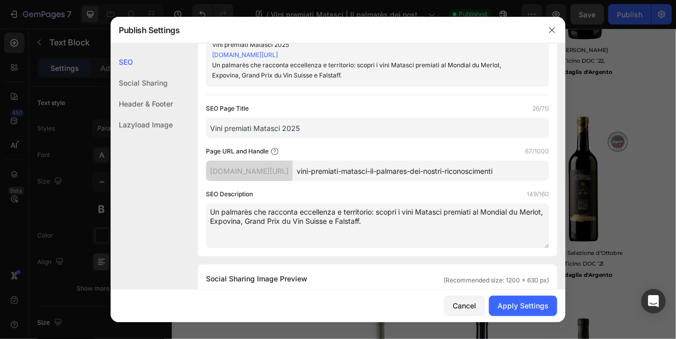
type input "Vini premiati Matasci 2025"
click at [340, 211] on div "SEO Description 149/160 Un palmarès che racconta eccellenza e territorio: scopr…" at bounding box center [377, 218] width 343 height 59
click at [344, 247] on textarea "Un palmarès che racconta eccellenza e territorio: scopri i vini Matasci premiat…" at bounding box center [377, 225] width 343 height 45
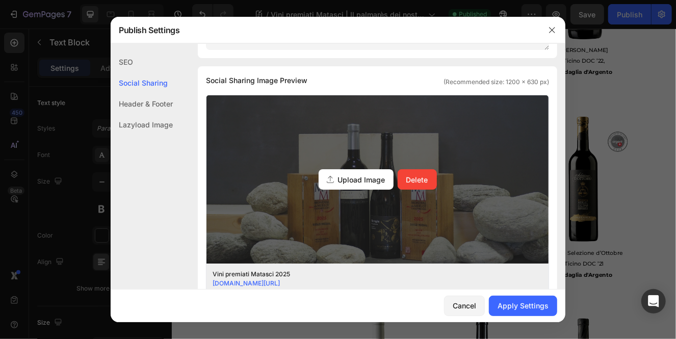
scroll to position [241, 0]
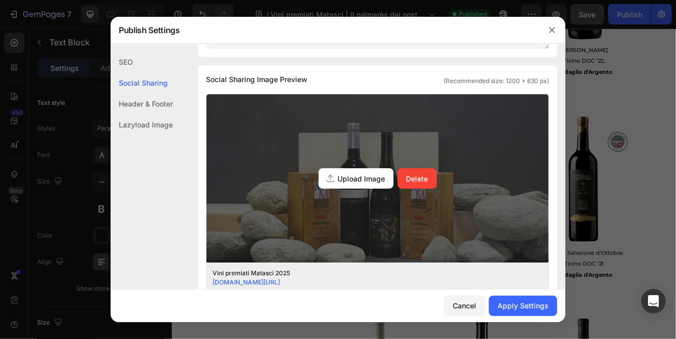
click at [345, 183] on span "Upload Image" at bounding box center [361, 178] width 47 height 11
click at [0, 0] on input "Upload Image Delete" at bounding box center [0, 0] width 0 height 0
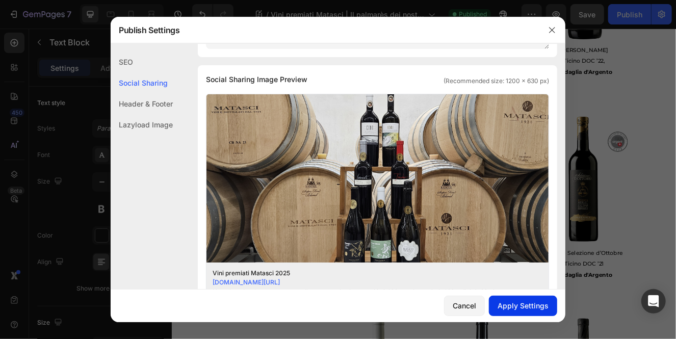
click at [523, 303] on div "Apply Settings" at bounding box center [522, 305] width 51 height 11
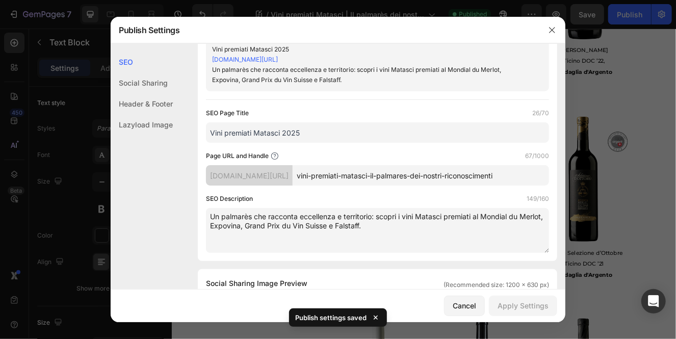
scroll to position [0, 0]
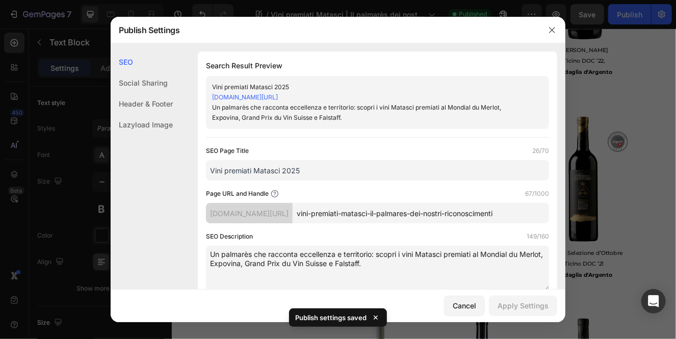
click at [414, 102] on div "fratelli-matasci-sa.myshopify.com/blogs/notizie/vini-premiati-matasci-il-palmar…" at bounding box center [369, 97] width 314 height 10
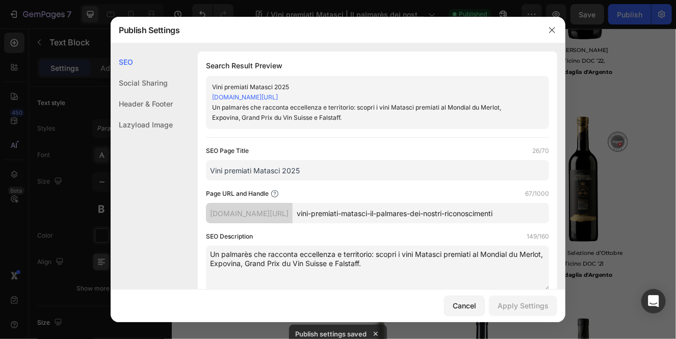
click at [278, 97] on link "fratelli-matasci-sa.myshopify.com/blogs/notizie/vini-premiati-matasci-il-palmar…" at bounding box center [245, 97] width 66 height 8
click at [455, 102] on div "fratelli-matasci-sa.myshopify.com/blogs/notizie/vini-premiati-matasci-il-palmar…" at bounding box center [369, 97] width 314 height 10
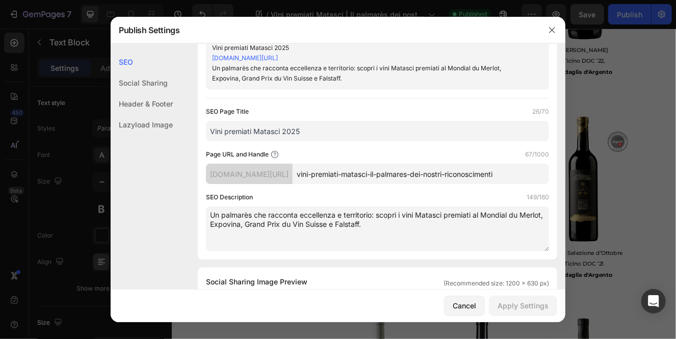
scroll to position [41, 0]
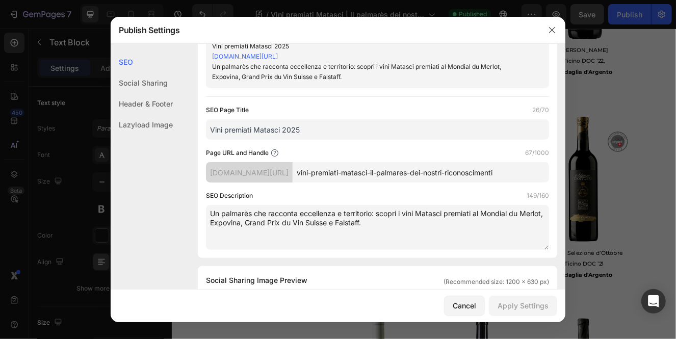
click at [447, 180] on input "vini-premiati-matasci-il-palmares-dei-nostri-riconoscimenti" at bounding box center [420, 172] width 256 height 20
drag, startPoint x: 455, startPoint y: 181, endPoint x: 552, endPoint y: 187, distance: 96.5
click at [552, 187] on div "Search Result Preview Vini premiati Matasci 2025 fratelli-matasci-sa.myshopify.…" at bounding box center [377, 134] width 359 height 247
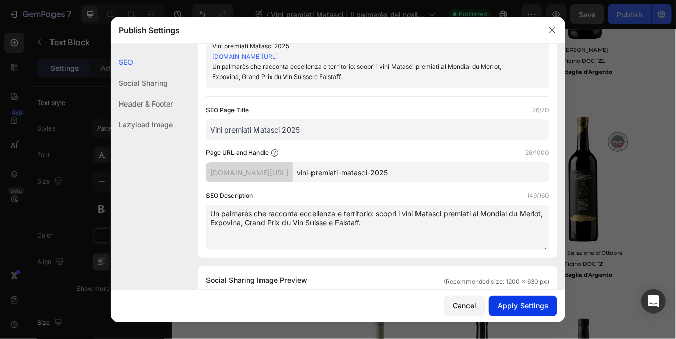
click at [518, 307] on div "Apply Settings" at bounding box center [522, 305] width 51 height 11
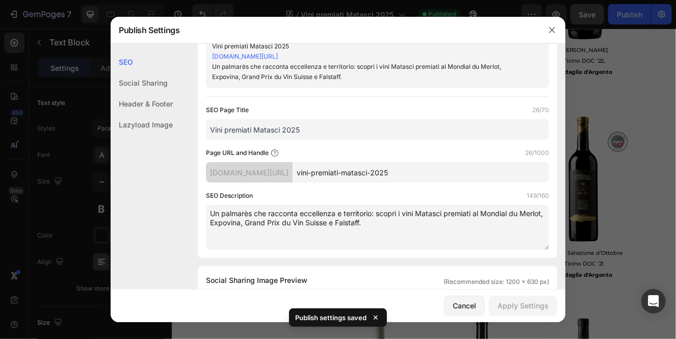
click at [426, 203] on div "SEO Description 149/160 Un palmarès che racconta eccellenza e territorio: scopr…" at bounding box center [377, 220] width 343 height 59
drag, startPoint x: 439, startPoint y: 55, endPoint x: 200, endPoint y: 54, distance: 239.0
click at [200, 54] on div "Search Result Preview Vini premiati Matasci 2025 fratelli-matasci-sa.myshopify.…" at bounding box center [377, 134] width 359 height 247
copy link "fratelli-matasci-sa.myshopify.com/blogs/news/vini-premiati-matasci-2025/"
click at [413, 78] on div "Un palmarès che racconta eccellenza e territorio: scopri i vini Matasci premiat…" at bounding box center [369, 72] width 314 height 20
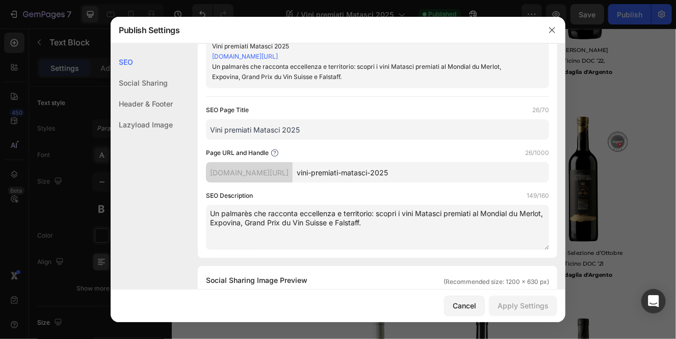
click at [408, 60] on div "fratelli-matasci-sa.myshopify.com/blogs/news/vini-premiati-matasci-2025/" at bounding box center [369, 56] width 314 height 10
click at [278, 59] on link "fratelli-matasci-sa.myshopify.com/blogs/news/vini-premiati-matasci-2025/" at bounding box center [245, 56] width 66 height 8
click at [472, 174] on input "vini-premiati-matasci-2025" at bounding box center [420, 172] width 256 height 20
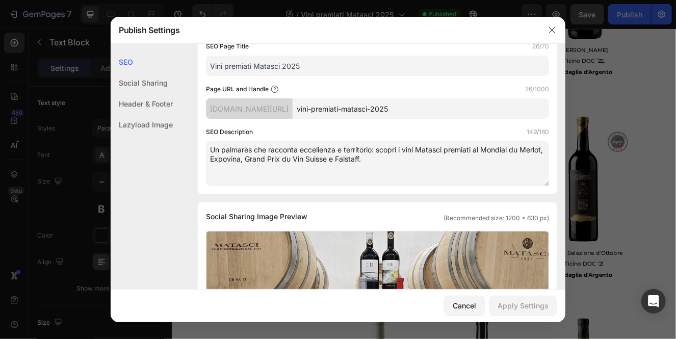
scroll to position [106, 0]
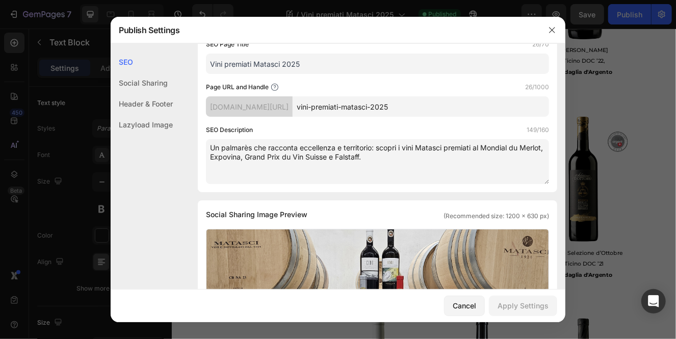
click at [474, 104] on input "vini-premiati-matasci-2025" at bounding box center [420, 106] width 256 height 20
type input "vini-premiati-matasci-2025"
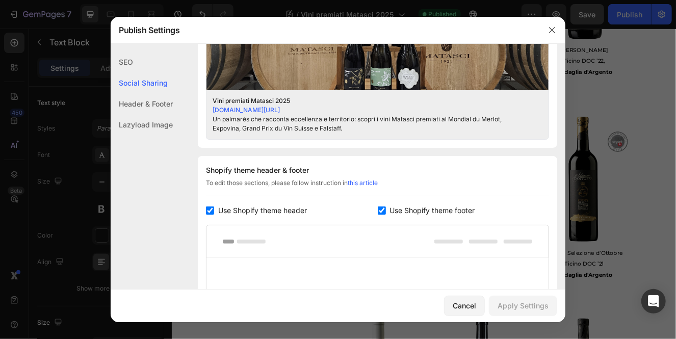
scroll to position [415, 0]
click at [443, 102] on div "Vini premiati Matasci 2025" at bounding box center [369, 99] width 314 height 9
click at [440, 110] on div "fratelli-matasci-sa.myshopify.com/blogs/news/vini-premiati-matasci-2025/" at bounding box center [369, 108] width 314 height 9
click at [280, 110] on link "fratelli-matasci-sa.myshopify.com/blogs/news/vini-premiati-matasci-2025/" at bounding box center [245, 109] width 67 height 8
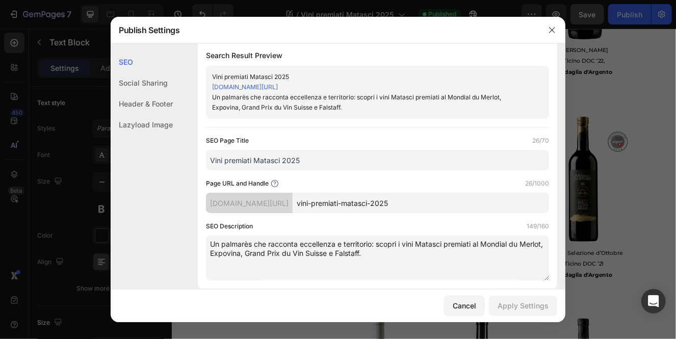
scroll to position [0, 0]
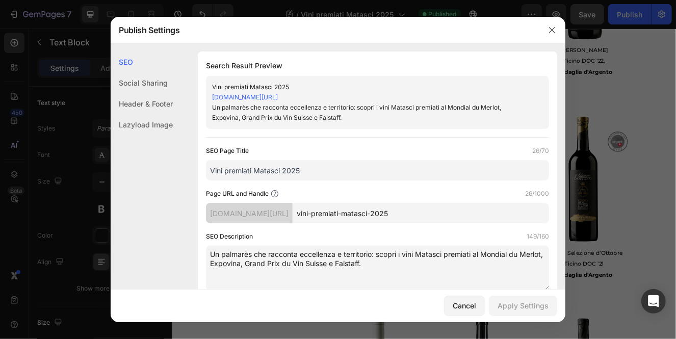
click at [431, 95] on div "fratelli-matasci-sa.myshopify.com/blogs/news/vini-premiati-matasci-2025/" at bounding box center [369, 97] width 314 height 10
click at [476, 211] on input "vini-premiati-matasci-2025" at bounding box center [420, 213] width 256 height 20
click at [554, 30] on icon "button" at bounding box center [552, 30] width 8 height 8
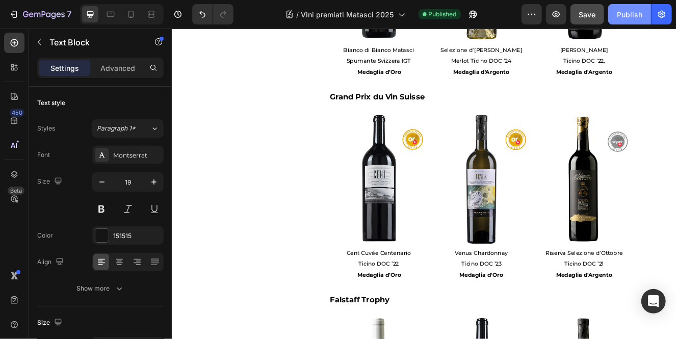
click at [626, 12] on div "Publish" at bounding box center [628, 14] width 25 height 11
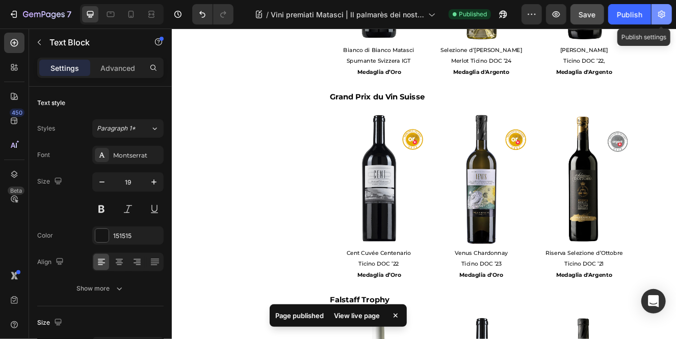
click at [663, 19] on icon "button" at bounding box center [661, 14] width 10 height 10
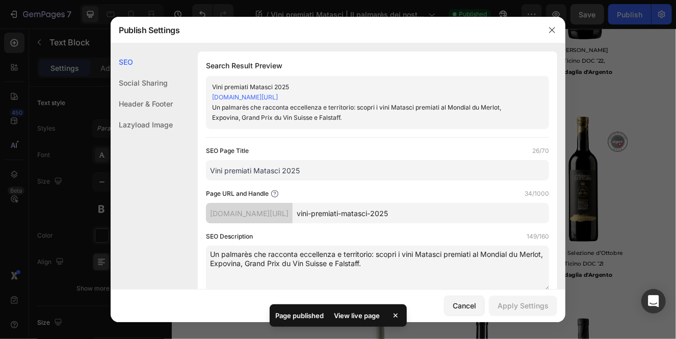
click at [278, 99] on link "fratelli-matasci-sa.myshopify.com/blogs/notizie/vini-premiati-matasci-2025/" at bounding box center [245, 97] width 66 height 8
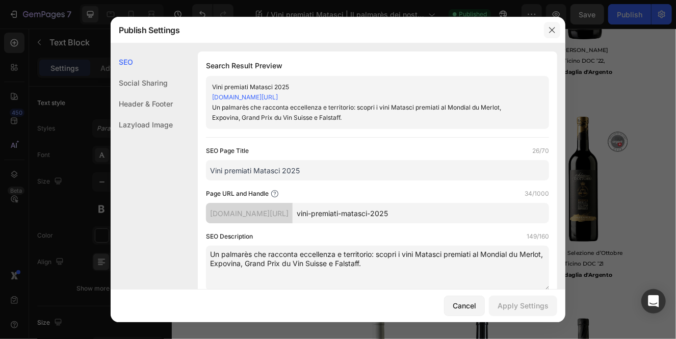
click at [555, 30] on icon "button" at bounding box center [552, 30] width 8 height 8
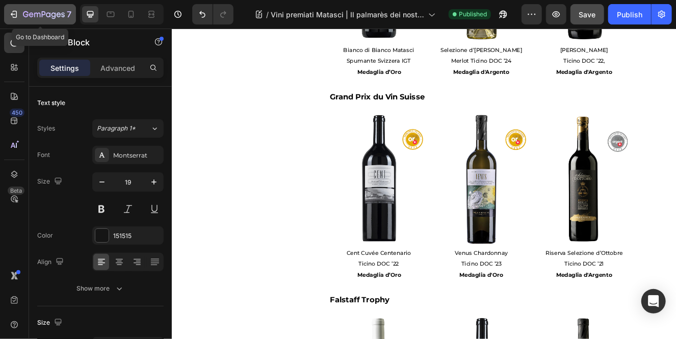
click at [21, 13] on div "7" at bounding box center [40, 14] width 63 height 12
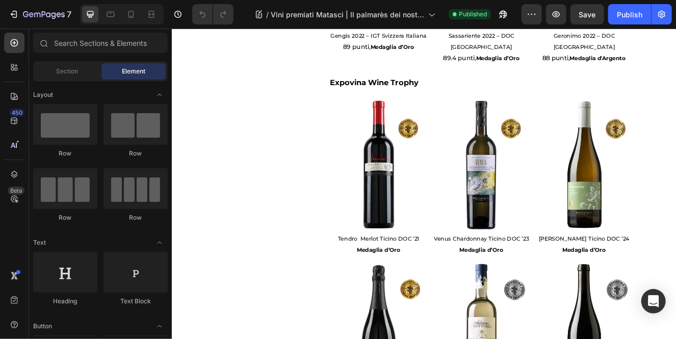
scroll to position [515, 0]
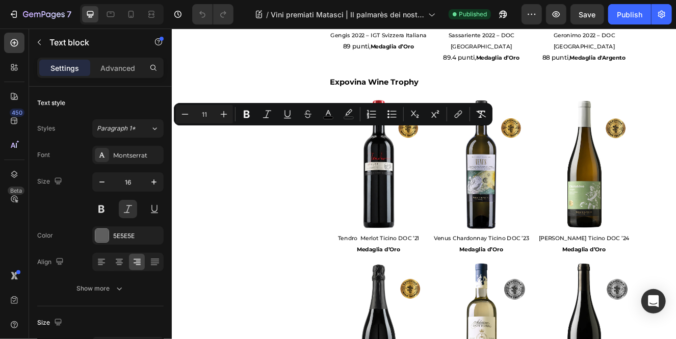
drag, startPoint x: 321, startPoint y: 193, endPoint x: 263, endPoint y: 155, distance: 69.4
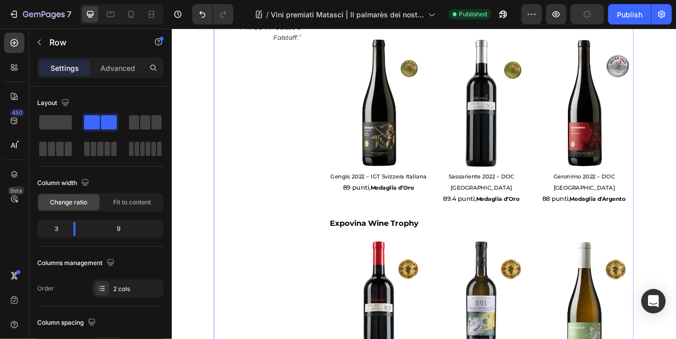
scroll to position [343, 0]
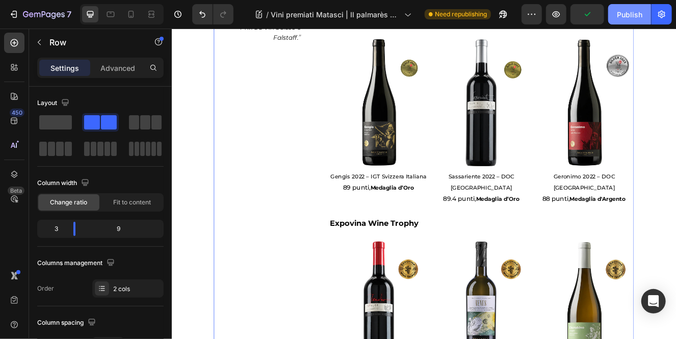
click at [630, 17] on div "Publish" at bounding box center [628, 14] width 25 height 11
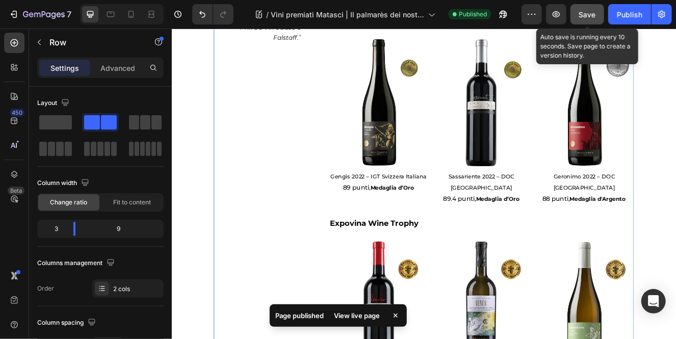
click at [590, 16] on span "Save" at bounding box center [587, 14] width 17 height 9
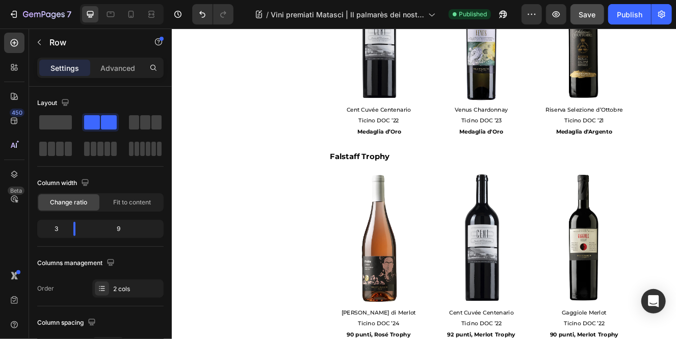
scroll to position [1456, 0]
